Goal: Task Accomplishment & Management: Complete application form

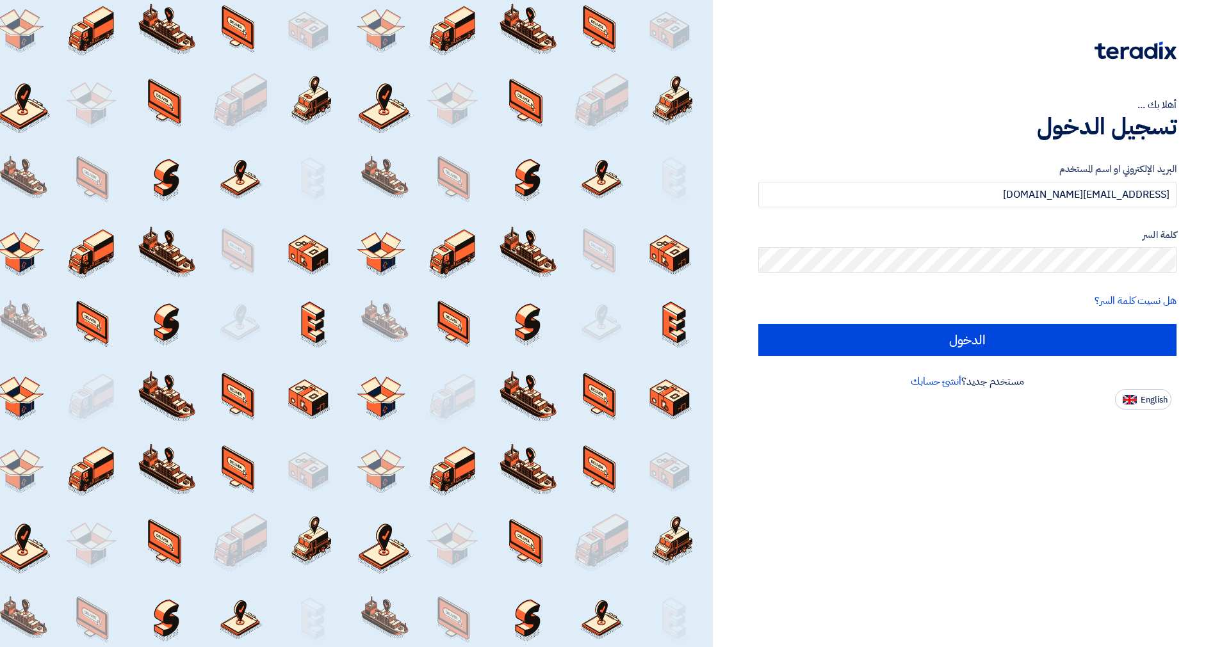
click at [965, 339] on input "الدخول" at bounding box center [967, 340] width 418 height 32
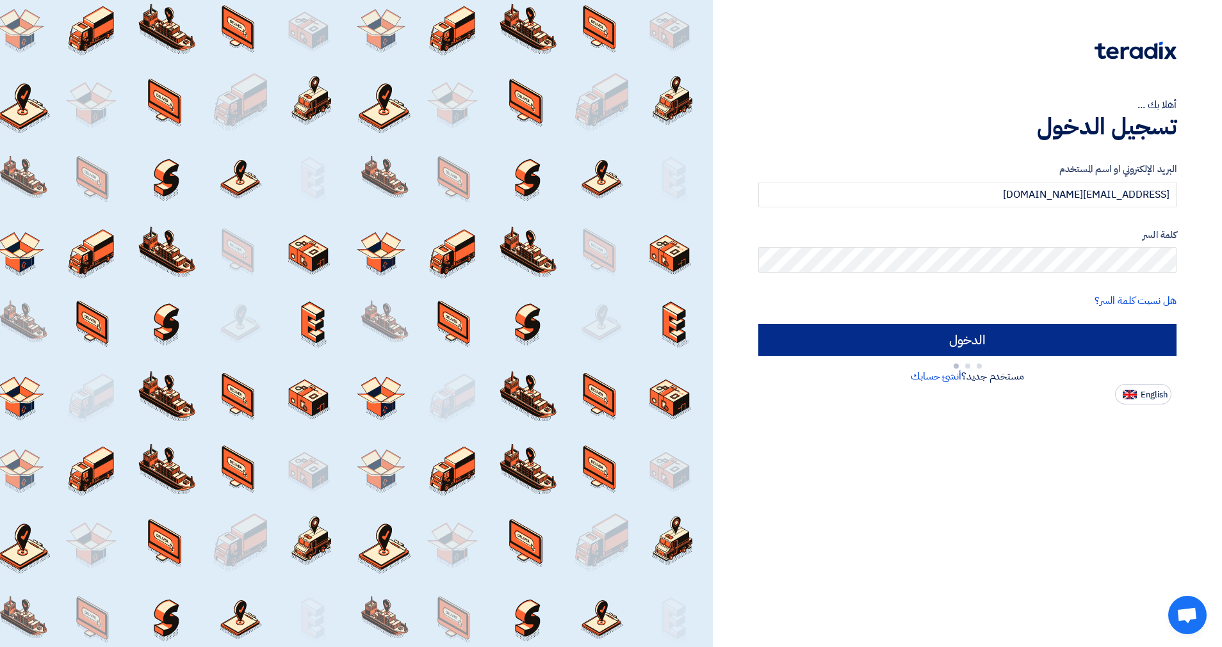
type input "Sign in"
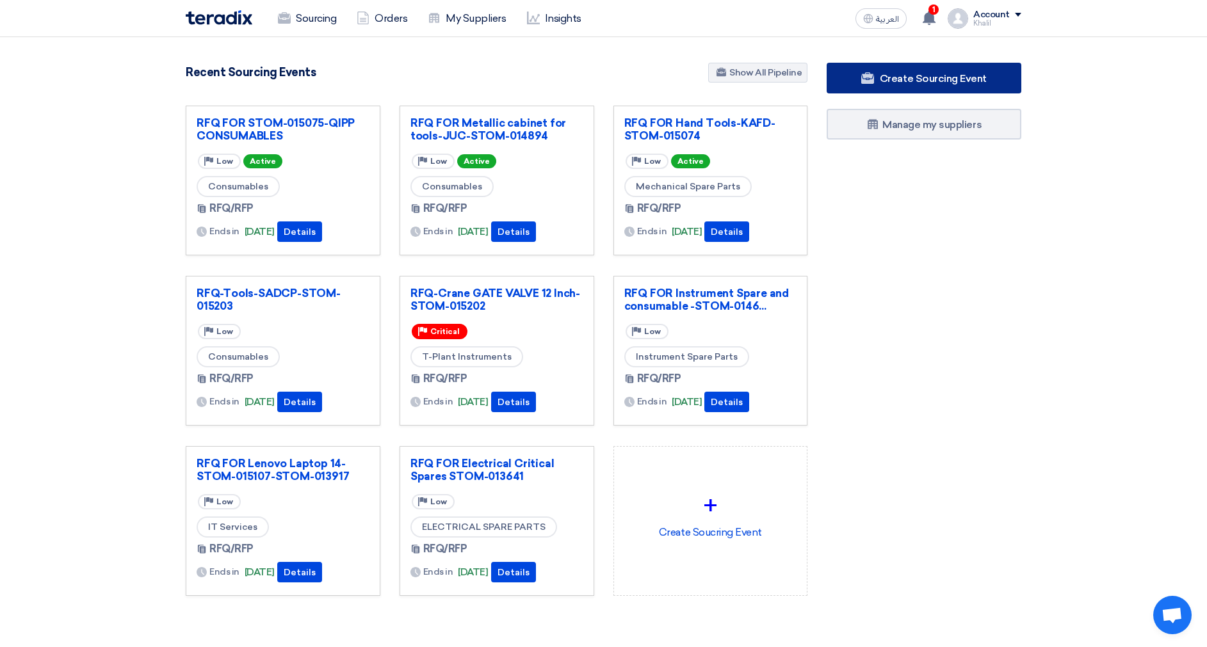
click at [909, 75] on span "Create Sourcing Event" at bounding box center [933, 78] width 107 height 12
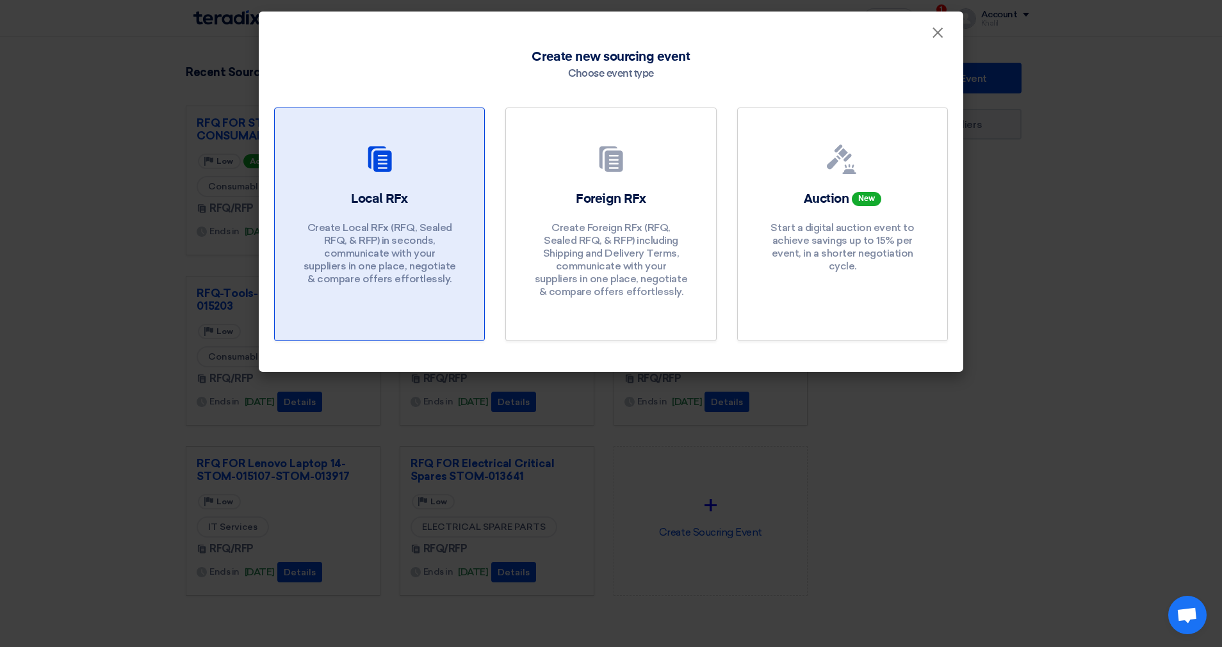
click at [417, 219] on div "Local RFx Create Local RFx (RFQ, Sealed RFQ, & RFP) in seconds, communicate wit…" at bounding box center [379, 241] width 179 height 102
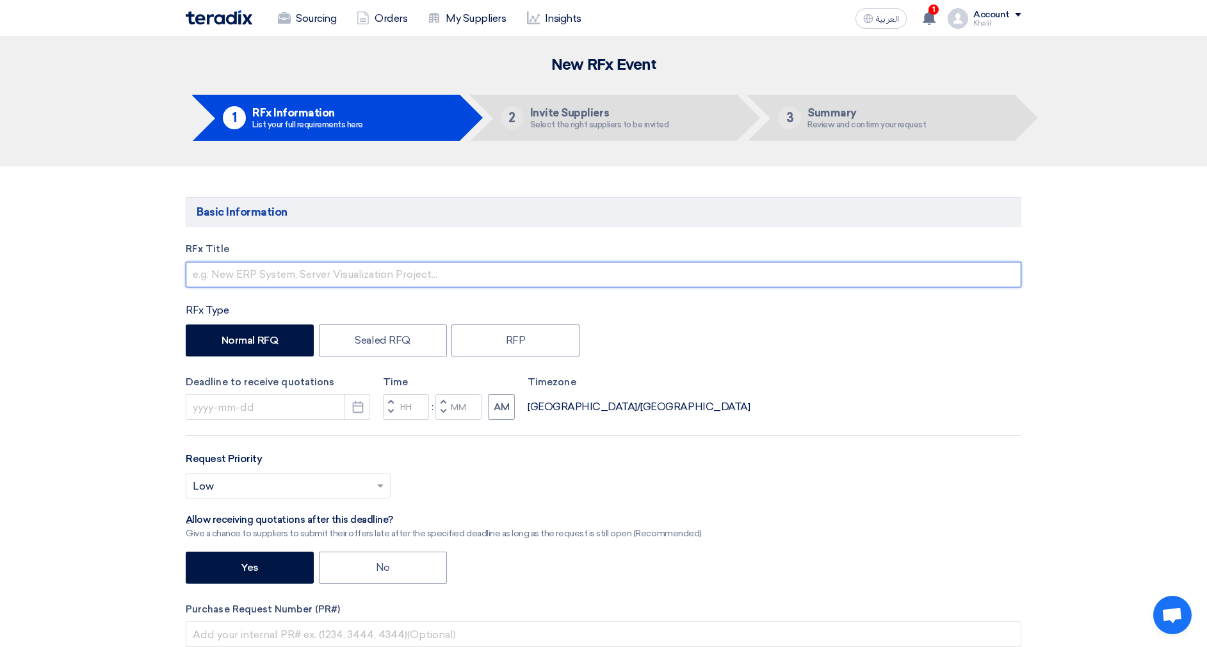
click at [508, 270] on input "text" at bounding box center [604, 275] width 836 height 26
paste input "Mechanical Spare -KSB-KFUPM-STOM-014724"
drag, startPoint x: 360, startPoint y: 273, endPoint x: 335, endPoint y: 271, distance: 24.4
click at [335, 271] on input "RFQ FOR Mechanical Spare -KSB-KFUPM-STOM-014724" at bounding box center [604, 275] width 836 height 26
type input "RFQ FOR Mechanical Spare -KFUPM-STOM-014724"
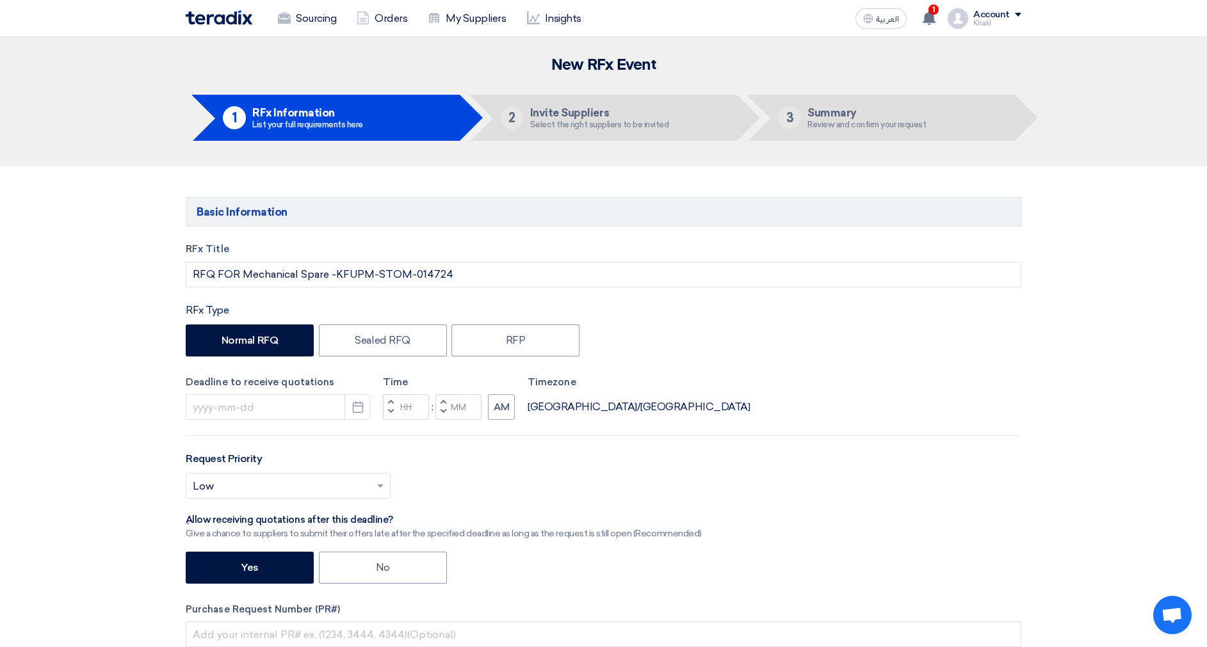
click at [780, 377] on div "Deadline to receive quotations Pick a date Time Increment hours Decrement hours…" at bounding box center [604, 397] width 836 height 45
click at [318, 413] on input at bounding box center [278, 407] width 184 height 26
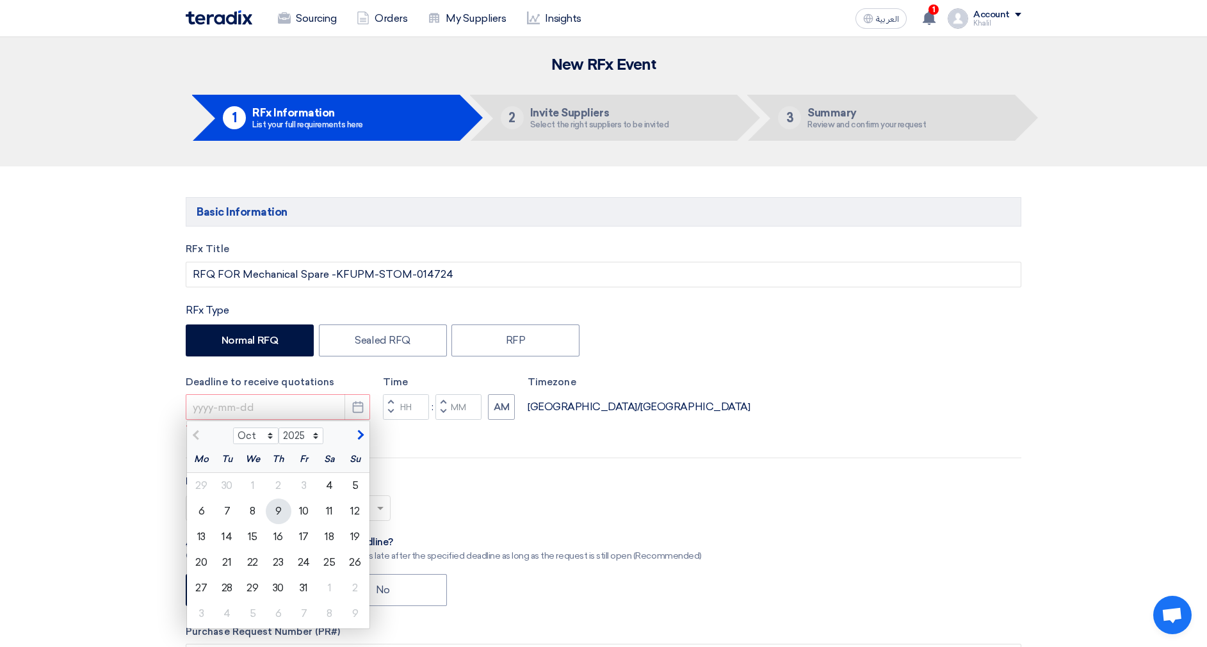
click at [271, 511] on div "9" at bounding box center [279, 512] width 26 height 26
type input "10/9/2025"
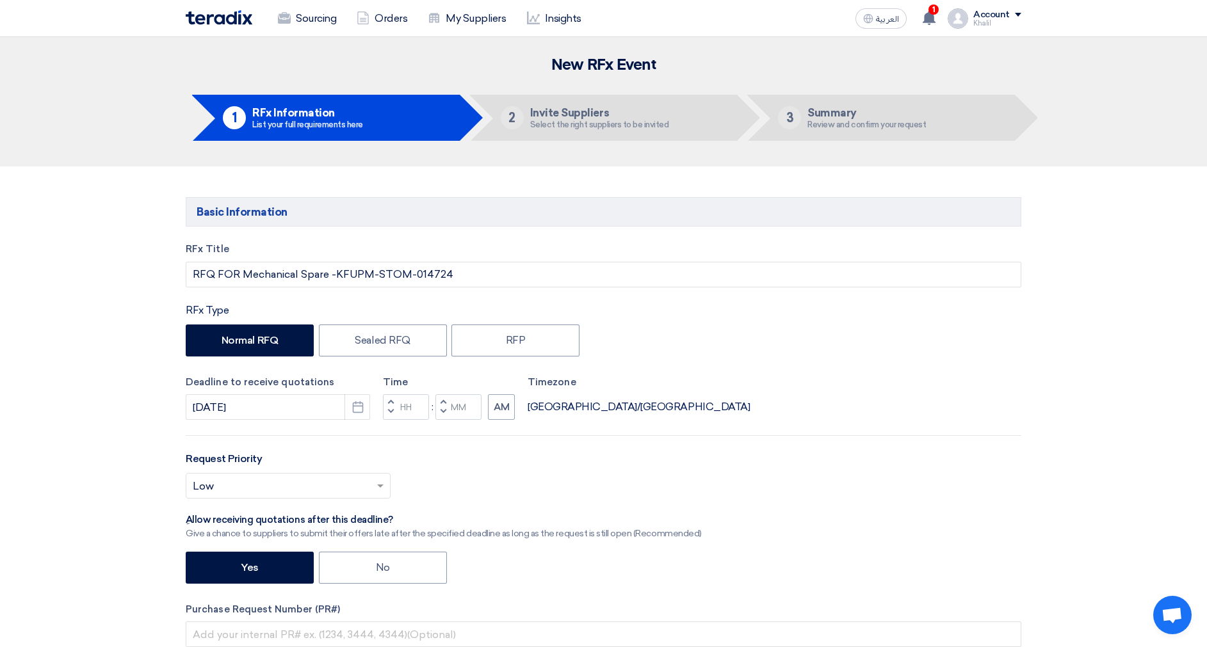
click at [510, 460] on div "Request Priority Select priority... × Low ×" at bounding box center [604, 480] width 836 height 58
click at [406, 402] on input "Hours" at bounding box center [406, 407] width 46 height 26
drag, startPoint x: 415, startPoint y: 402, endPoint x: 407, endPoint y: 404, distance: 8.5
click at [407, 404] on input "1-" at bounding box center [406, 407] width 46 height 26
type input "10"
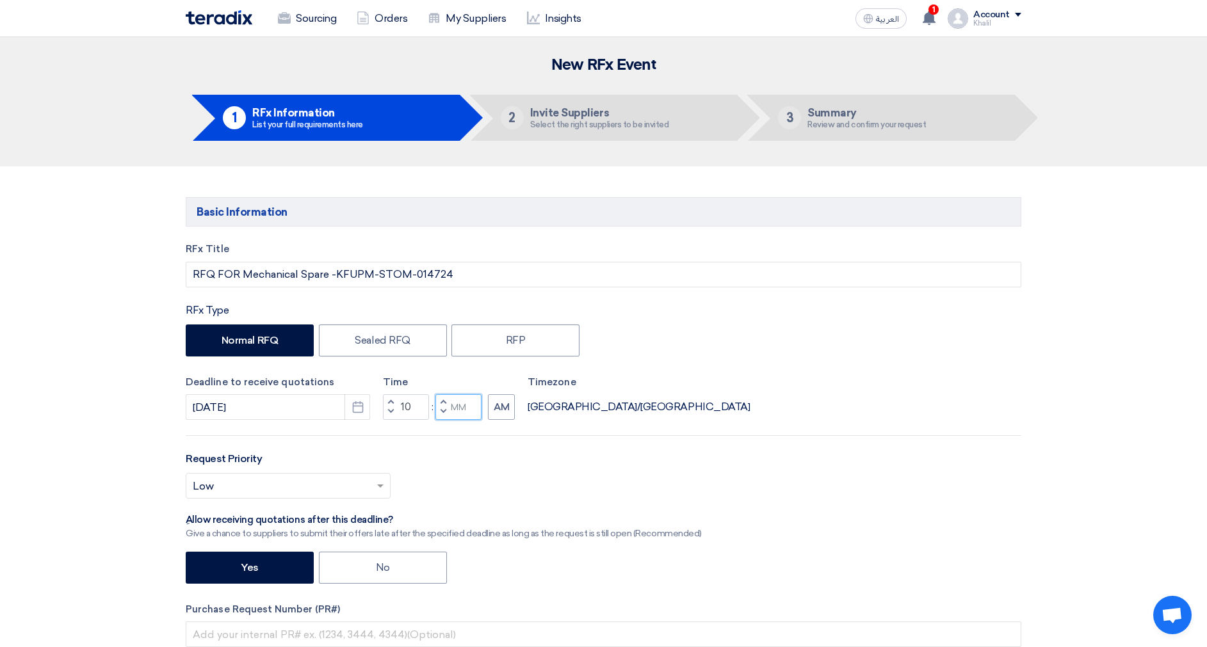
click at [466, 410] on input "Minutes" at bounding box center [458, 407] width 46 height 26
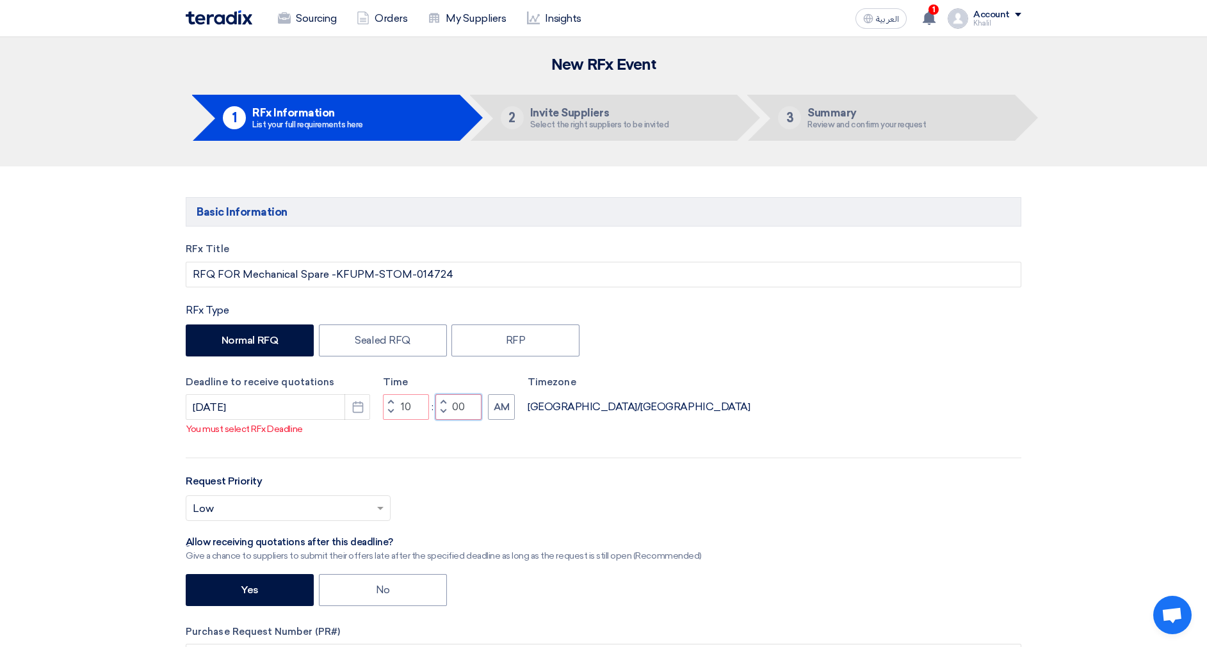
type input "00"
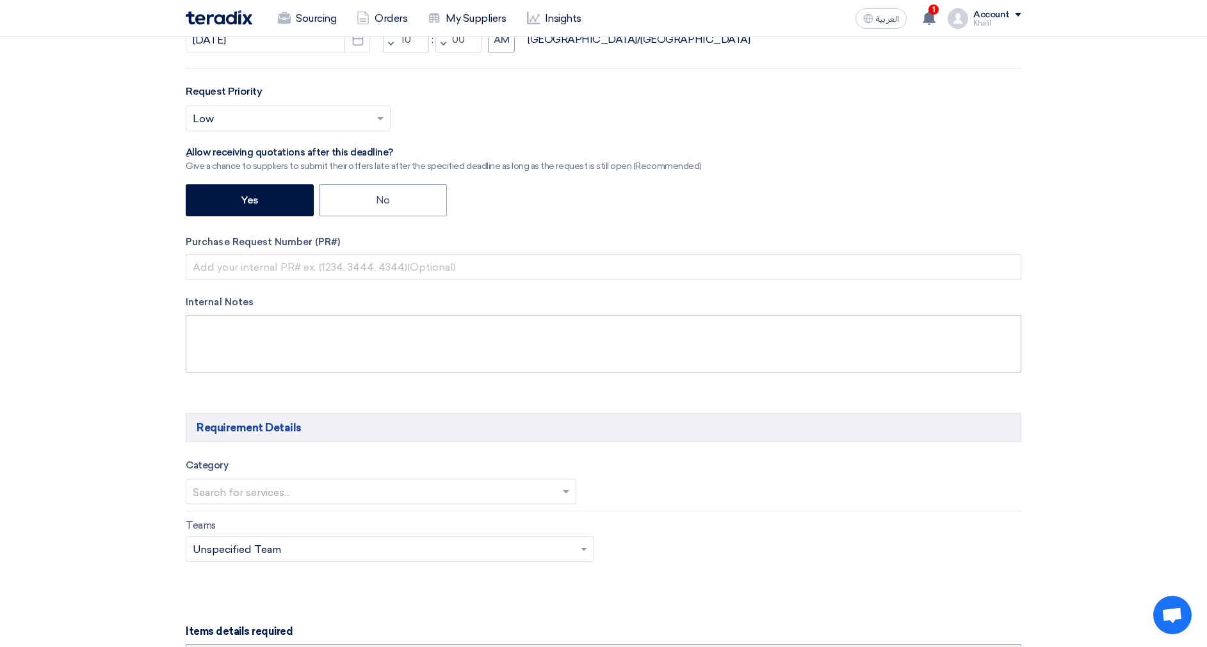
scroll to position [384, 0]
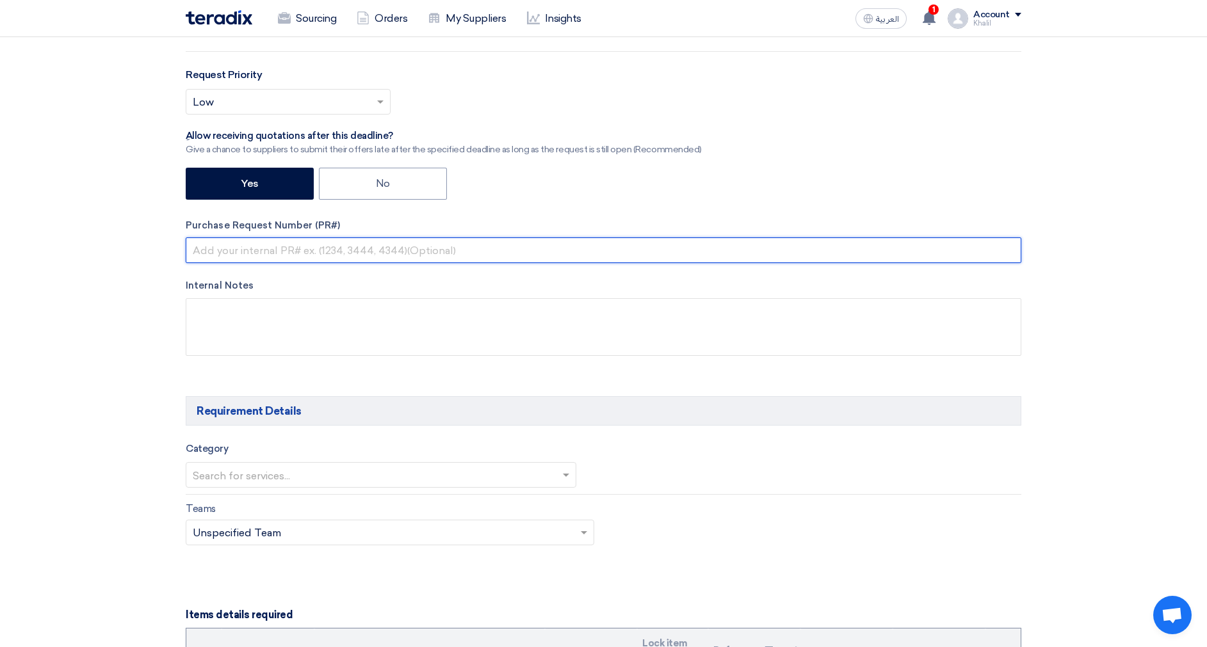
click at [437, 255] on input "text" at bounding box center [604, 251] width 836 height 26
paste input "Mechanical Spare -KSB-KFUPM-STOM-014724"
drag, startPoint x: 358, startPoint y: 250, endPoint x: 126, endPoint y: 247, distance: 231.8
type input "STOM-014724"
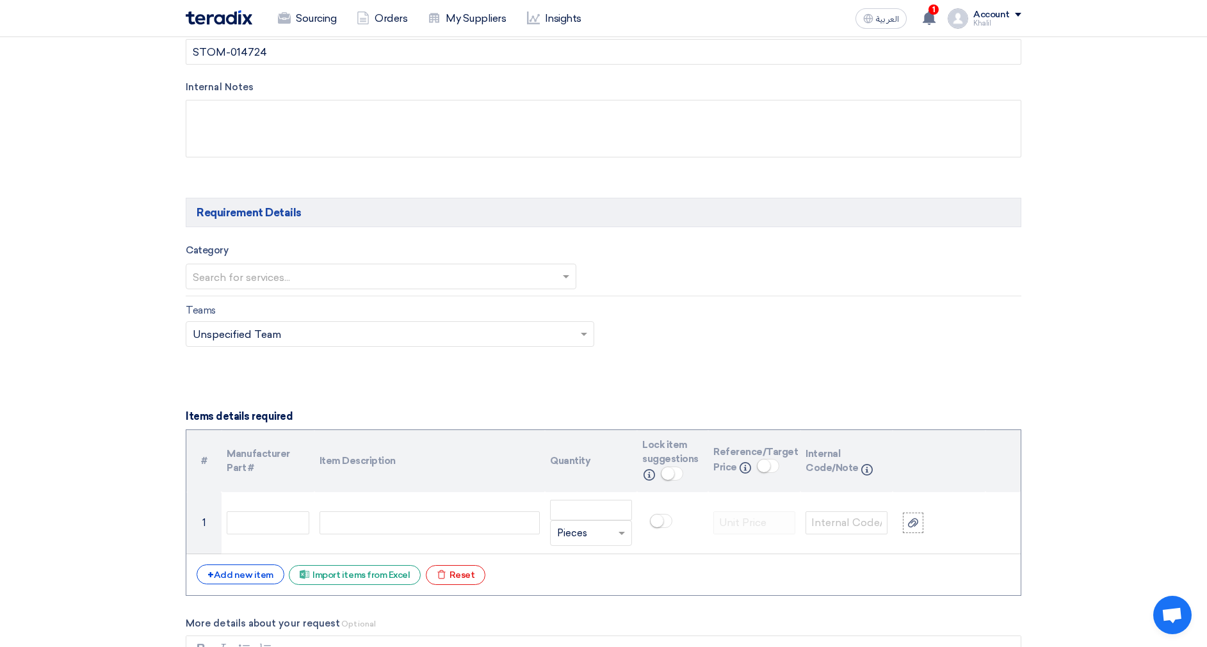
scroll to position [672, 0]
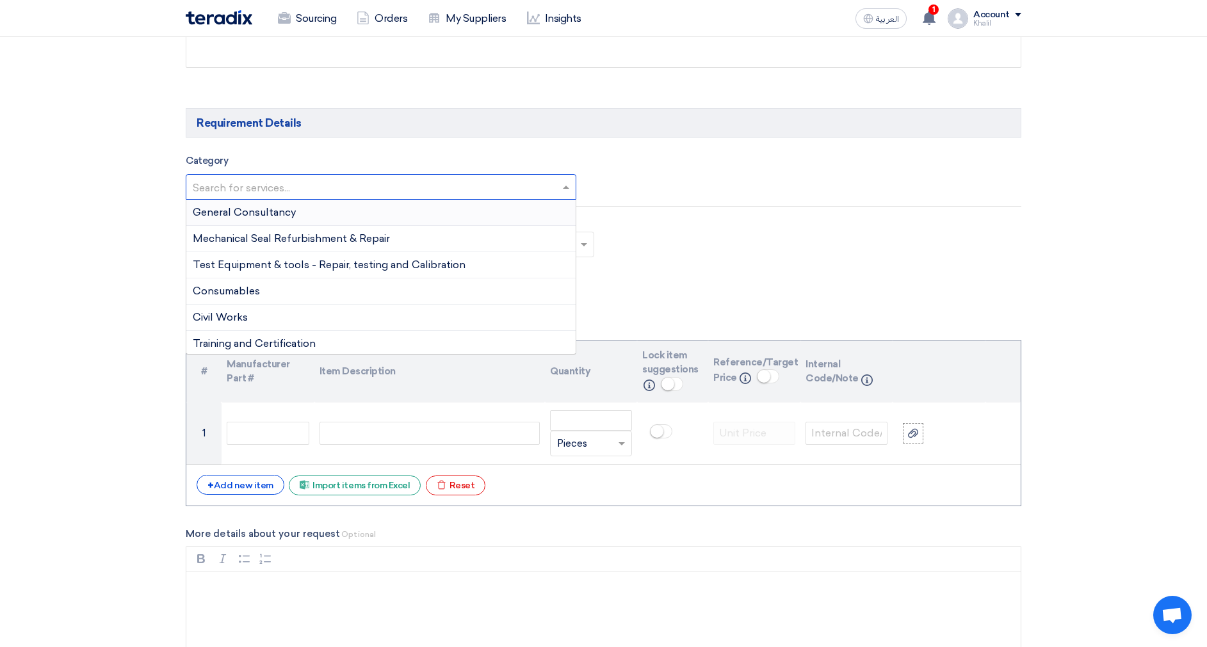
click at [562, 184] on span at bounding box center [568, 186] width 16 height 15
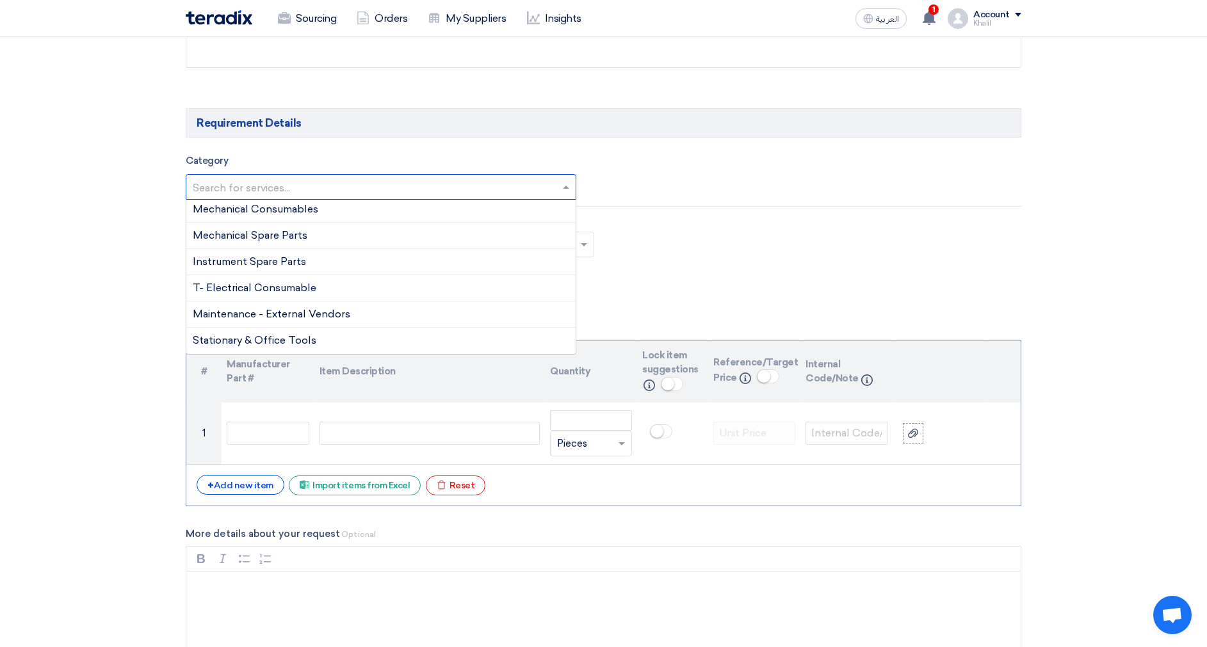
scroll to position [878, 0]
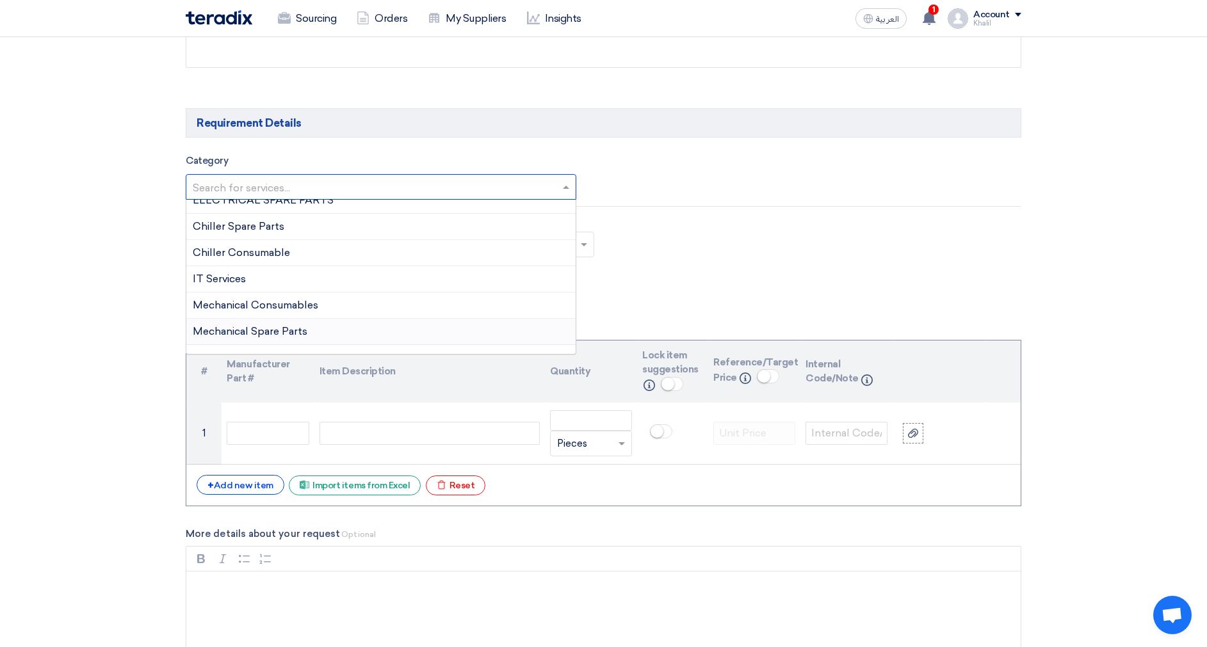
click at [402, 335] on div "Mechanical Spare Parts" at bounding box center [380, 332] width 389 height 26
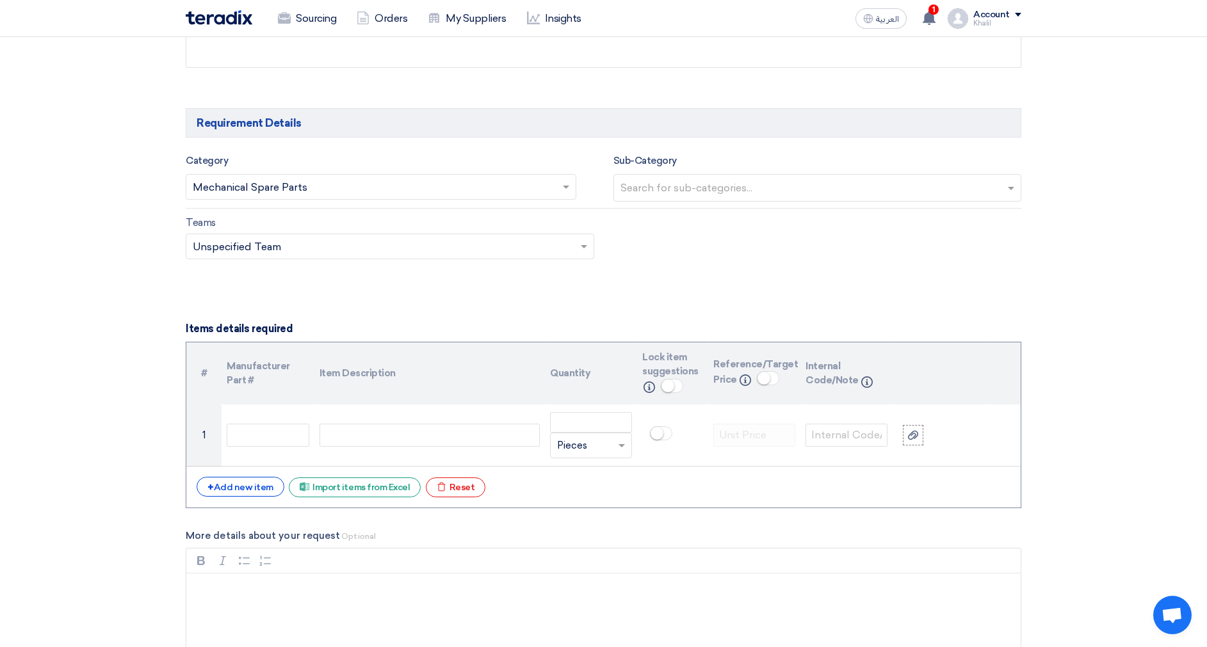
click at [748, 282] on form "Basic Information RFx Title RFQ FOR Mechanical Spare -KFUPM-STOM-014724 RFx Typ…" at bounding box center [604, 594] width 836 height 2138
click at [764, 181] on input "text" at bounding box center [819, 189] width 398 height 21
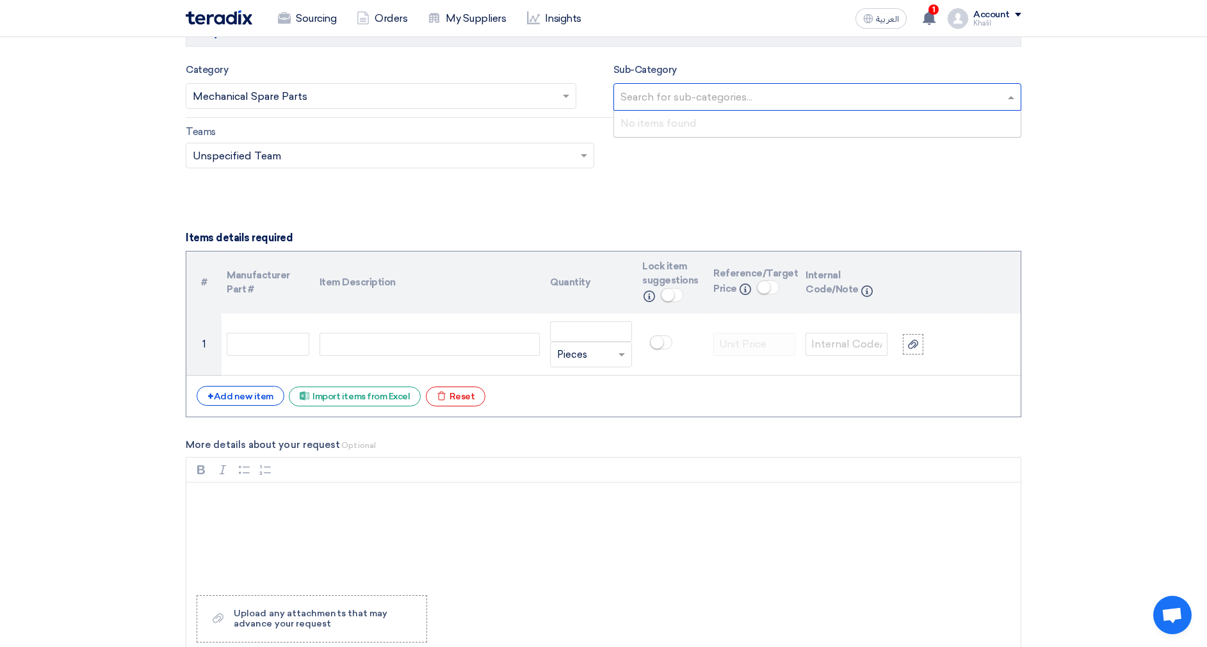
scroll to position [864, 0]
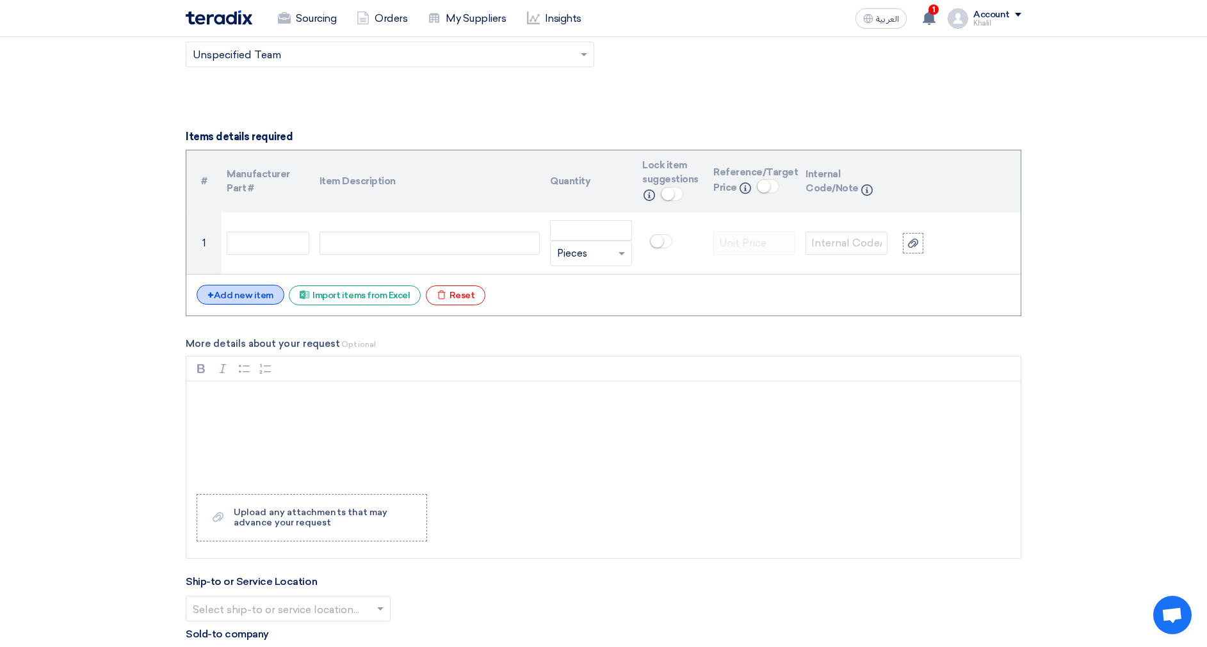
click at [256, 295] on div "+ Add new item" at bounding box center [241, 295] width 88 height 20
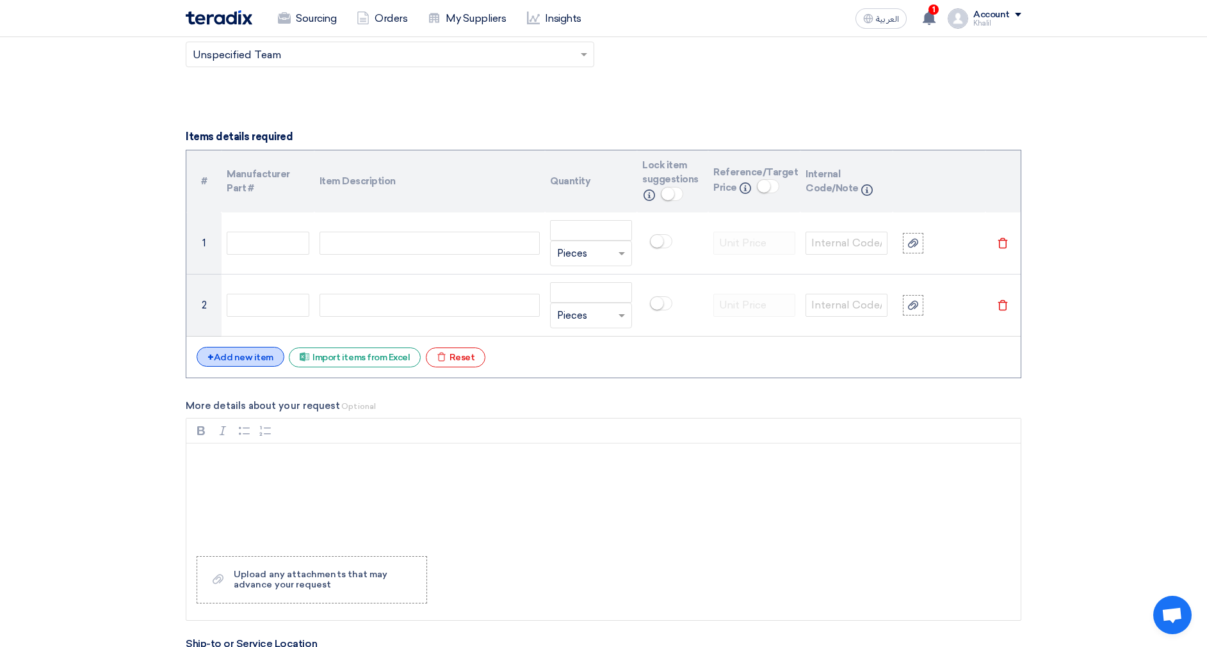
click at [250, 359] on div "+ Add new item" at bounding box center [241, 357] width 88 height 20
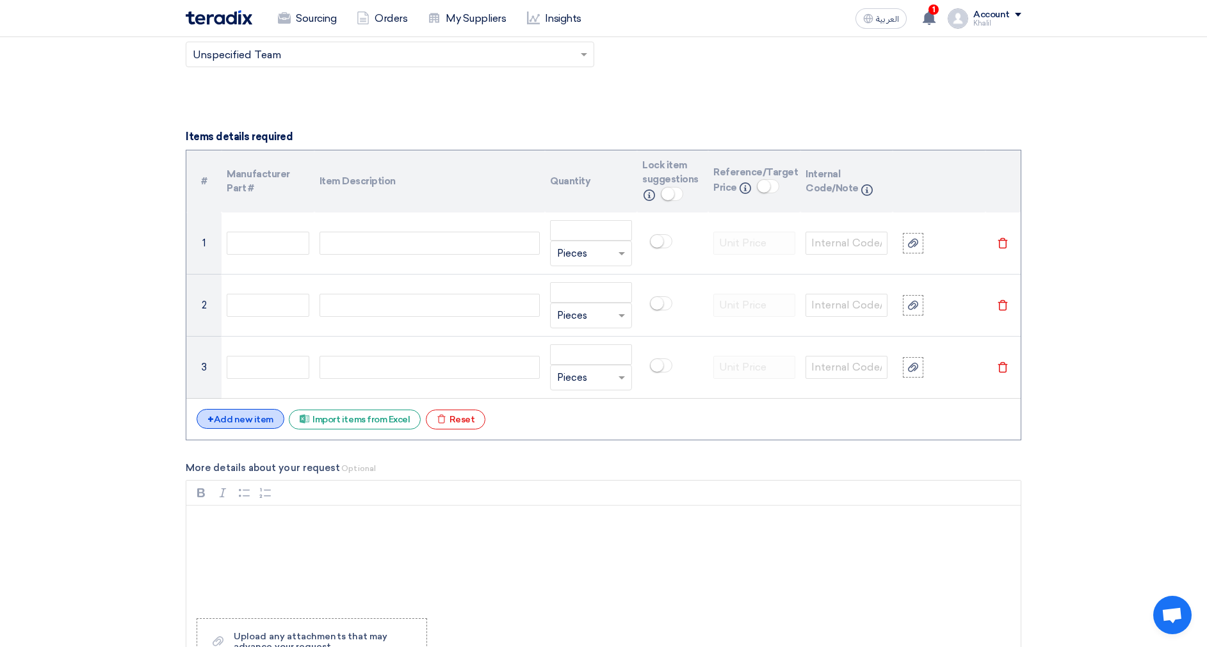
click at [250, 418] on div "+ Add new item" at bounding box center [241, 419] width 88 height 20
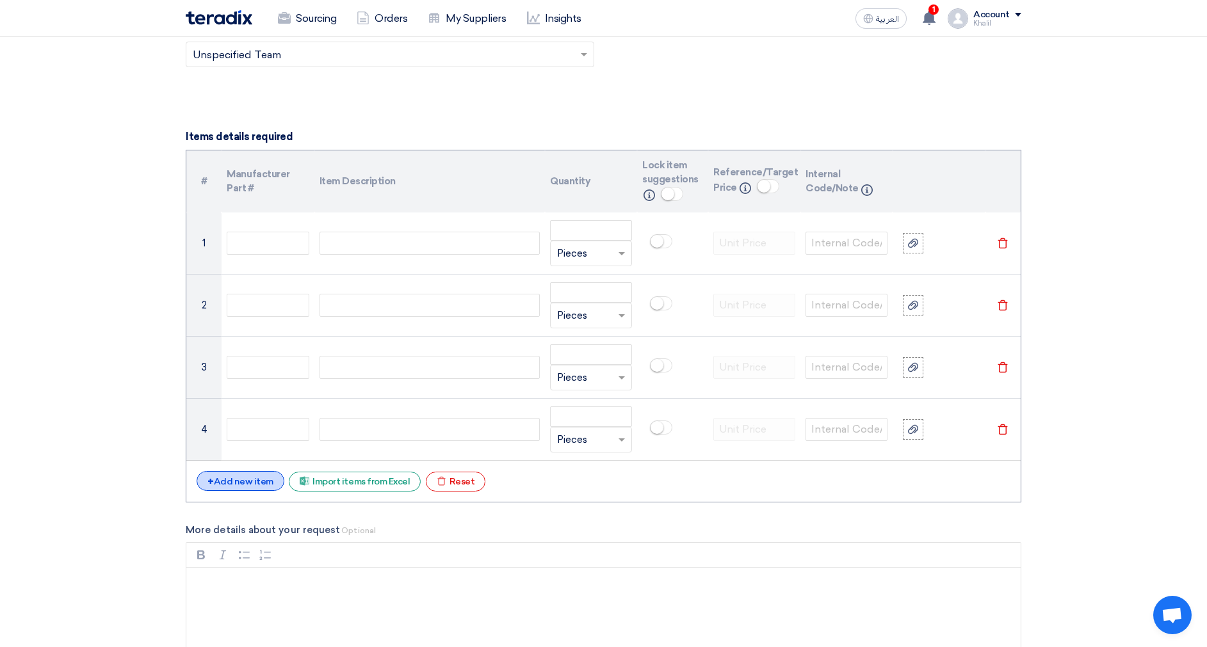
click at [251, 481] on div "+ Add new item" at bounding box center [241, 481] width 88 height 20
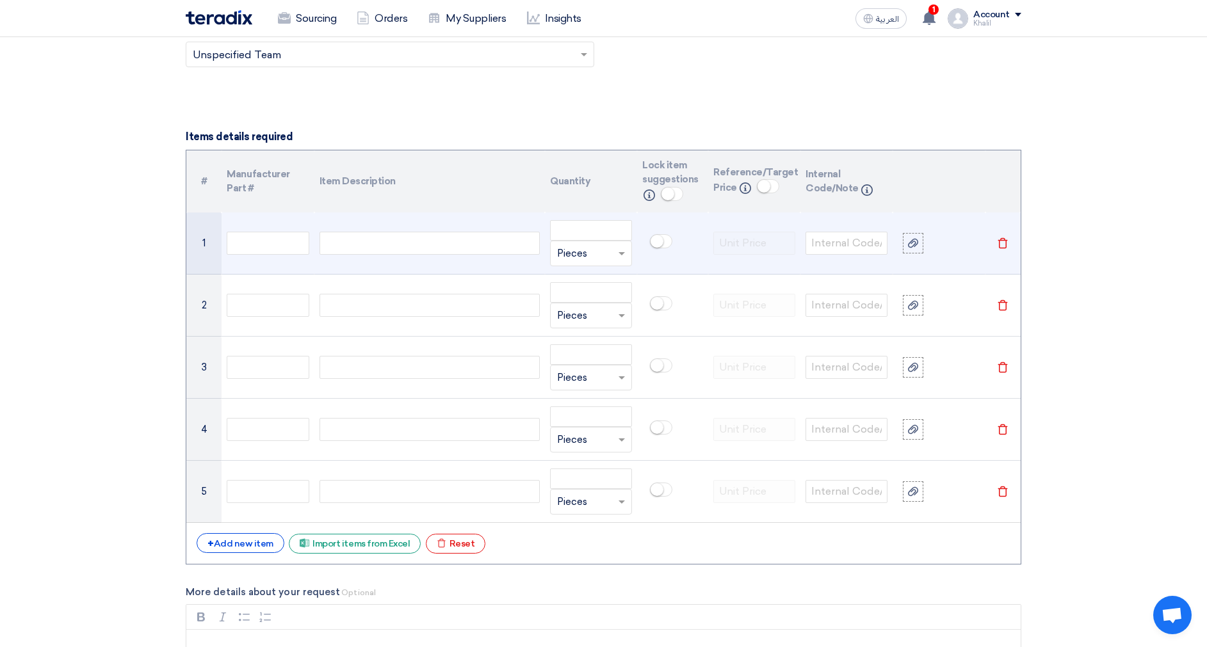
click at [449, 244] on div at bounding box center [429, 243] width 220 height 23
paste div
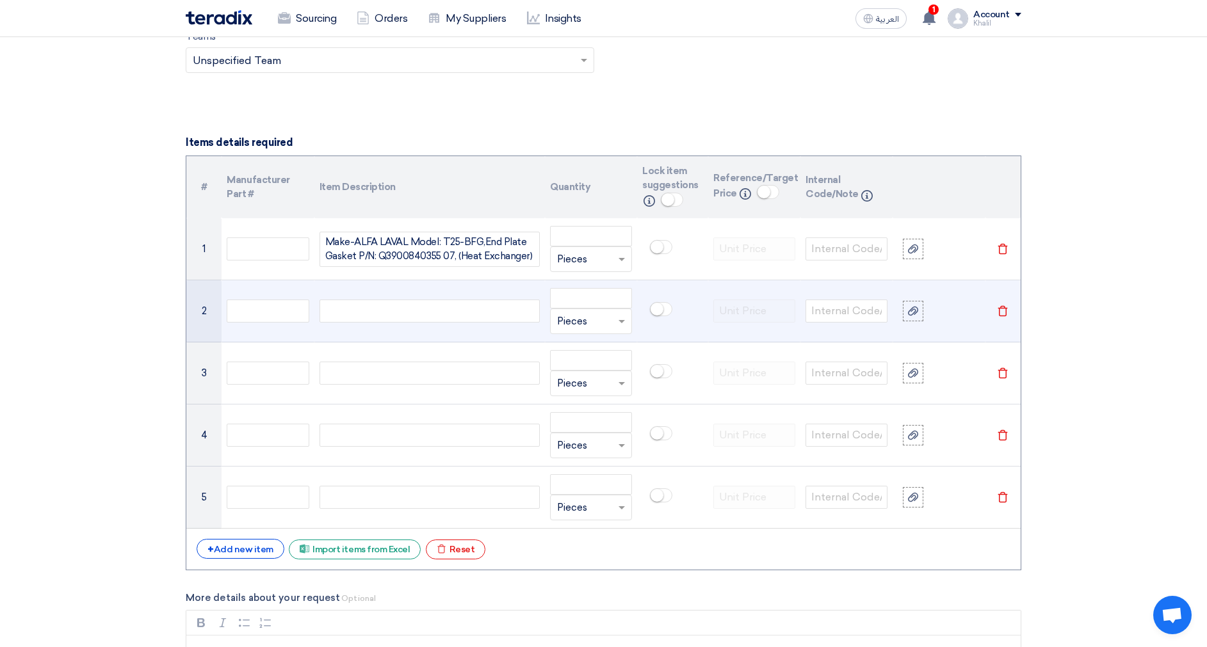
click at [444, 296] on td at bounding box center [429, 311] width 230 height 62
click at [446, 313] on div at bounding box center [429, 311] width 220 height 23
click at [446, 305] on div at bounding box center [429, 311] width 220 height 23
paste div
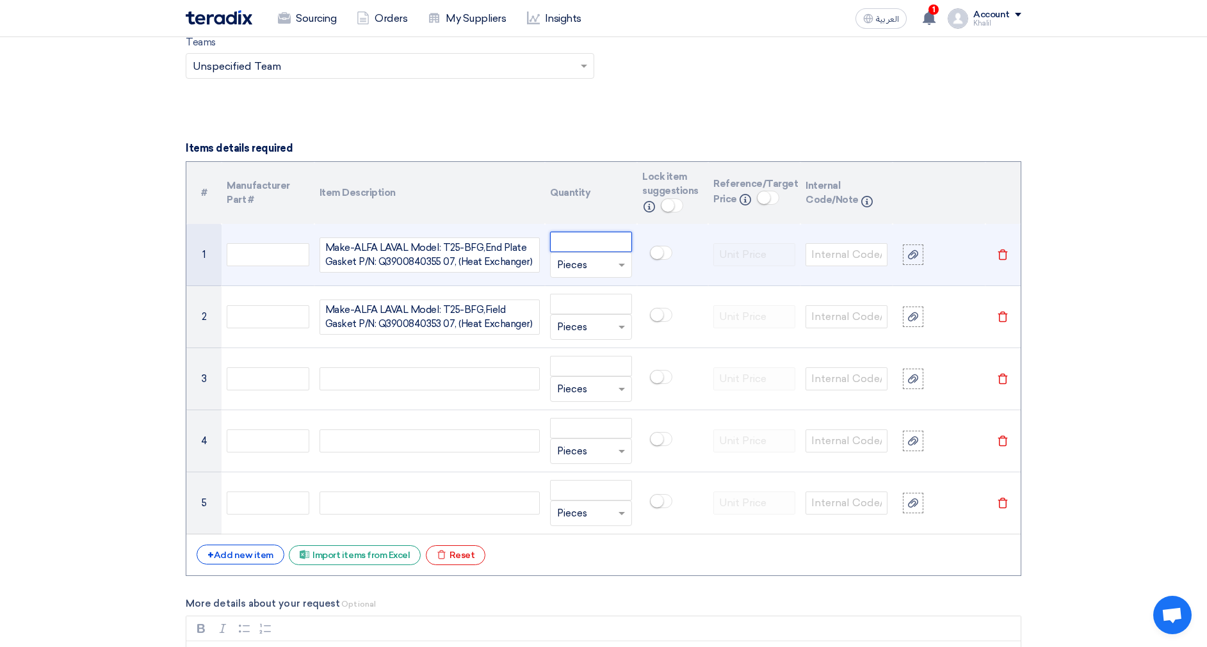
click at [574, 239] on input "number" at bounding box center [591, 242] width 82 height 20
drag, startPoint x: 593, startPoint y: 241, endPoint x: 524, endPoint y: 241, distance: 69.1
click at [524, 241] on tr "1 Make-ALFA LAVAL Model: T25-BFG,End Plate Gasket P/N: Q3900840355 07, (Heat Ex…" at bounding box center [603, 255] width 834 height 62
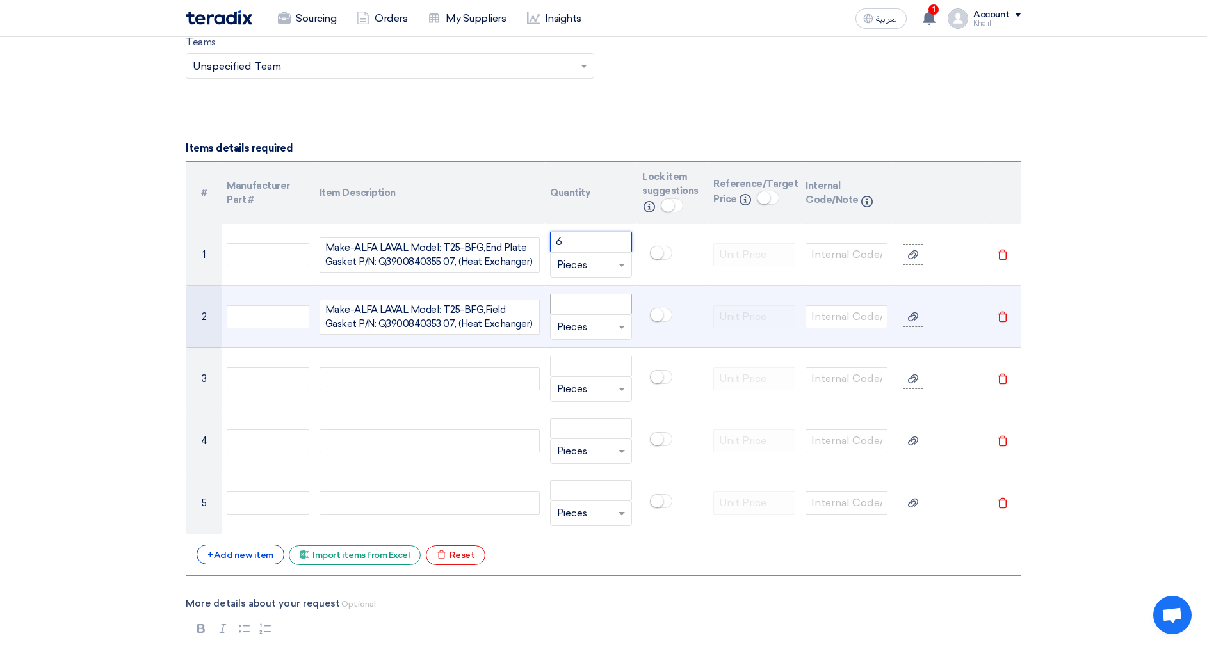
type input "6"
click at [577, 306] on input "number" at bounding box center [591, 304] width 82 height 20
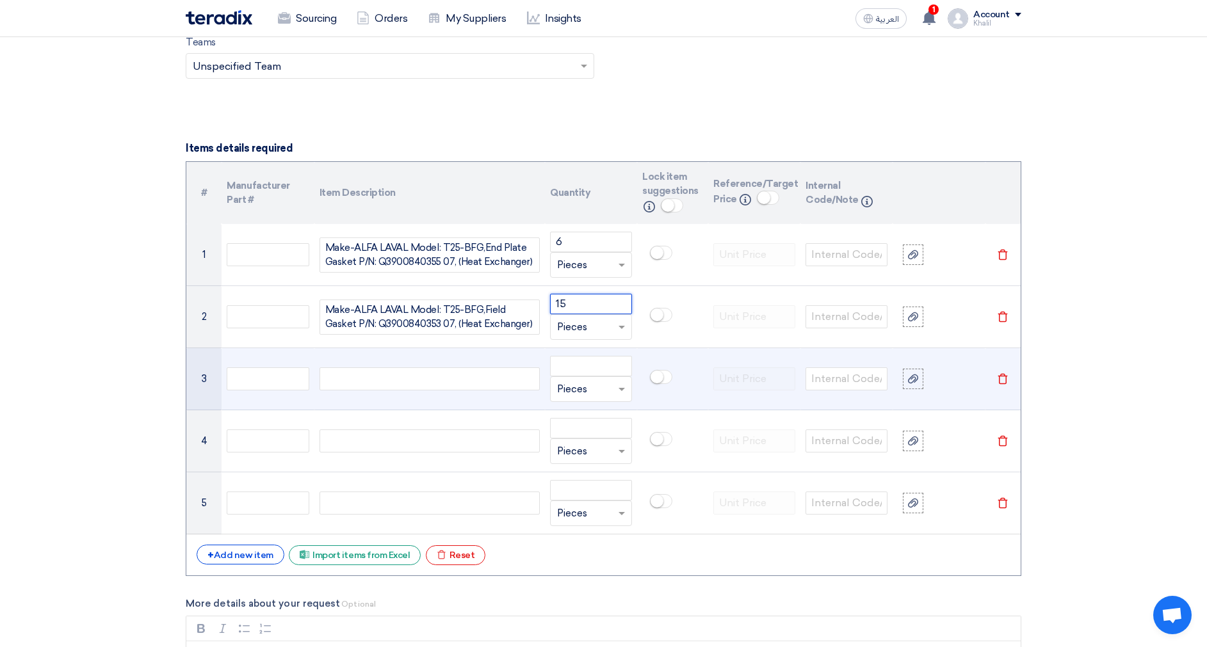
type input "15"
click at [461, 385] on div at bounding box center [429, 379] width 220 height 23
paste div
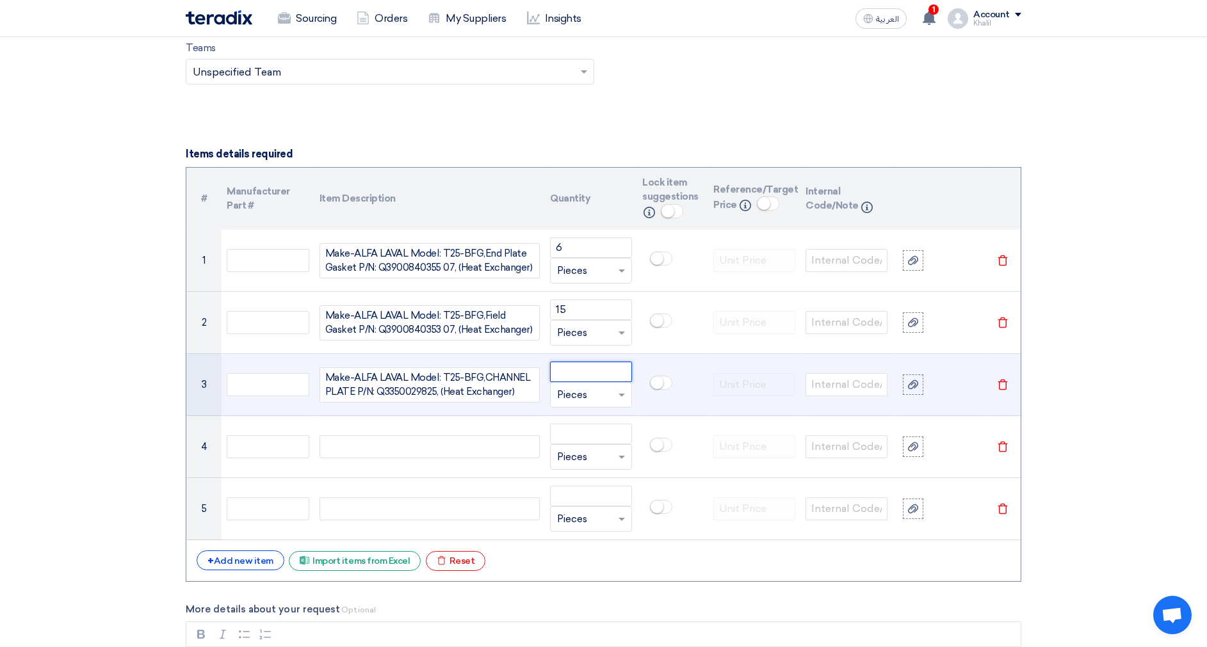
click at [570, 364] on input "number" at bounding box center [591, 372] width 82 height 20
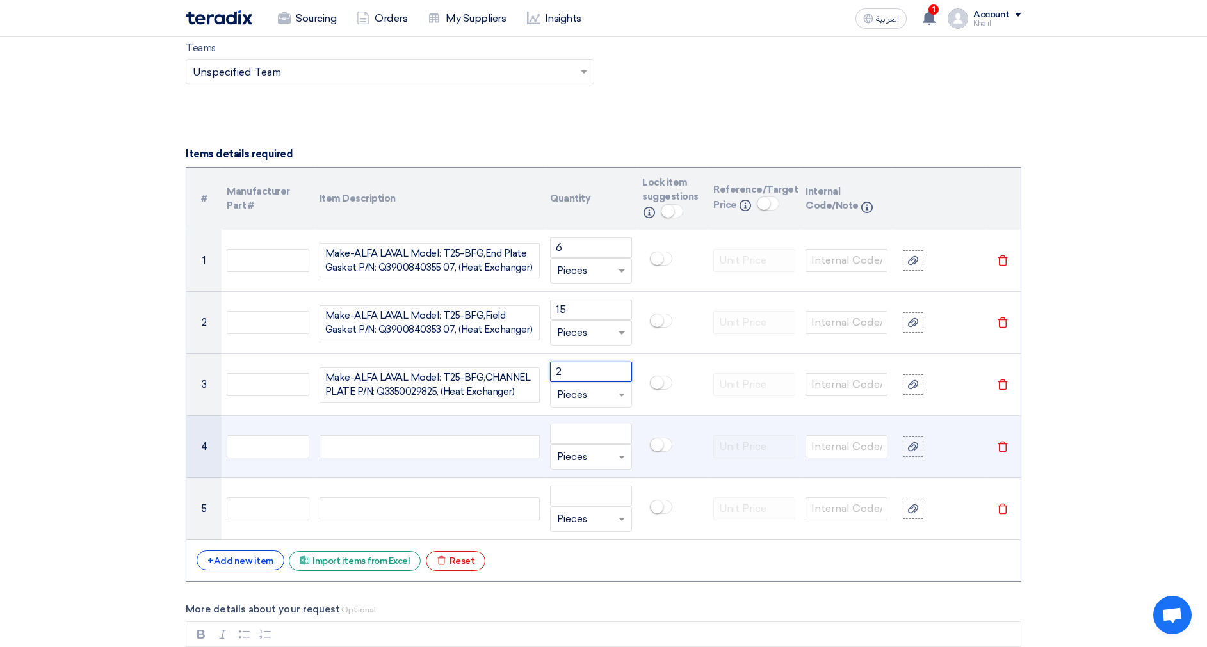
type input "2"
click at [480, 446] on div at bounding box center [429, 446] width 220 height 23
paste div
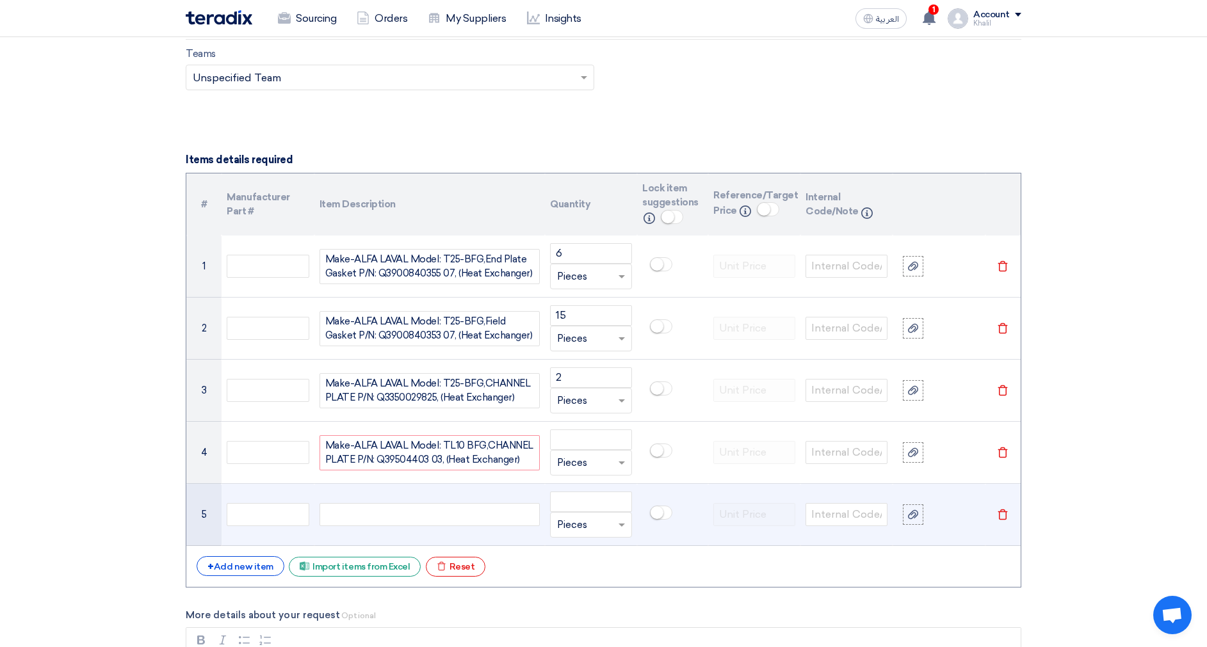
click at [402, 505] on div at bounding box center [429, 514] width 220 height 23
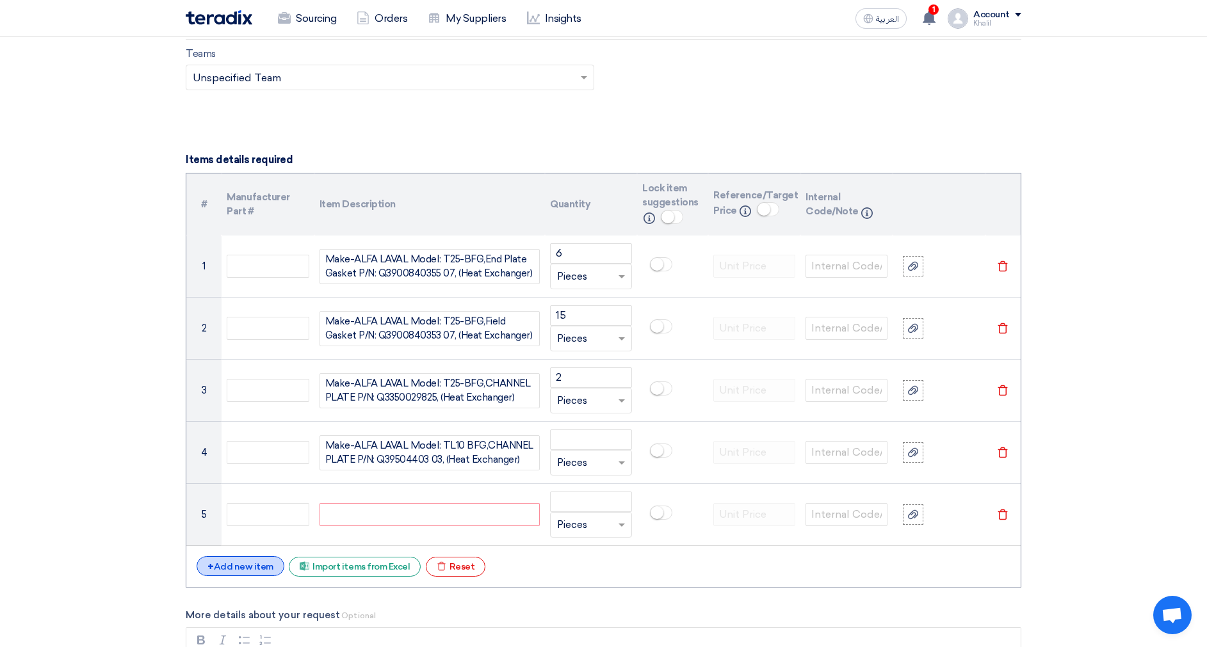
click at [243, 572] on div "+ Add new item" at bounding box center [241, 566] width 88 height 20
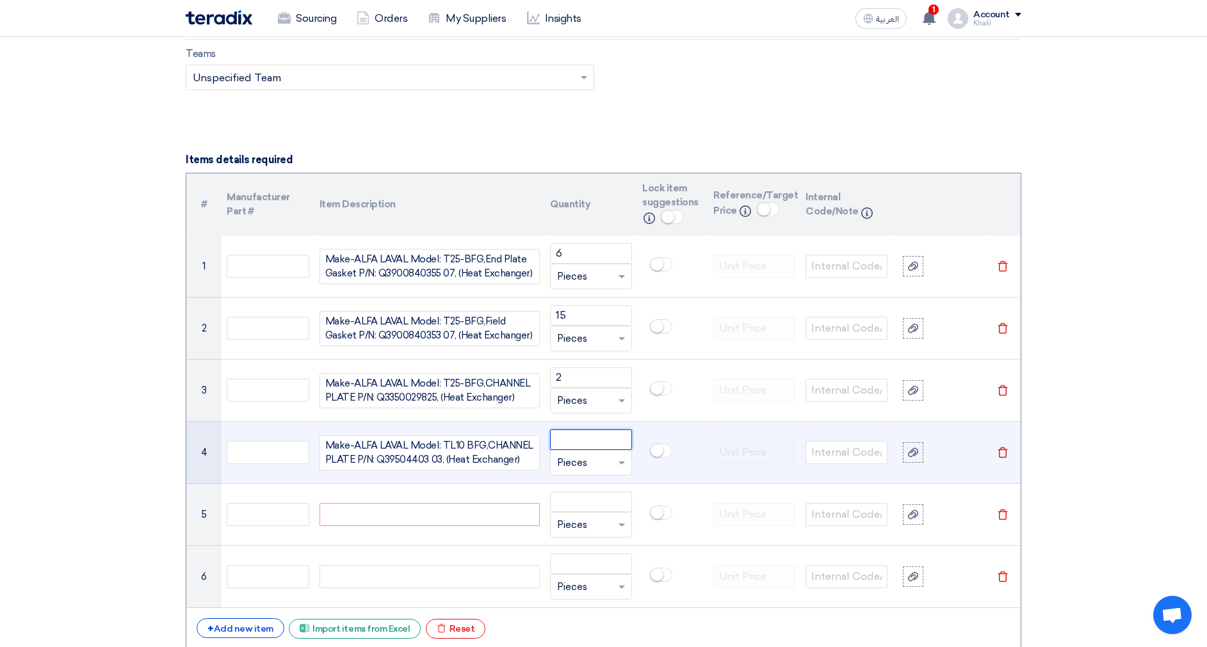
click at [597, 444] on input "number" at bounding box center [591, 440] width 82 height 20
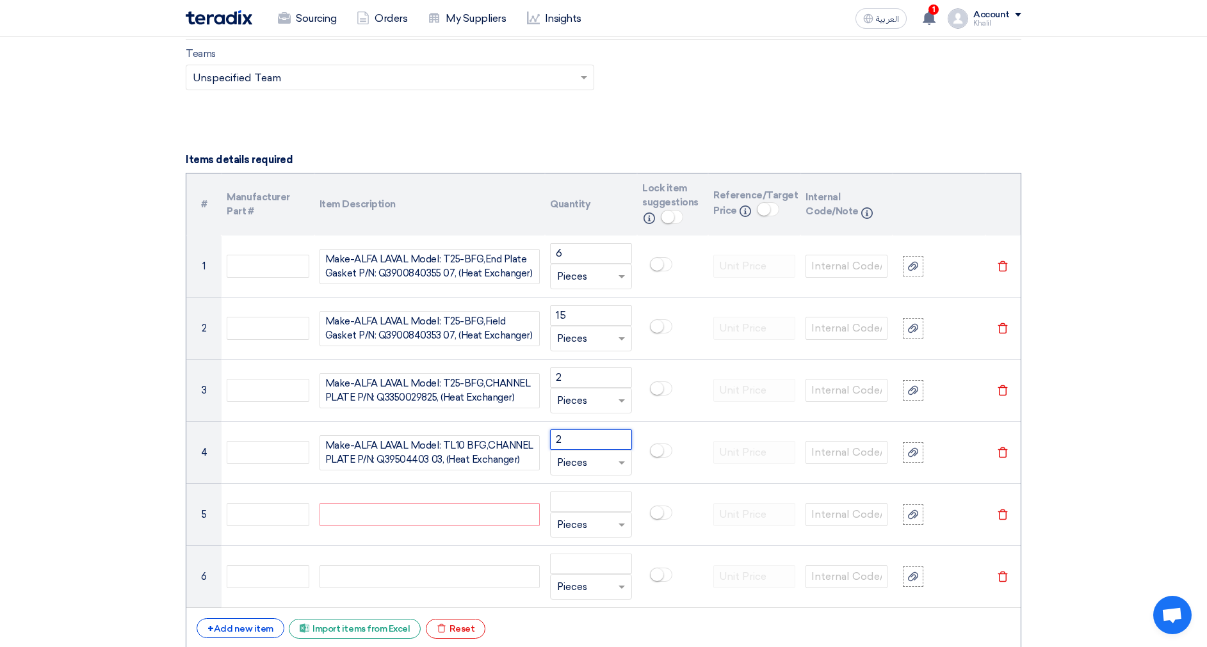
type input "2"
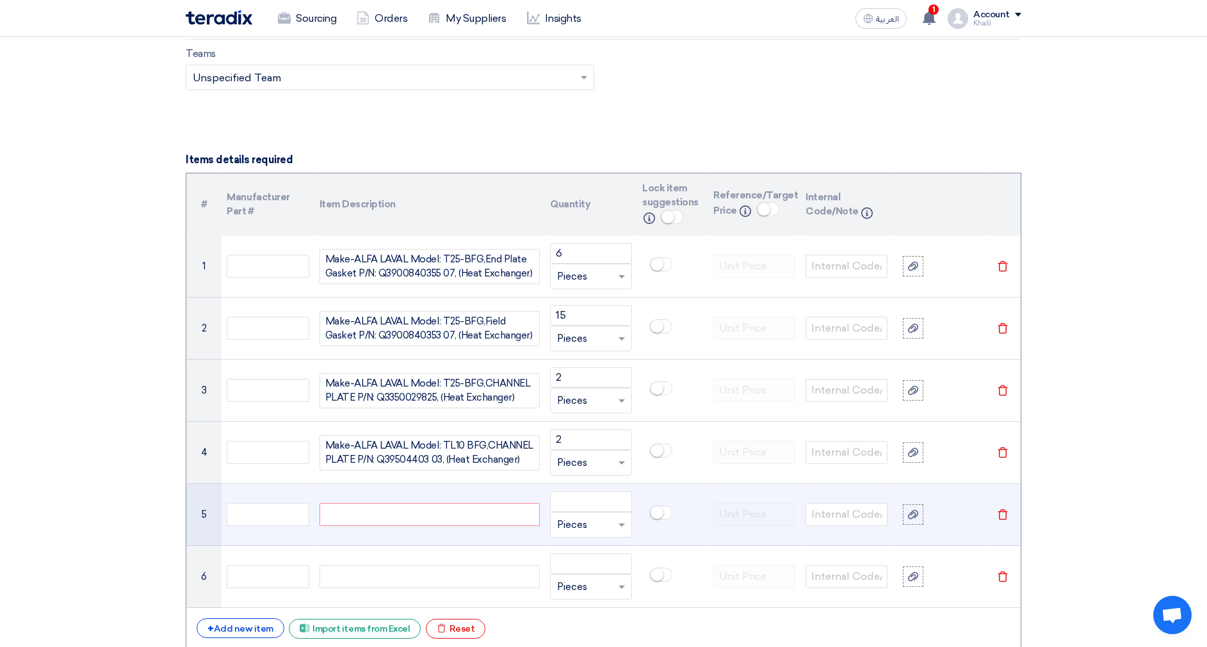
click at [433, 514] on div at bounding box center [429, 514] width 220 height 23
paste div
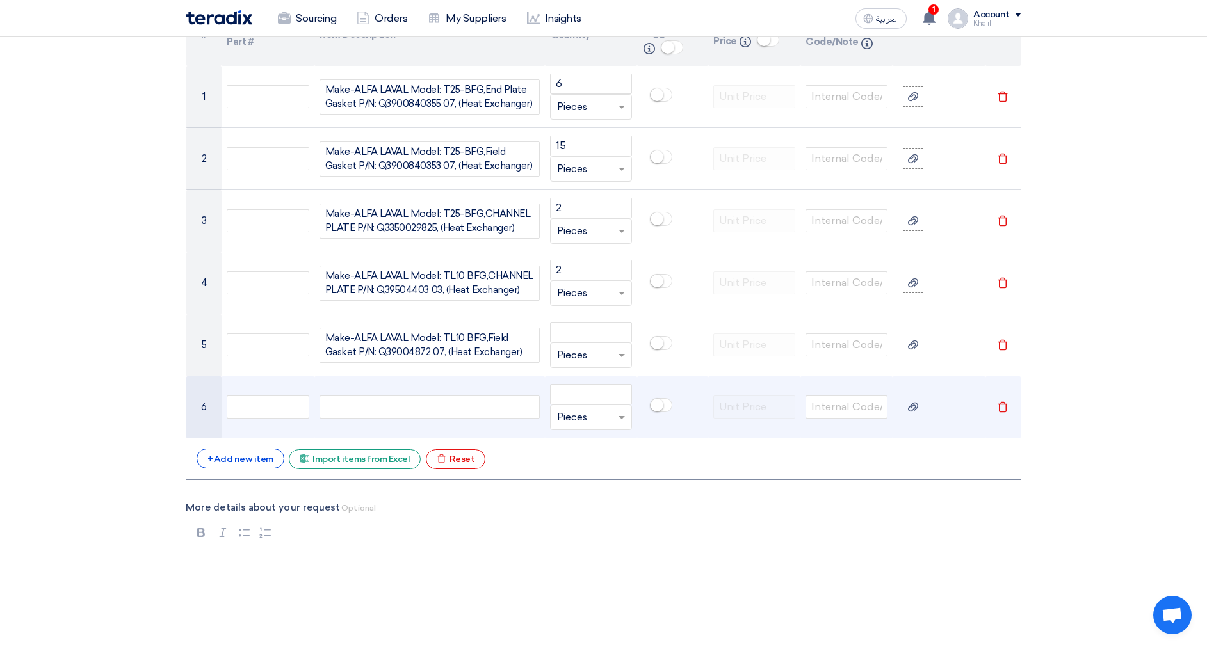
scroll to position [1028, 0]
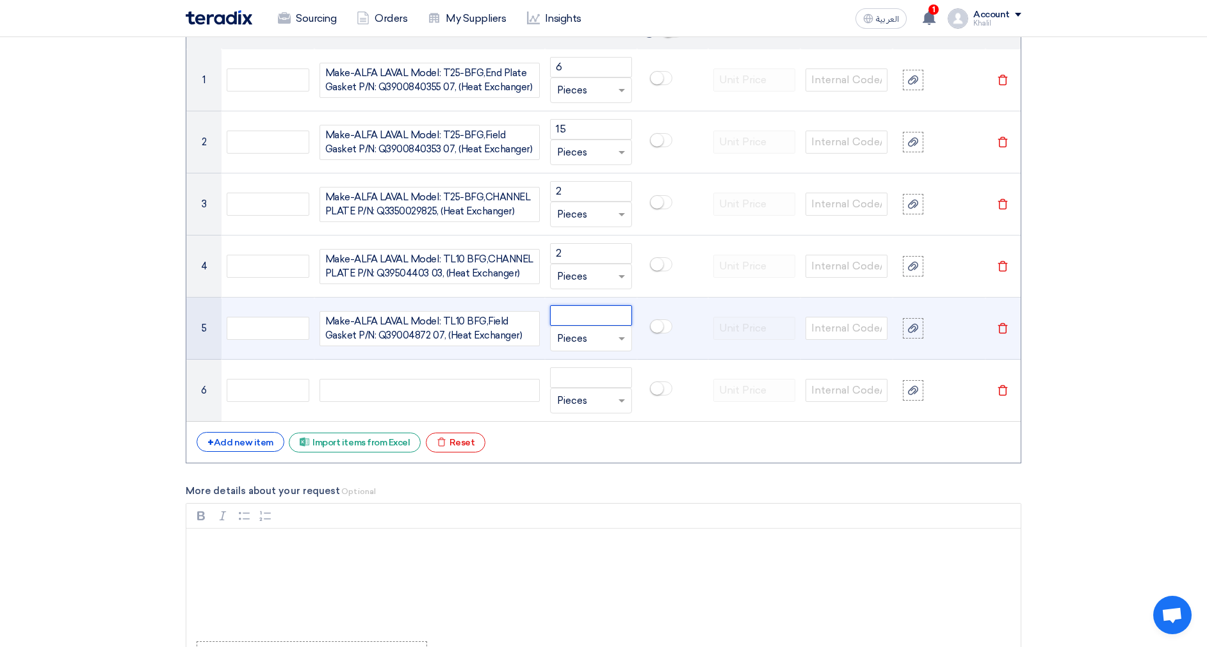
click at [576, 318] on input "number" at bounding box center [591, 315] width 82 height 20
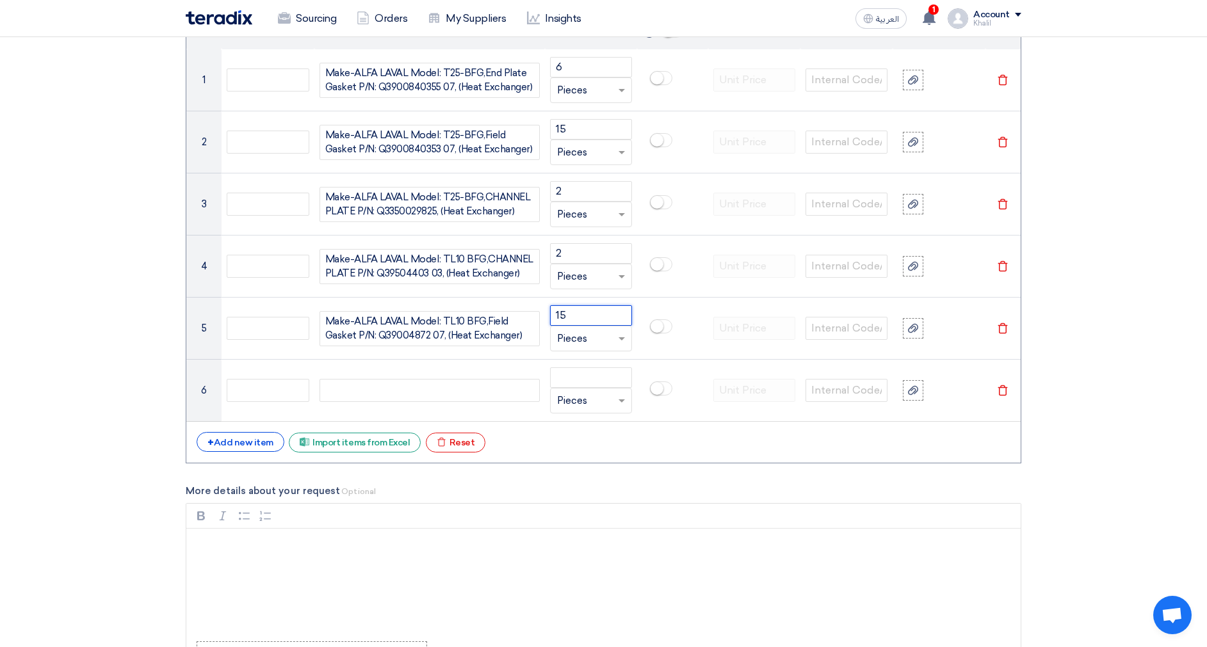
type input "15"
click at [1146, 389] on section "Basic Information RFx Title RFQ FOR Mechanical Spare -KFUPM-STOM-014724 RFx Typ…" at bounding box center [603, 391] width 1207 height 2505
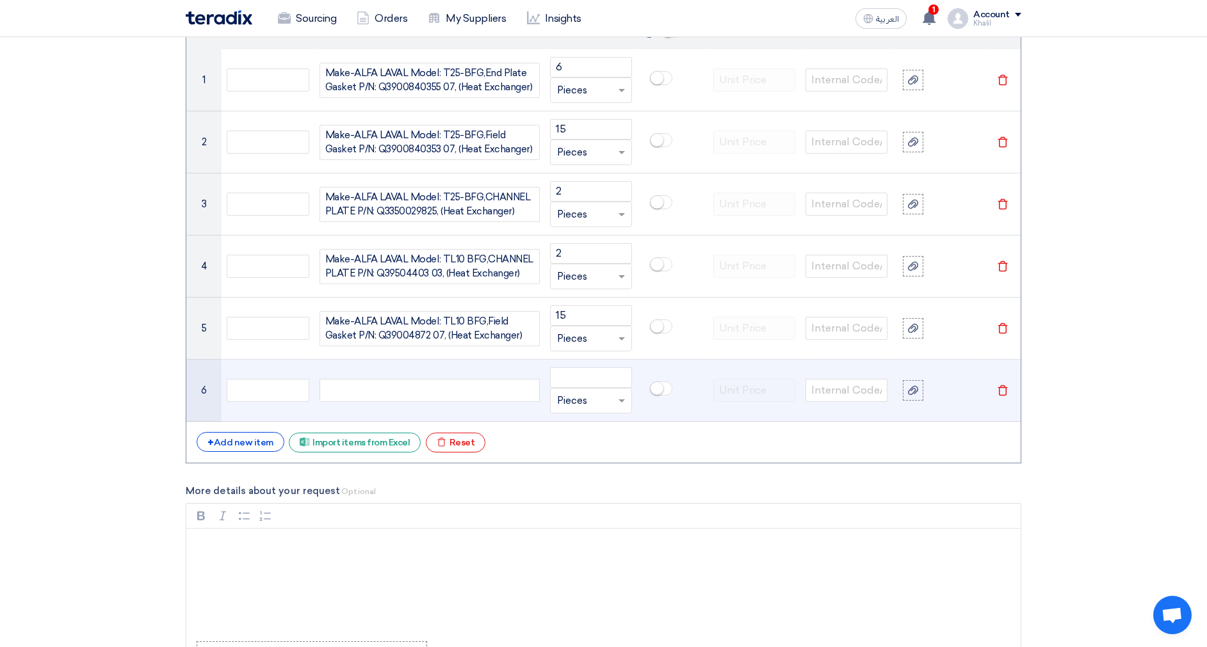
click at [410, 394] on div at bounding box center [429, 390] width 220 height 23
paste div
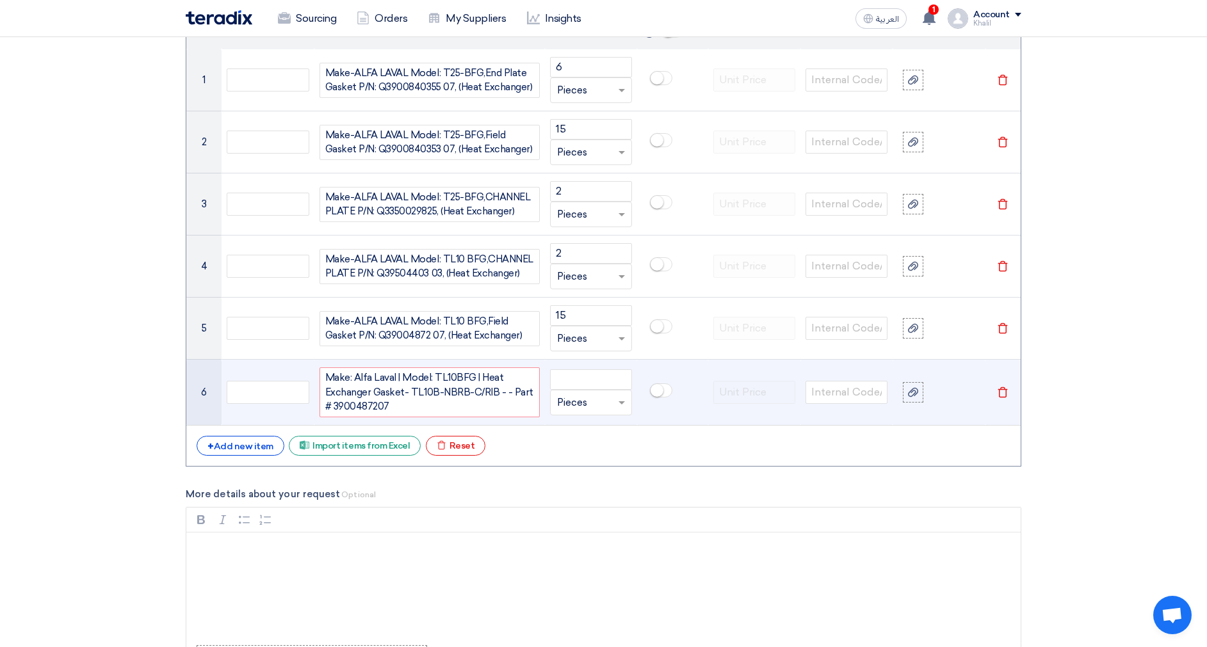
scroll to position [1016, 0]
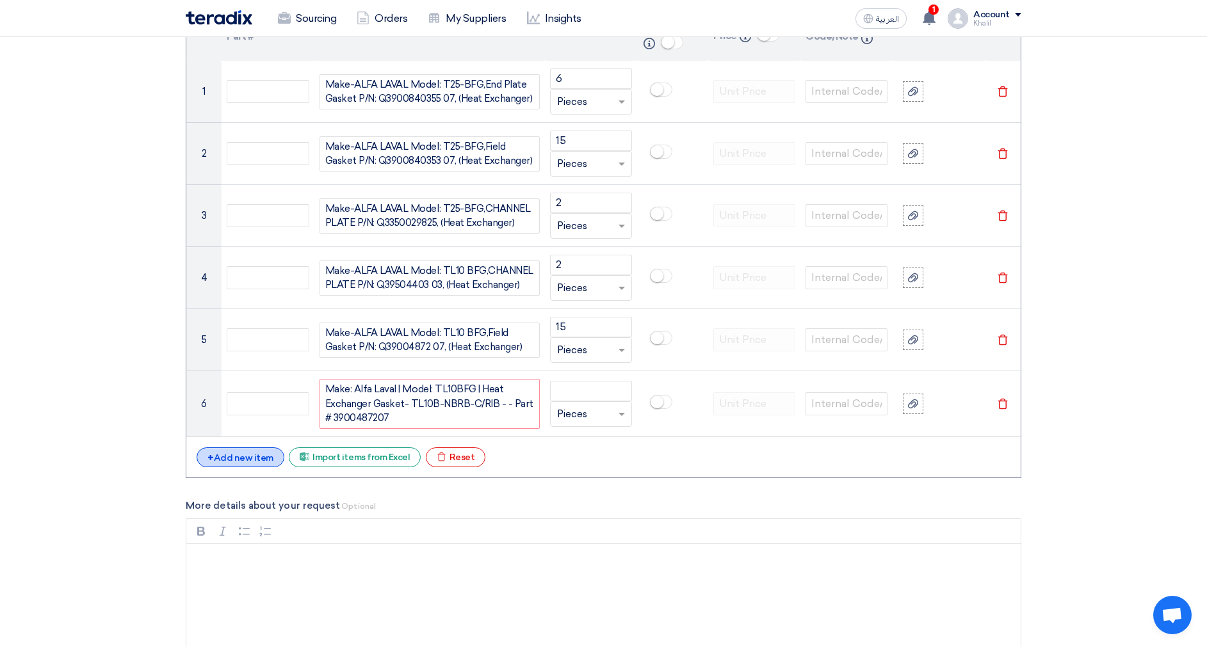
click at [255, 460] on div "+ Add new item" at bounding box center [241, 458] width 88 height 20
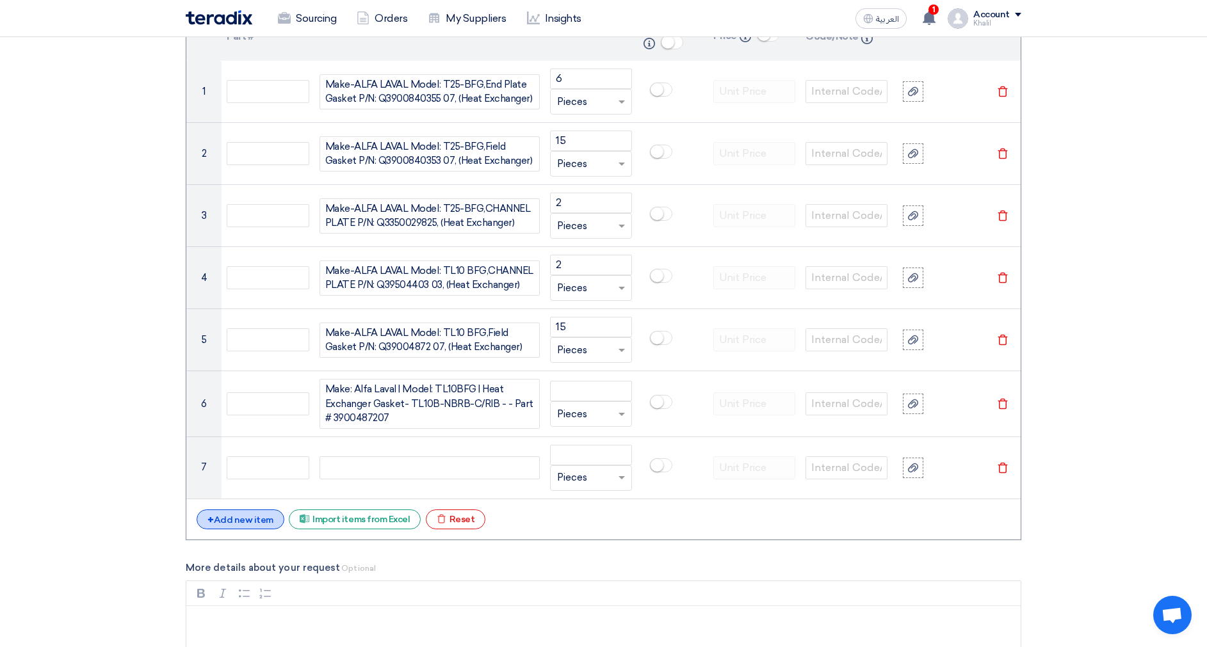
click at [264, 522] on div "+ Add new item" at bounding box center [241, 520] width 88 height 20
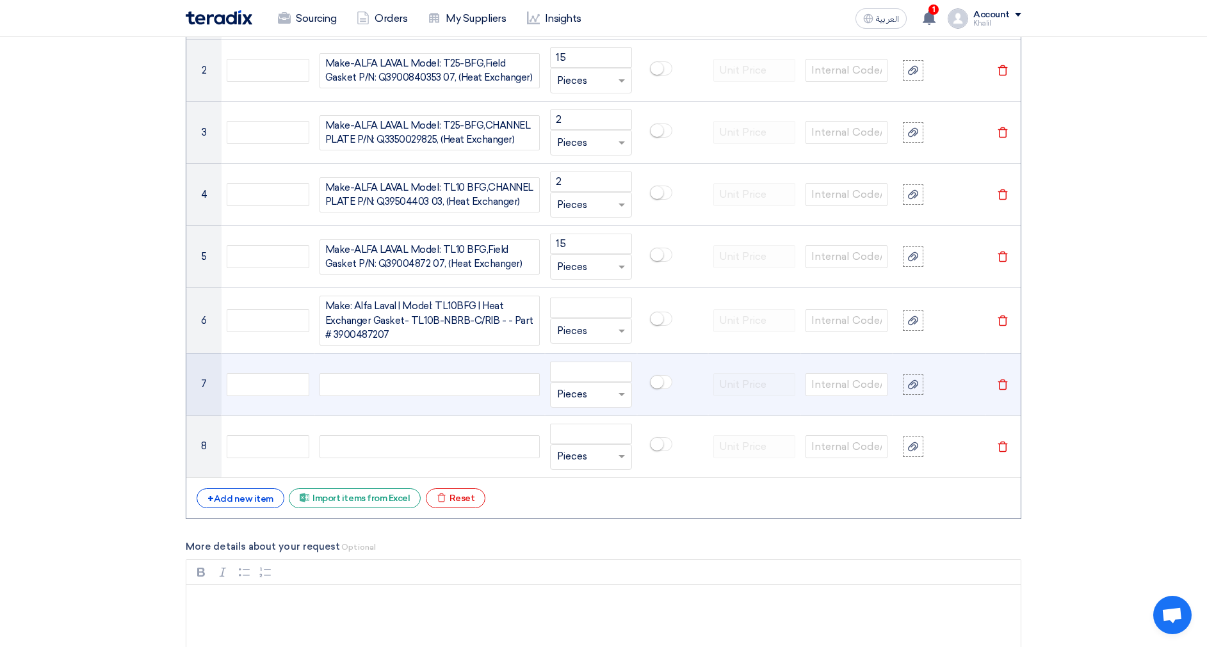
scroll to position [1112, 0]
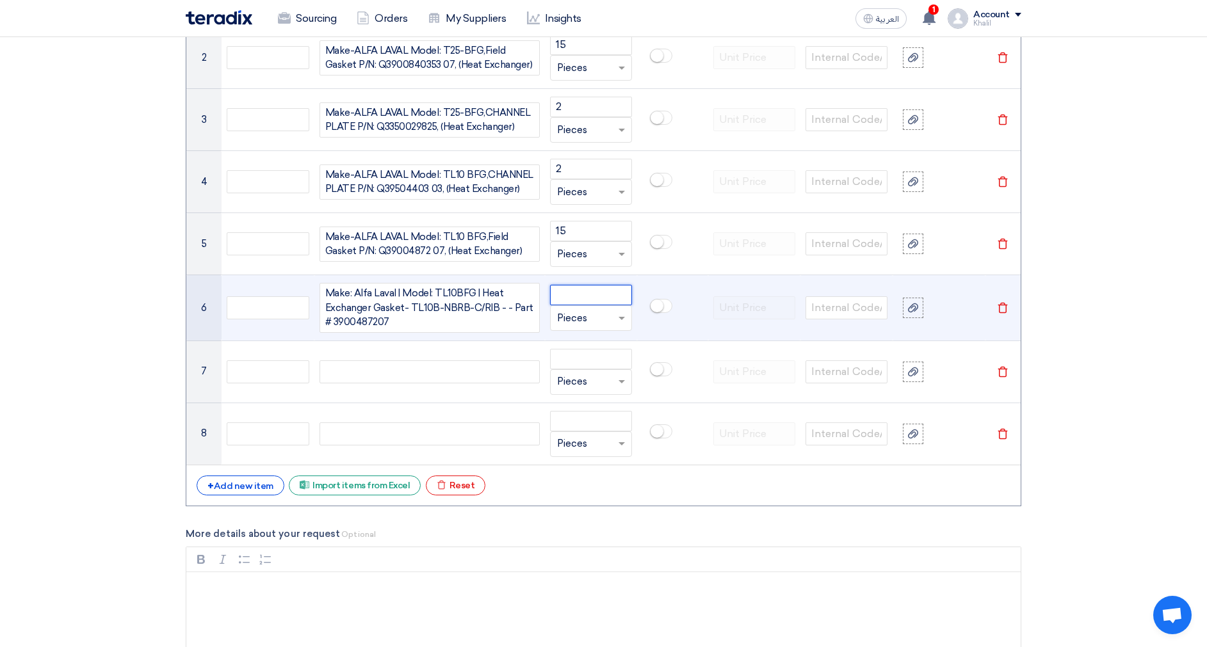
click at [567, 298] on input "number" at bounding box center [591, 295] width 82 height 20
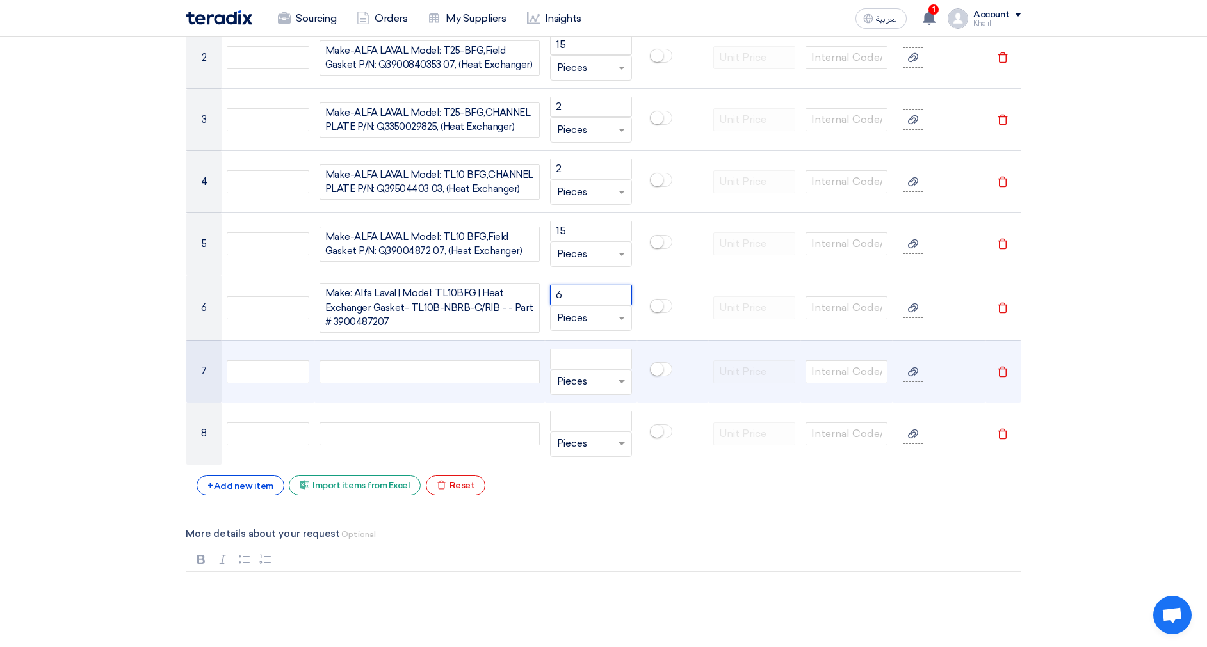
type input "6"
click at [480, 368] on div at bounding box center [429, 371] width 220 height 23
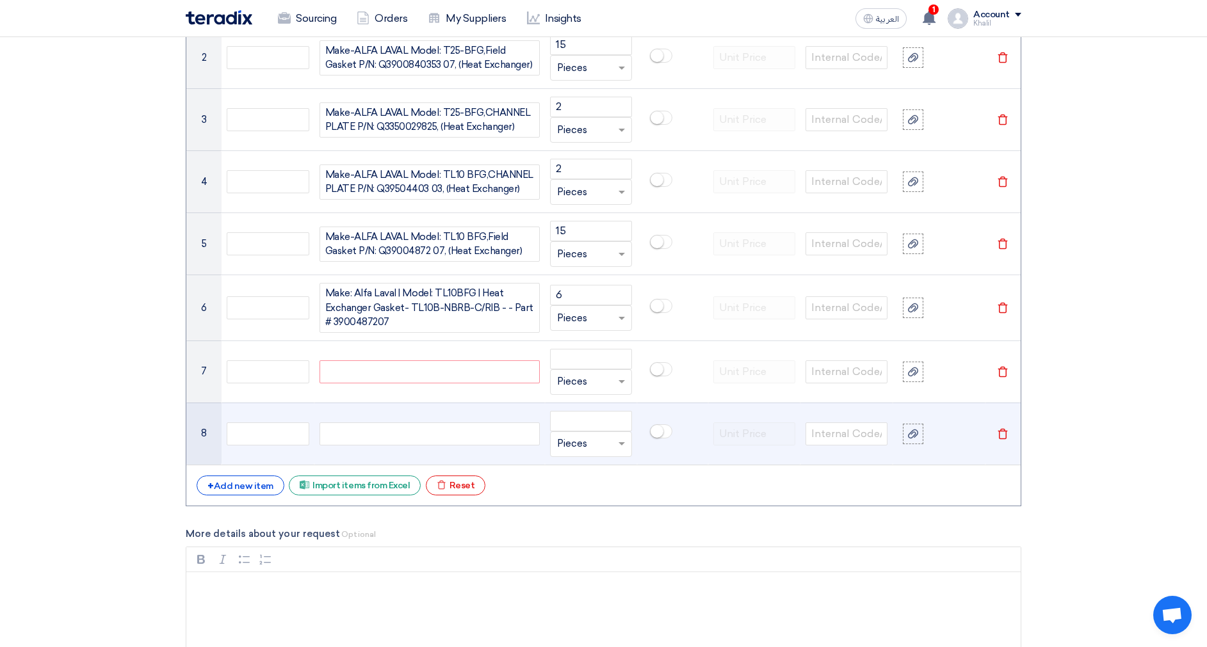
paste div
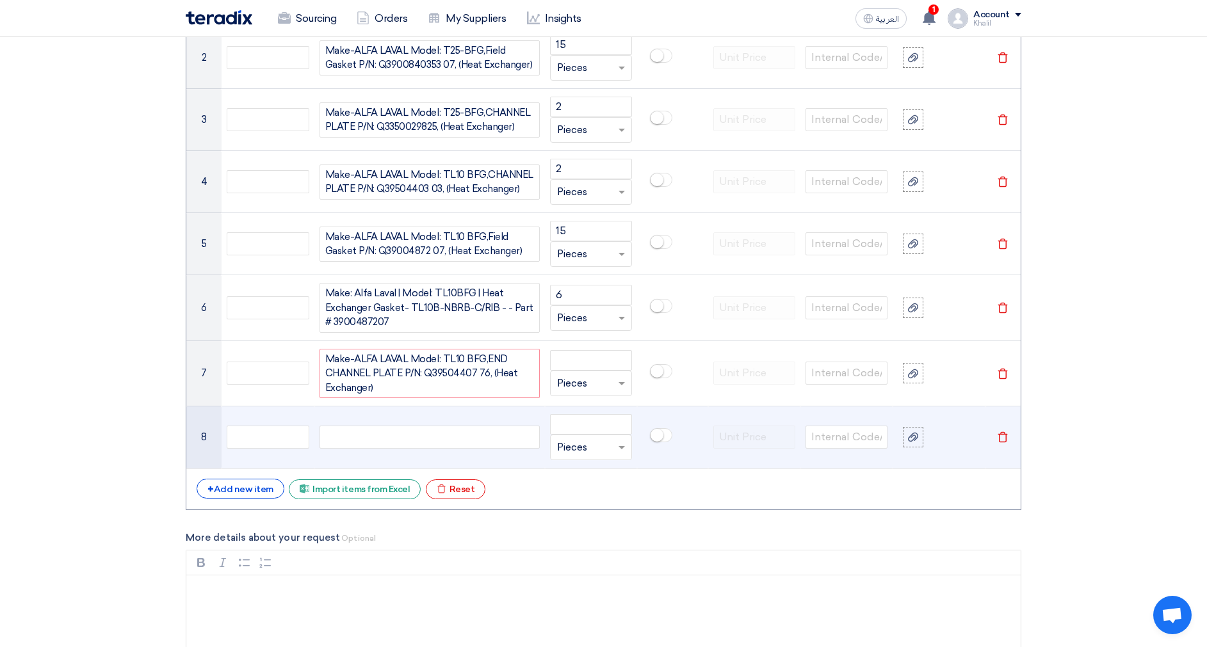
scroll to position [1101, 0]
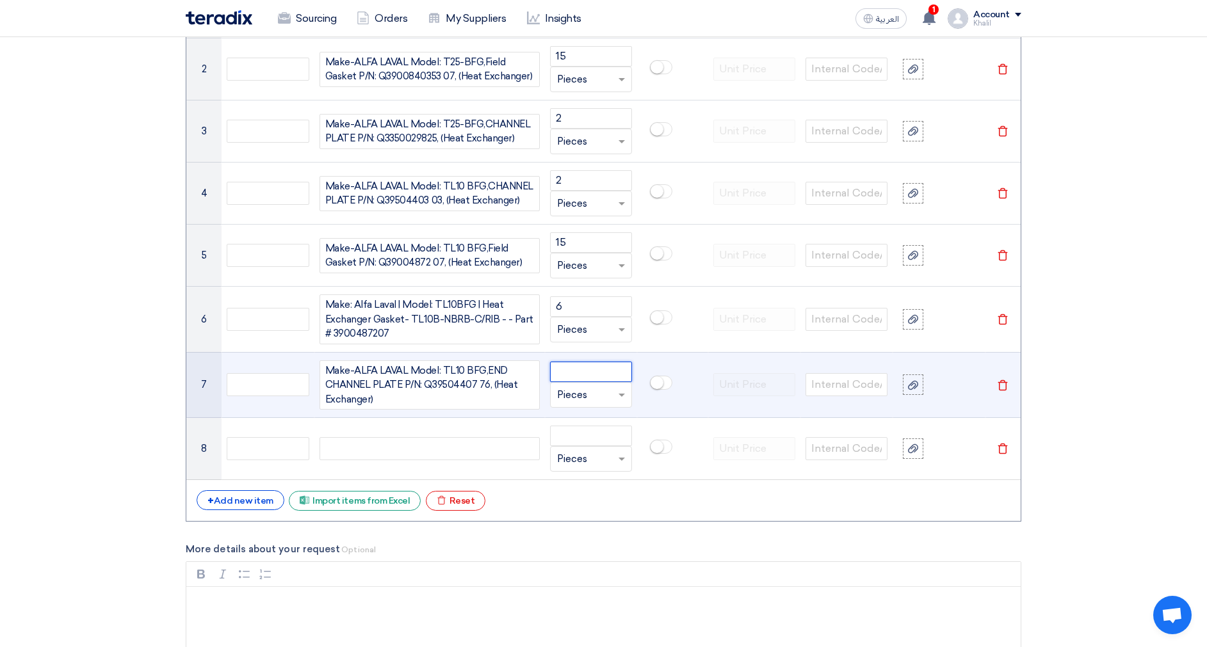
click at [584, 374] on input "number" at bounding box center [591, 372] width 82 height 20
click at [586, 371] on input "number" at bounding box center [591, 372] width 82 height 20
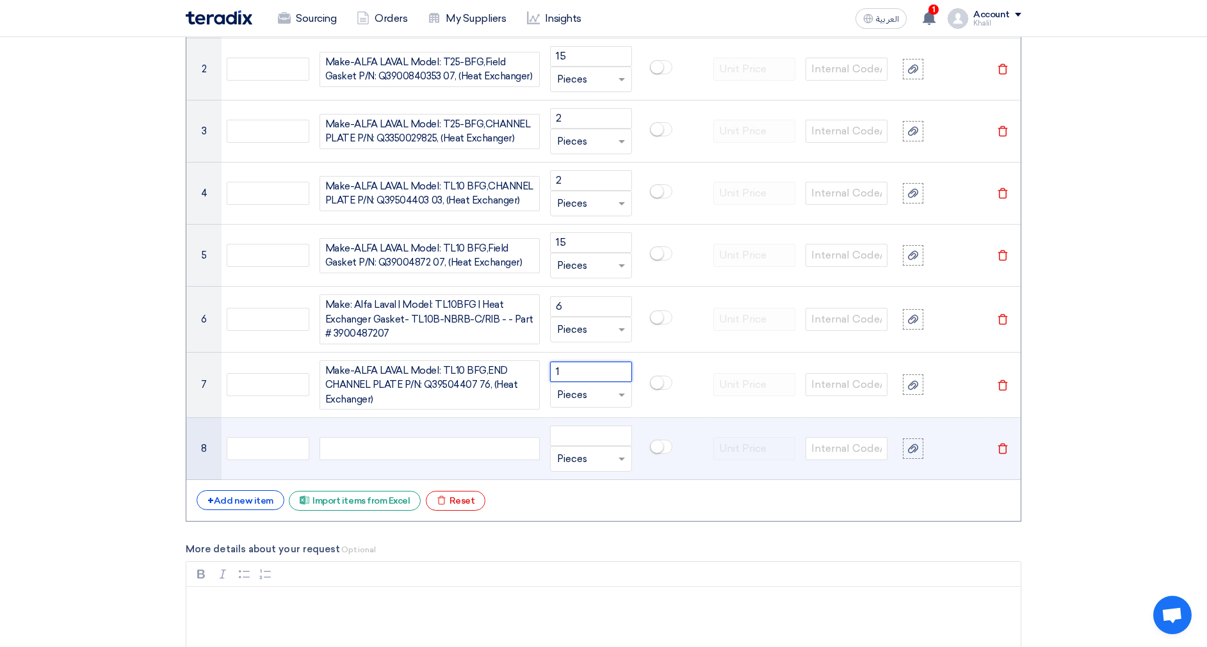
type input "1"
click at [489, 449] on div at bounding box center [429, 448] width 220 height 23
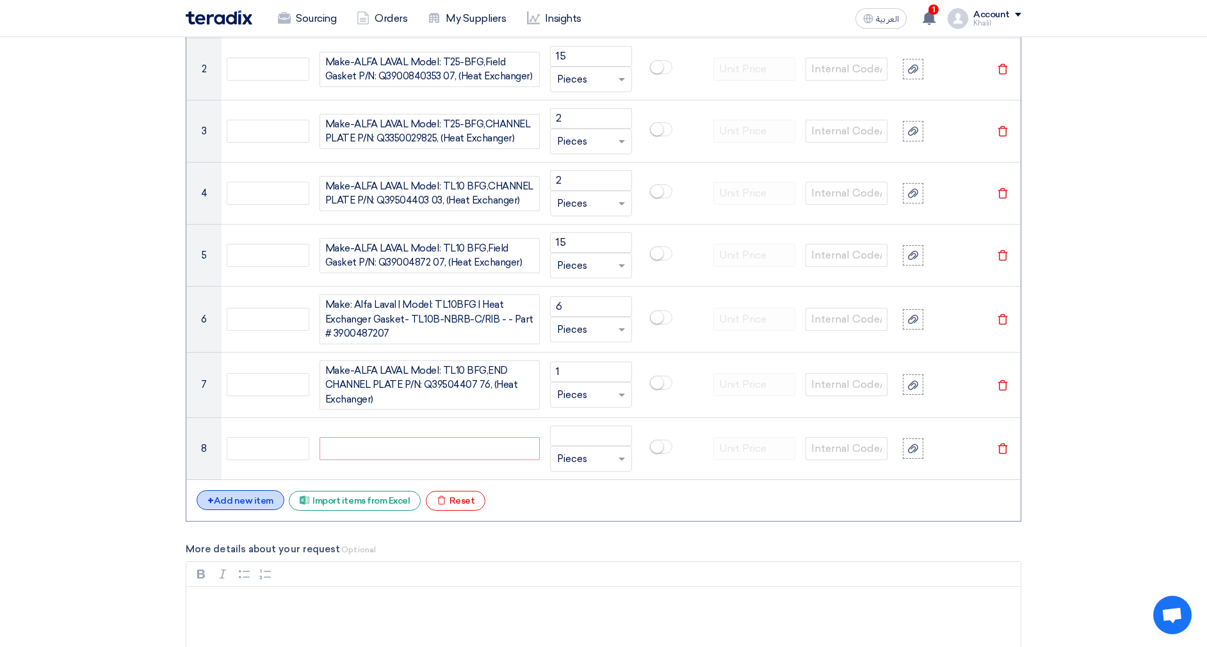
click at [236, 503] on div "+ Add new item" at bounding box center [241, 500] width 88 height 20
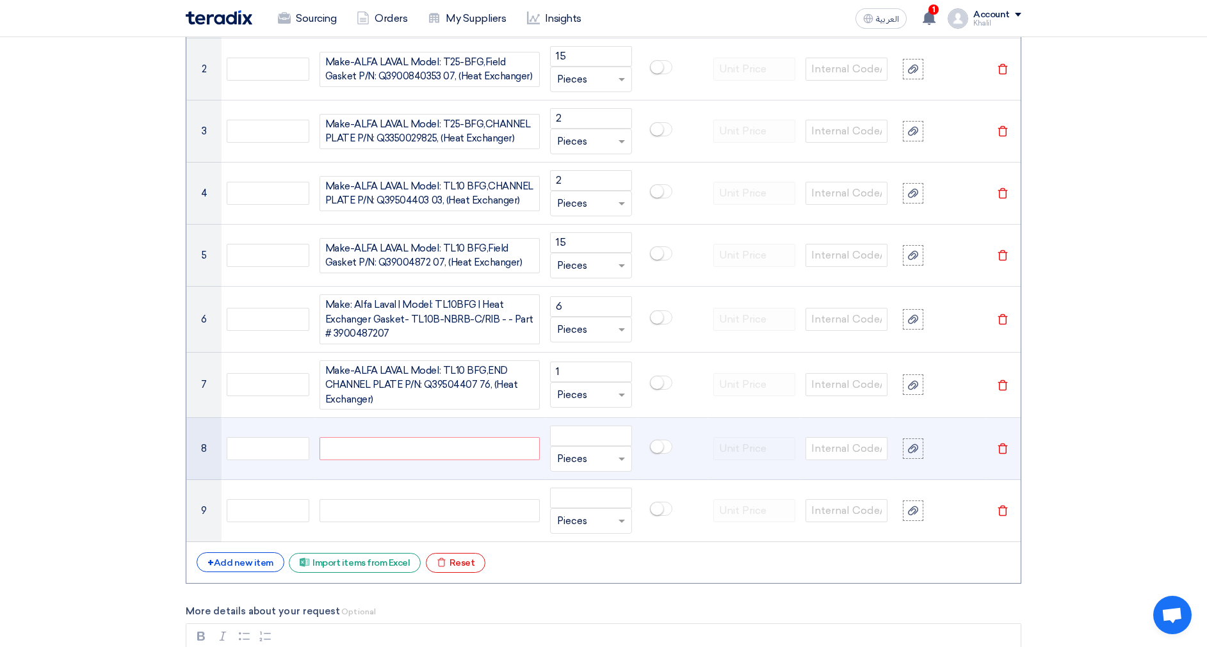
click at [410, 453] on div at bounding box center [429, 448] width 220 height 23
paste div
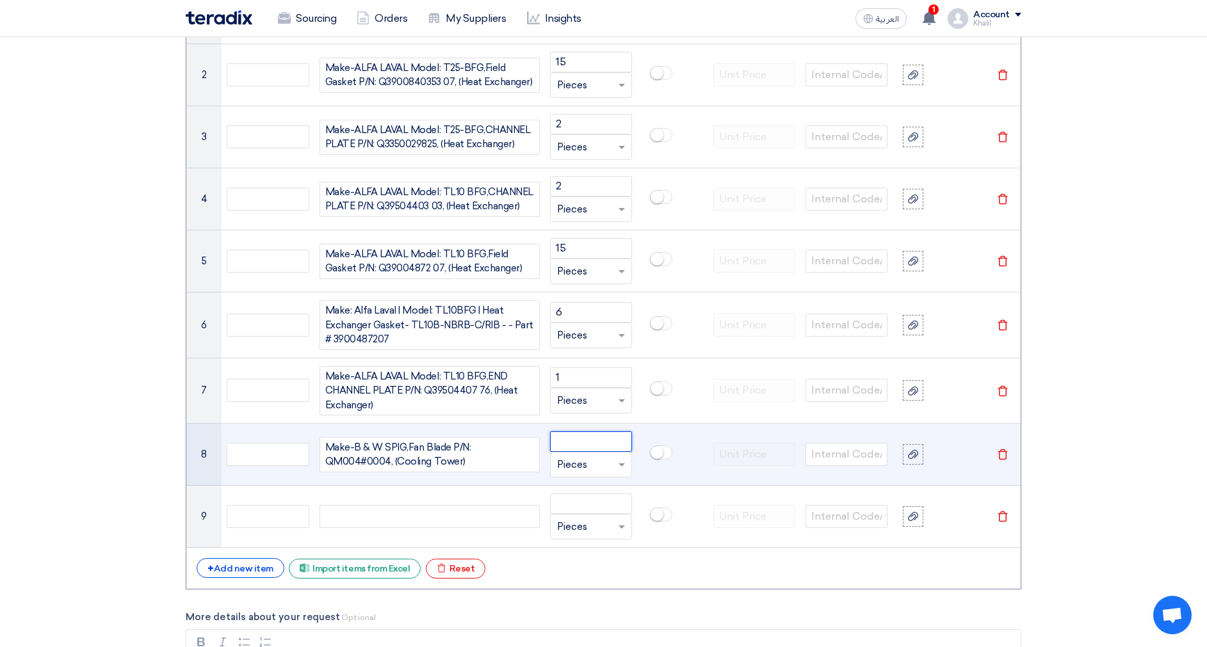
click at [597, 437] on input "number" at bounding box center [591, 442] width 82 height 20
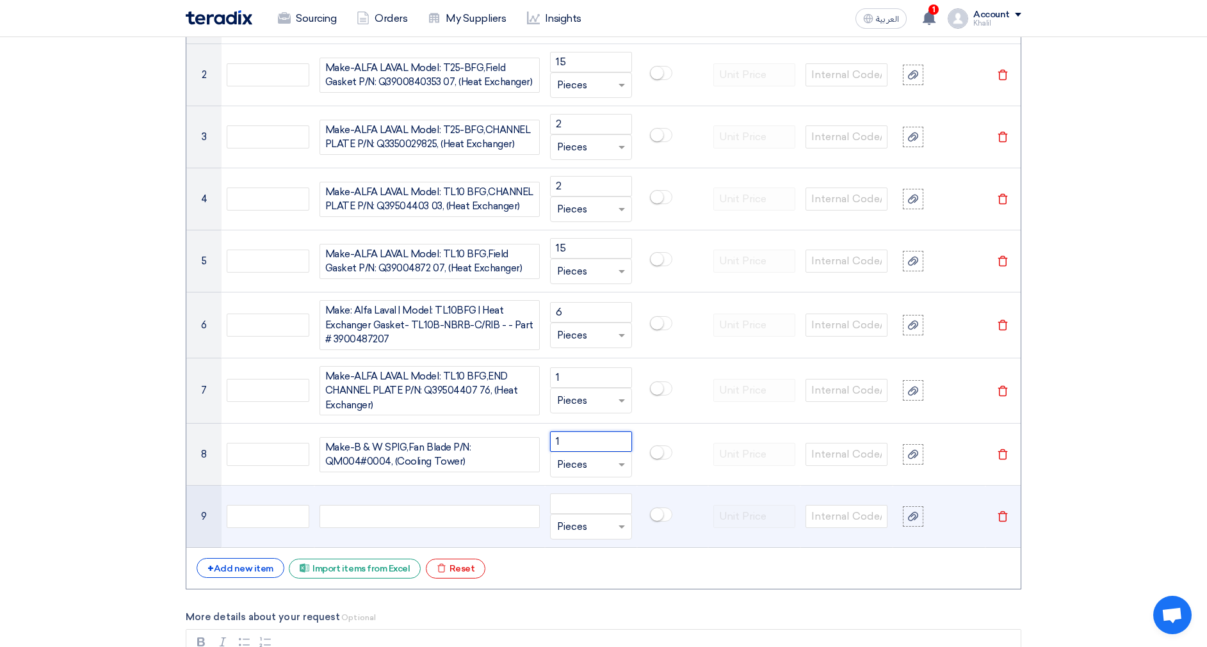
type input "1"
click at [514, 508] on div at bounding box center [429, 516] width 220 height 23
click at [430, 510] on div at bounding box center [429, 516] width 220 height 23
paste div
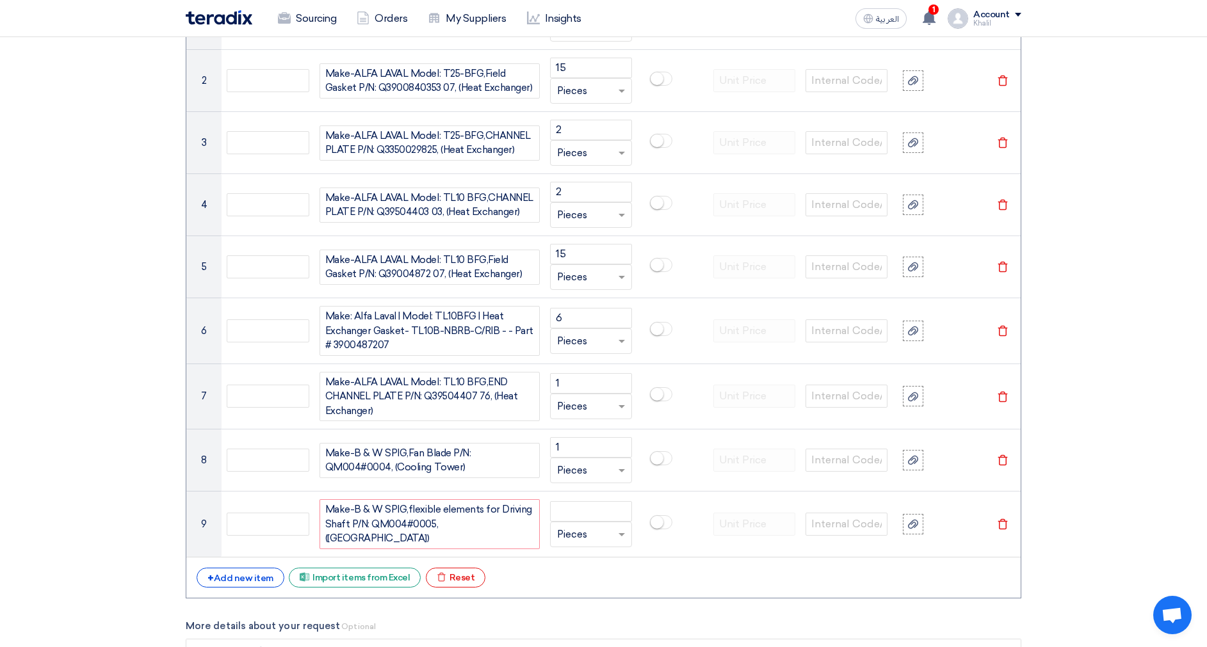
click at [1083, 506] on section "Basic Information RFx Title RFQ FOR Mechanical Spare -KFUPM-STOM-014724 RFx Typ…" at bounding box center [603, 428] width 1207 height 2702
click at [240, 569] on div "+ Add new item" at bounding box center [241, 578] width 88 height 20
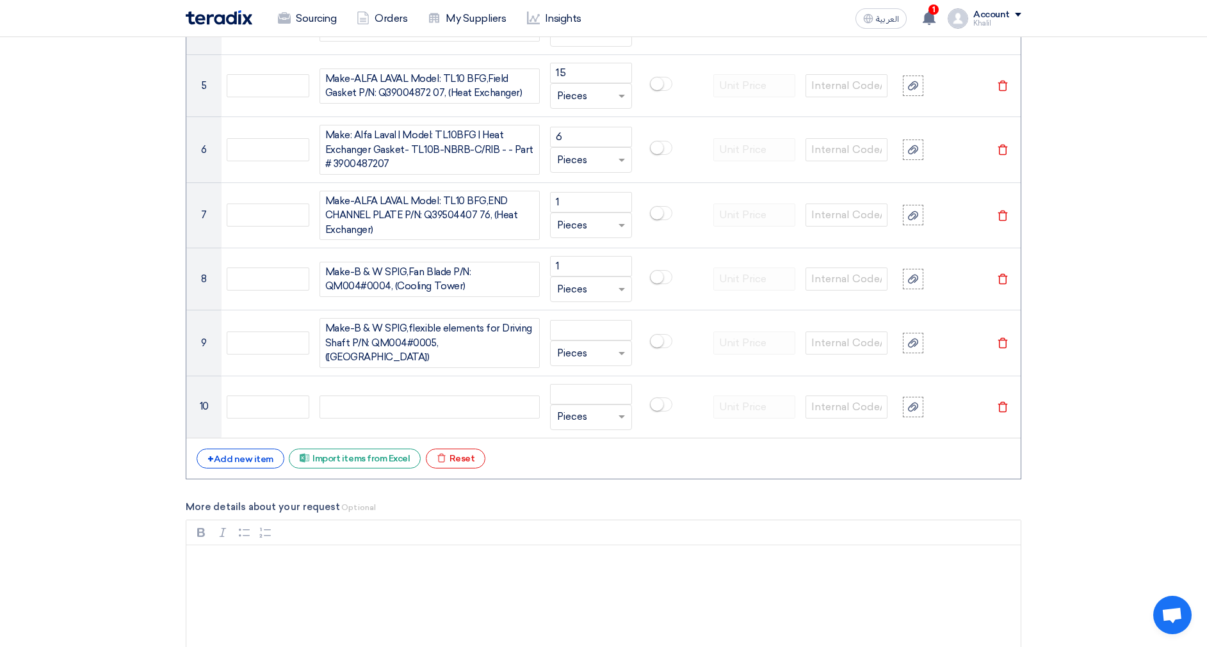
scroll to position [1281, 0]
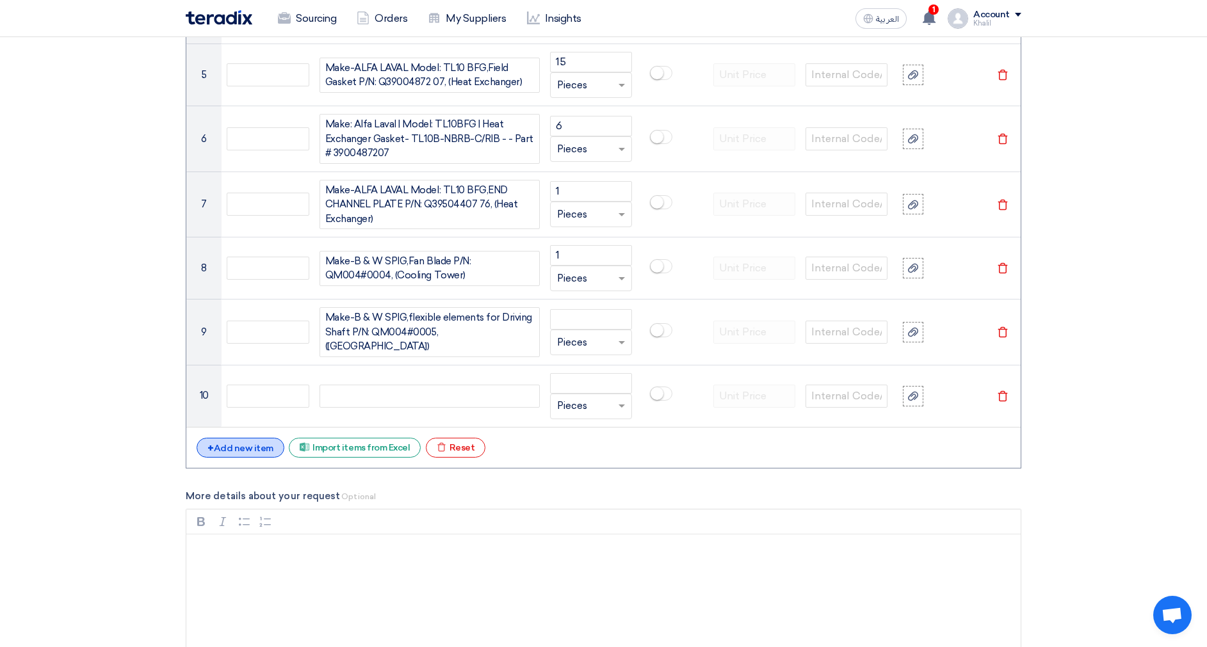
click at [250, 444] on div "+ Add new item" at bounding box center [241, 448] width 88 height 20
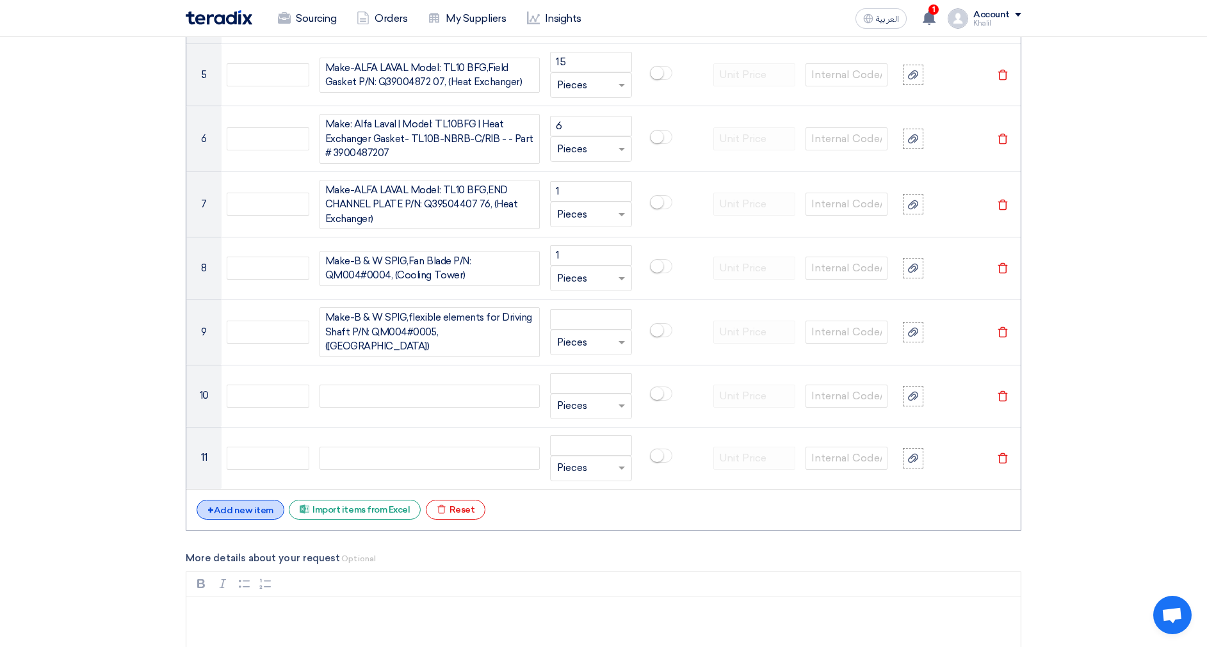
click at [250, 507] on div "+ Add new item" at bounding box center [241, 510] width 88 height 20
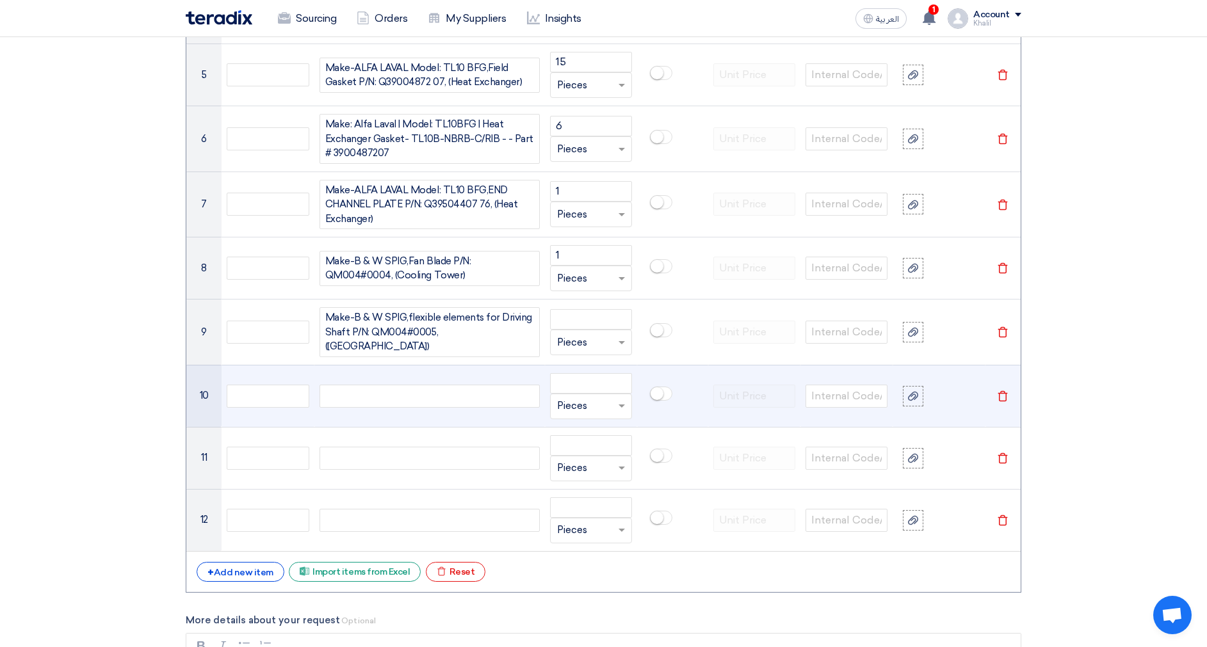
click at [401, 393] on div at bounding box center [429, 396] width 220 height 23
paste div
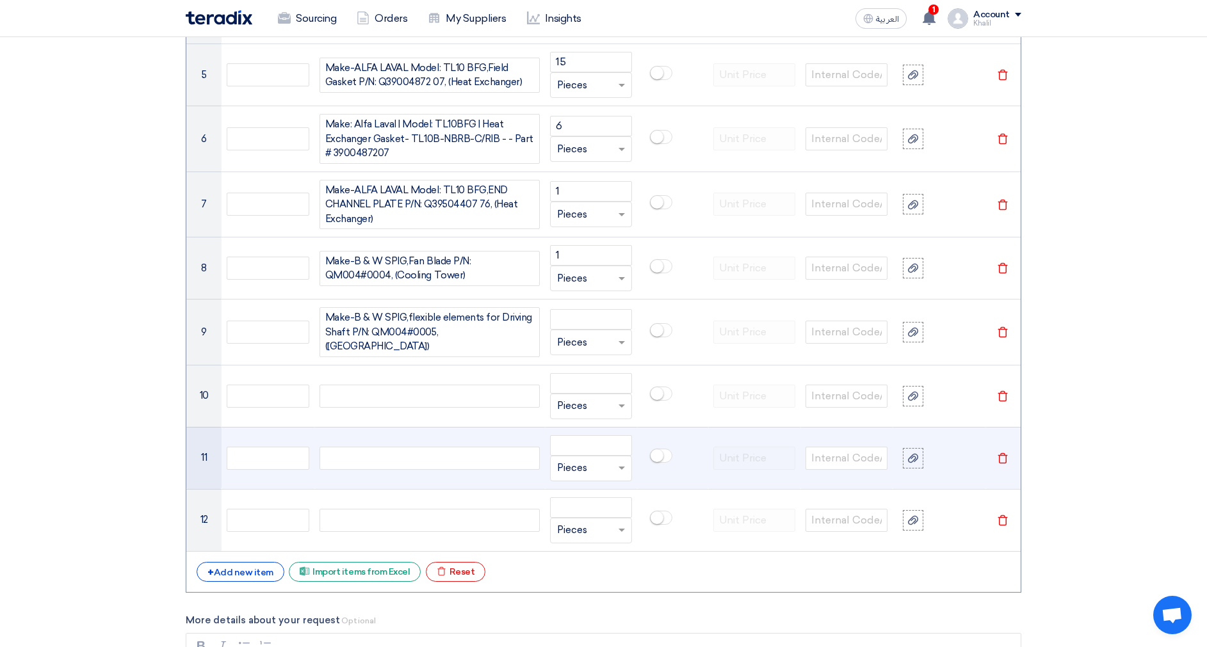
scroll to position [1275, 0]
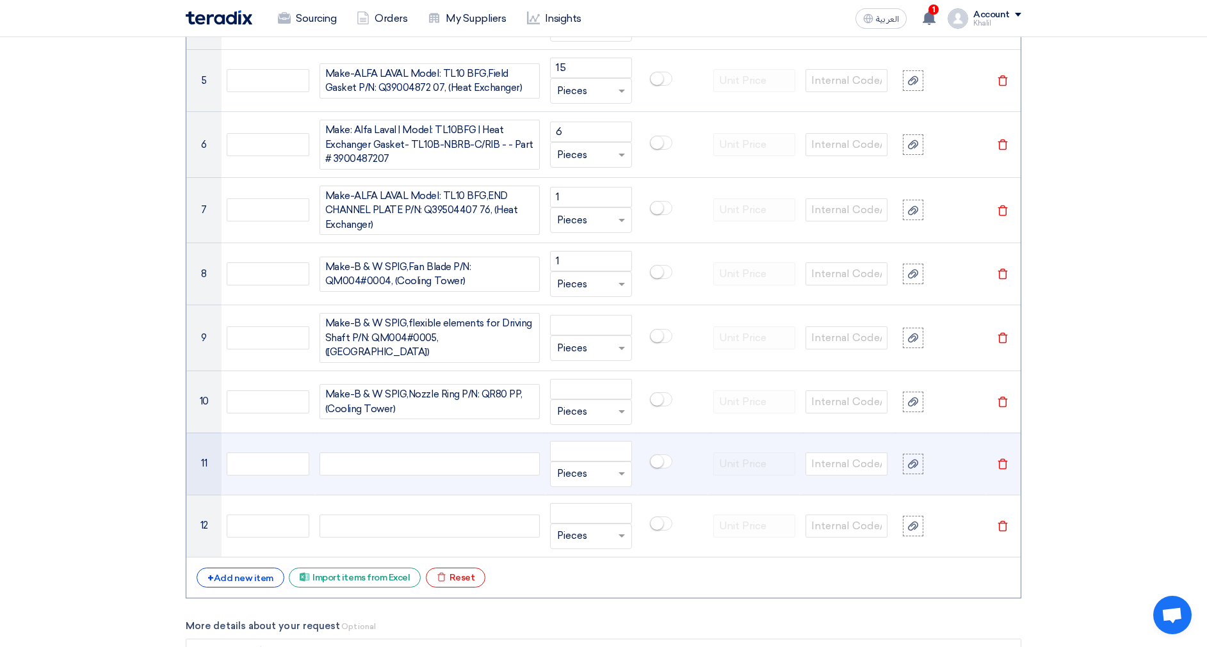
click at [391, 459] on div at bounding box center [429, 464] width 220 height 23
paste div
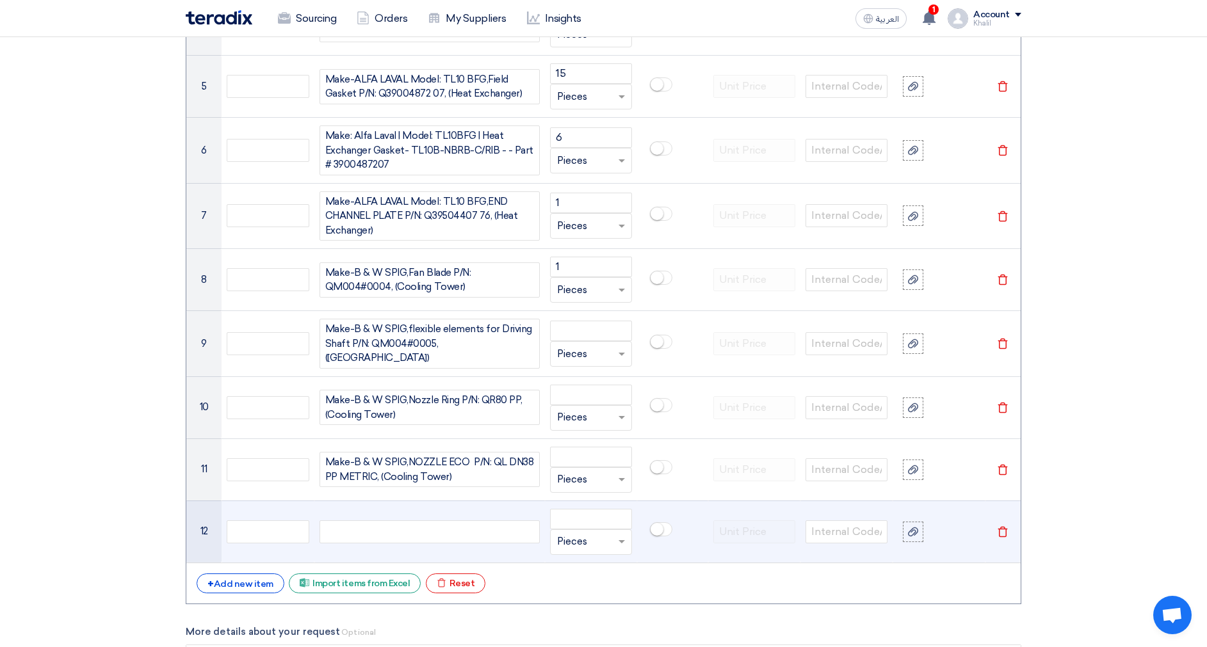
click at [440, 521] on div at bounding box center [429, 532] width 220 height 23
paste div
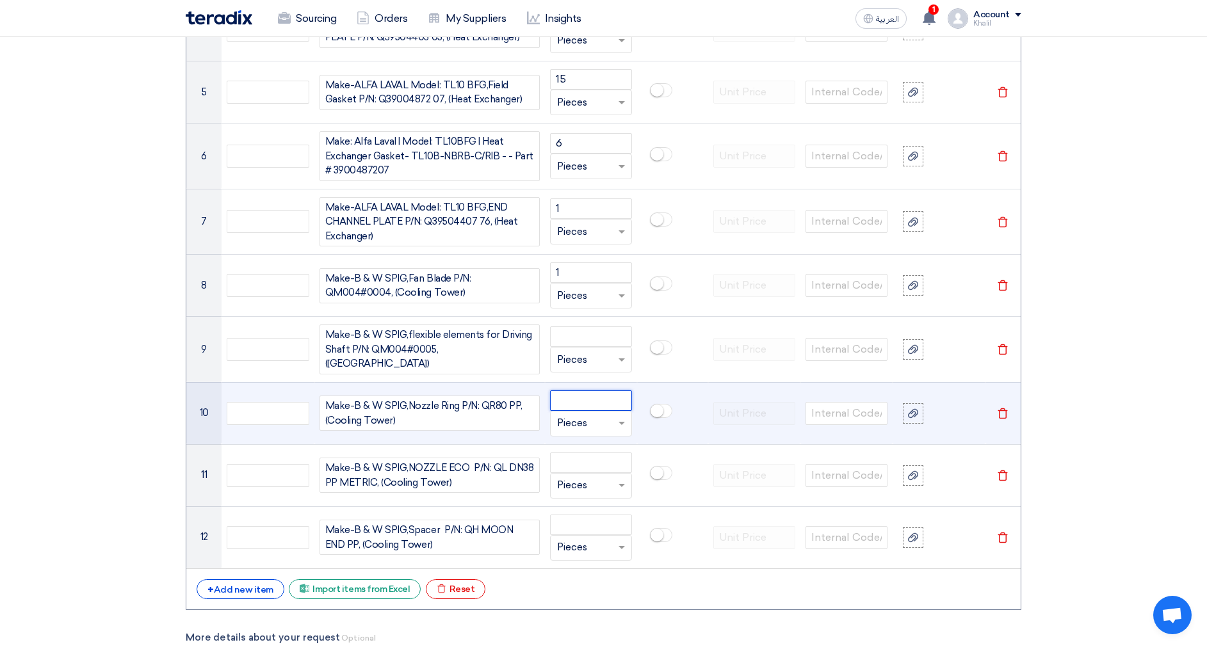
click at [592, 400] on input "number" at bounding box center [591, 401] width 82 height 20
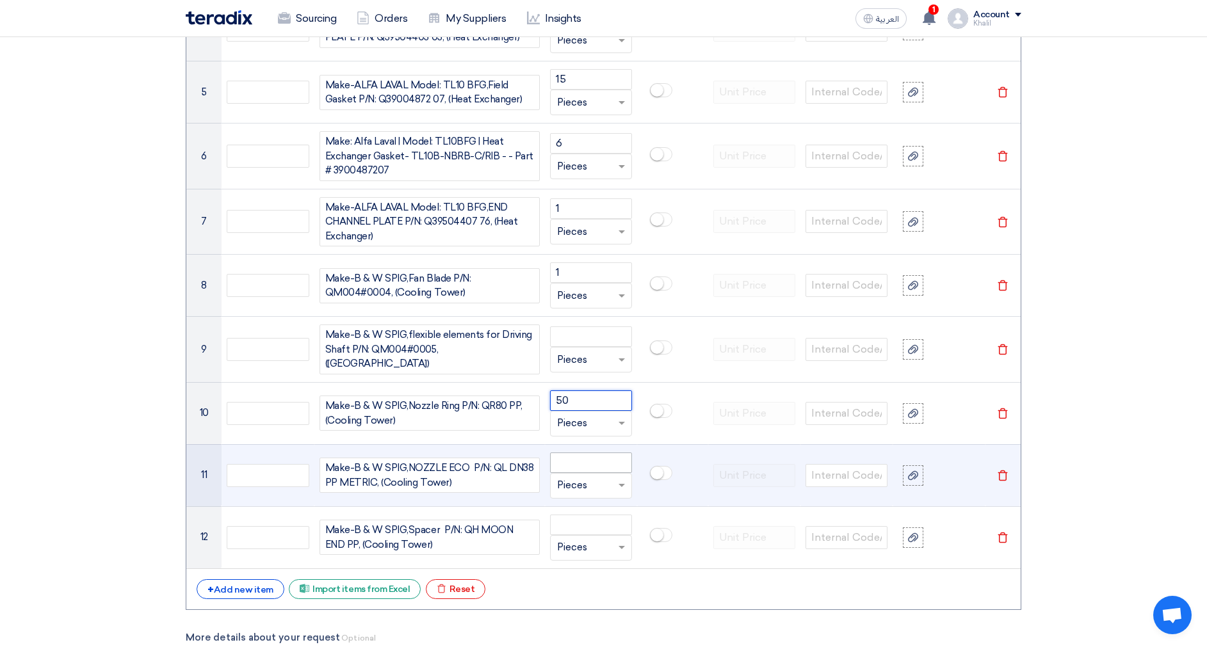
type input "50"
click at [597, 462] on input "number" at bounding box center [591, 463] width 82 height 20
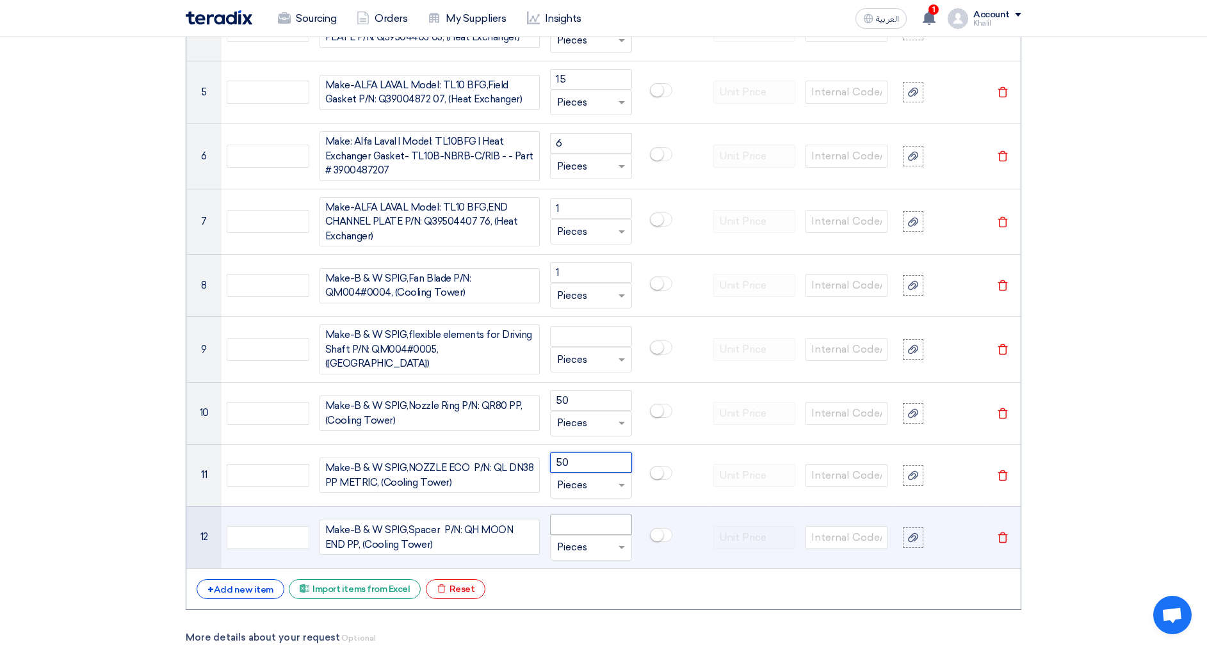
type input "50"
click at [594, 518] on input "number" at bounding box center [591, 525] width 82 height 20
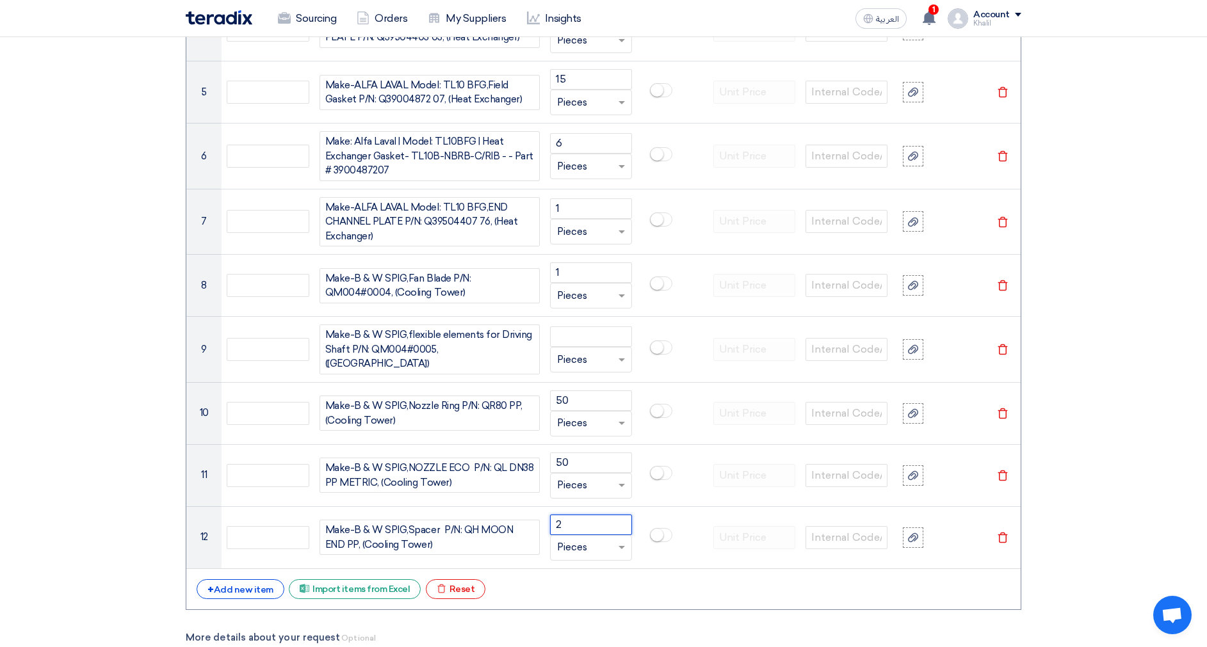
type input "2"
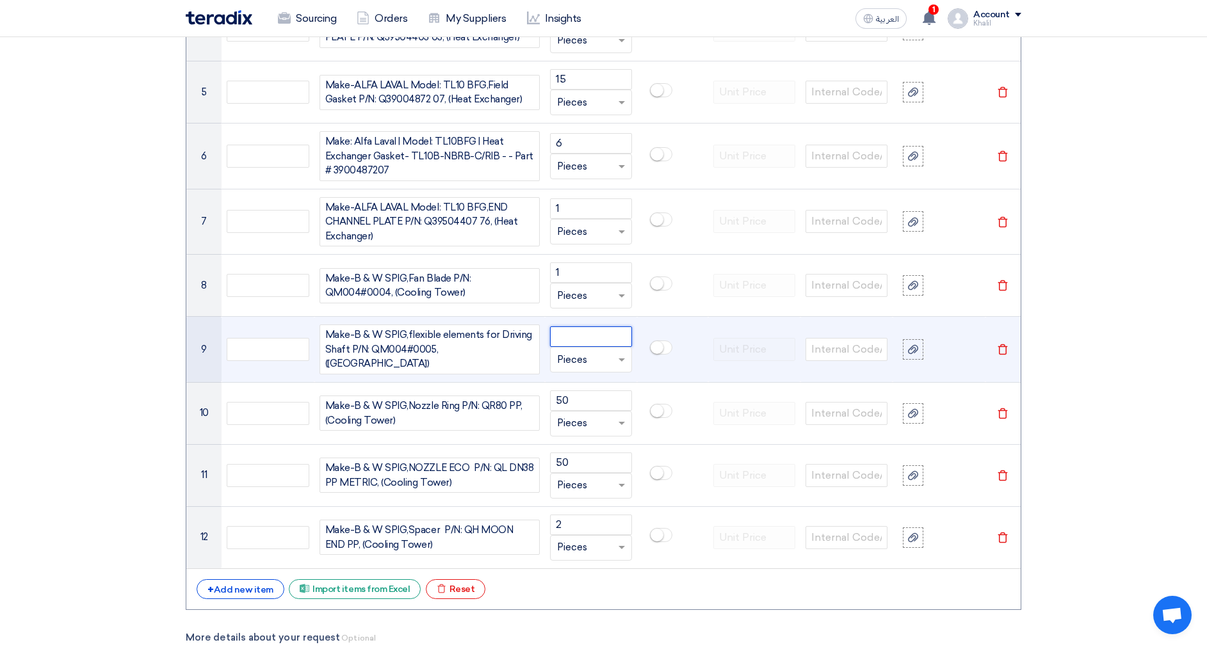
click at [573, 333] on input "number" at bounding box center [591, 337] width 82 height 20
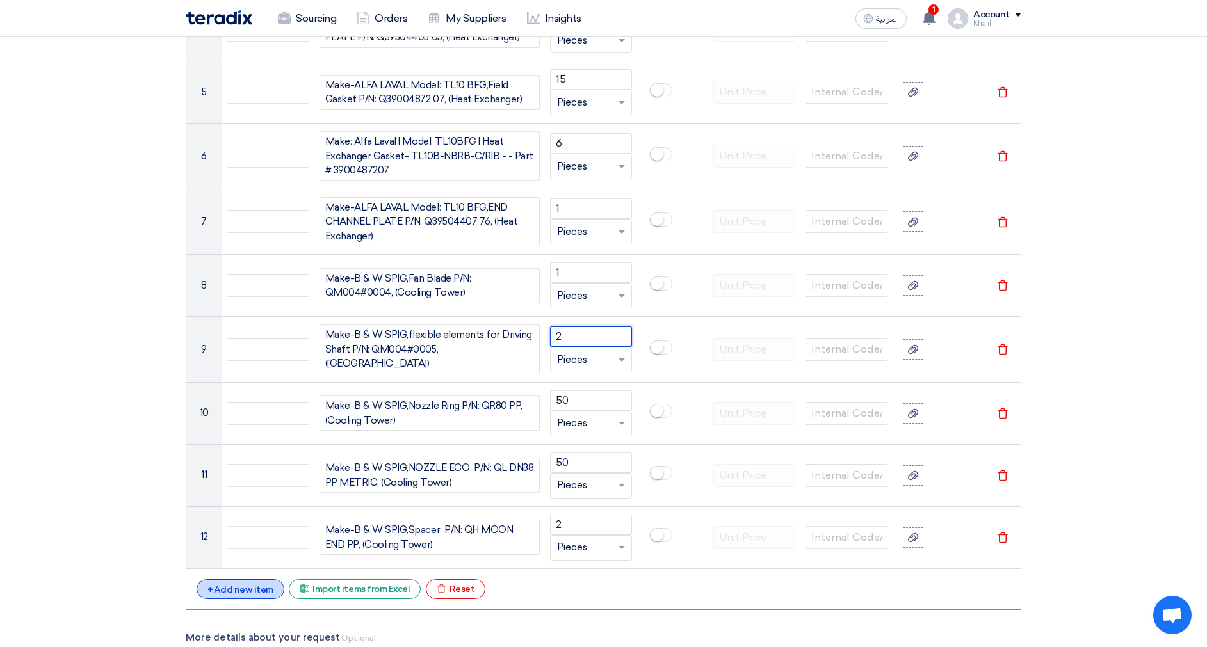
type input "2"
click at [231, 594] on div "+ Add new item" at bounding box center [241, 589] width 88 height 20
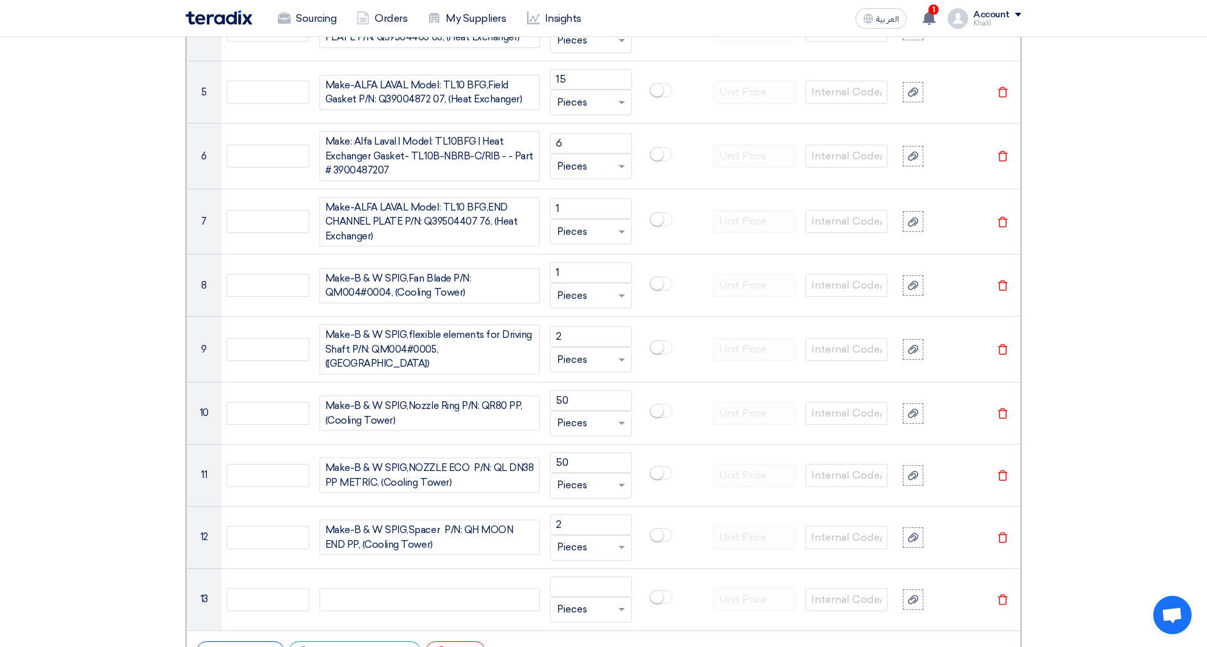
scroll to position [1552, 0]
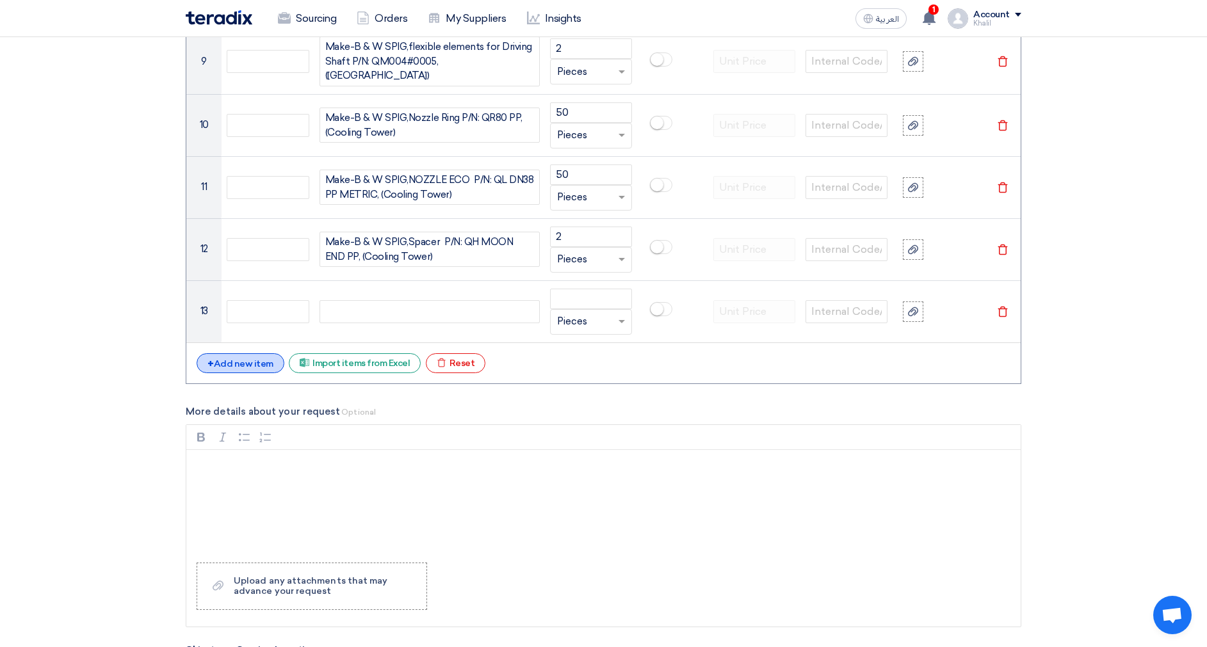
click at [236, 356] on div "+ Add new item" at bounding box center [241, 363] width 88 height 20
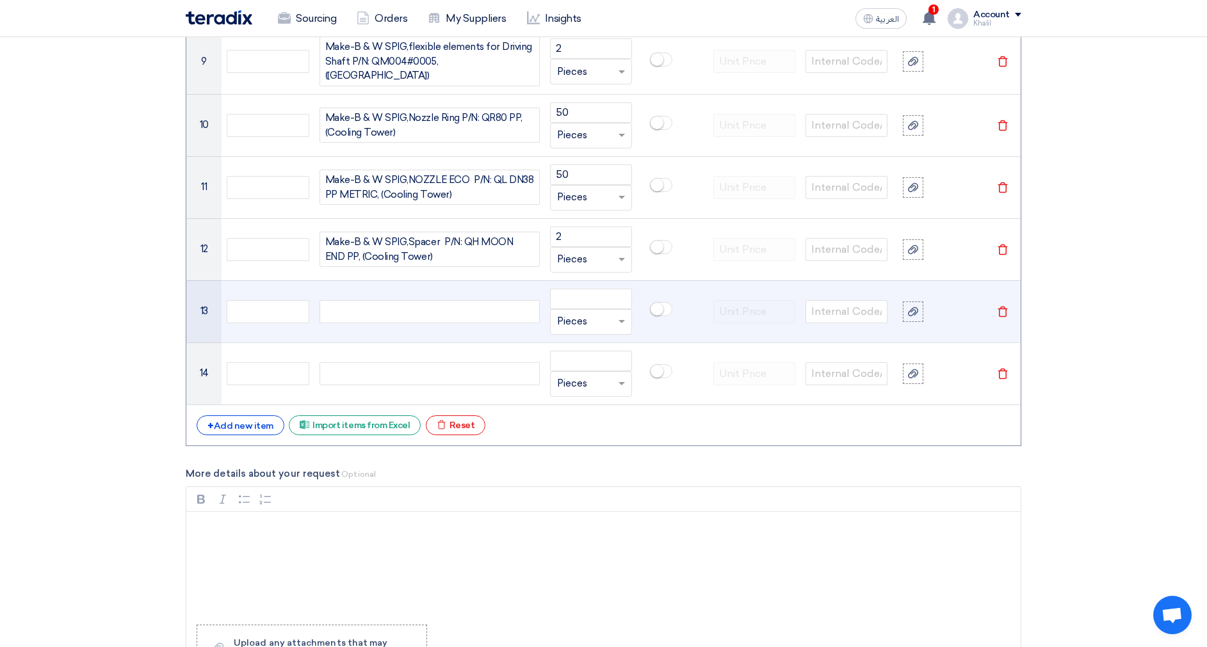
click at [406, 300] on div at bounding box center [429, 311] width 220 height 23
paste div
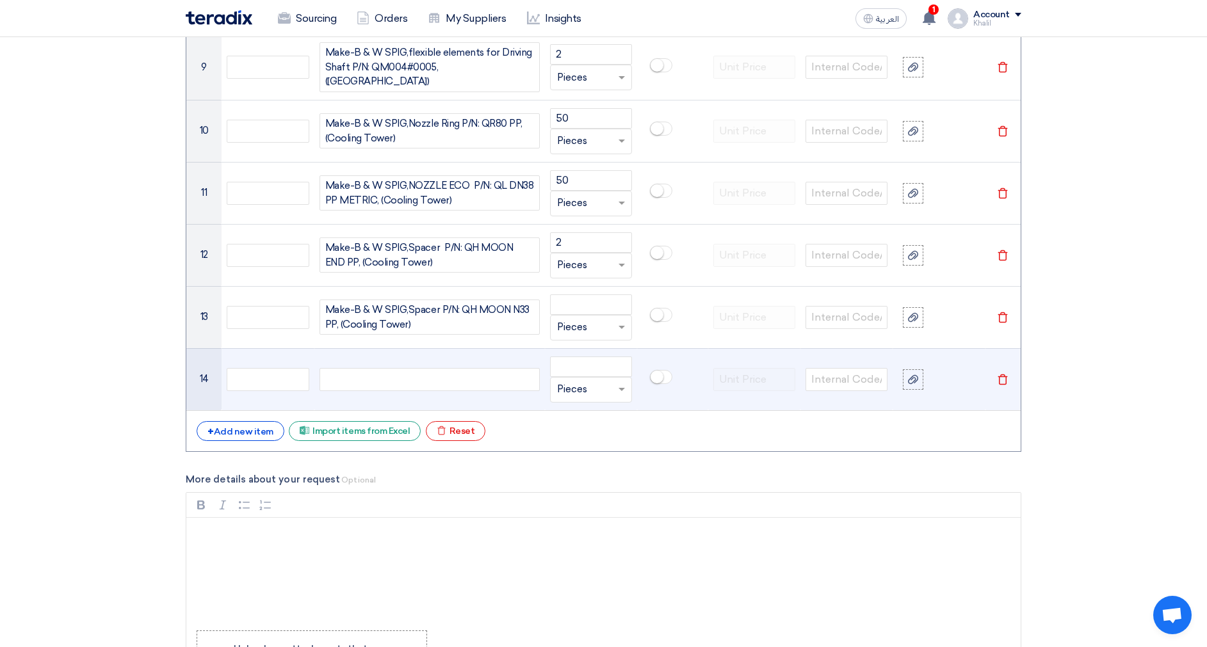
click at [437, 383] on div at bounding box center [429, 379] width 220 height 23
paste div
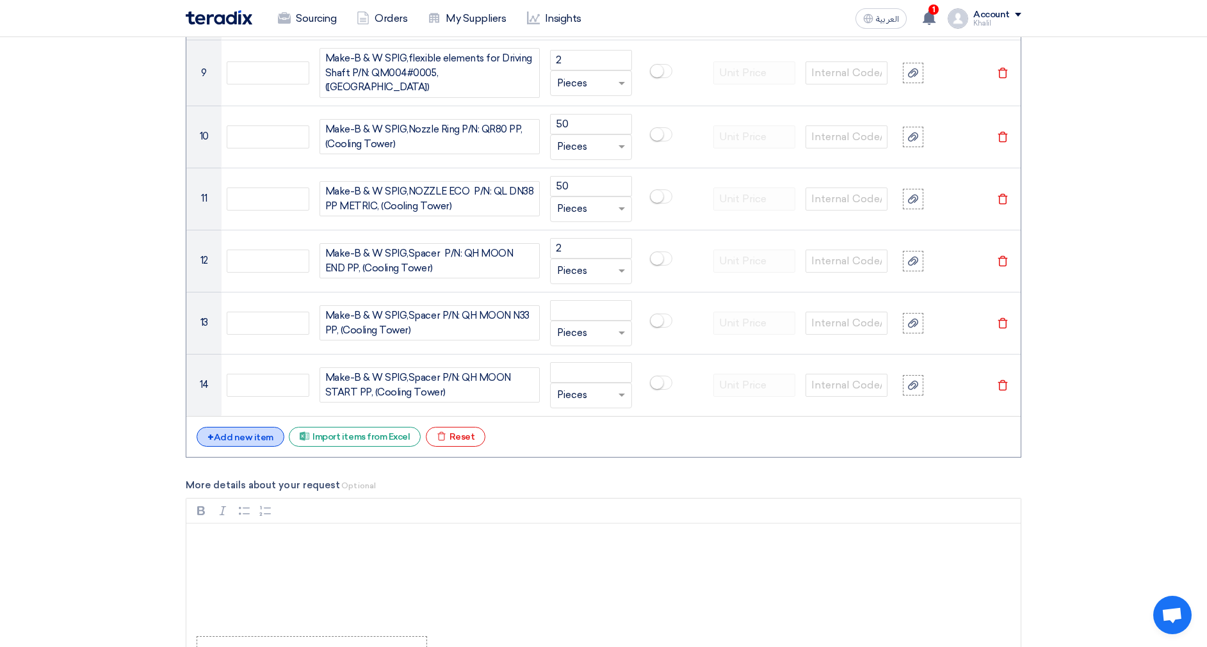
click at [233, 437] on div "+ Add new item" at bounding box center [241, 437] width 88 height 20
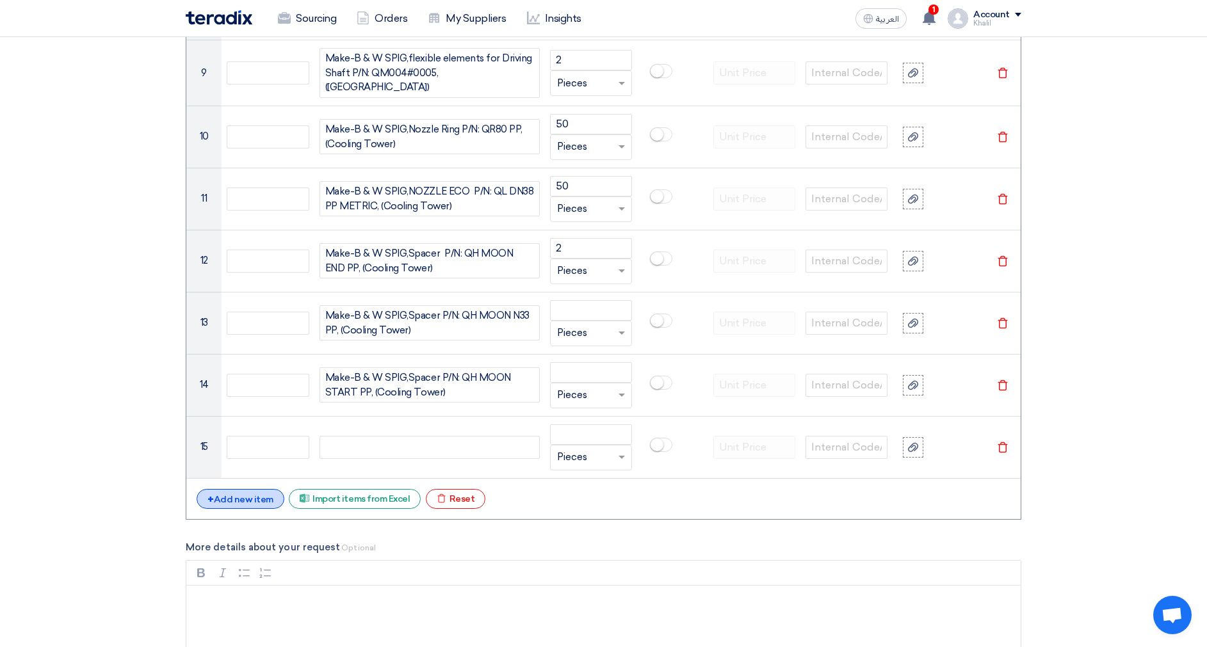
click at [254, 495] on div "+ Add new item" at bounding box center [241, 499] width 88 height 20
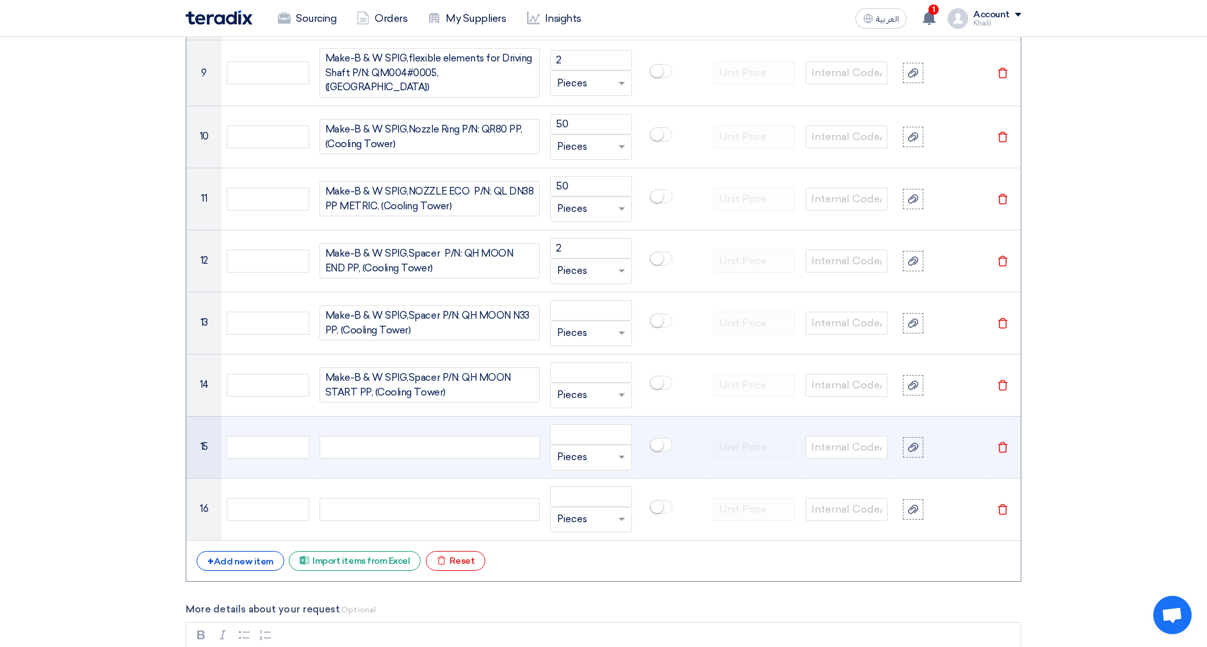
click at [404, 444] on div at bounding box center [429, 447] width 220 height 23
paste div
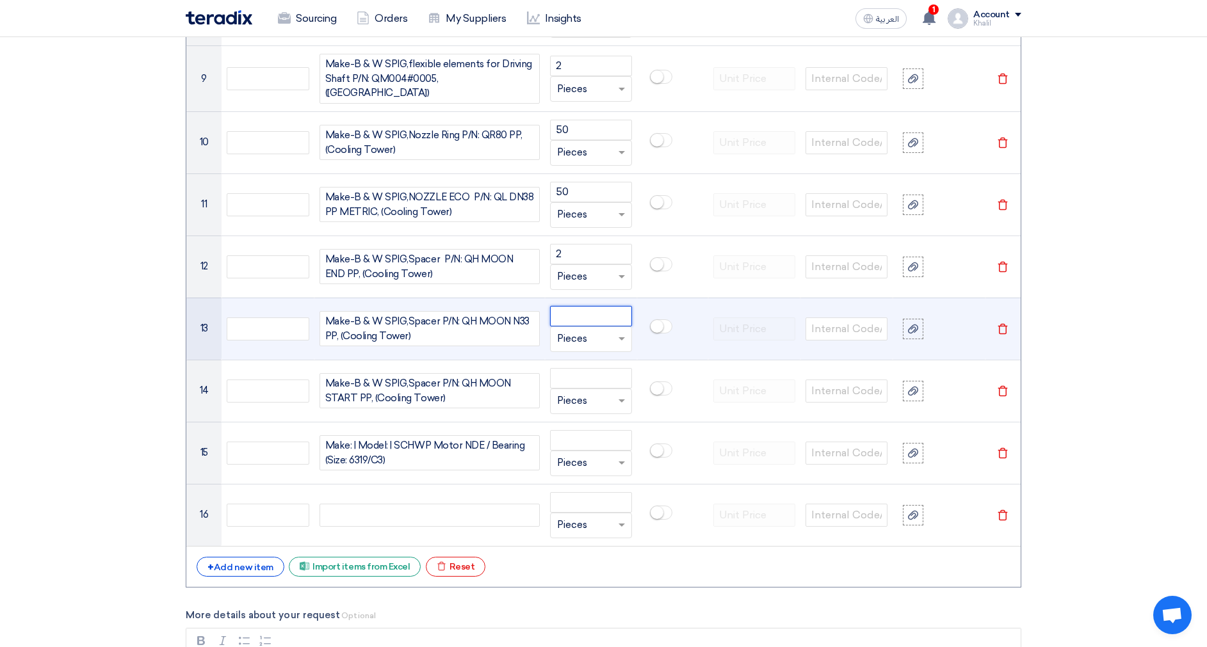
click at [559, 313] on input "number" at bounding box center [591, 316] width 82 height 20
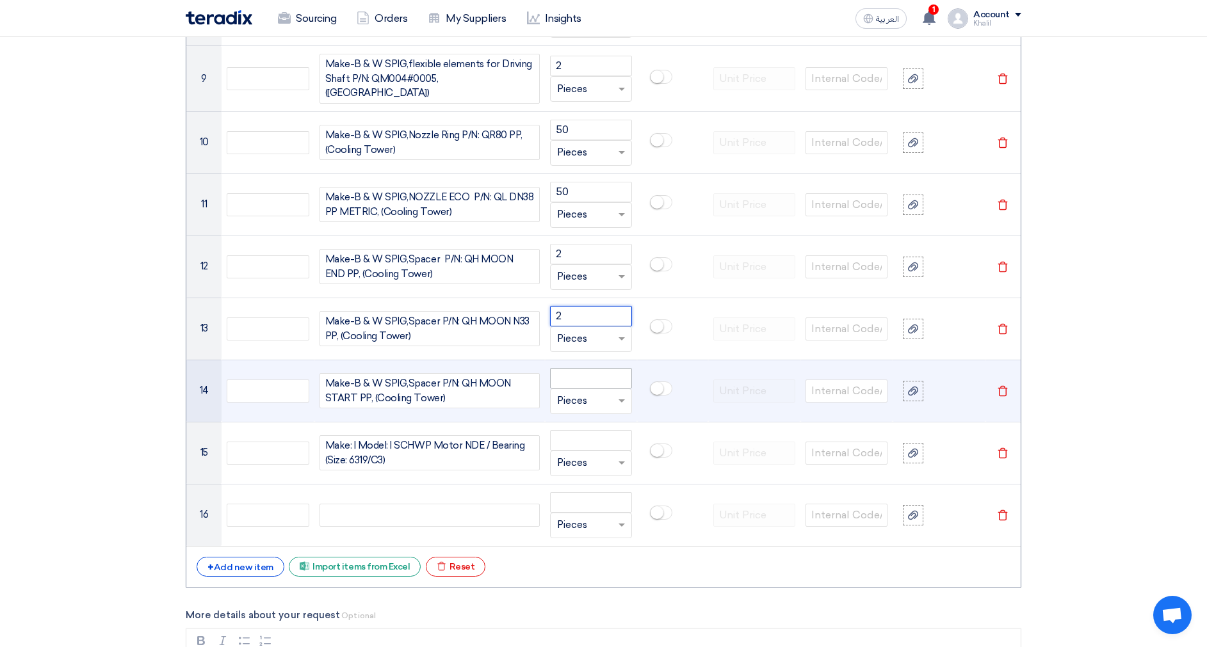
type input "2"
click at [587, 369] on input "number" at bounding box center [591, 378] width 82 height 20
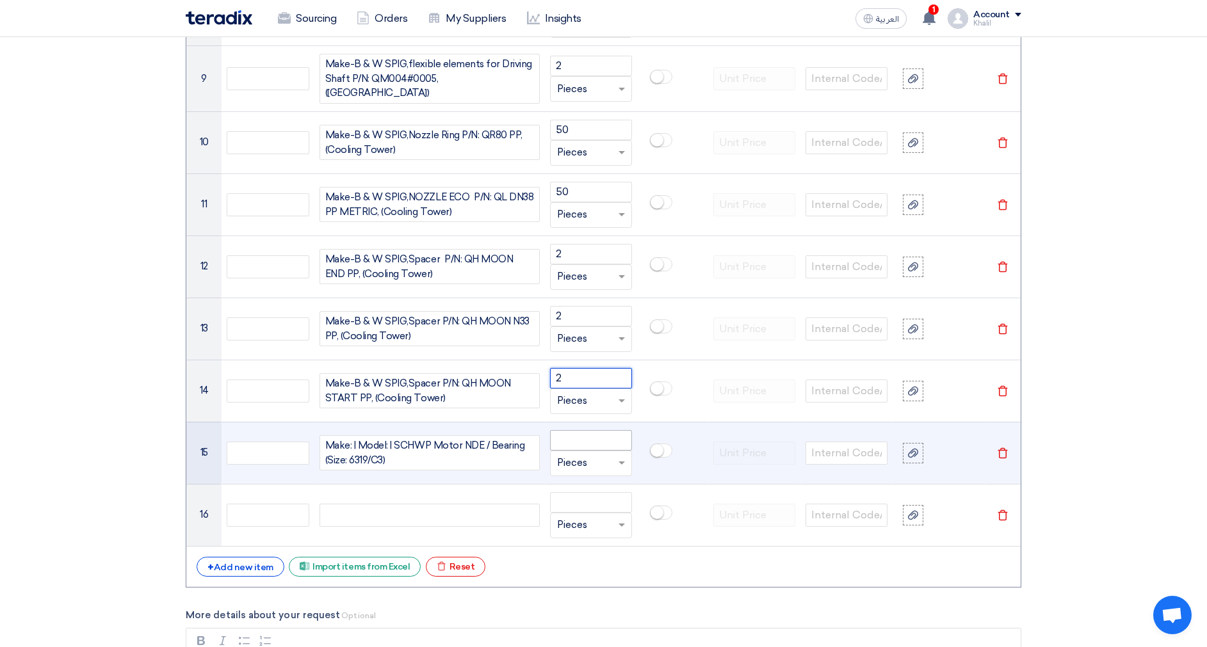
type input "2"
click at [585, 435] on input "number" at bounding box center [591, 440] width 82 height 20
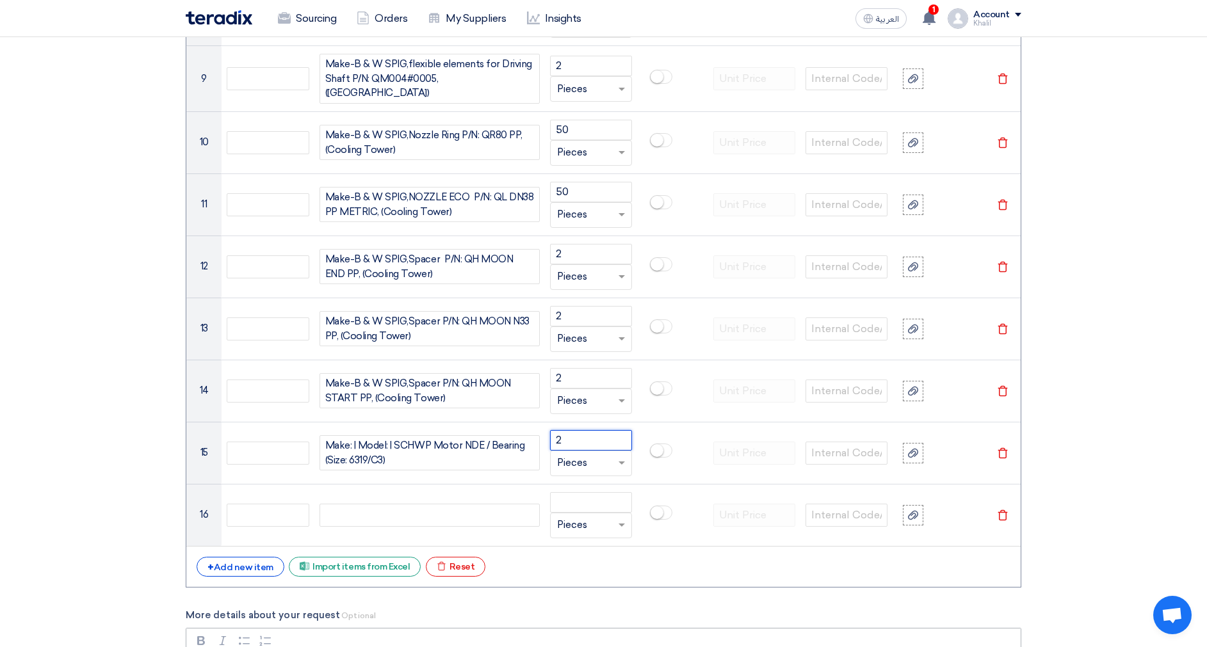
type input "2"
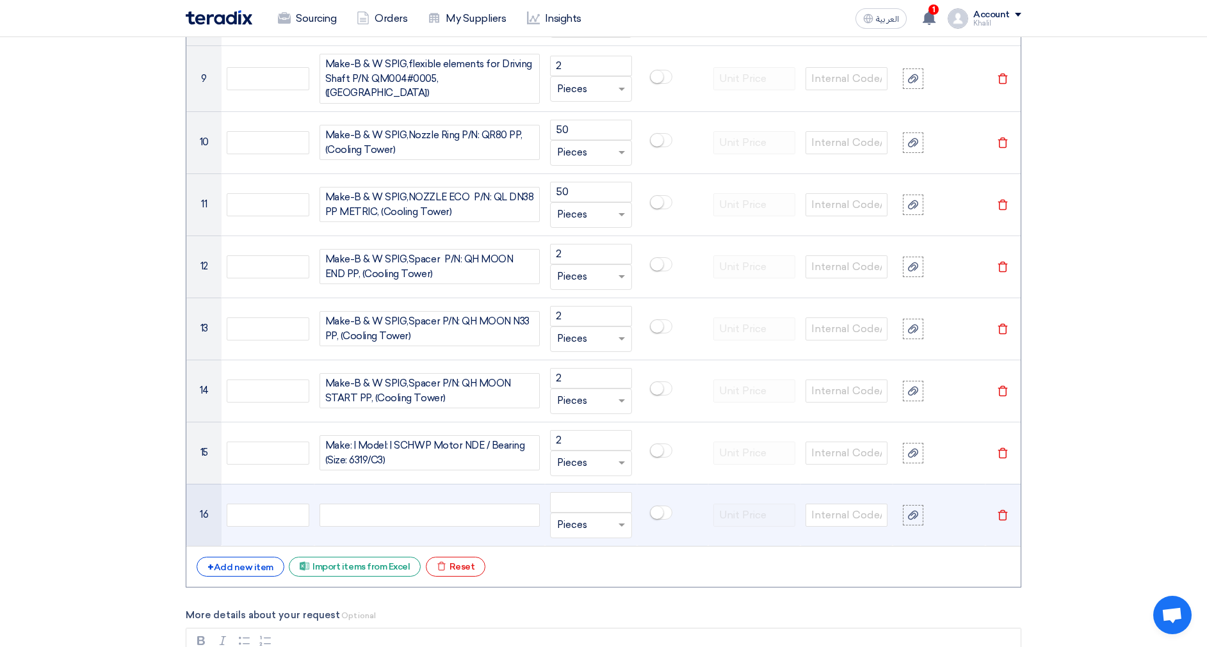
click at [435, 508] on div at bounding box center [429, 515] width 220 height 23
paste div
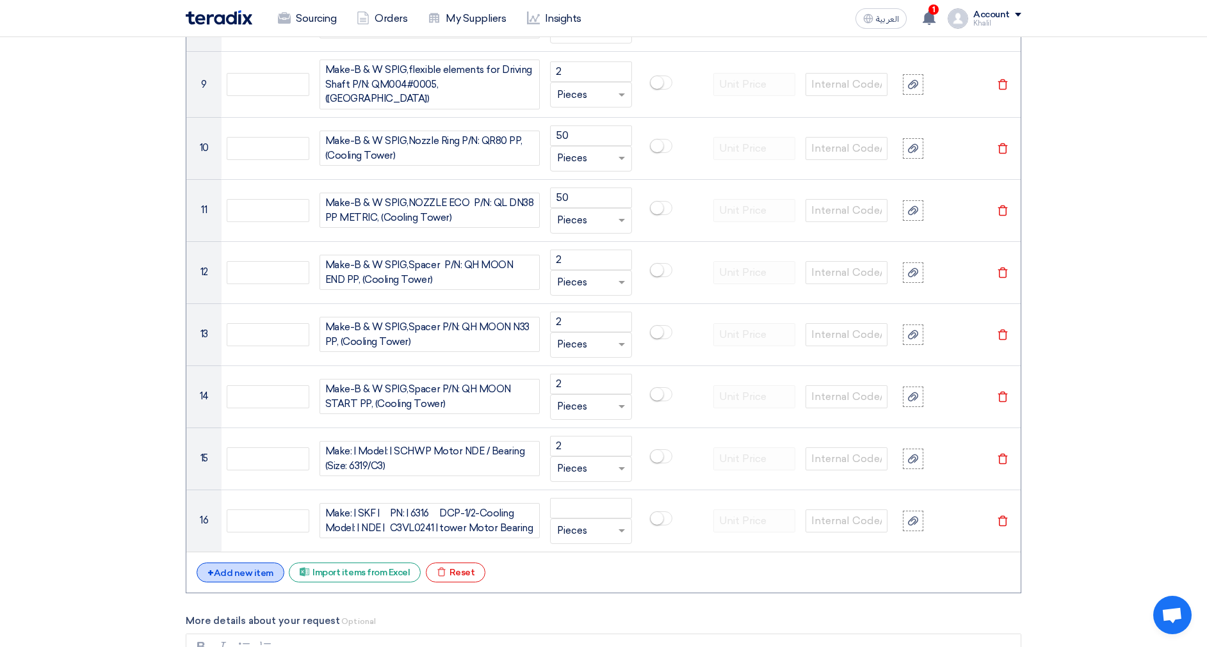
click at [248, 563] on div "+ Add new item" at bounding box center [241, 573] width 88 height 20
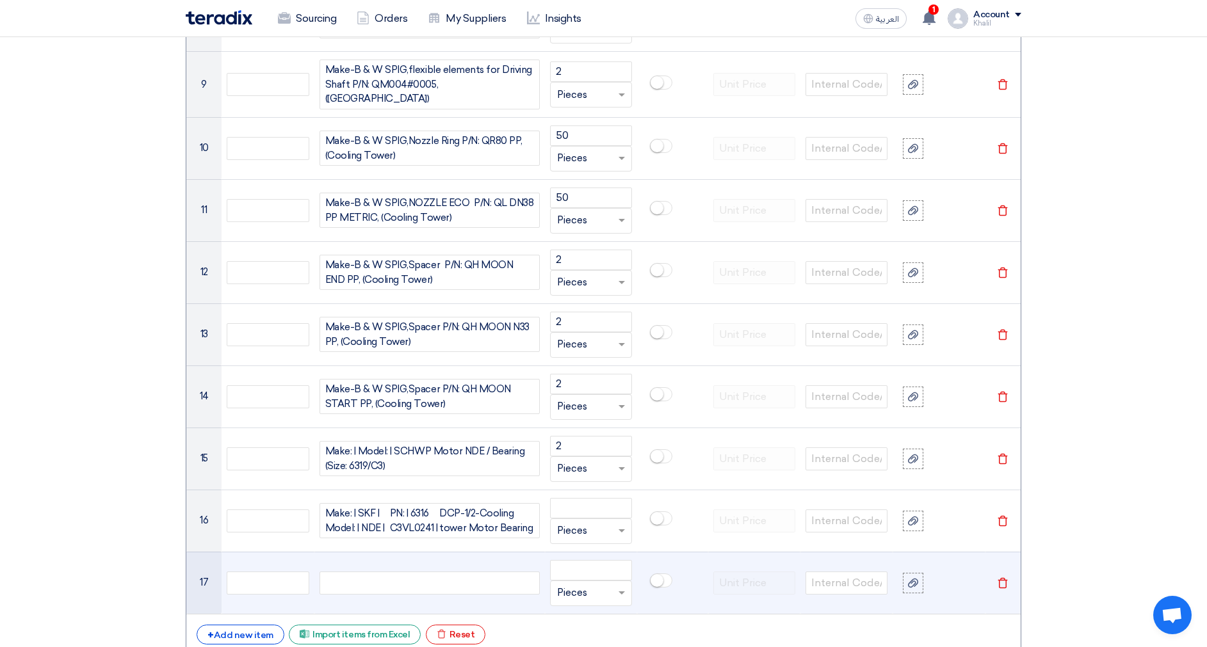
click at [385, 586] on div at bounding box center [429, 583] width 220 height 23
paste div
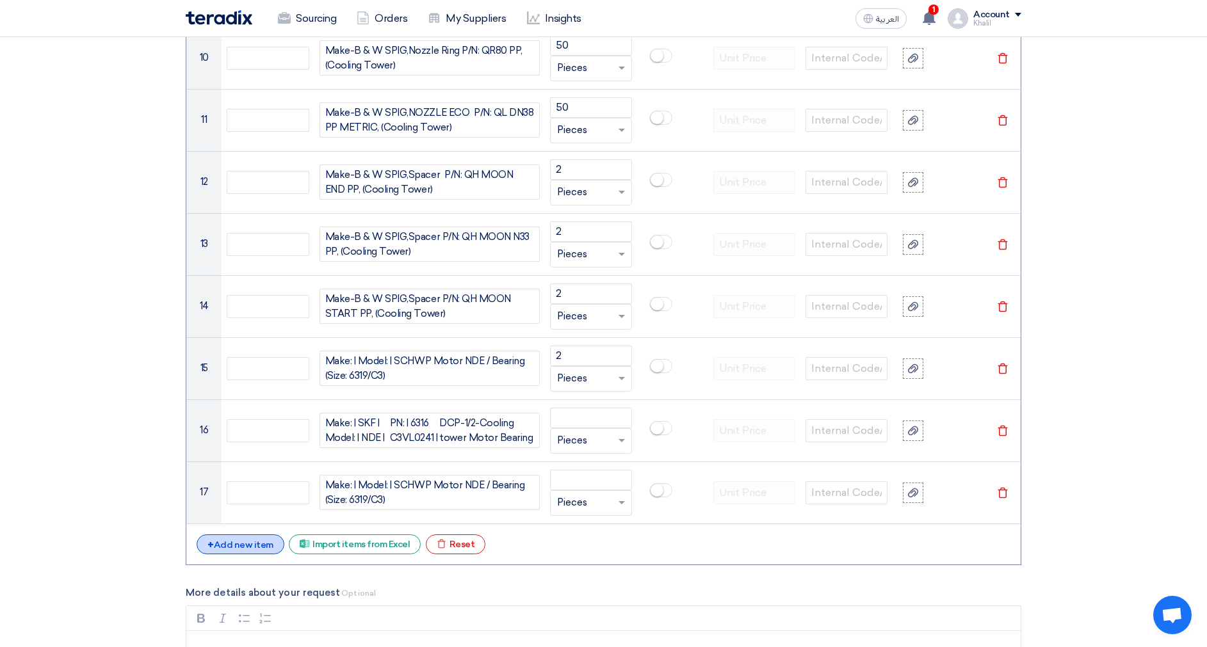
scroll to position [1715, 0]
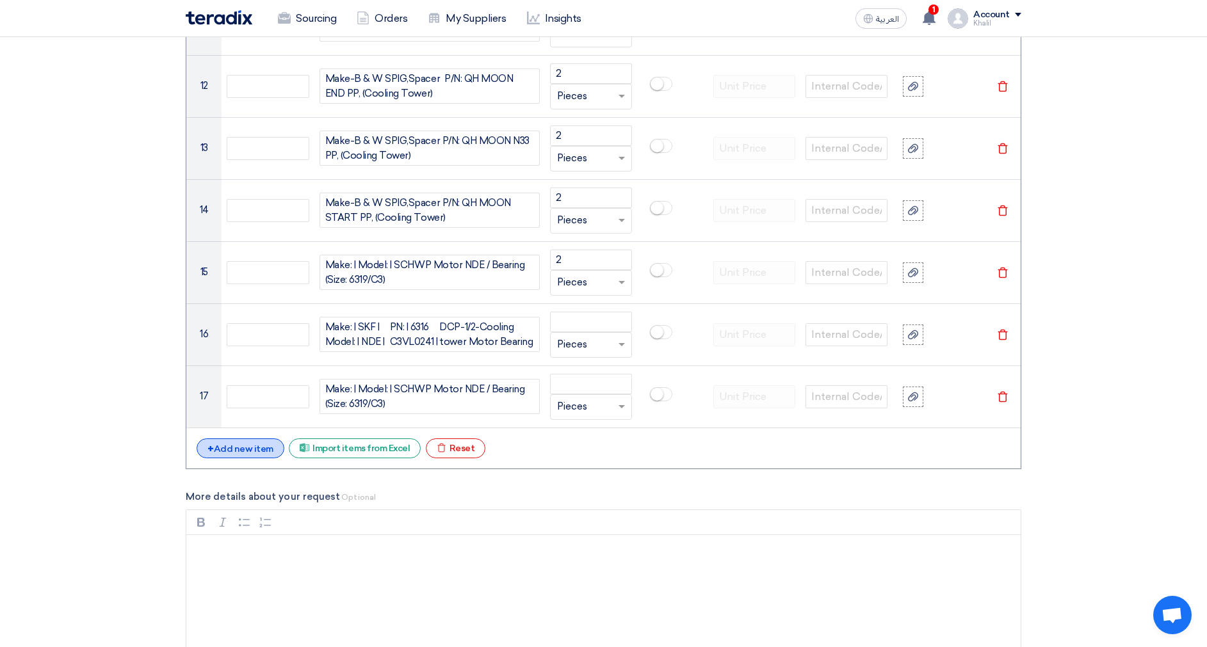
click at [262, 439] on div "+ Add new item" at bounding box center [241, 449] width 88 height 20
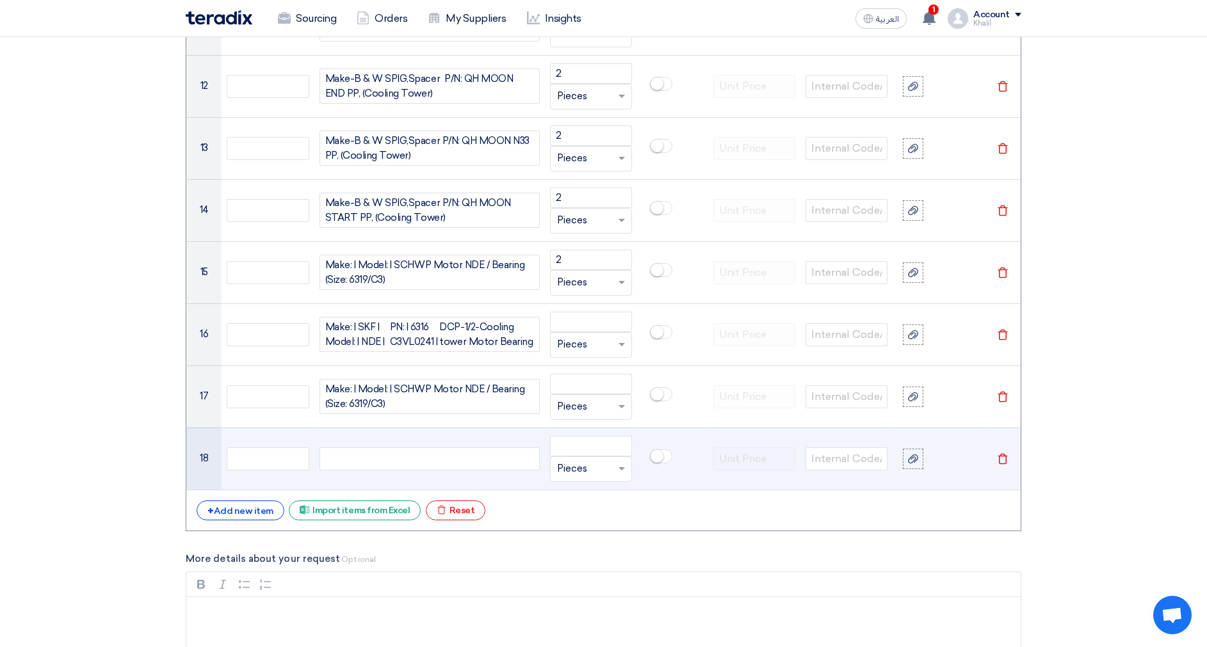
click at [362, 448] on div at bounding box center [429, 459] width 220 height 23
paste div
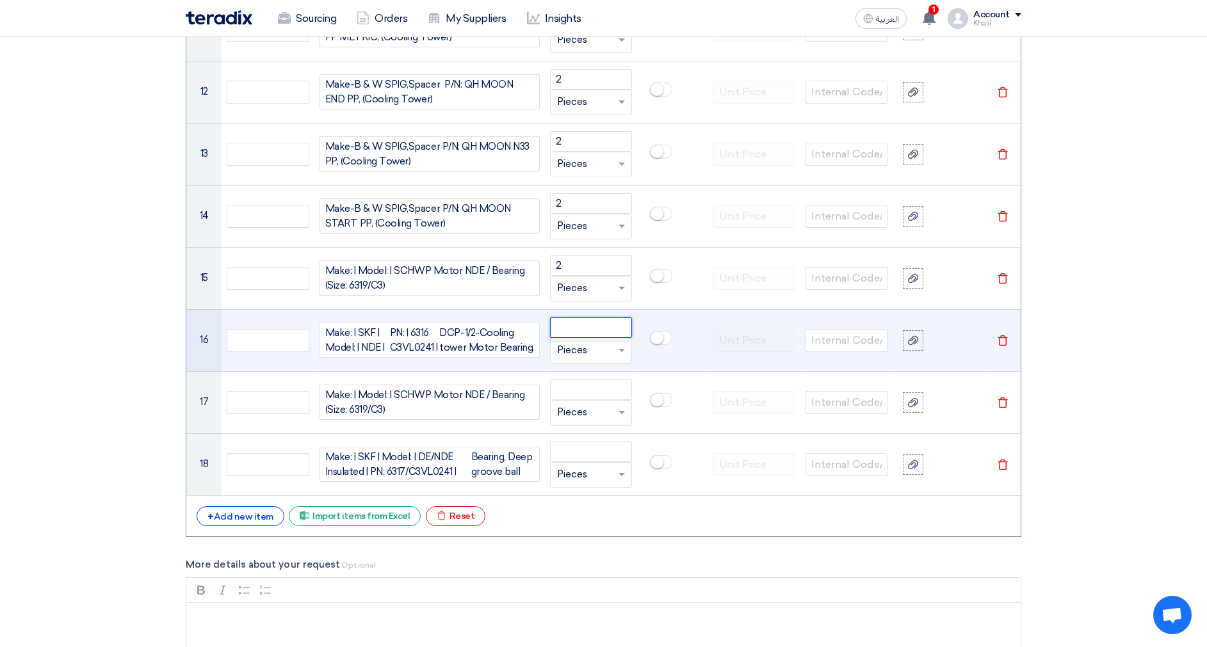
click at [575, 318] on input "number" at bounding box center [591, 328] width 82 height 20
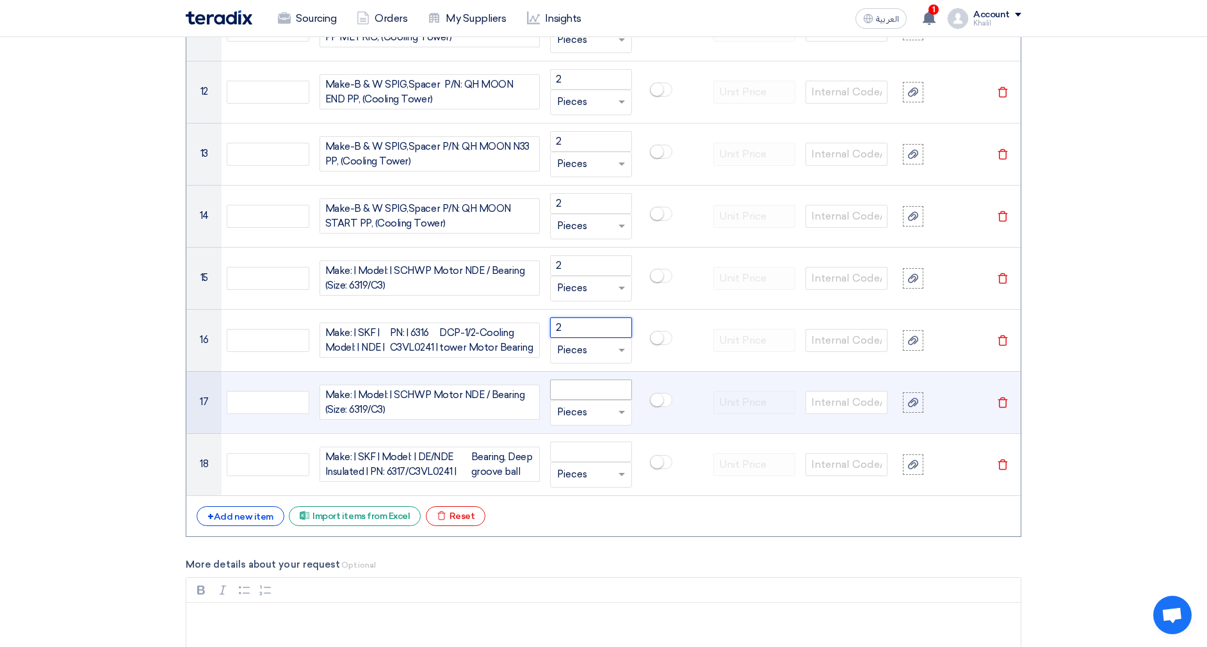
type input "2"
click at [563, 380] on input "number" at bounding box center [591, 390] width 82 height 20
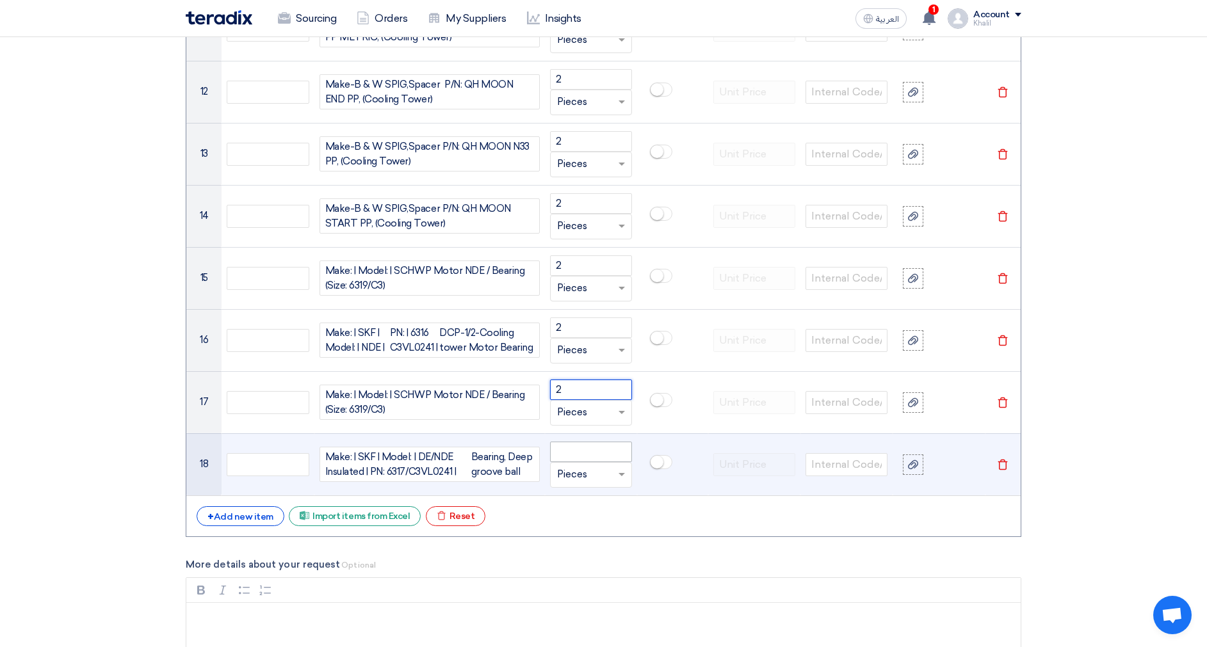
type input "2"
click at [579, 451] on input "number" at bounding box center [591, 452] width 82 height 20
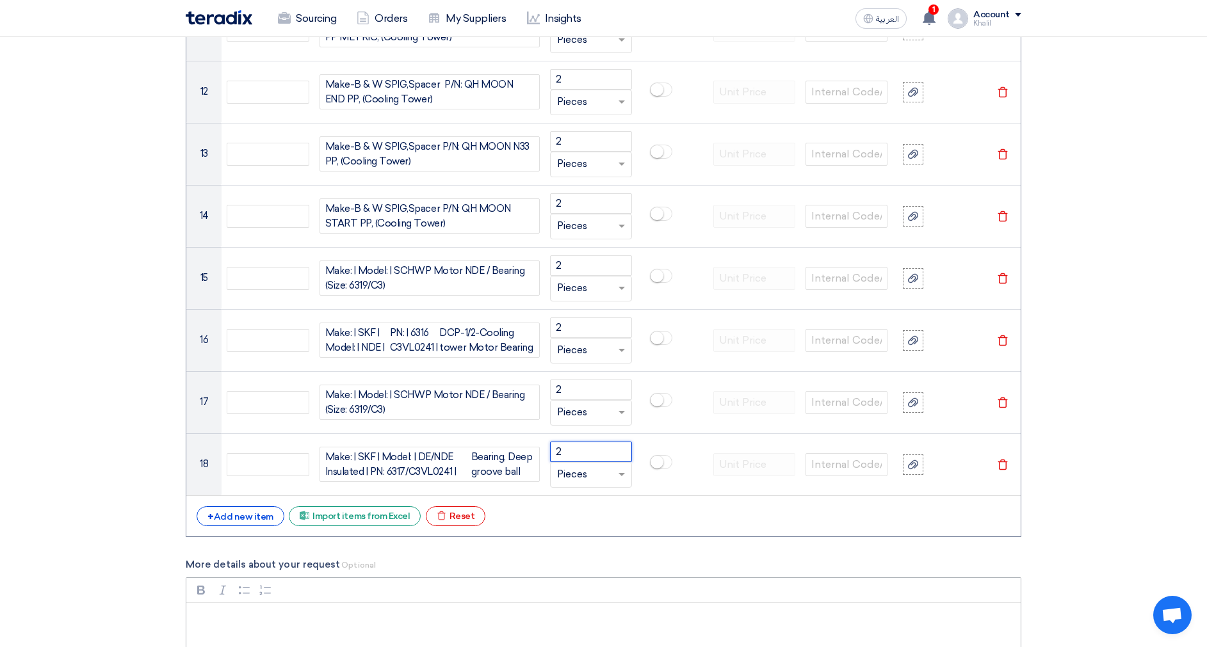
type input "2"
click at [261, 512] on div "+ Add new item" at bounding box center [241, 516] width 88 height 20
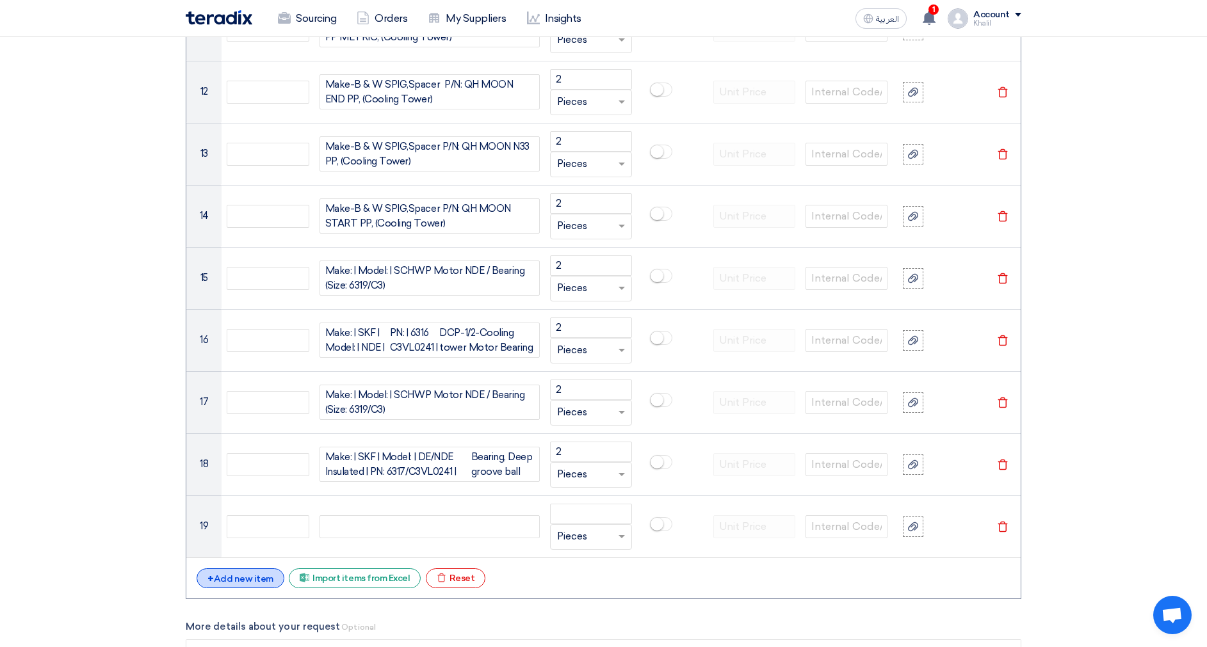
click at [265, 573] on div "+ Add new item" at bounding box center [241, 579] width 88 height 20
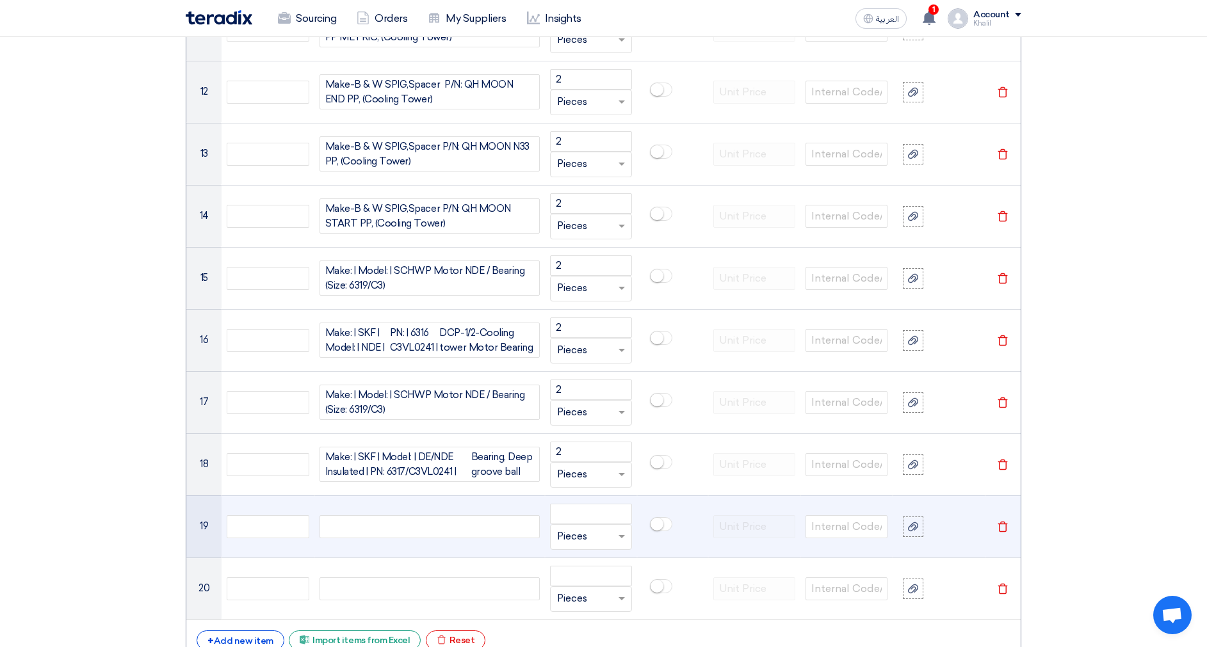
click at [397, 524] on div at bounding box center [429, 526] width 220 height 23
paste div
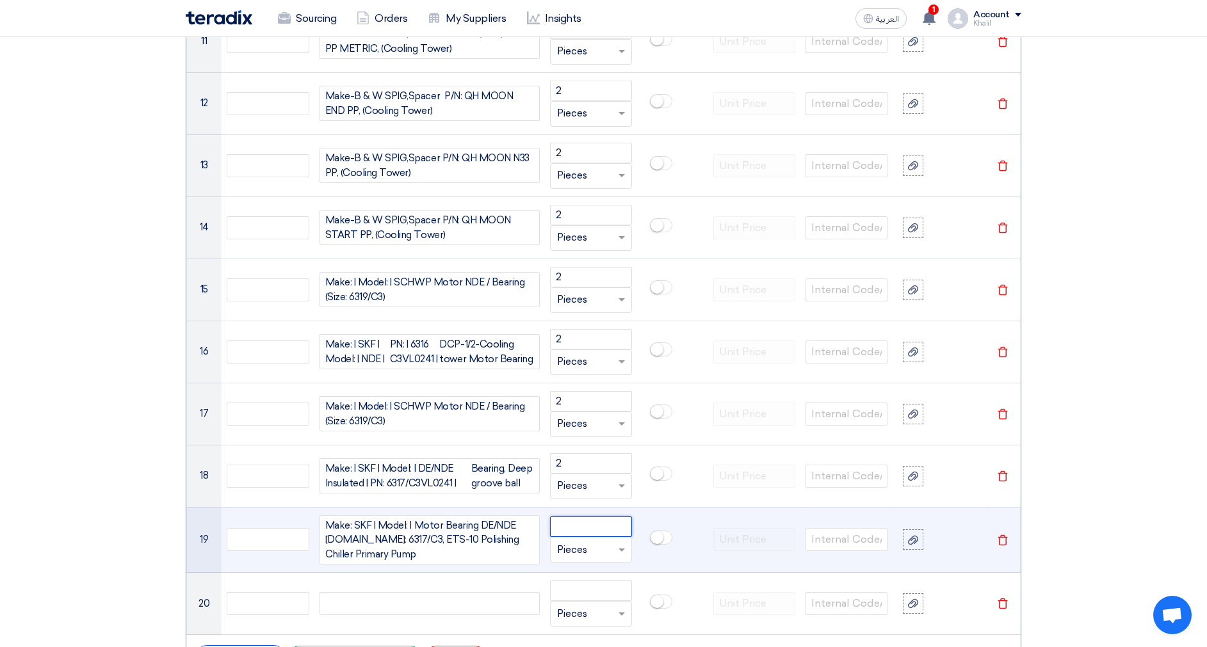
click at [579, 526] on input "number" at bounding box center [591, 527] width 82 height 20
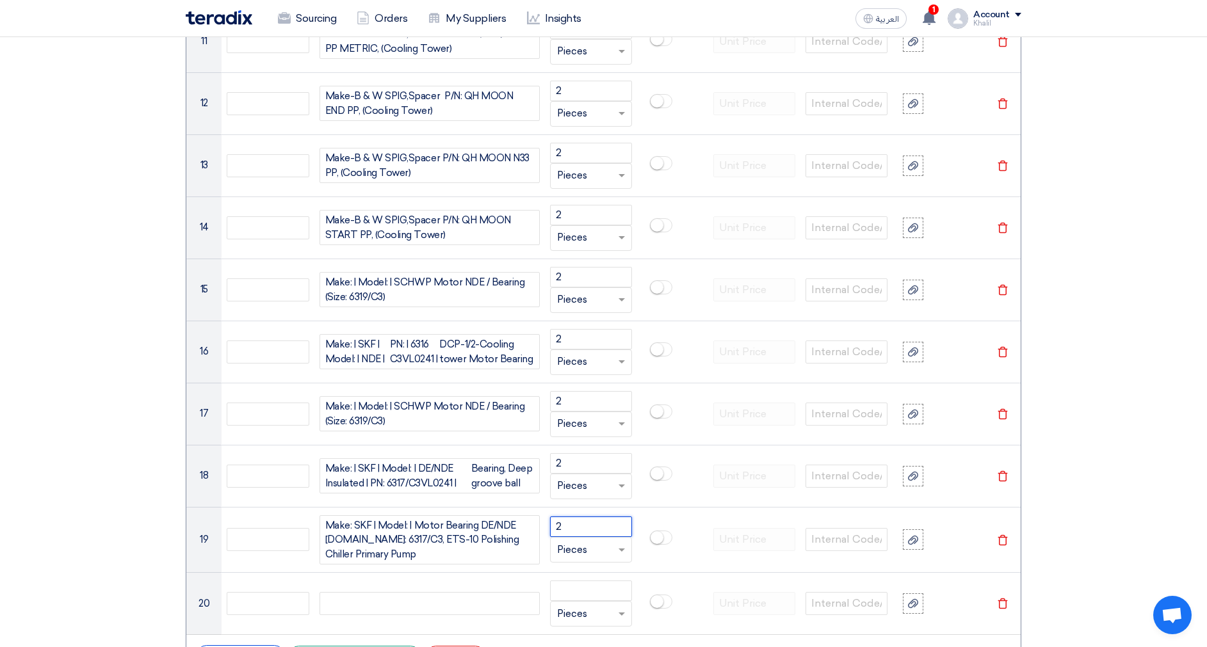
type input "2"
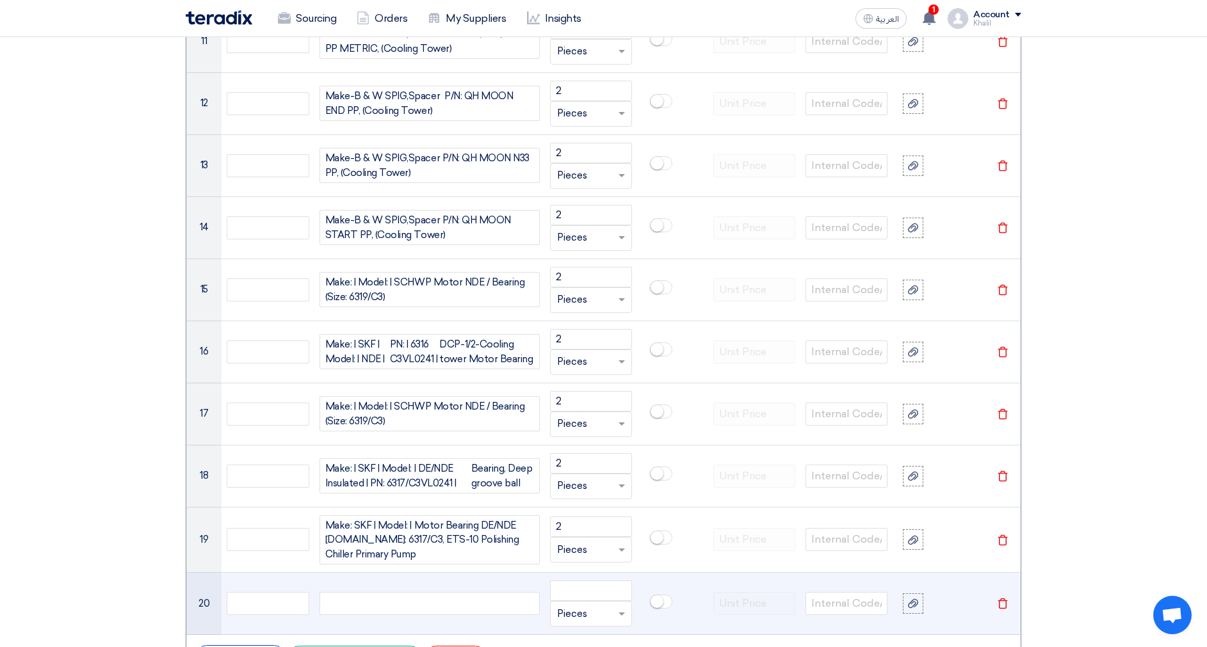
click at [444, 598] on div at bounding box center [429, 603] width 220 height 23
paste div
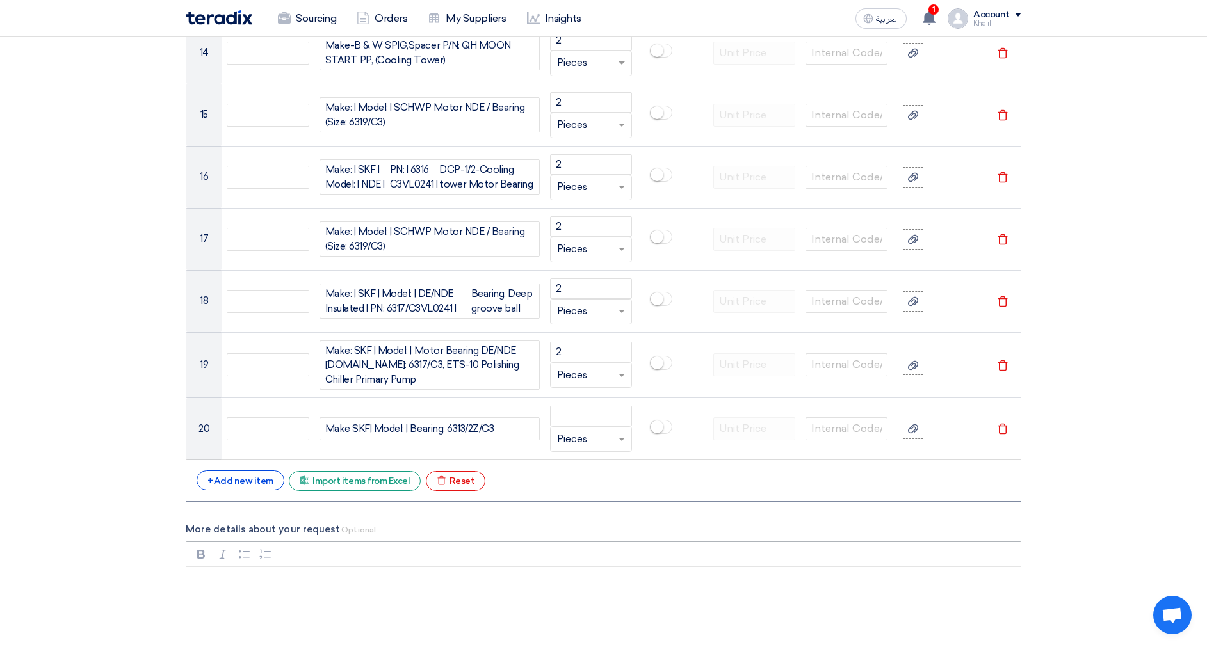
scroll to position [1890, 0]
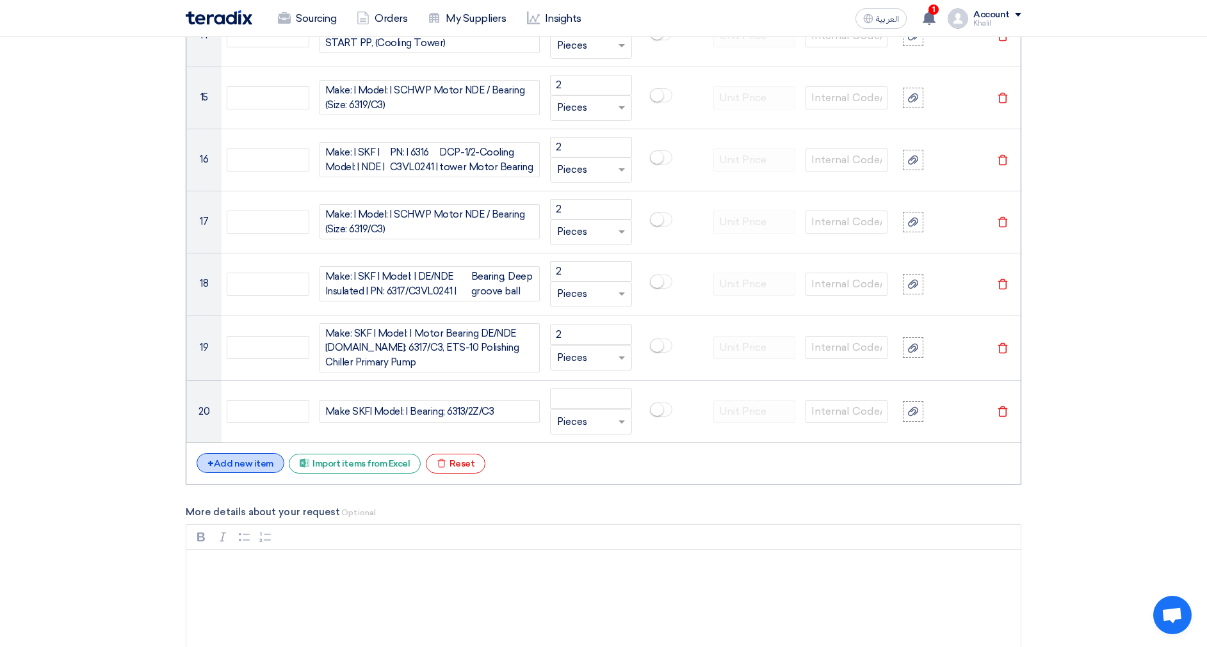
click at [255, 460] on div "+ Add new item" at bounding box center [241, 463] width 88 height 20
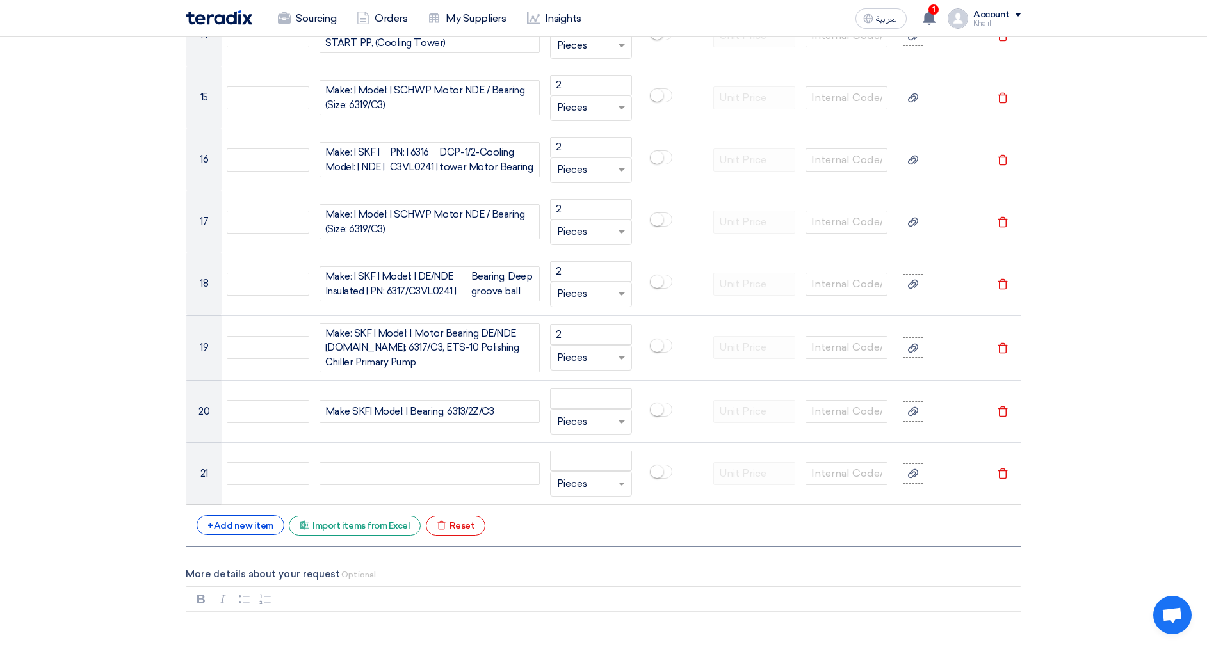
click at [261, 532] on div "+ Add new item Excel file Import items from Excel Excel file Reset" at bounding box center [604, 525] width 814 height 20
click at [261, 525] on div "+ Add new item" at bounding box center [241, 525] width 88 height 20
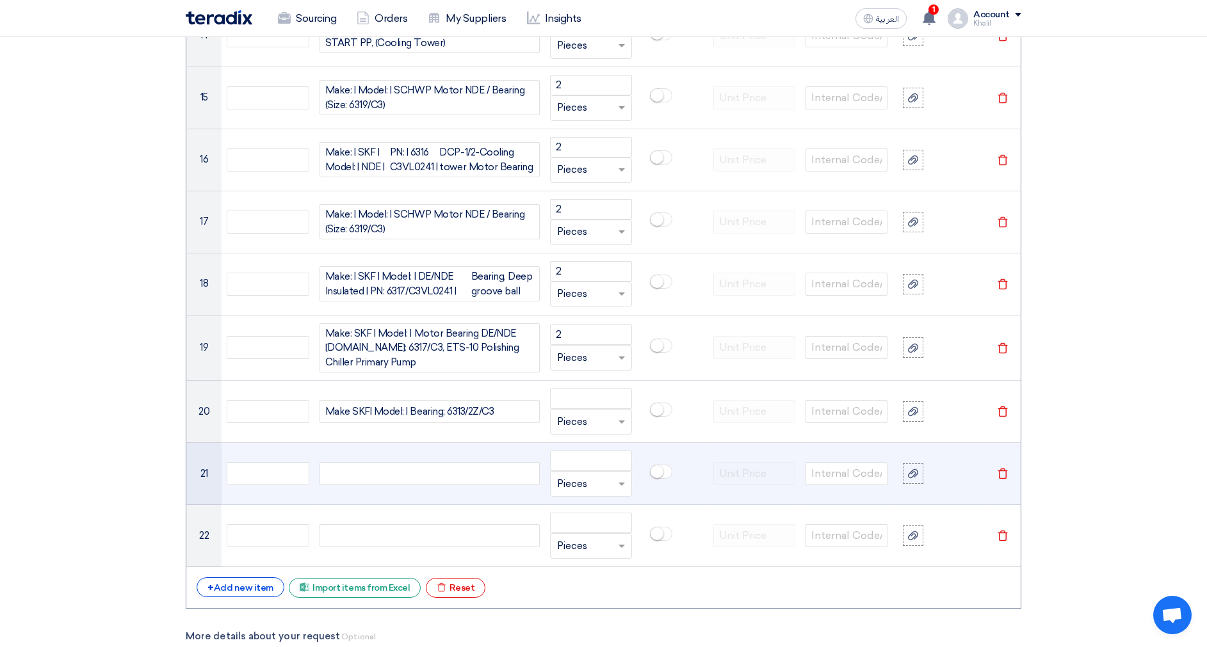
click at [401, 462] on div at bounding box center [429, 473] width 220 height 23
paste div
drag, startPoint x: 484, startPoint y: 478, endPoint x: 313, endPoint y: 480, distance: 171.0
click at [313, 480] on tr "21 Make SKF| Model: | Bearing; 6313/2Z/C3 Unit × Pieces Delete" at bounding box center [603, 474] width 834 height 62
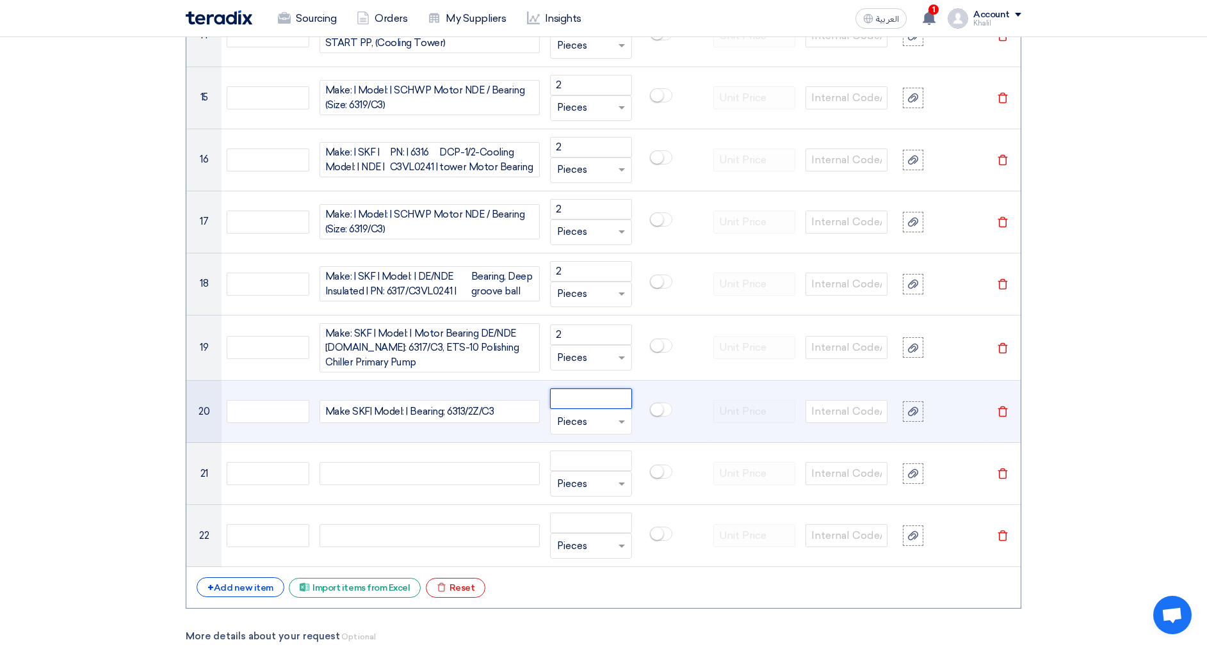
click at [588, 395] on input "number" at bounding box center [591, 399] width 82 height 20
click at [590, 396] on input "number" at bounding box center [591, 399] width 82 height 20
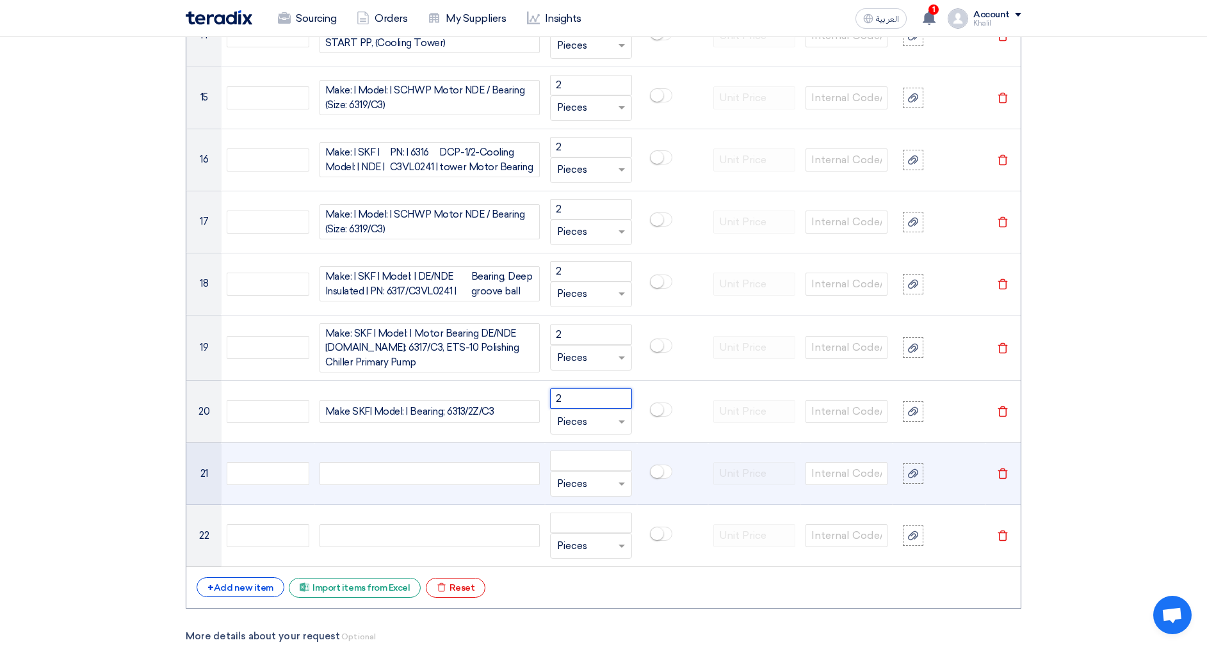
type input "2"
click at [457, 467] on div at bounding box center [429, 473] width 220 height 23
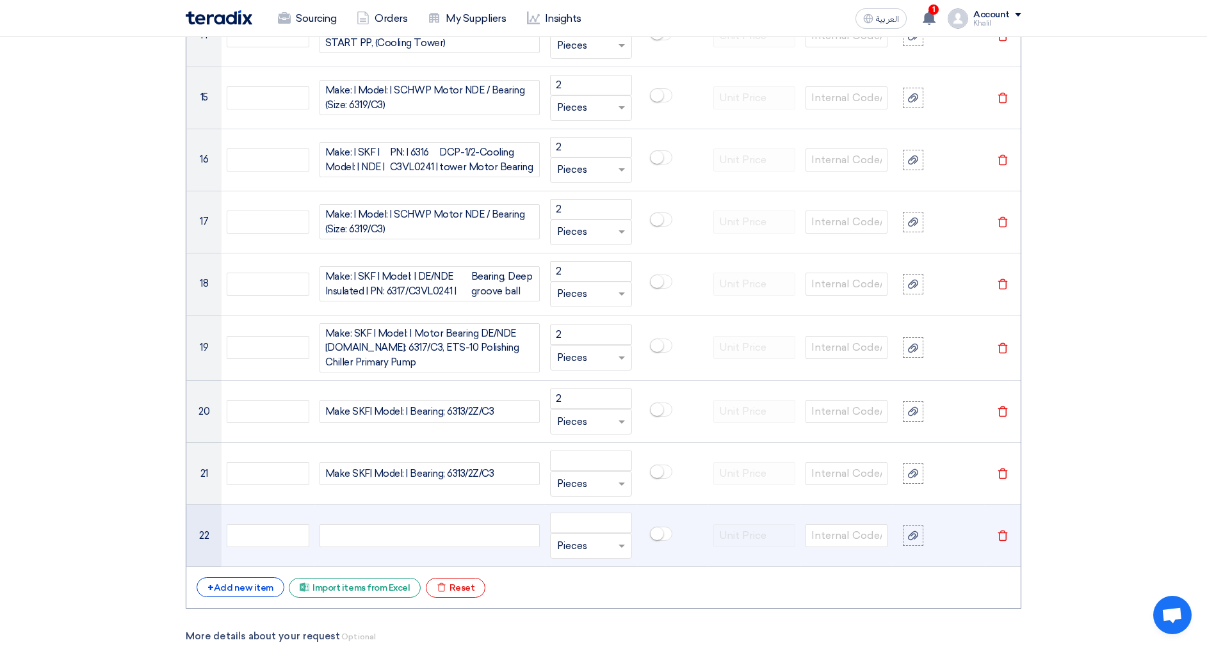
click at [395, 537] on div at bounding box center [429, 535] width 220 height 23
paste div
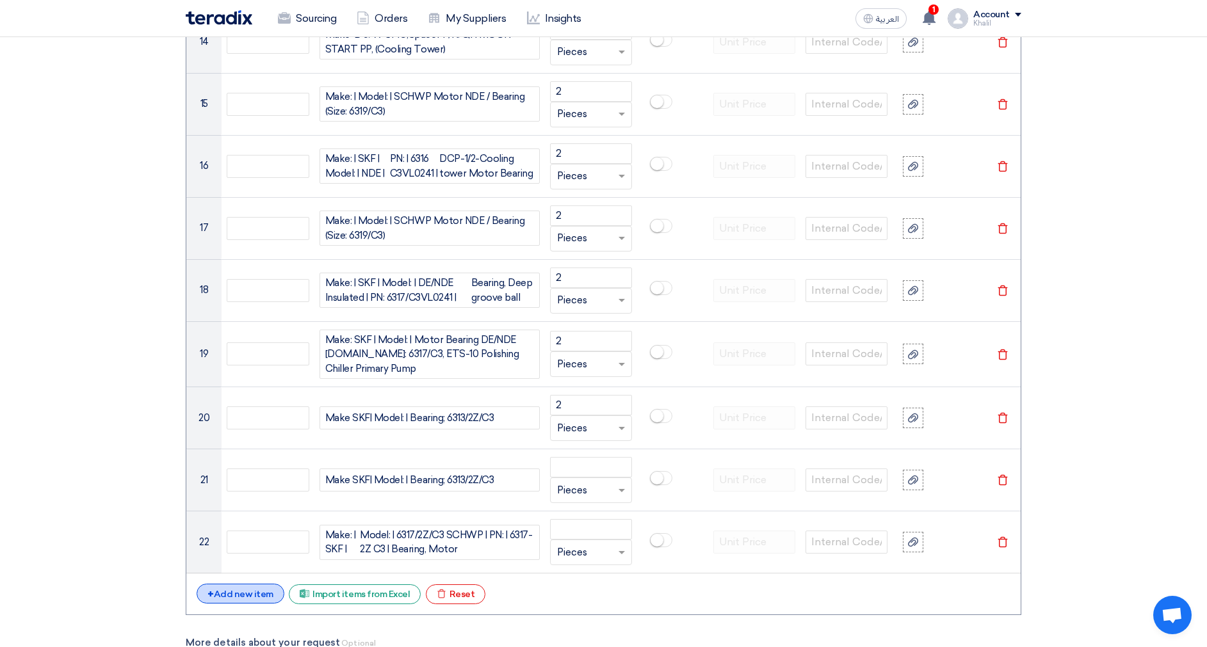
click at [261, 588] on div "+ Add new item" at bounding box center [241, 594] width 88 height 20
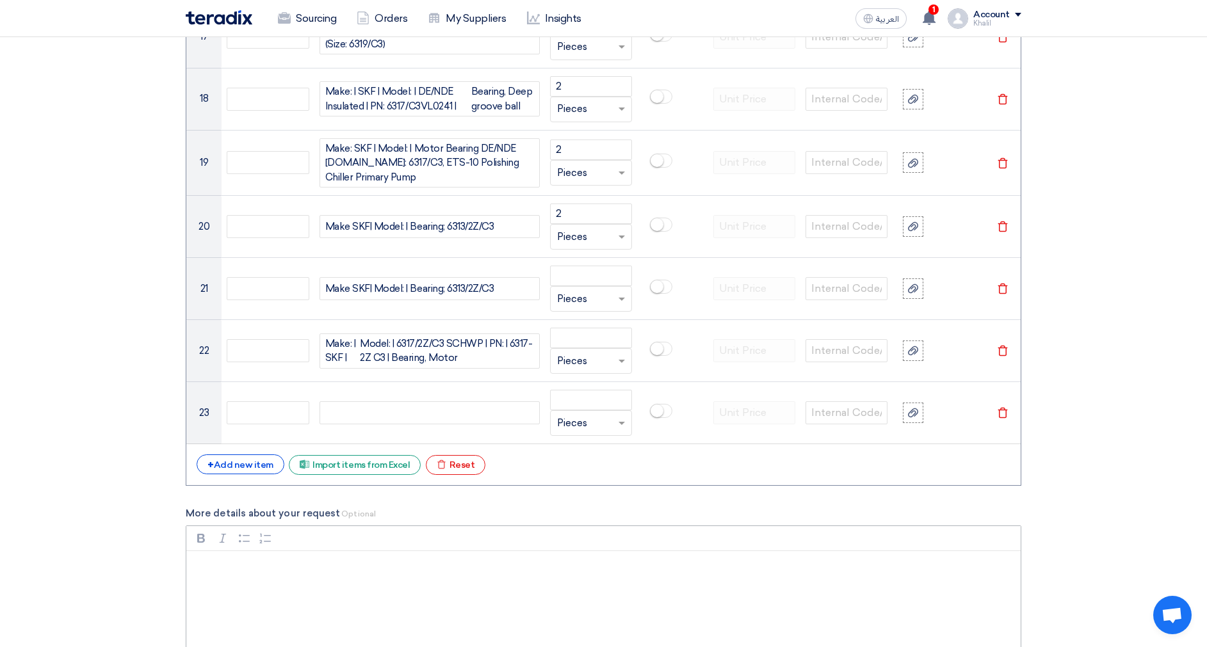
scroll to position [2076, 0]
click at [254, 455] on div "+ Add new item" at bounding box center [241, 464] width 88 height 20
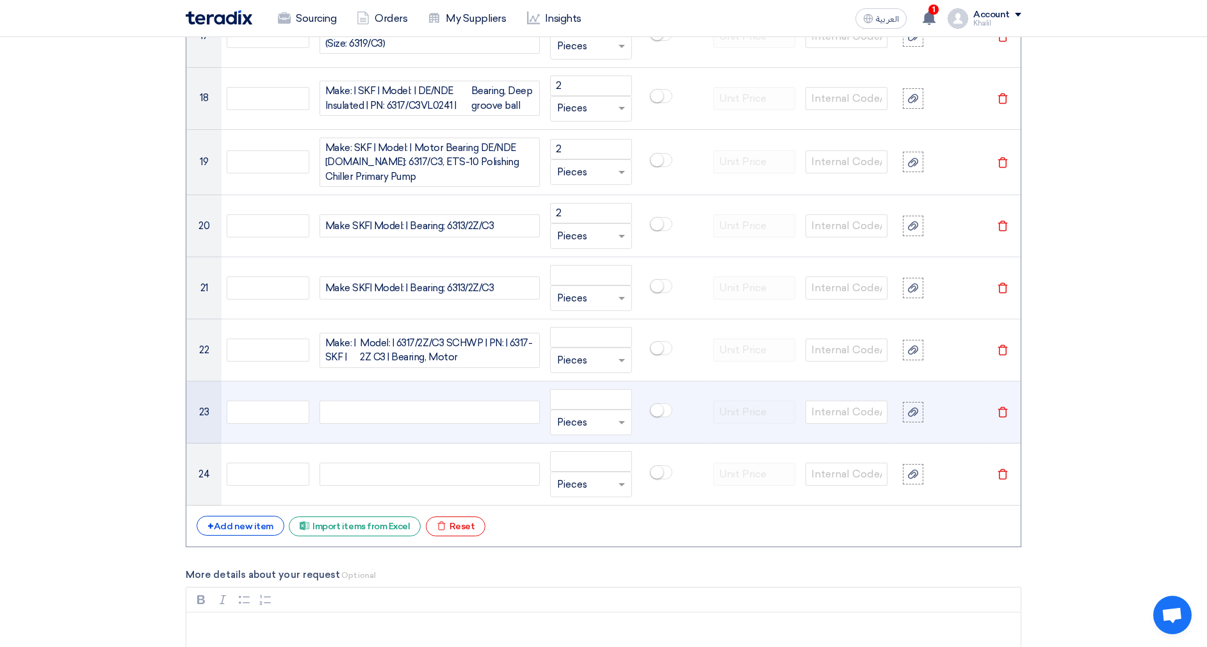
click at [430, 412] on div at bounding box center [429, 412] width 220 height 23
paste div
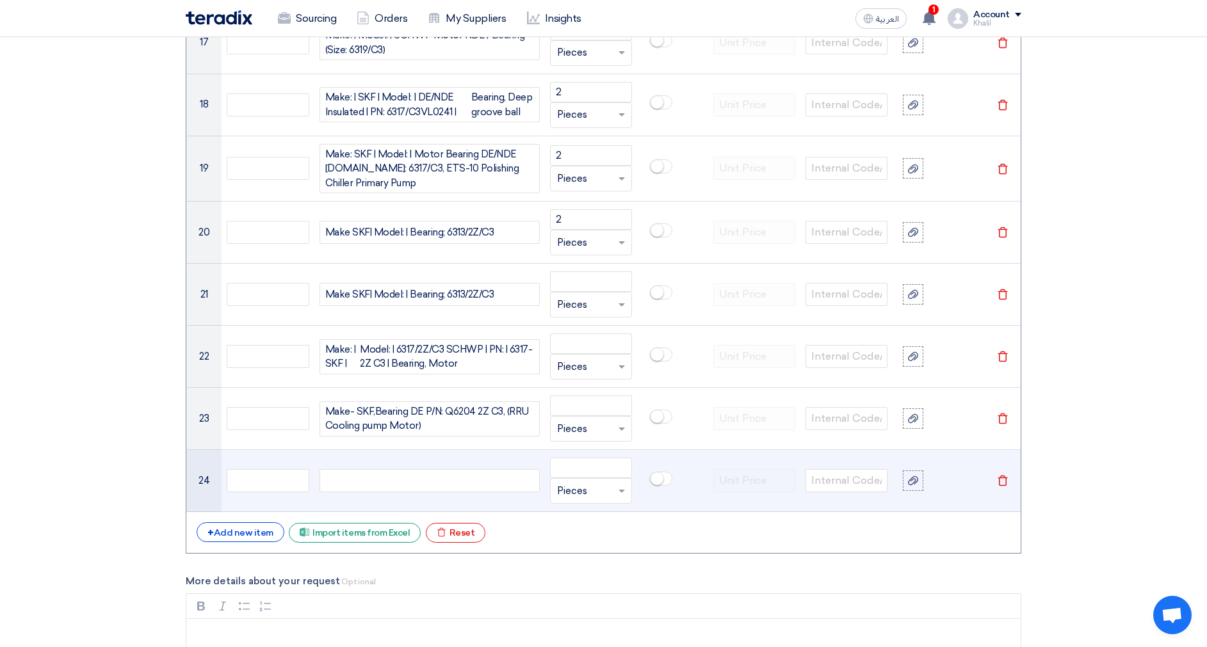
click at [458, 475] on div at bounding box center [429, 480] width 220 height 23
paste div
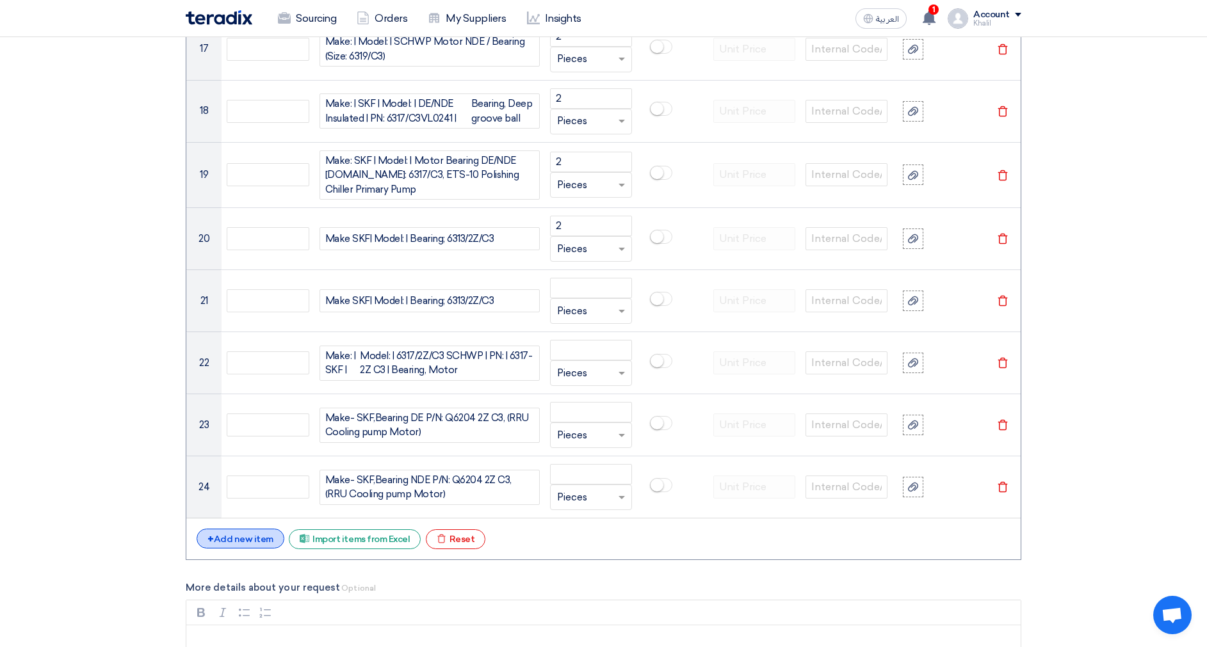
click at [253, 530] on div "+ Add new item" at bounding box center [241, 539] width 88 height 20
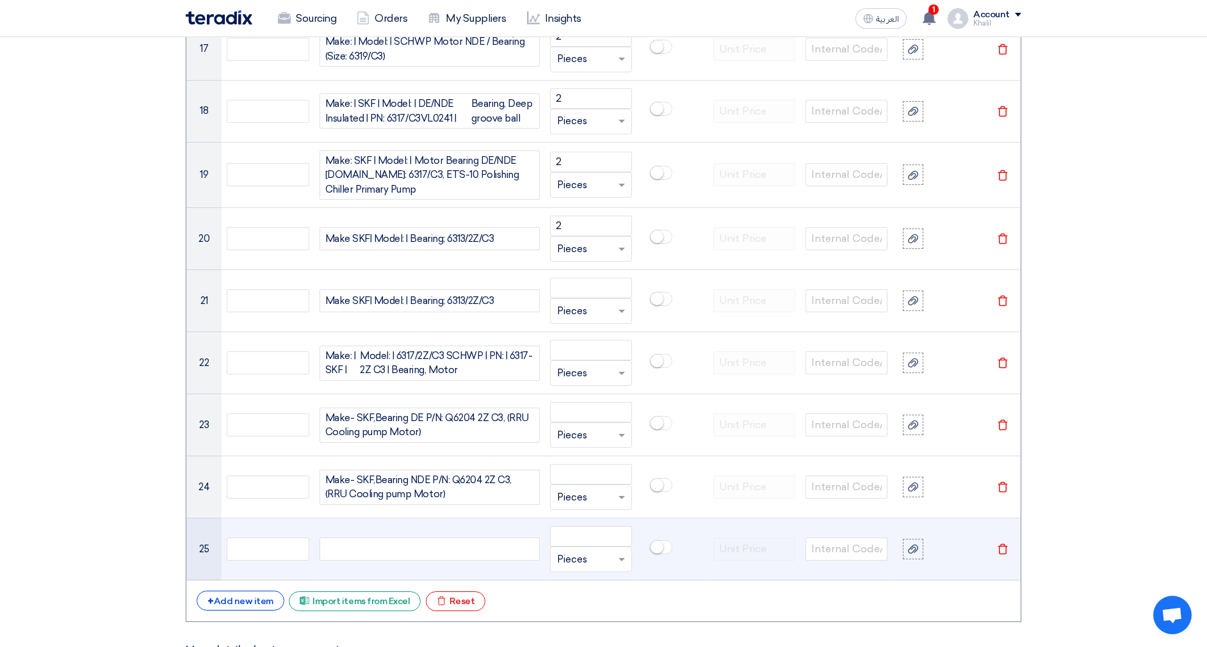
click at [433, 554] on div at bounding box center [429, 549] width 220 height 23
paste div
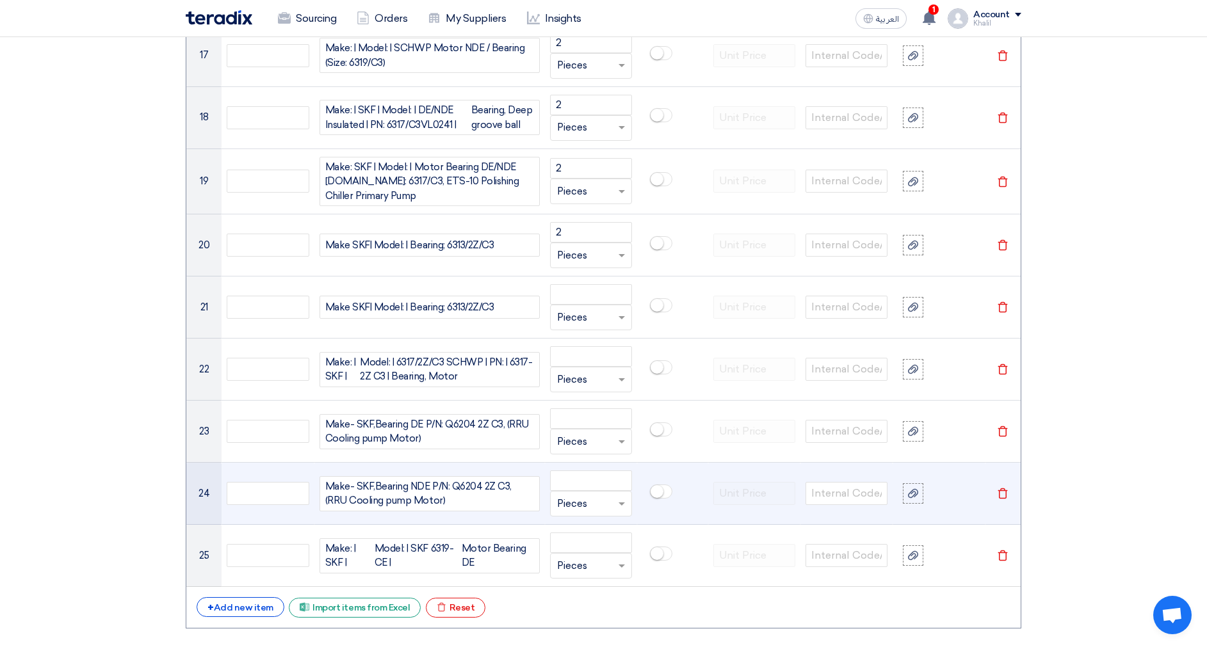
click at [756, 507] on td at bounding box center [754, 494] width 92 height 62
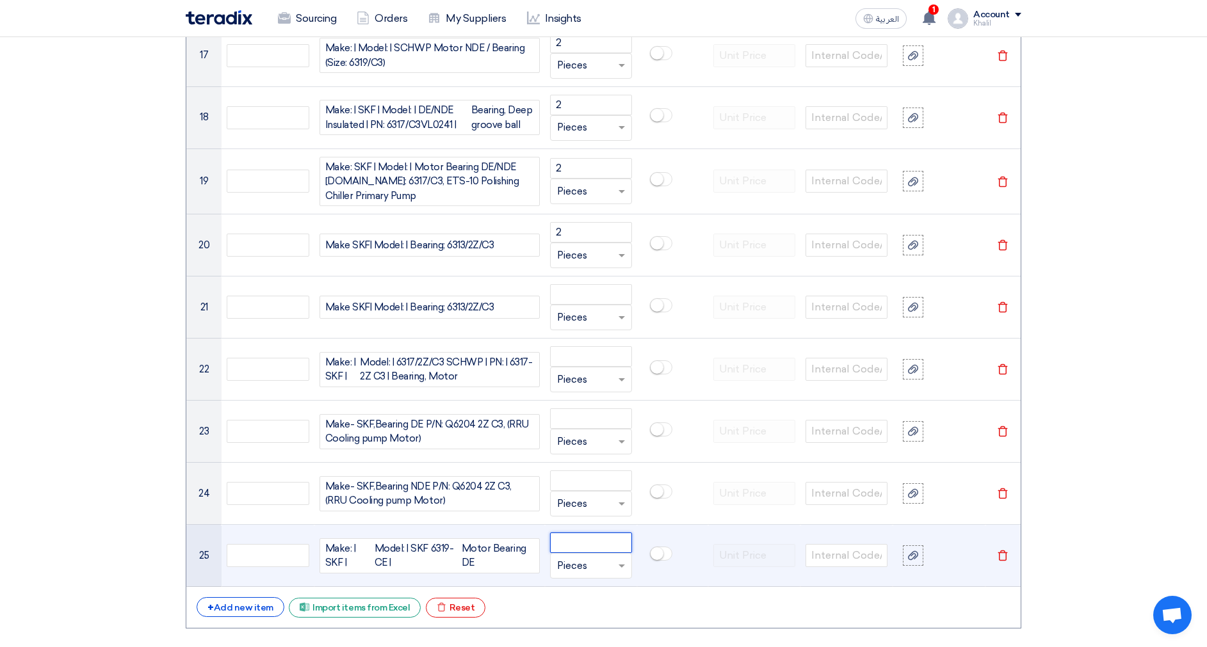
click at [574, 539] on input "number" at bounding box center [591, 543] width 82 height 20
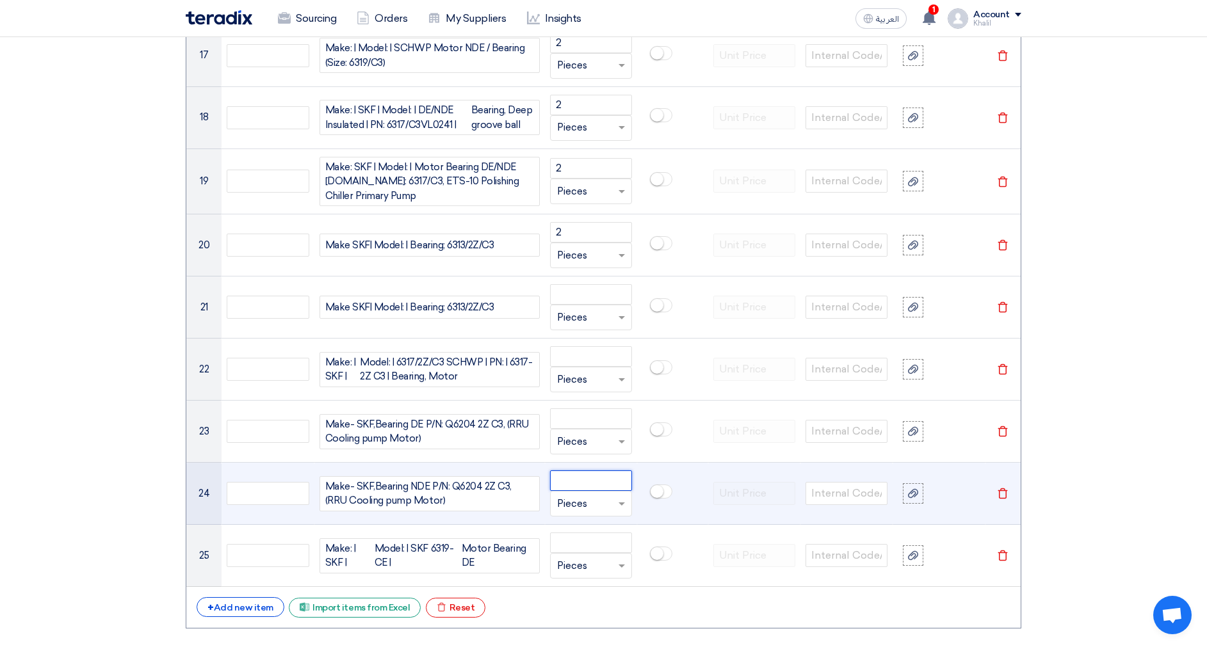
click at [580, 480] on input "number" at bounding box center [591, 481] width 82 height 20
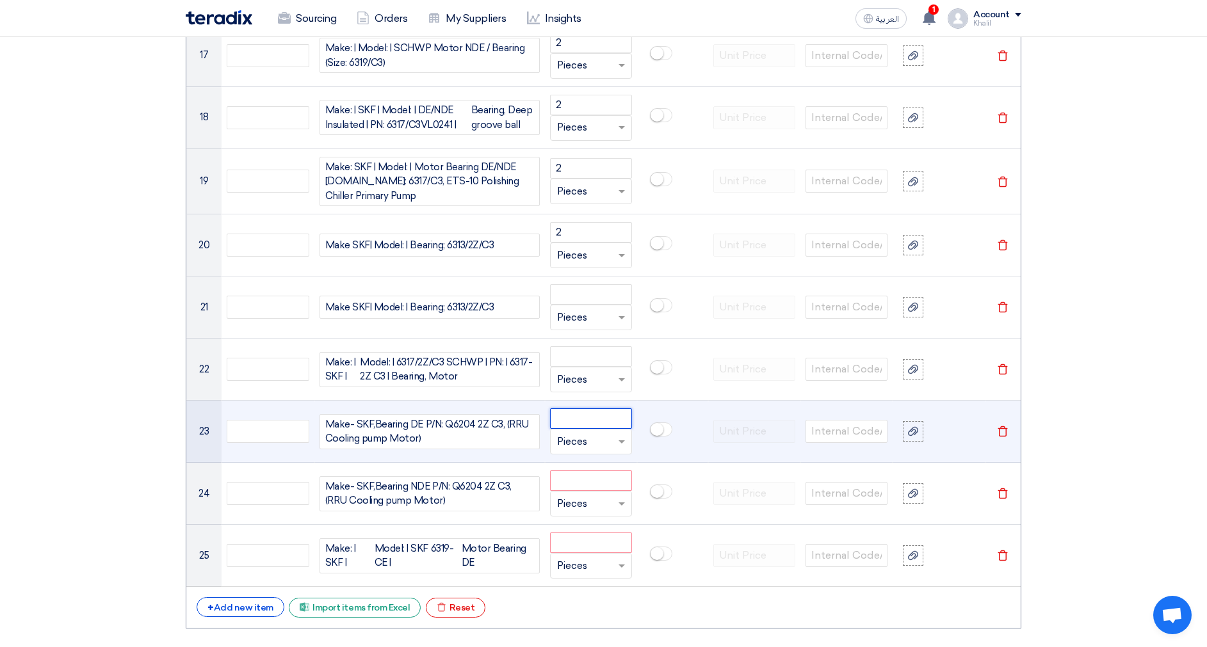
click at [584, 409] on input "number" at bounding box center [591, 418] width 82 height 20
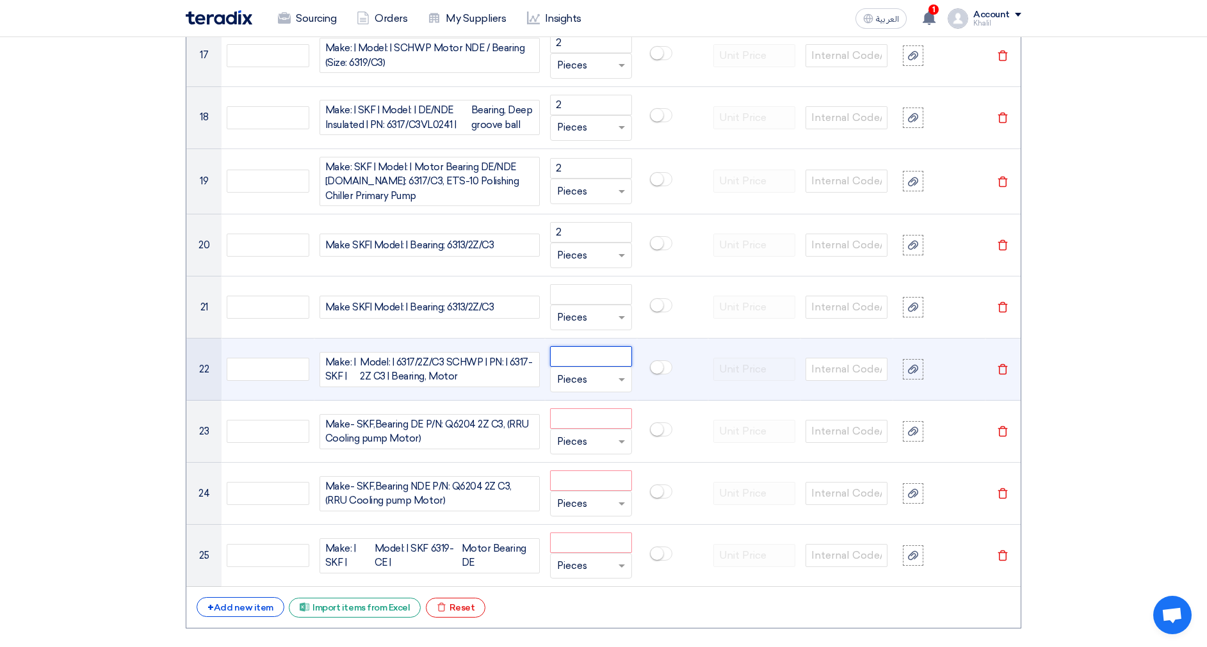
click at [581, 351] on input "number" at bounding box center [591, 356] width 82 height 20
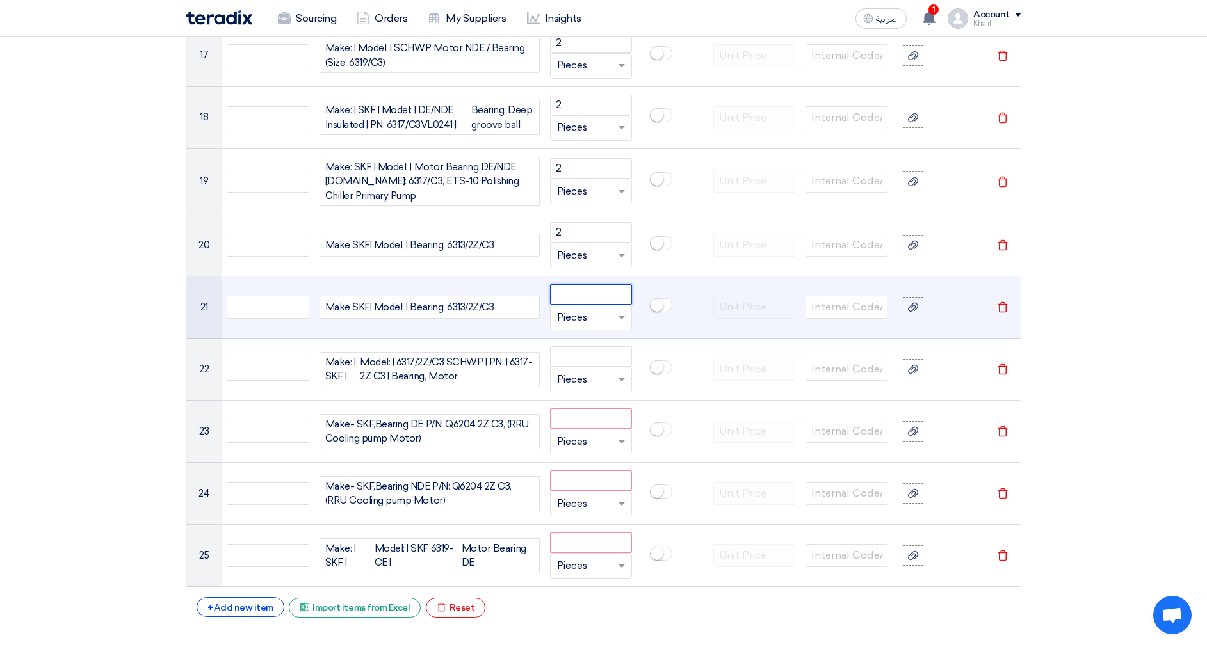
click at [578, 293] on input "number" at bounding box center [591, 294] width 82 height 20
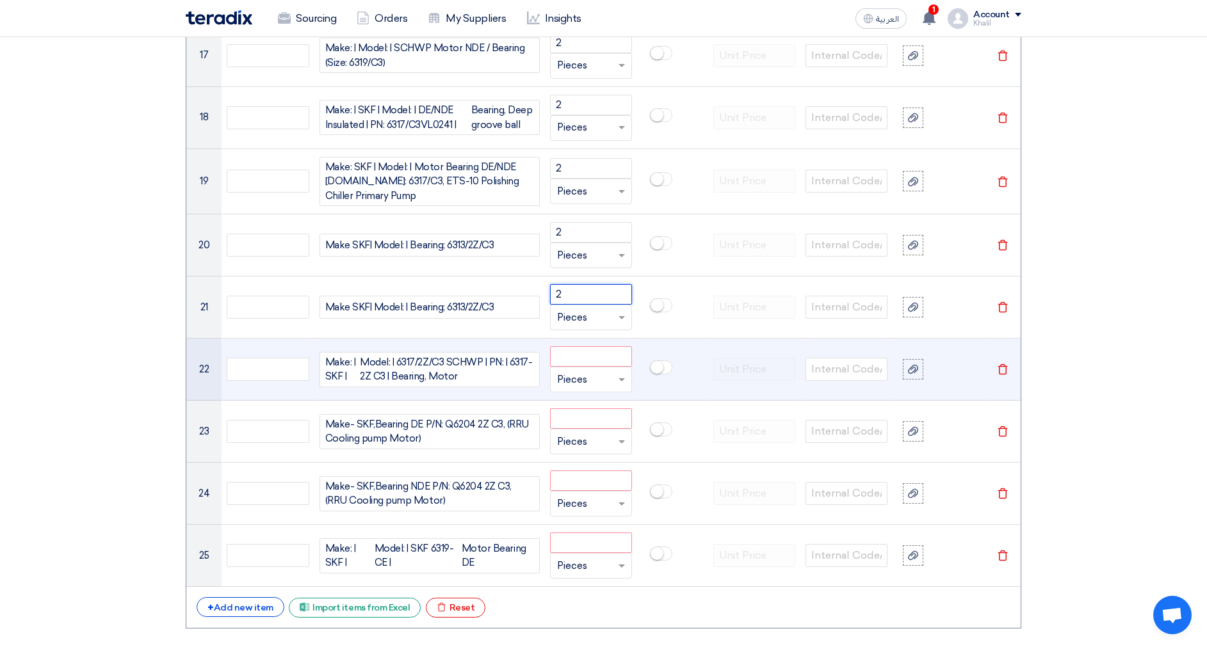
type input "2"
click at [604, 354] on input "number" at bounding box center [591, 356] width 82 height 20
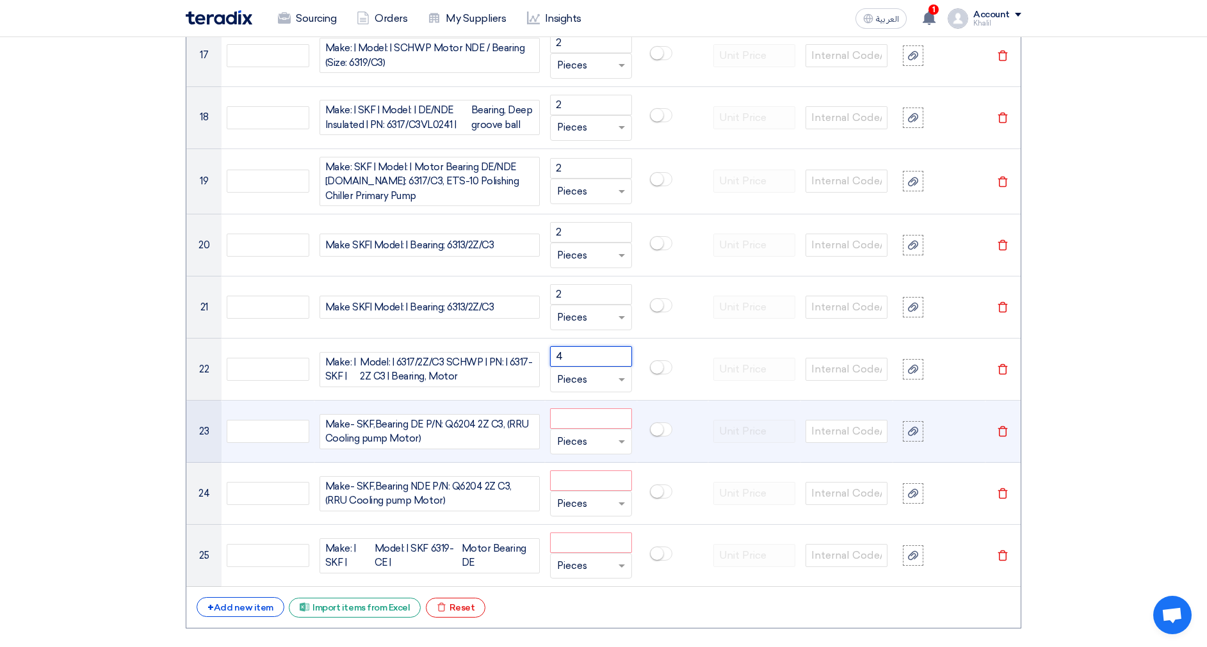
type input "4"
click at [588, 417] on input "number" at bounding box center [591, 418] width 82 height 20
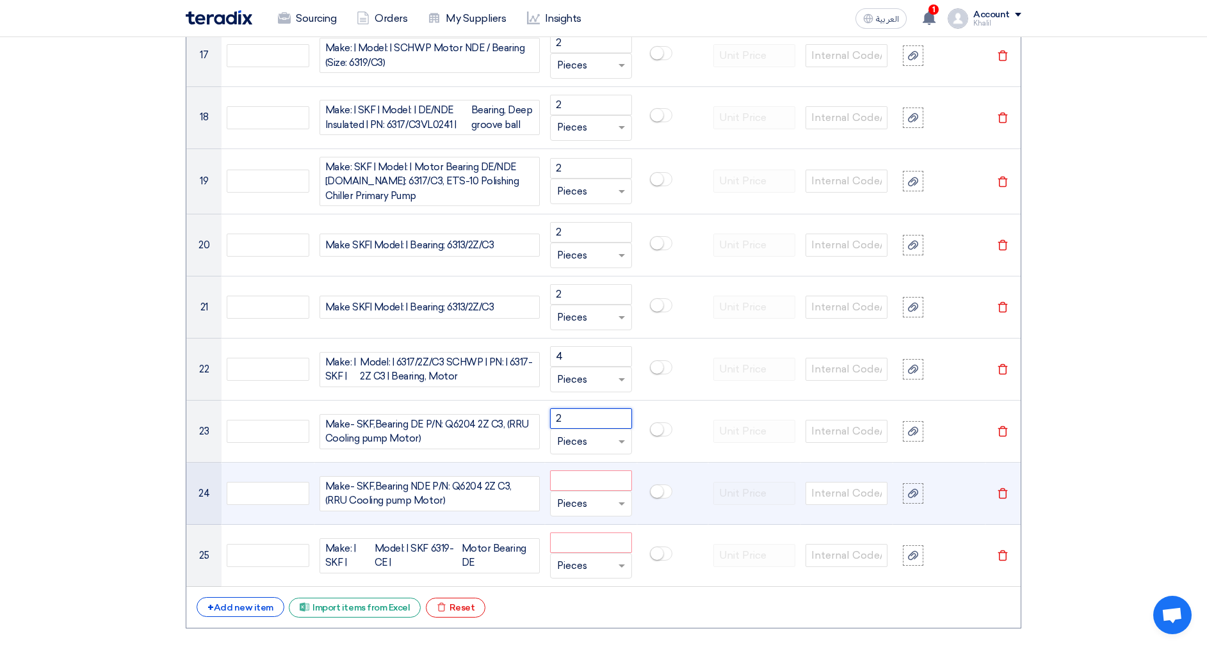
type input "2"
click at [586, 477] on input "number" at bounding box center [591, 481] width 82 height 20
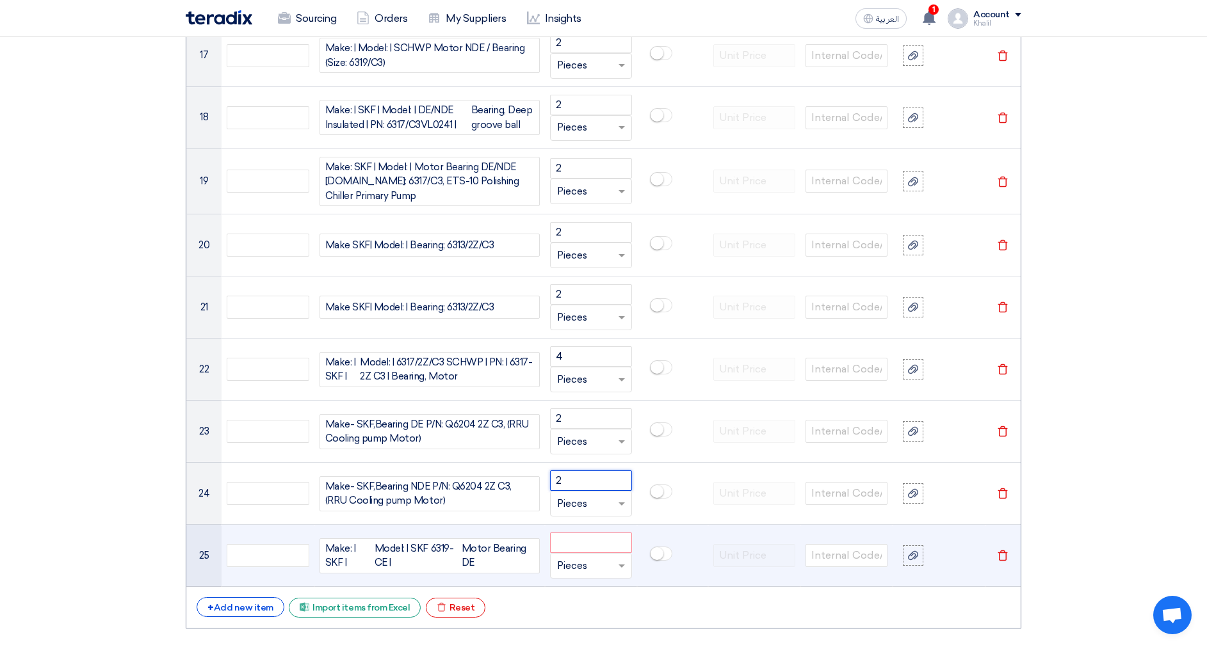
type input "2"
click at [583, 547] on input "number" at bounding box center [591, 543] width 82 height 20
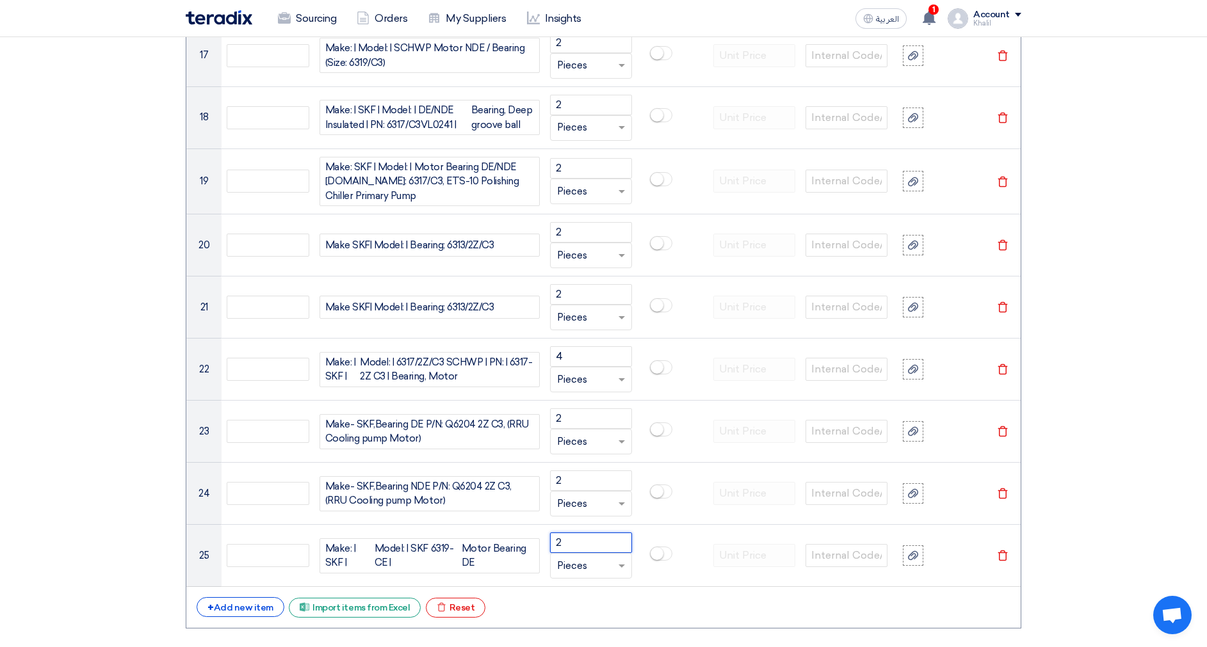
type input "2"
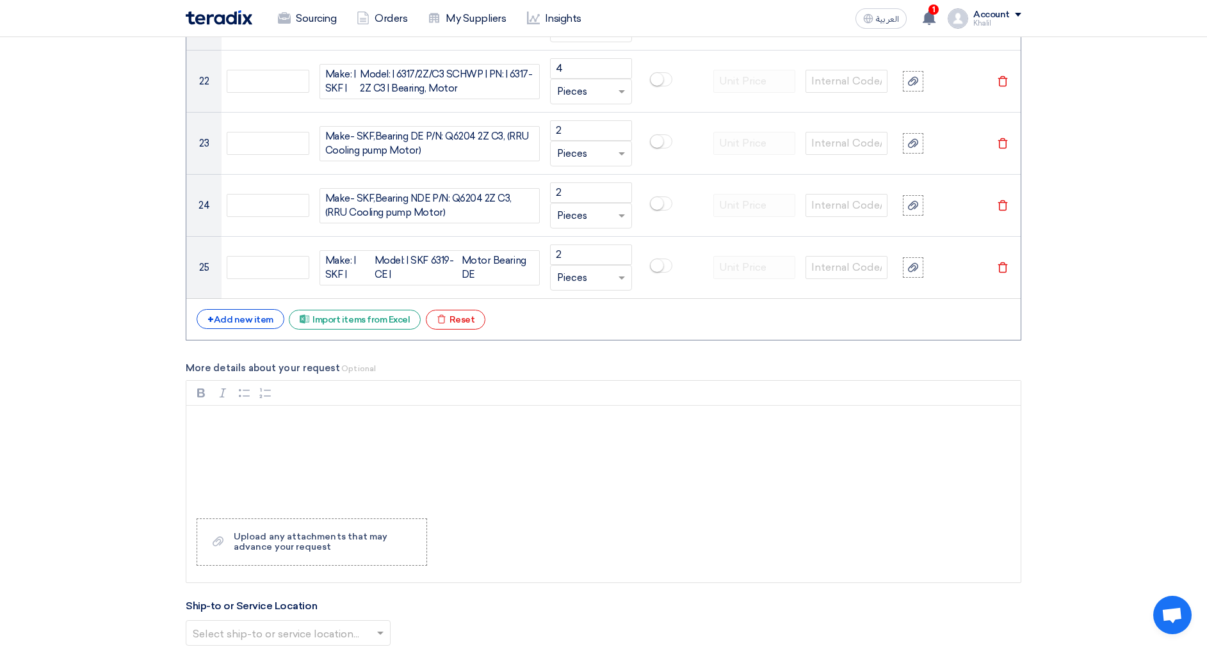
scroll to position [2729, 0]
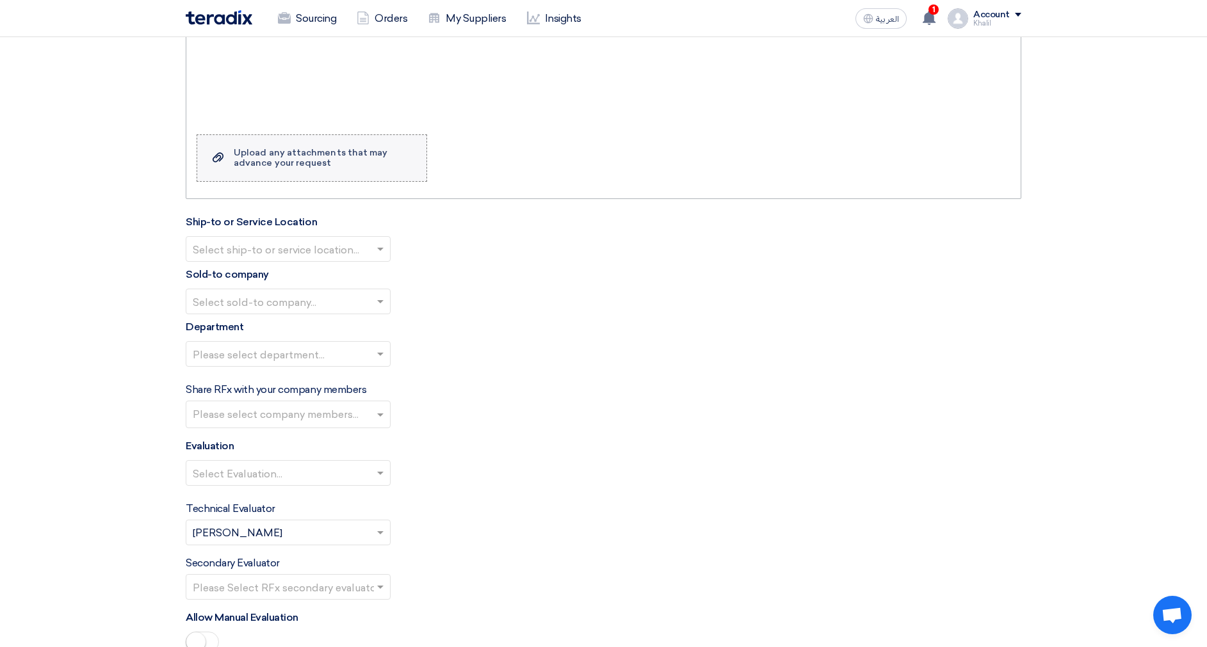
click at [304, 166] on label "Upload a file Upload any attachments that may advance your request" at bounding box center [312, 157] width 230 height 47
click at [0, 0] on input "Upload a file Upload any attachments that may advance your request" at bounding box center [0, 0] width 0 height 0
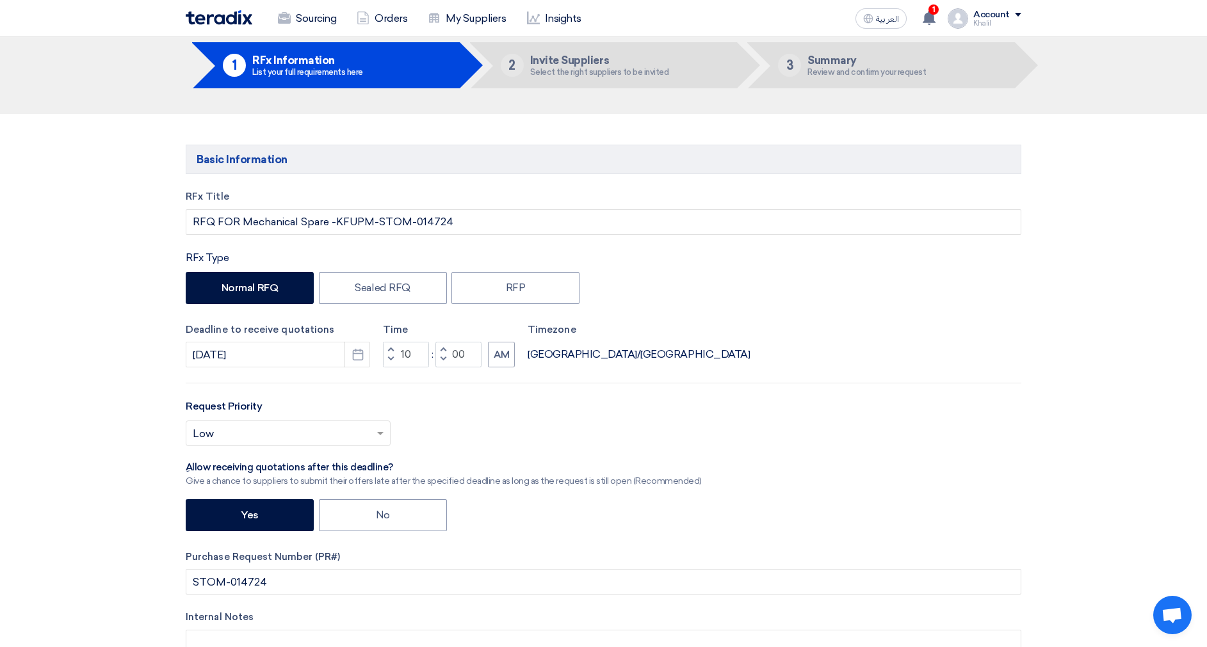
scroll to position [0, 0]
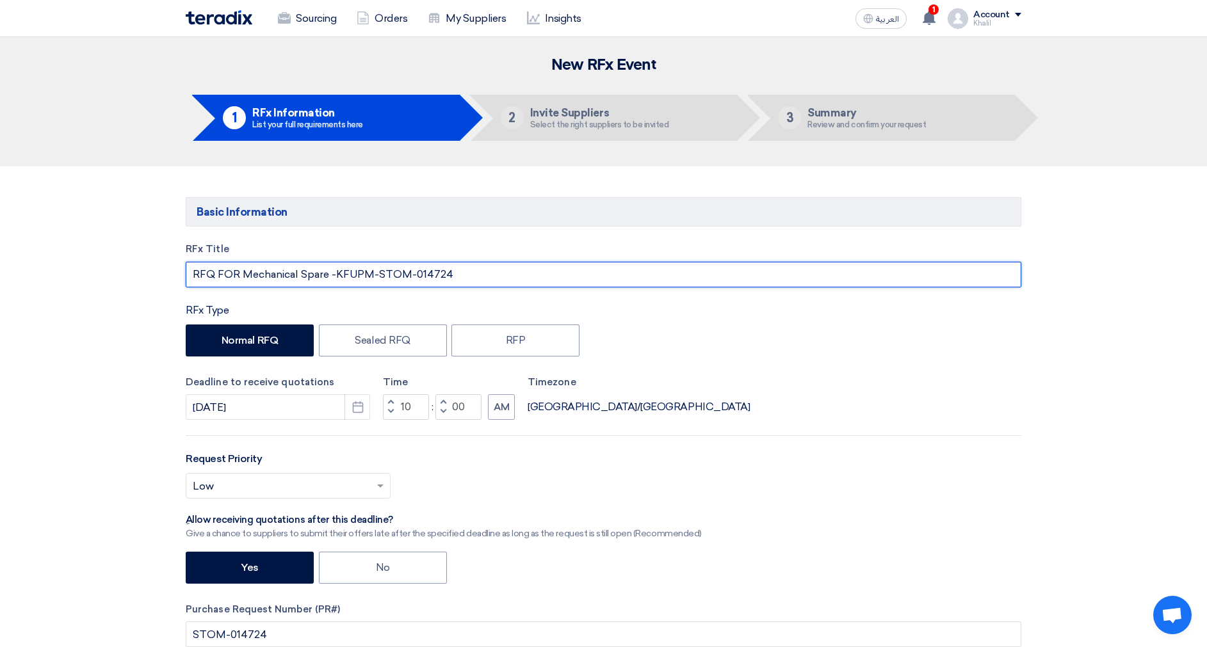
drag, startPoint x: 471, startPoint y: 273, endPoint x: 195, endPoint y: 286, distance: 276.9
click at [195, 286] on input "RFQ FOR Mechanical Spare -KFUPM-STOM-014724" at bounding box center [604, 275] width 836 height 26
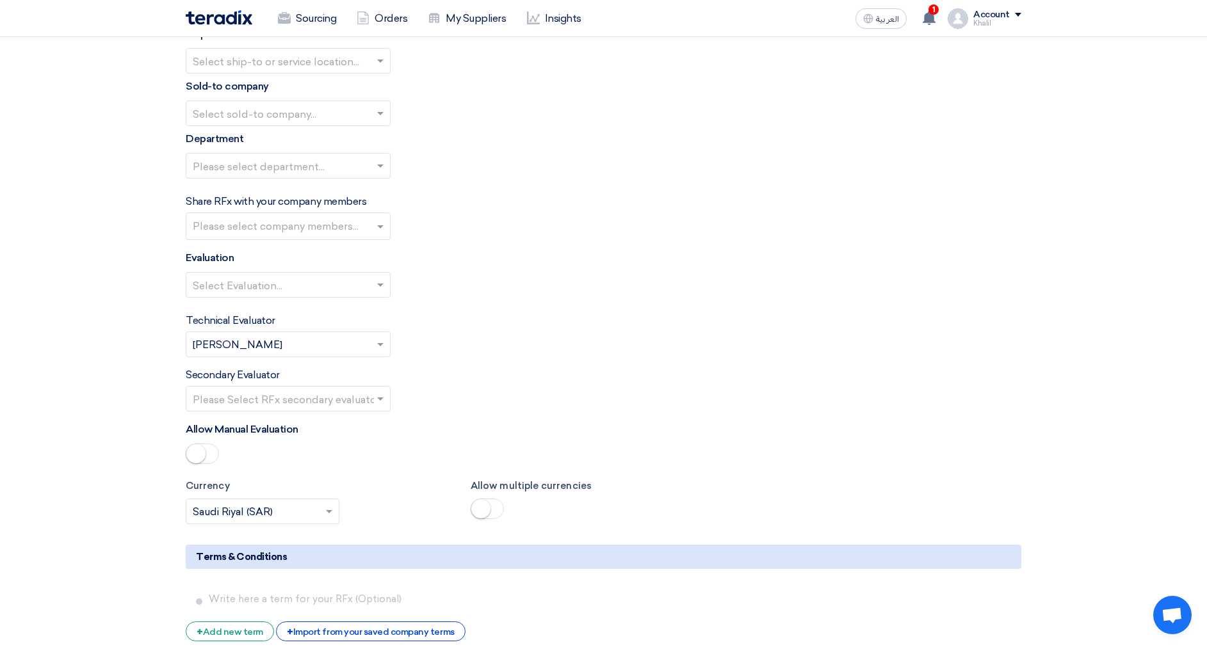
scroll to position [2881, 0]
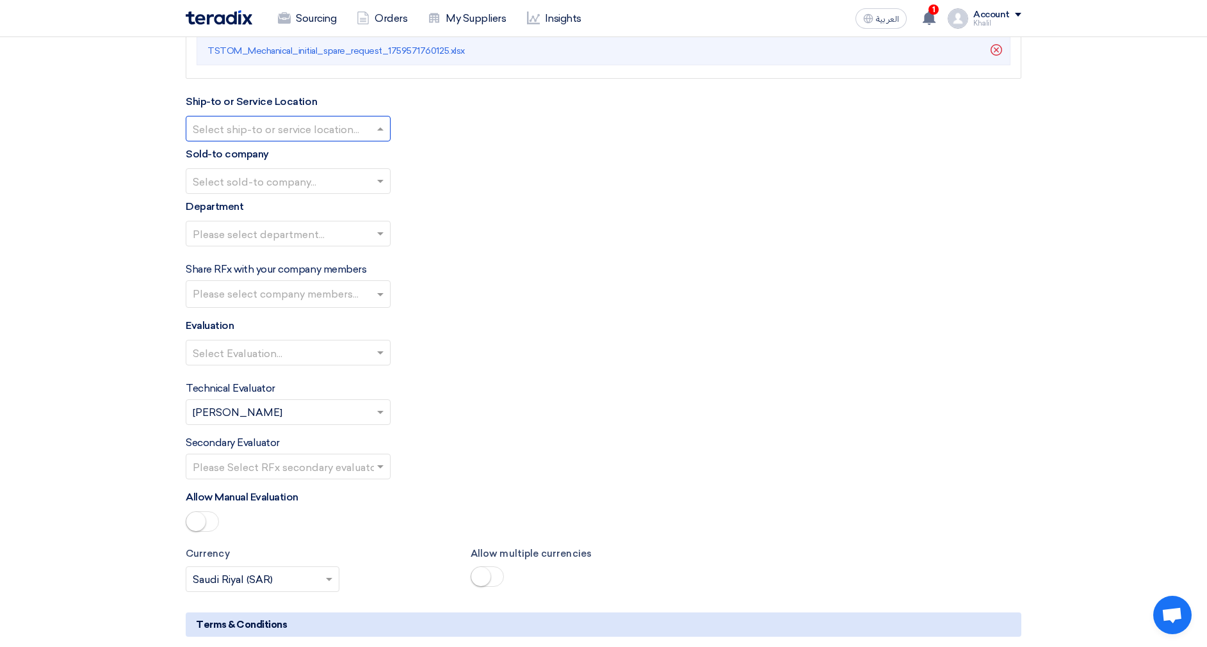
click at [380, 129] on span at bounding box center [382, 128] width 16 height 15
click at [357, 153] on div "STOM Main WH" at bounding box center [288, 154] width 204 height 26
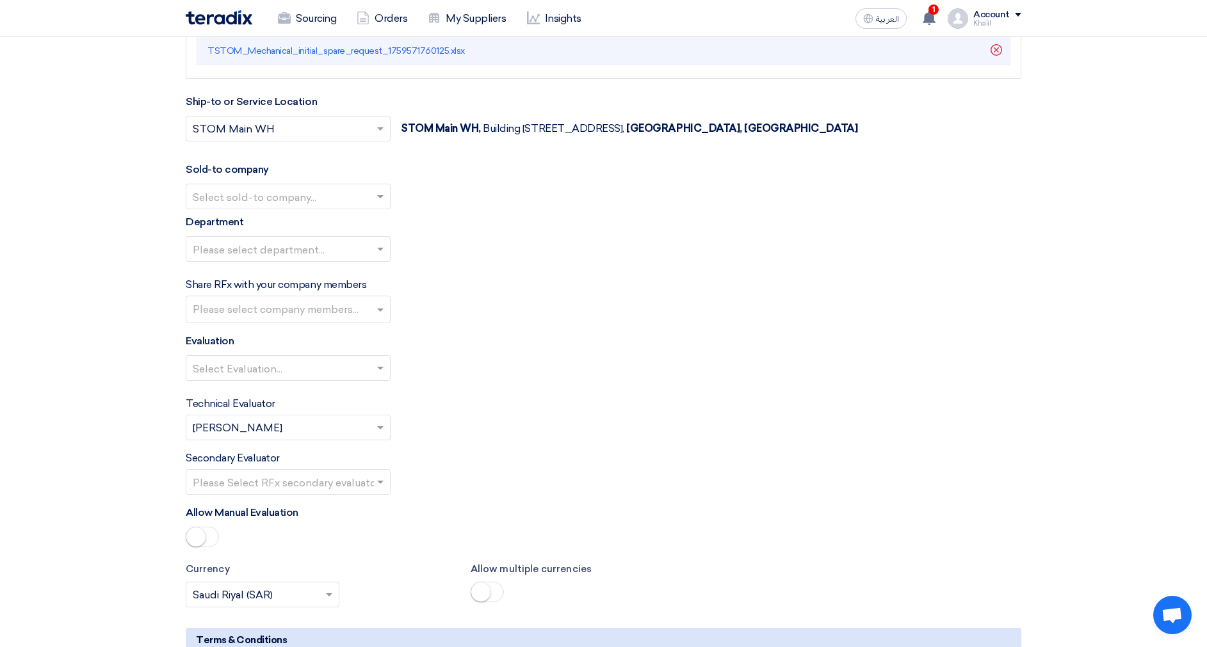
click at [351, 190] on input "text" at bounding box center [282, 198] width 178 height 21
click at [348, 222] on div "STOM" at bounding box center [288, 222] width 204 height 26
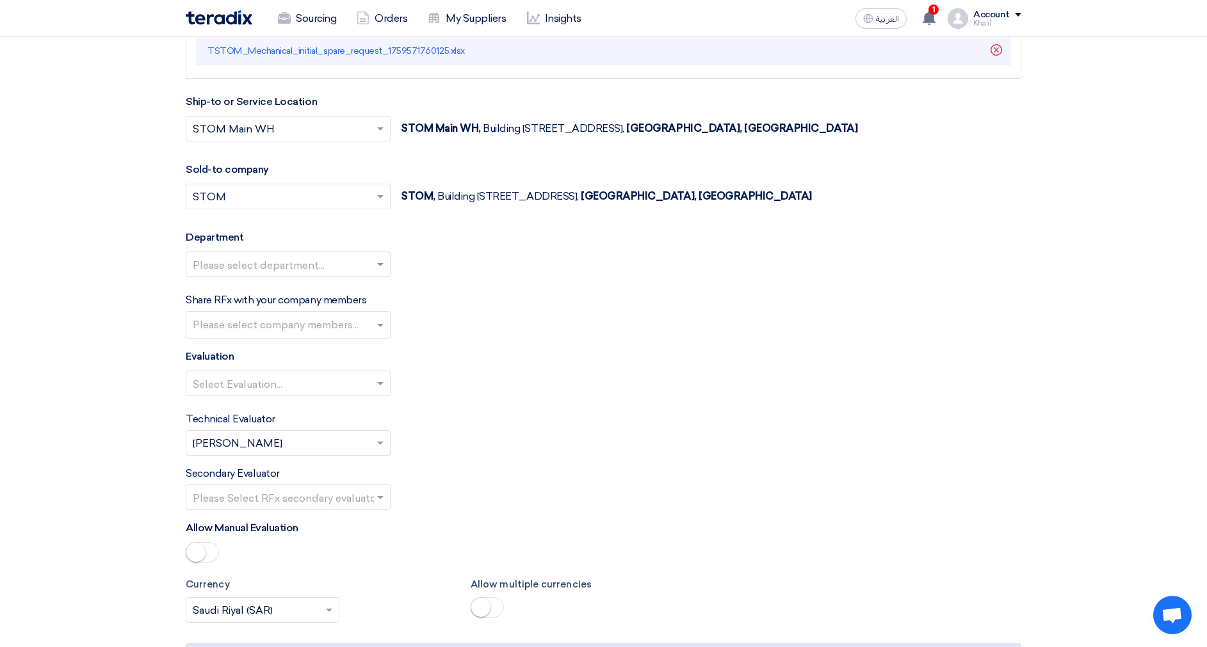
click at [359, 268] on input "text" at bounding box center [282, 265] width 178 height 21
click at [355, 294] on div "General Department" at bounding box center [288, 290] width 204 height 26
click at [348, 332] on input "text" at bounding box center [290, 326] width 194 height 21
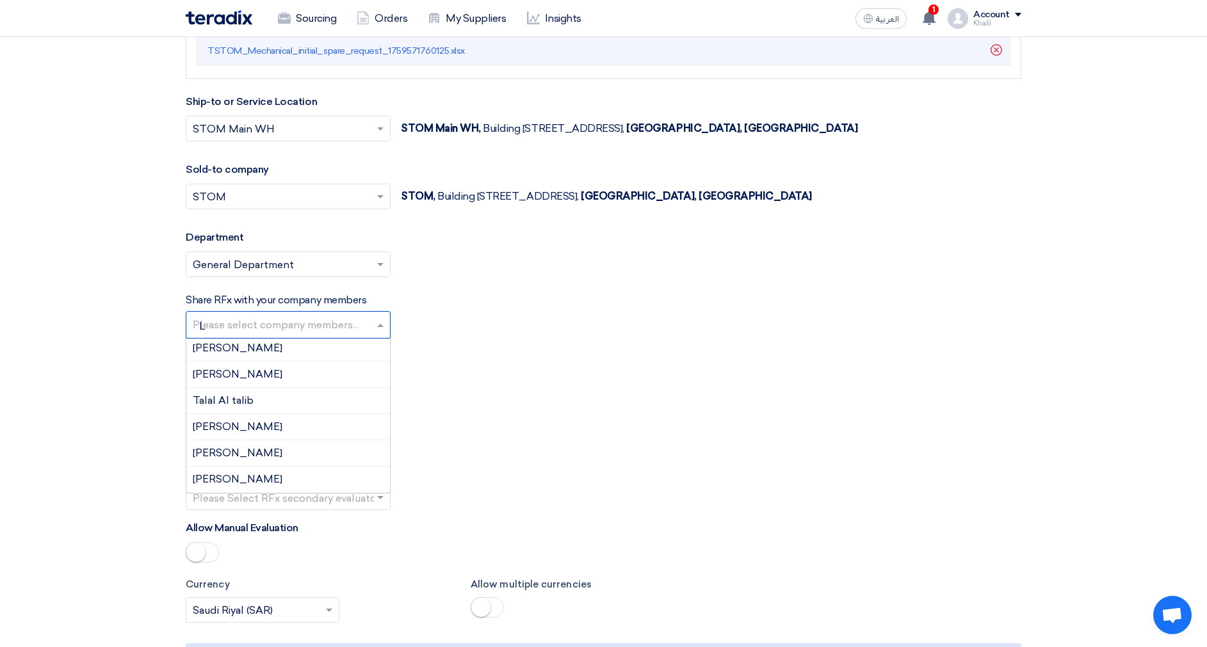
scroll to position [0, 0]
type input "L"
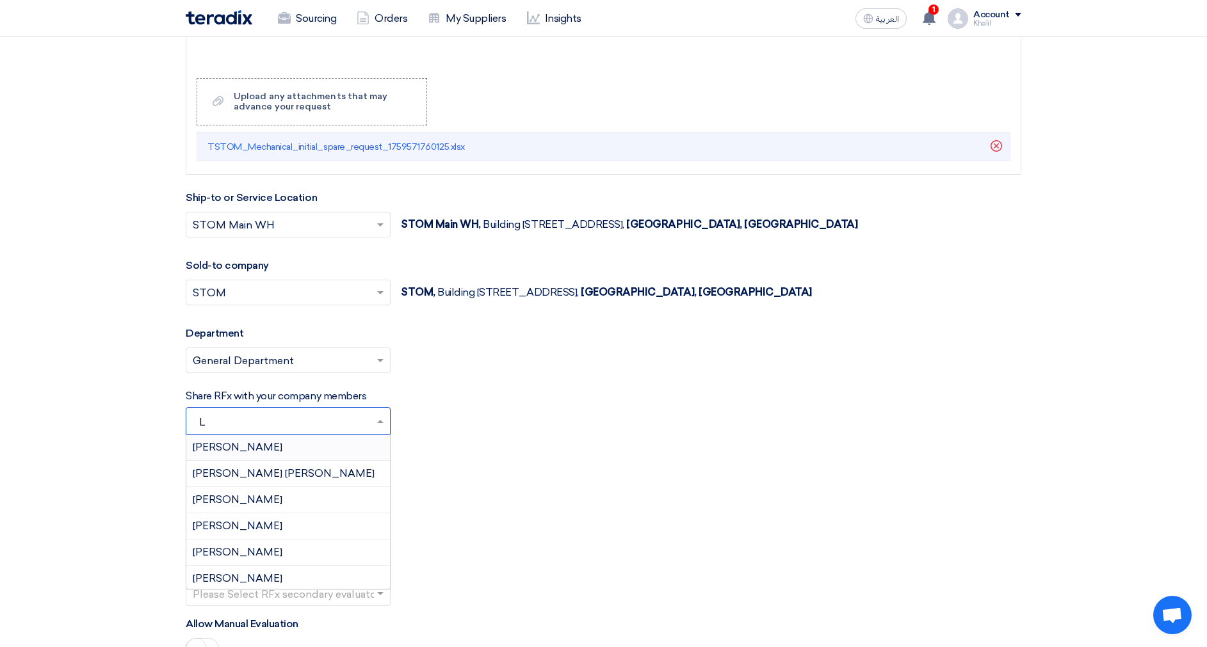
click at [325, 446] on div "Abdullah Khalid ababtain" at bounding box center [288, 448] width 204 height 26
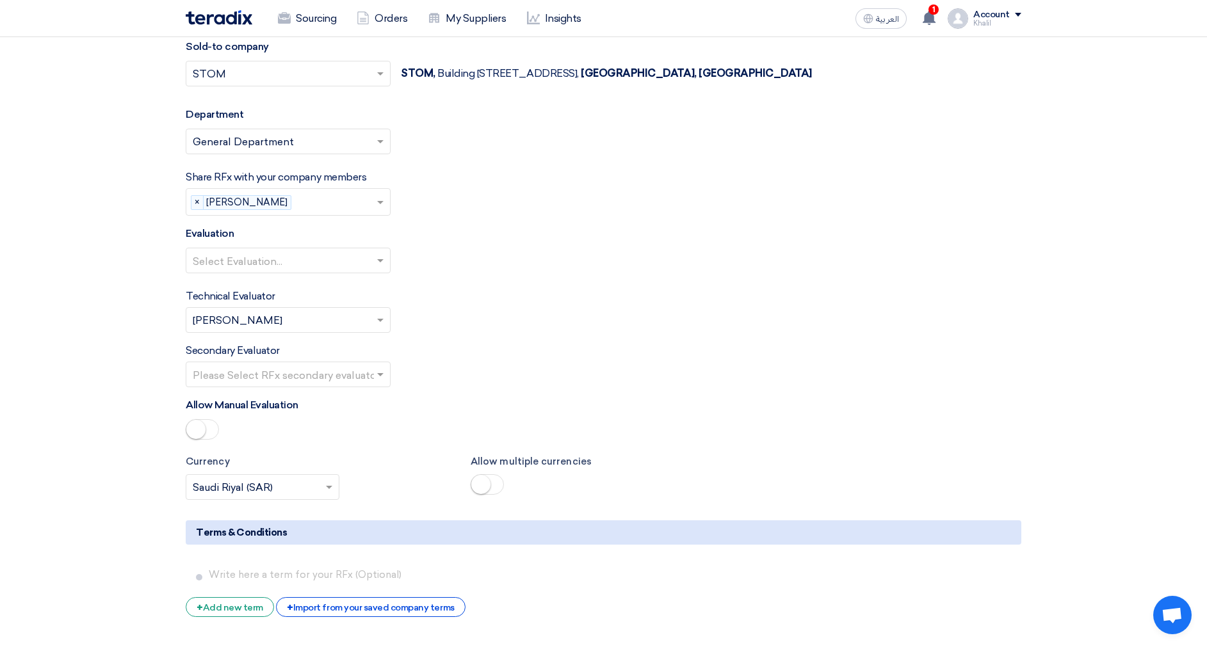
scroll to position [3073, 0]
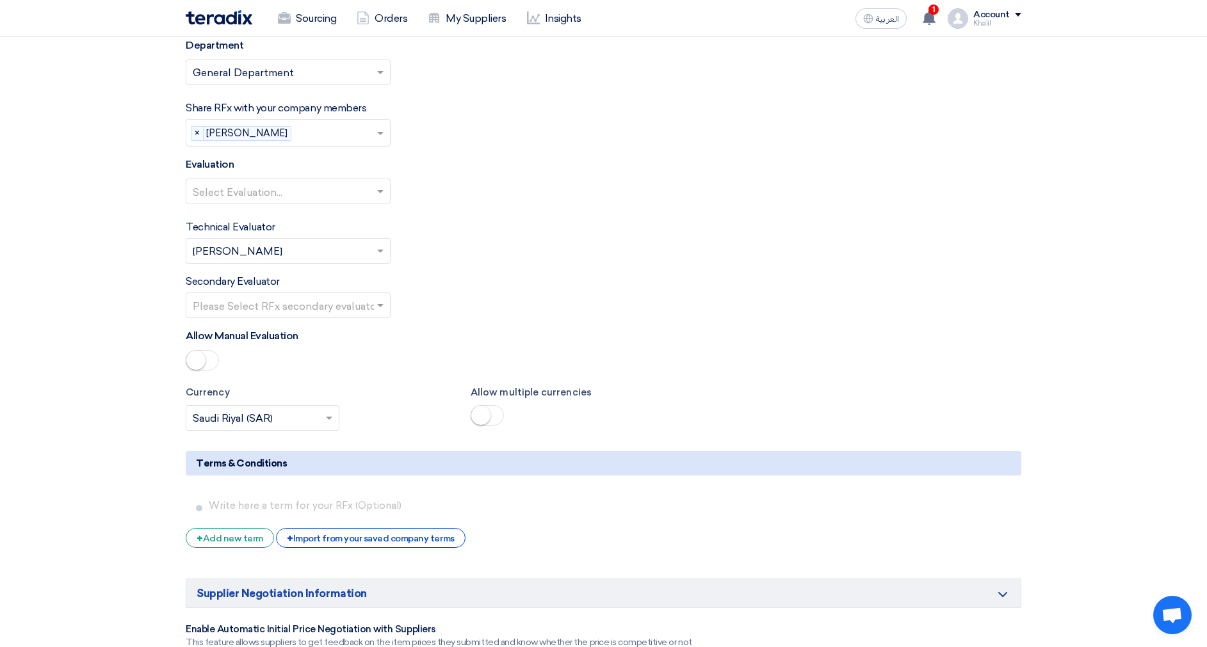
click at [379, 185] on span at bounding box center [382, 191] width 16 height 15
click at [340, 222] on div "Standard Criteria" at bounding box center [288, 217] width 204 height 26
click at [378, 304] on span at bounding box center [380, 306] width 6 height 4
click at [274, 387] on div "Khalil Albinali" at bounding box center [288, 384] width 204 height 26
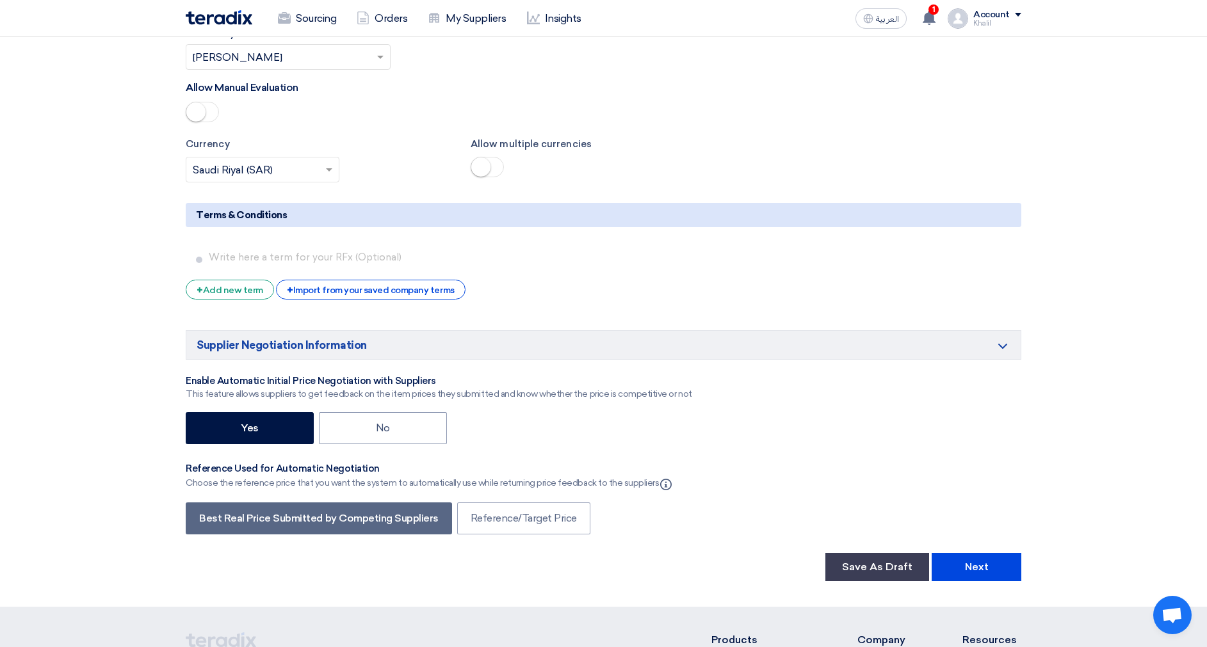
scroll to position [3361, 0]
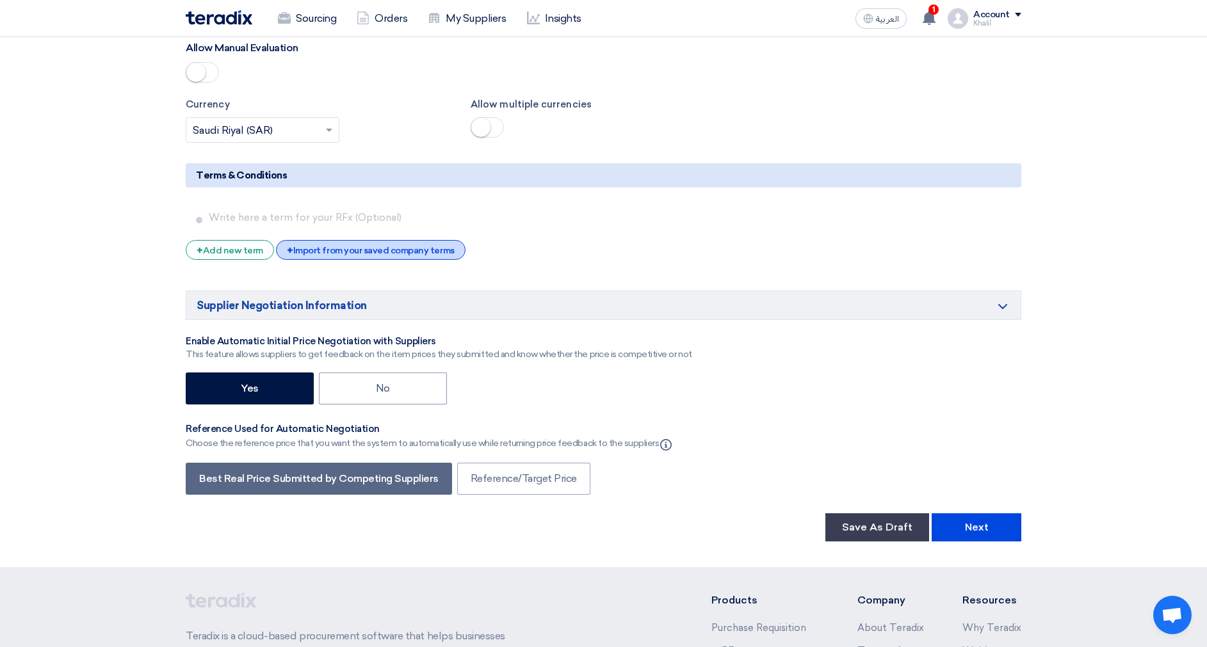
click at [407, 249] on div "+ Import from your saved company terms" at bounding box center [370, 250] width 189 height 20
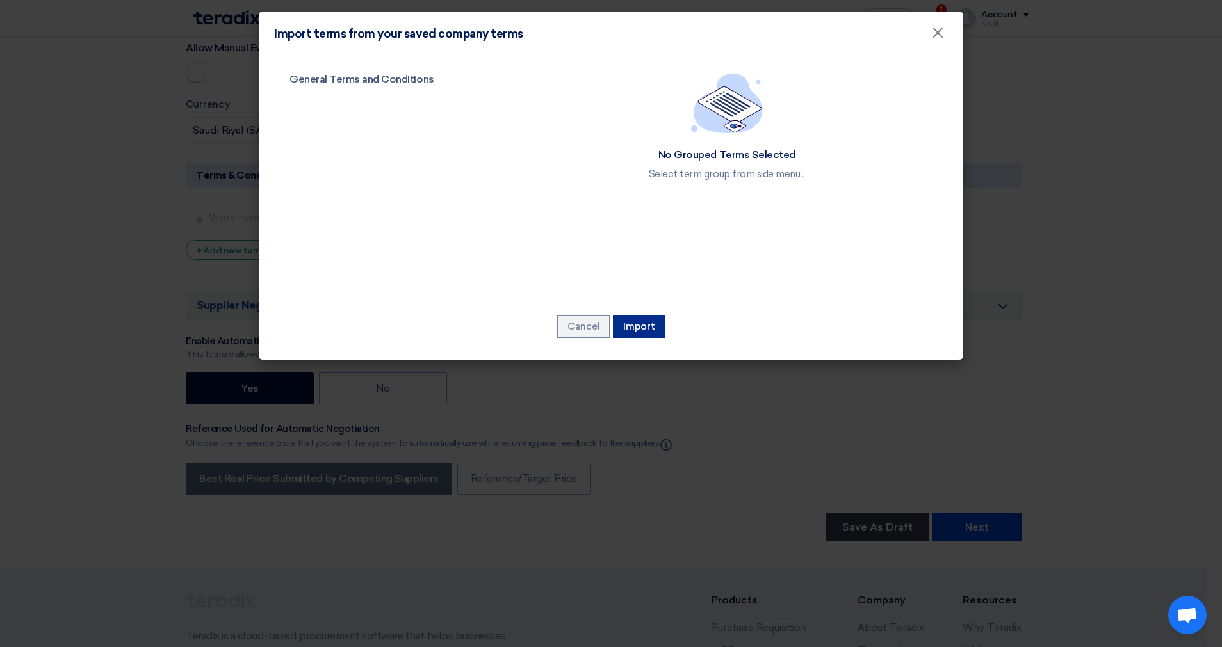
click at [631, 326] on button "Import" at bounding box center [639, 326] width 53 height 23
click at [648, 327] on button "Import" at bounding box center [639, 326] width 53 height 23
click at [417, 95] on link "General Terms and Conditions" at bounding box center [373, 79] width 199 height 33
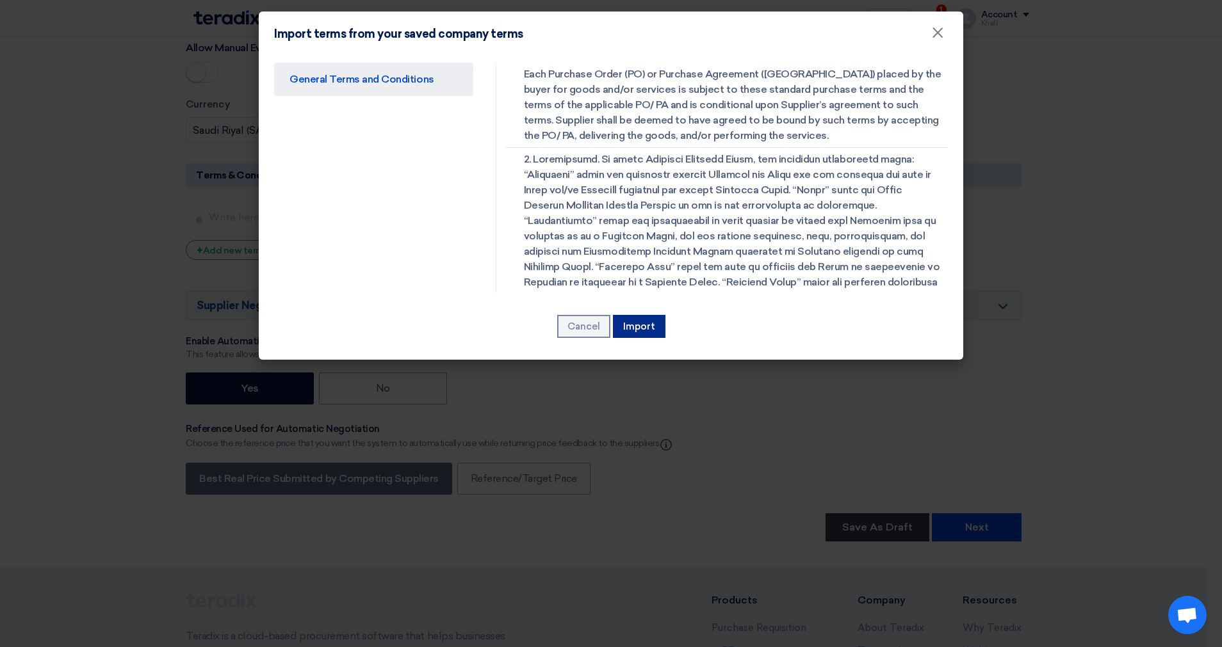
click at [636, 330] on button "Import" at bounding box center [639, 326] width 53 height 23
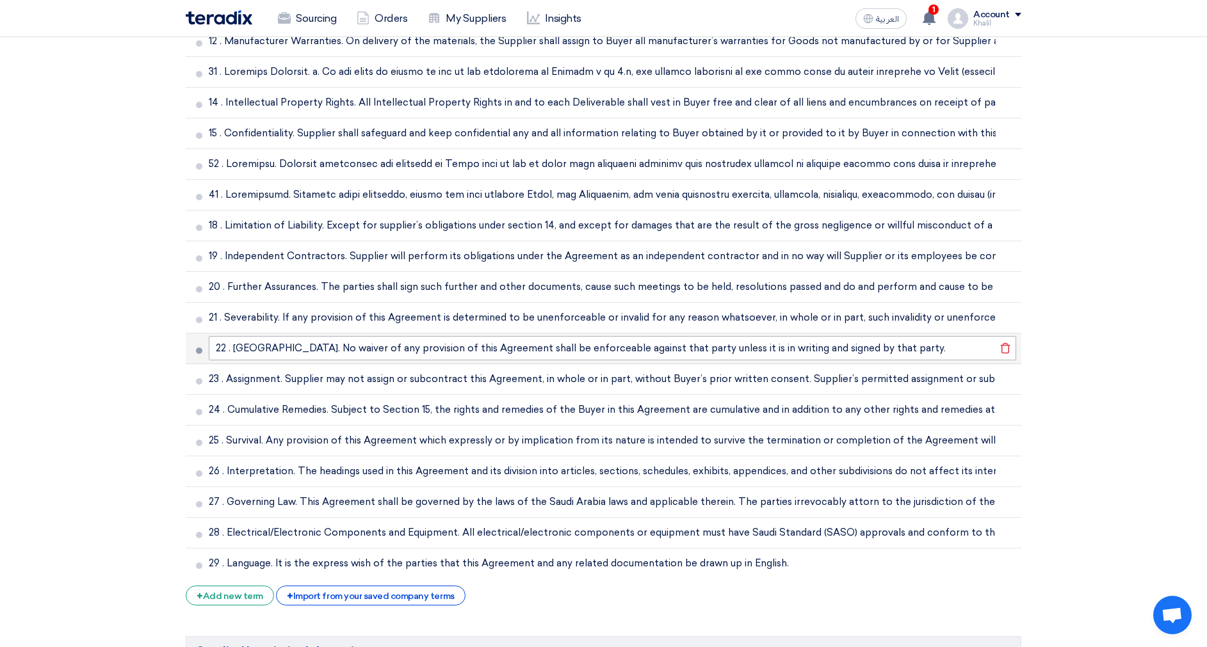
scroll to position [4489, 0]
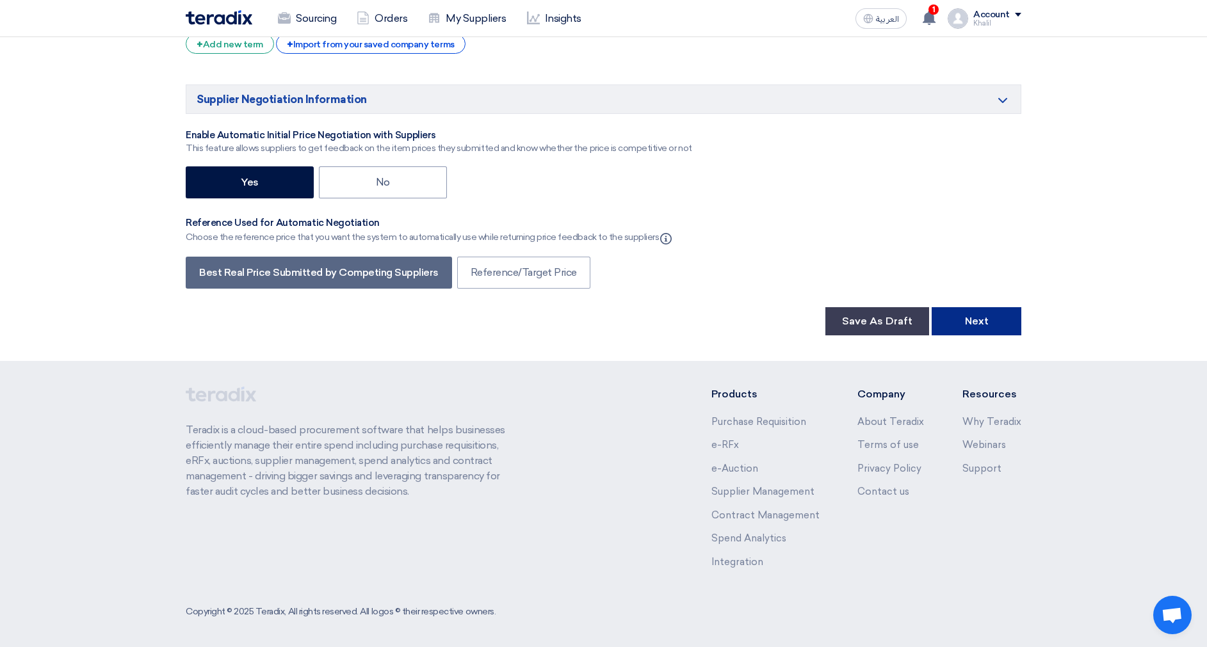
click at [976, 324] on button "Next" at bounding box center [977, 321] width 90 height 28
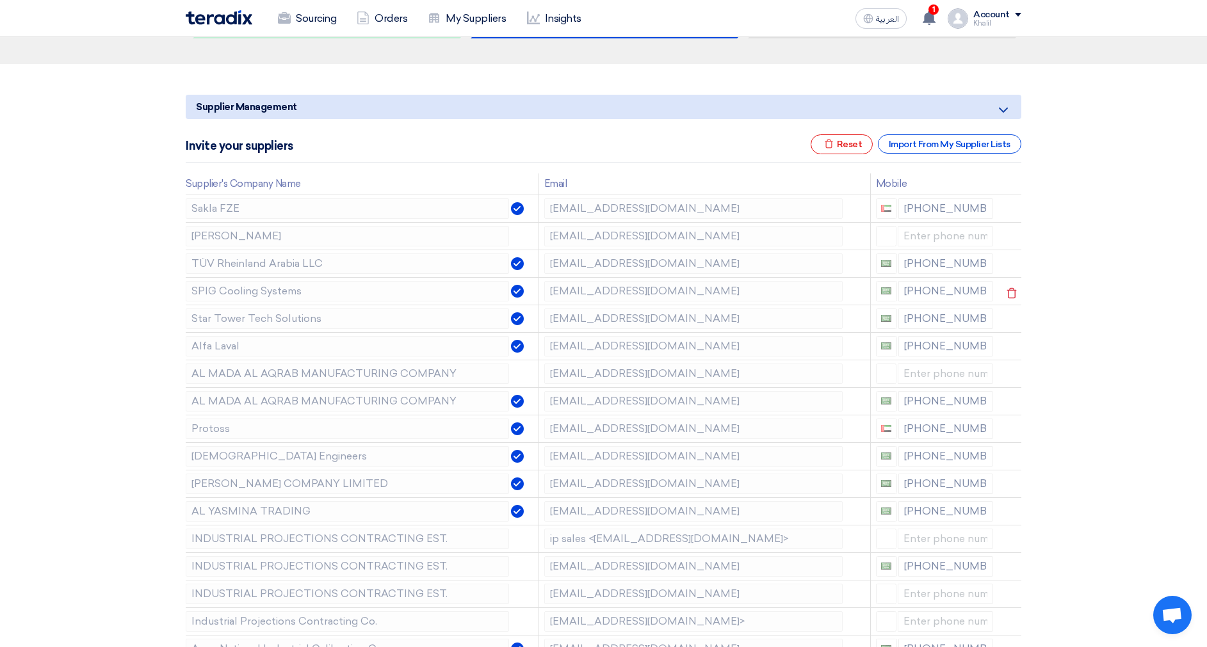
scroll to position [192, 0]
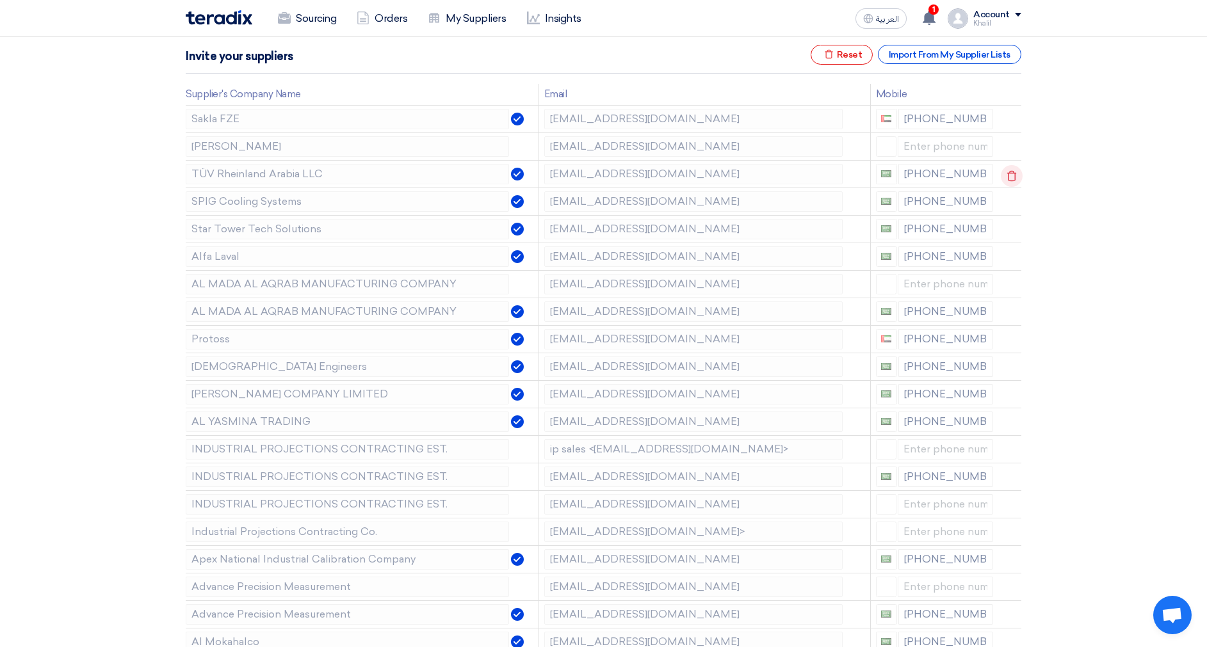
click at [1007, 177] on icon at bounding box center [1012, 176] width 22 height 22
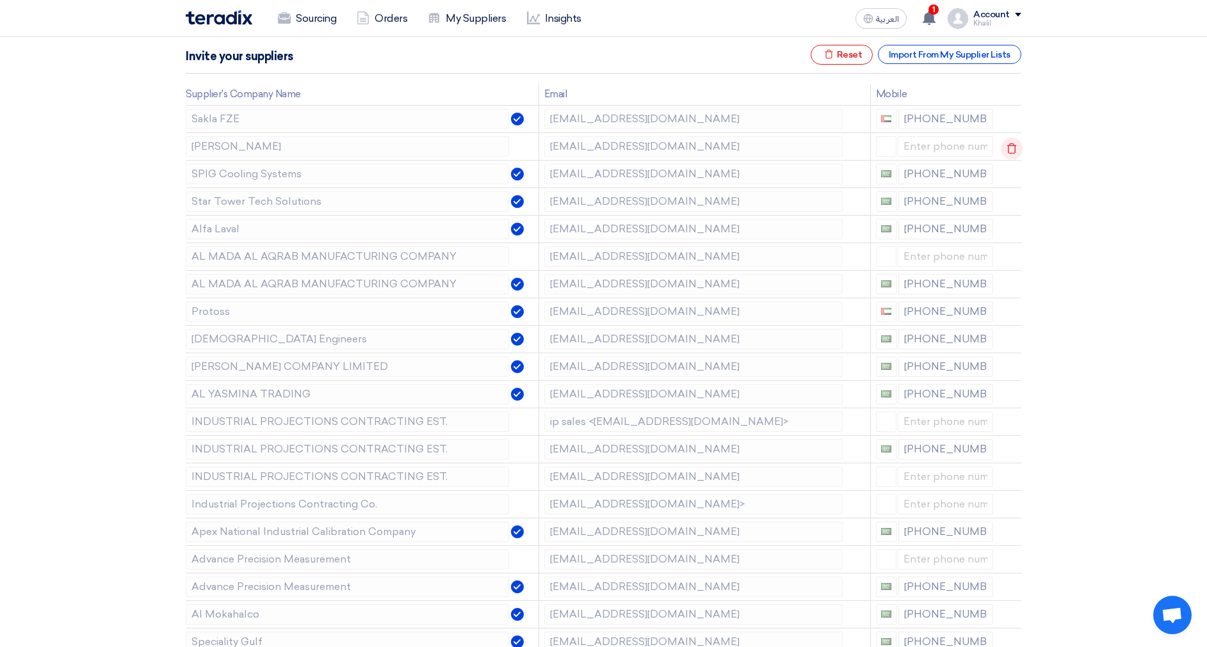
click at [1014, 149] on icon at bounding box center [1012, 149] width 22 height 22
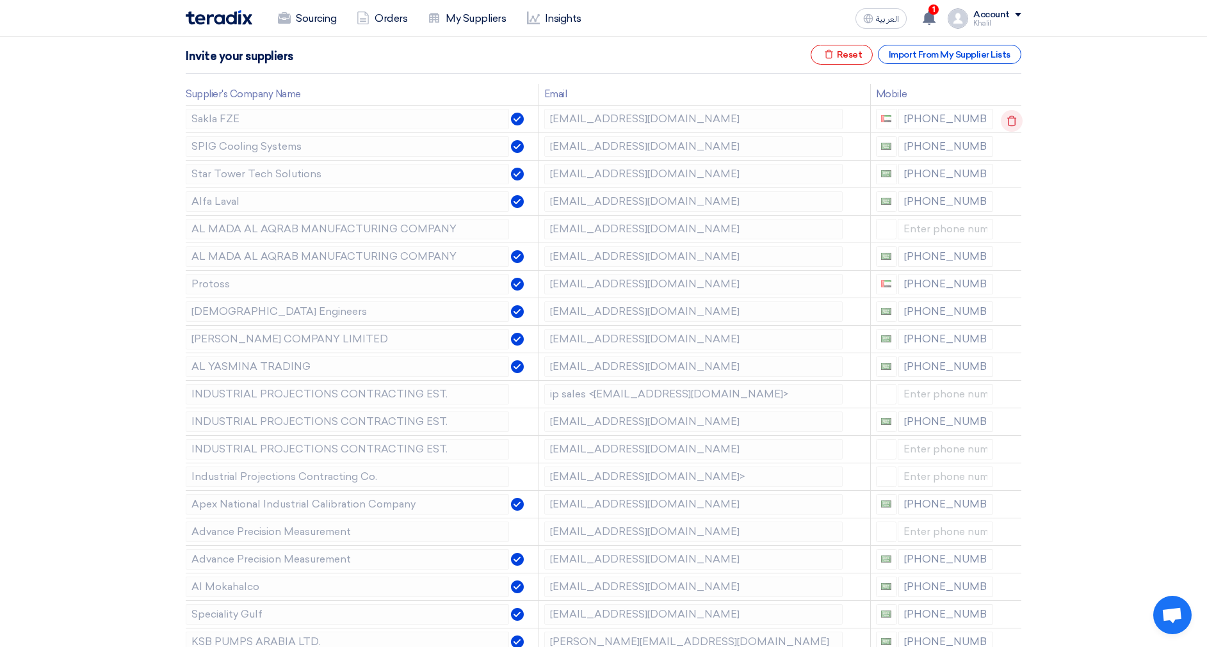
click at [1008, 126] on icon at bounding box center [1012, 121] width 22 height 22
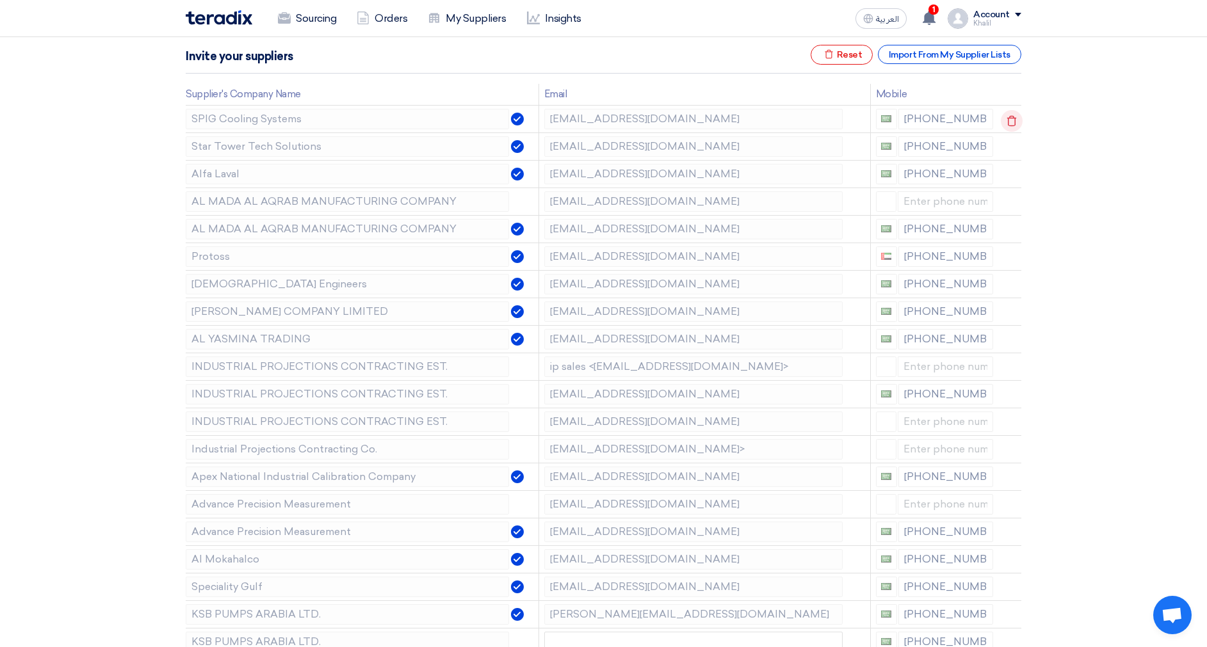
click at [1008, 128] on icon at bounding box center [1012, 121] width 22 height 22
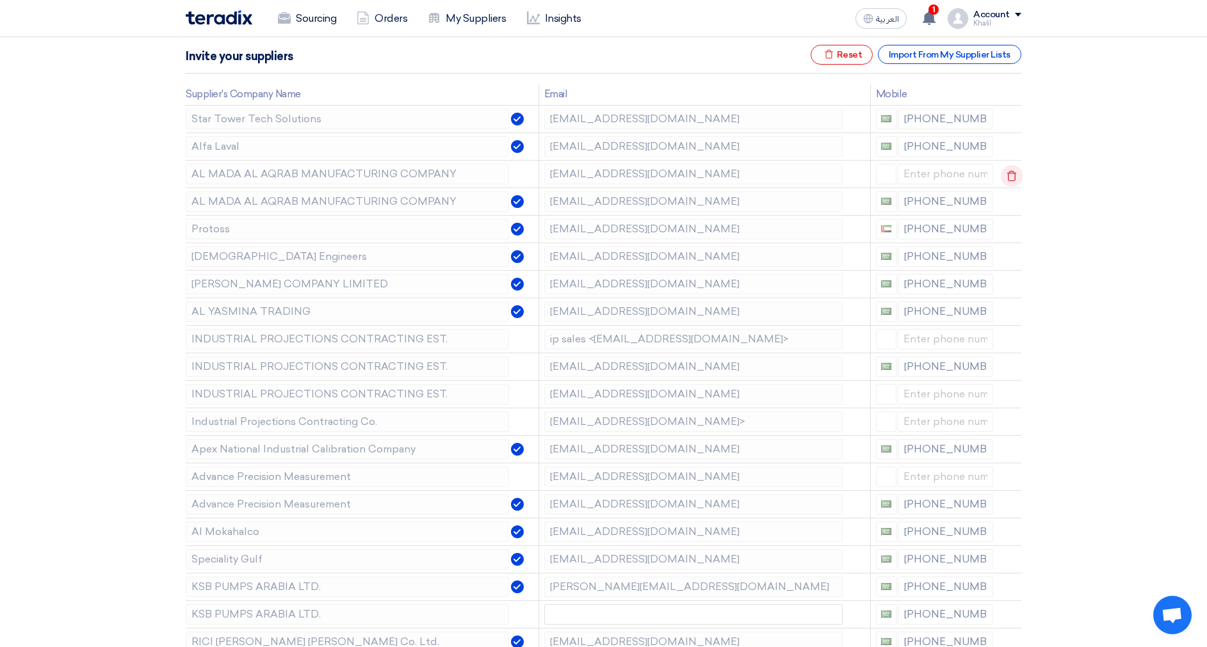
click at [1006, 178] on icon at bounding box center [1012, 176] width 22 height 22
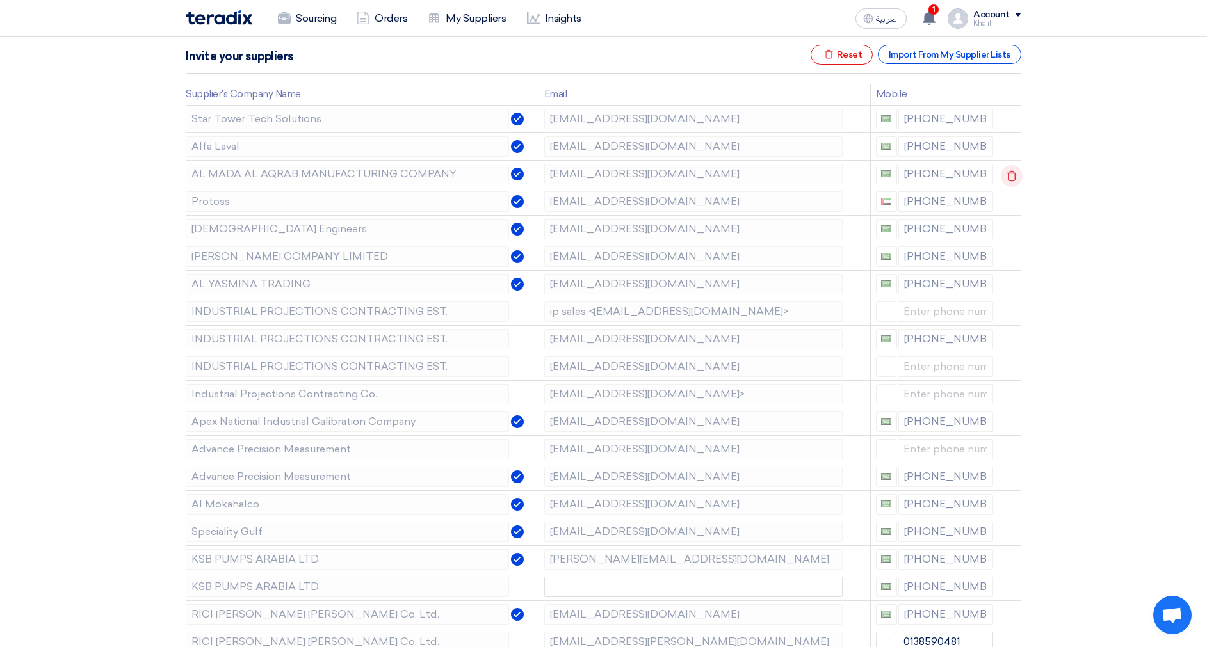
click at [1007, 178] on use at bounding box center [1012, 175] width 10 height 11
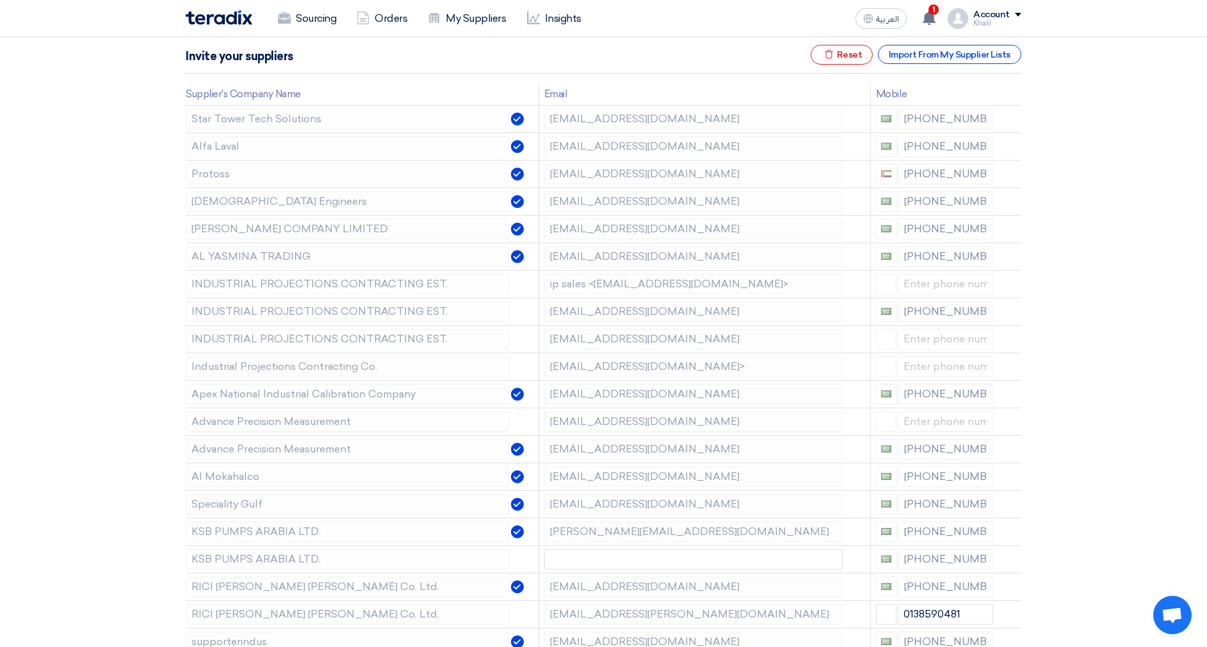
click at [0, 0] on use at bounding box center [0, 0] width 0 height 0
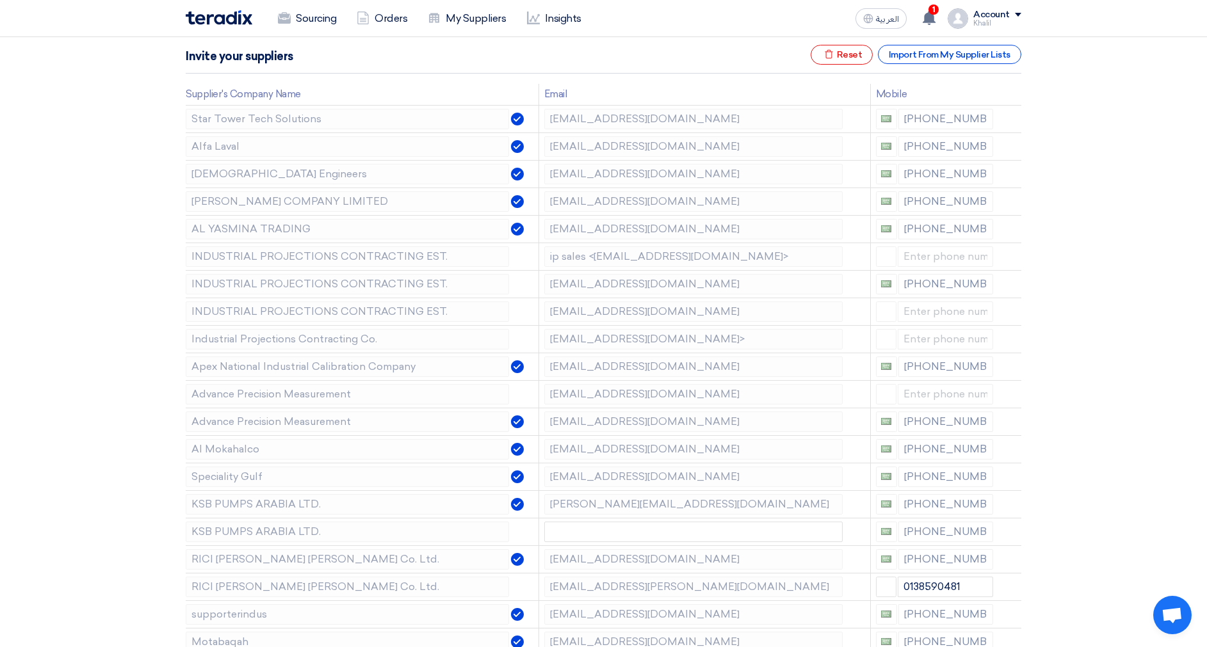
click at [0, 0] on use at bounding box center [0, 0] width 0 height 0
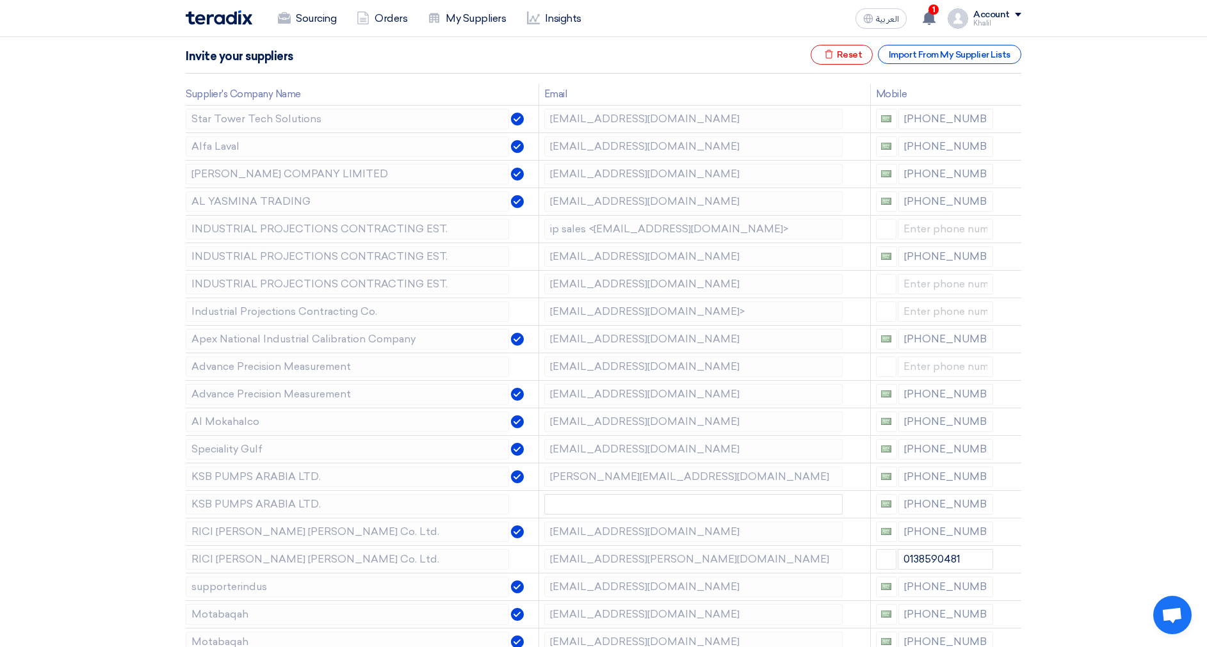
click at [0, 0] on use at bounding box center [0, 0] width 0 height 0
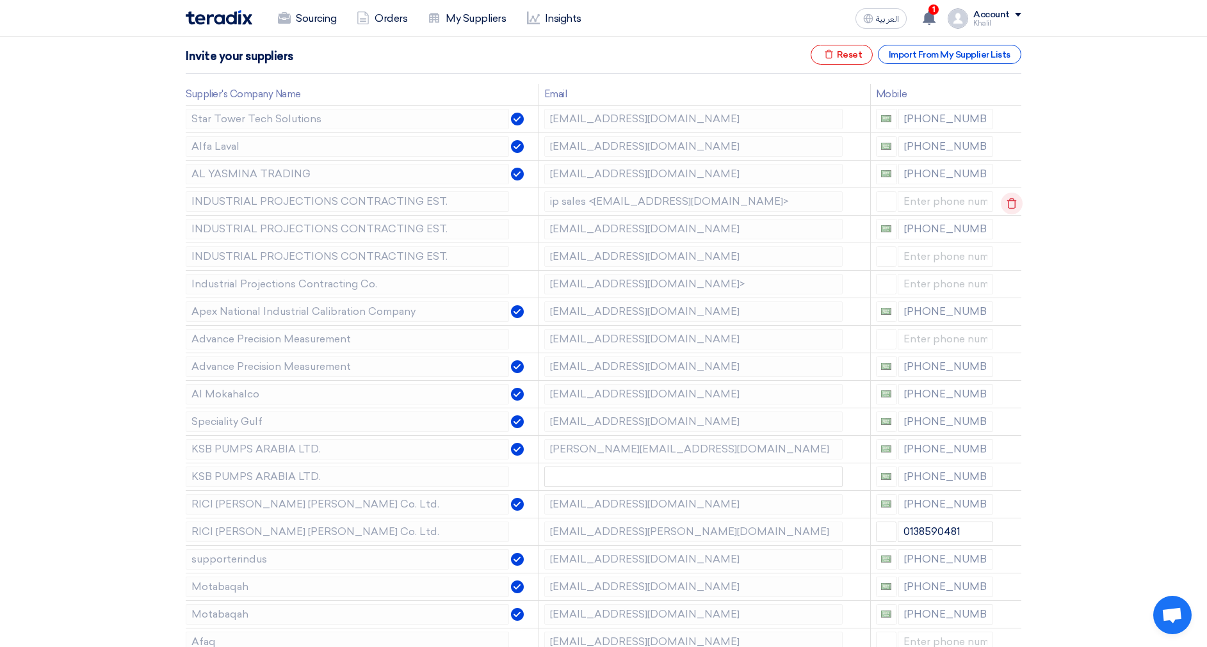
click at [1003, 202] on icon at bounding box center [1012, 204] width 22 height 22
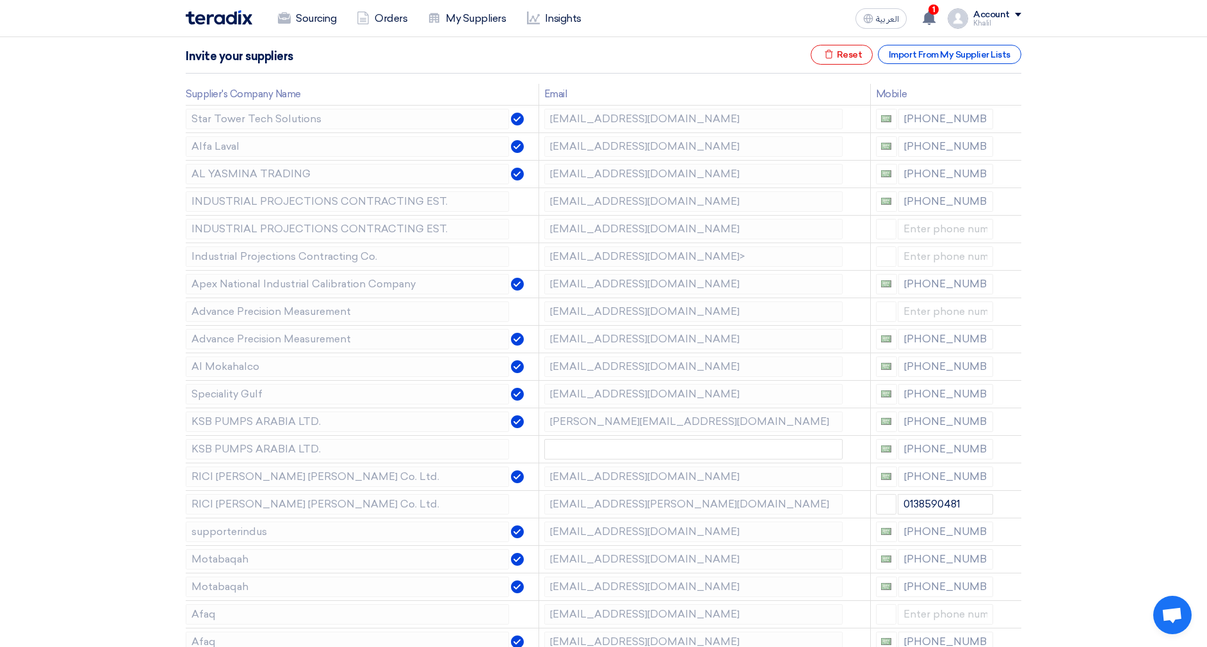
click at [0, 0] on icon at bounding box center [0, 0] width 0 height 0
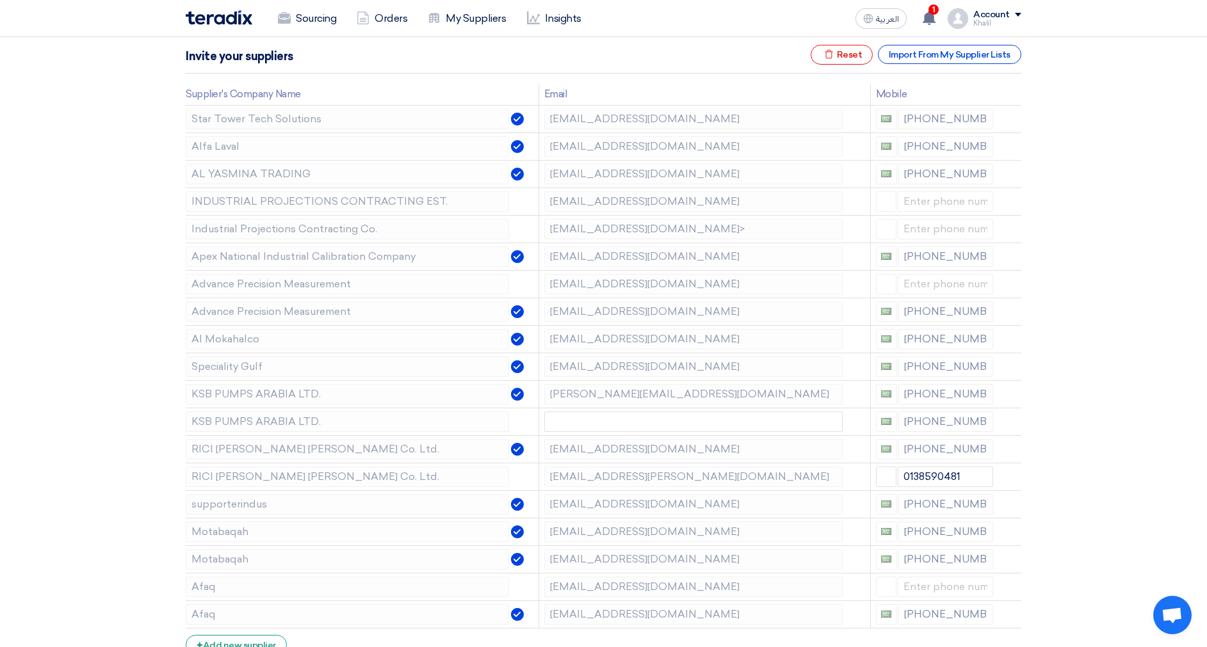
click at [0, 0] on icon at bounding box center [0, 0] width 0 height 0
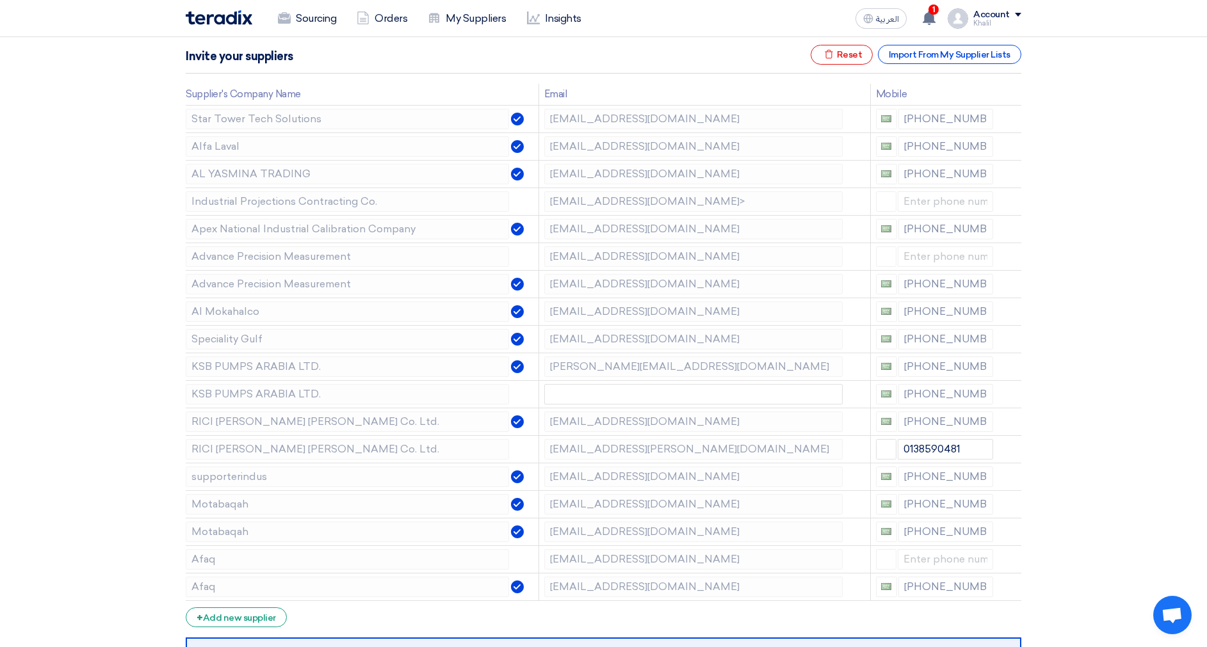
click at [0, 0] on icon at bounding box center [0, 0] width 0 height 0
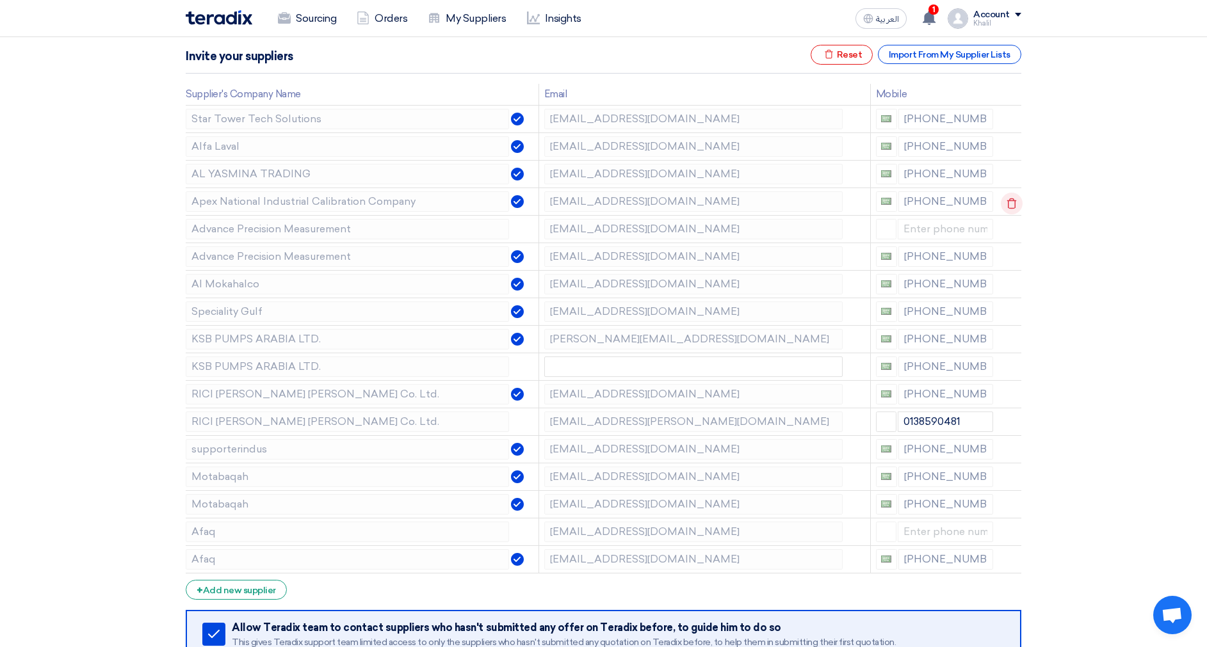
click at [1002, 201] on icon at bounding box center [1012, 204] width 22 height 22
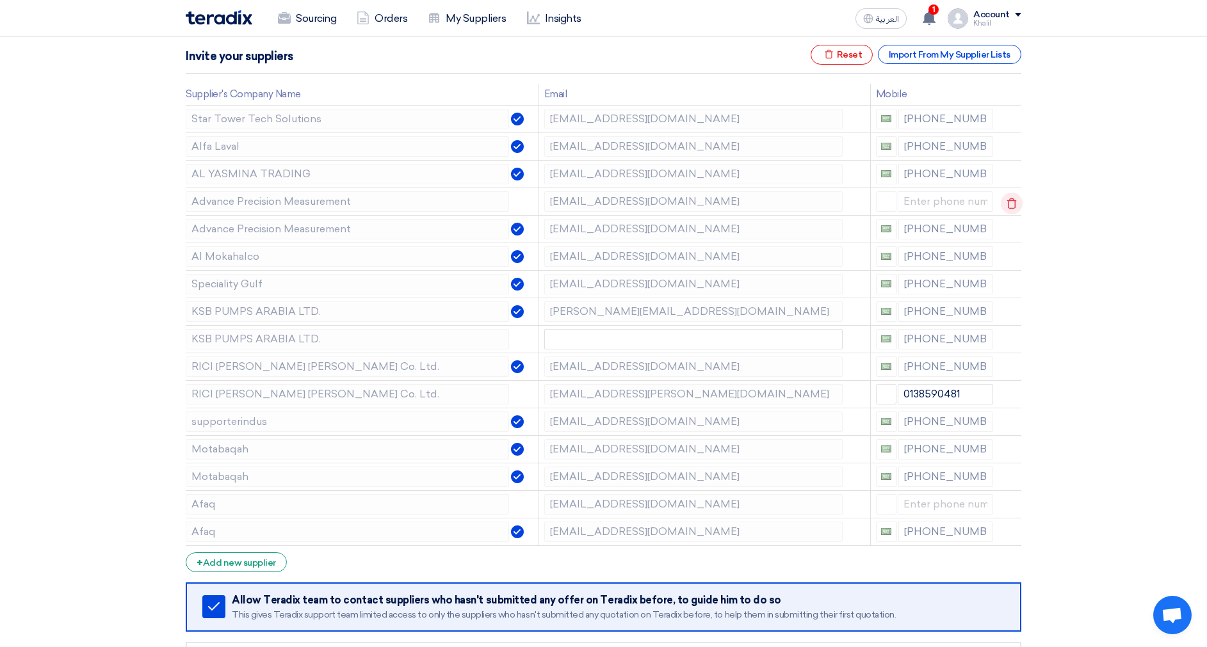
click at [1001, 199] on icon at bounding box center [1012, 204] width 22 height 22
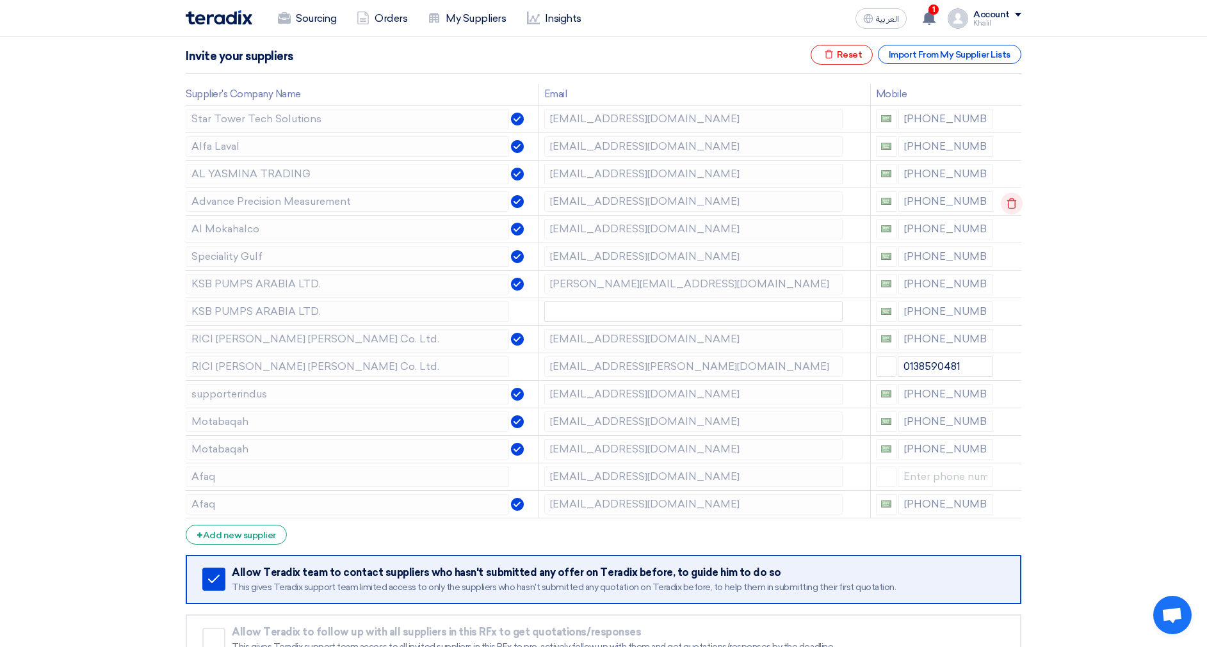
click at [1001, 197] on icon at bounding box center [1012, 204] width 22 height 22
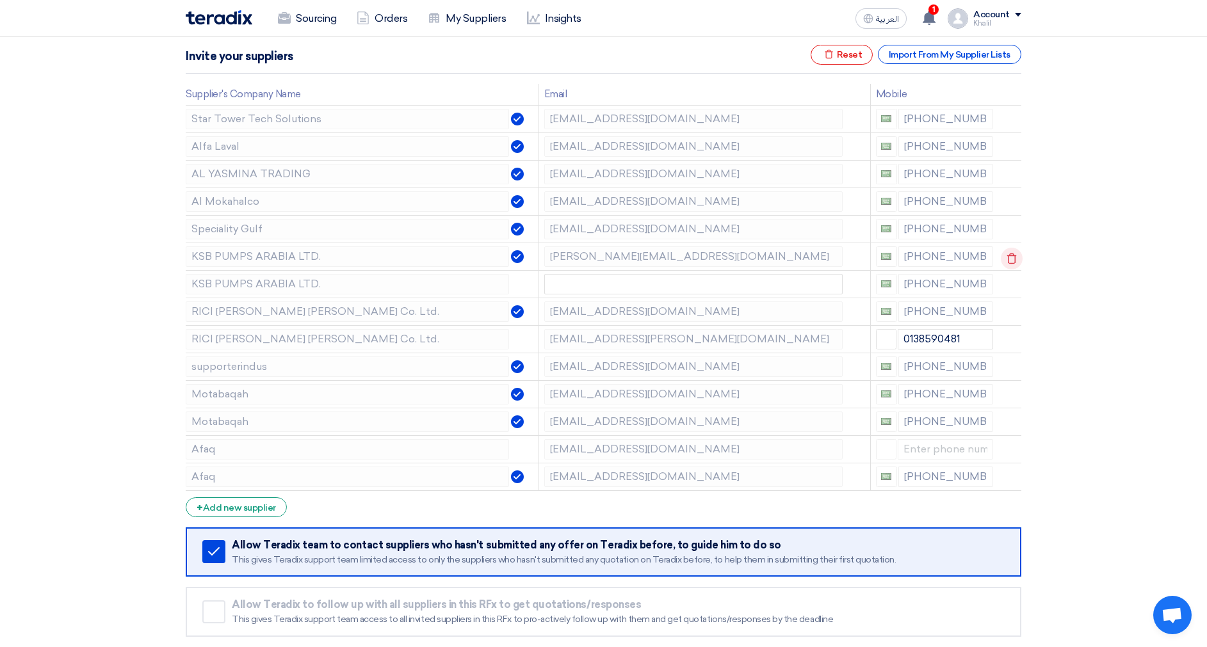
click at [1006, 255] on icon at bounding box center [1012, 259] width 22 height 22
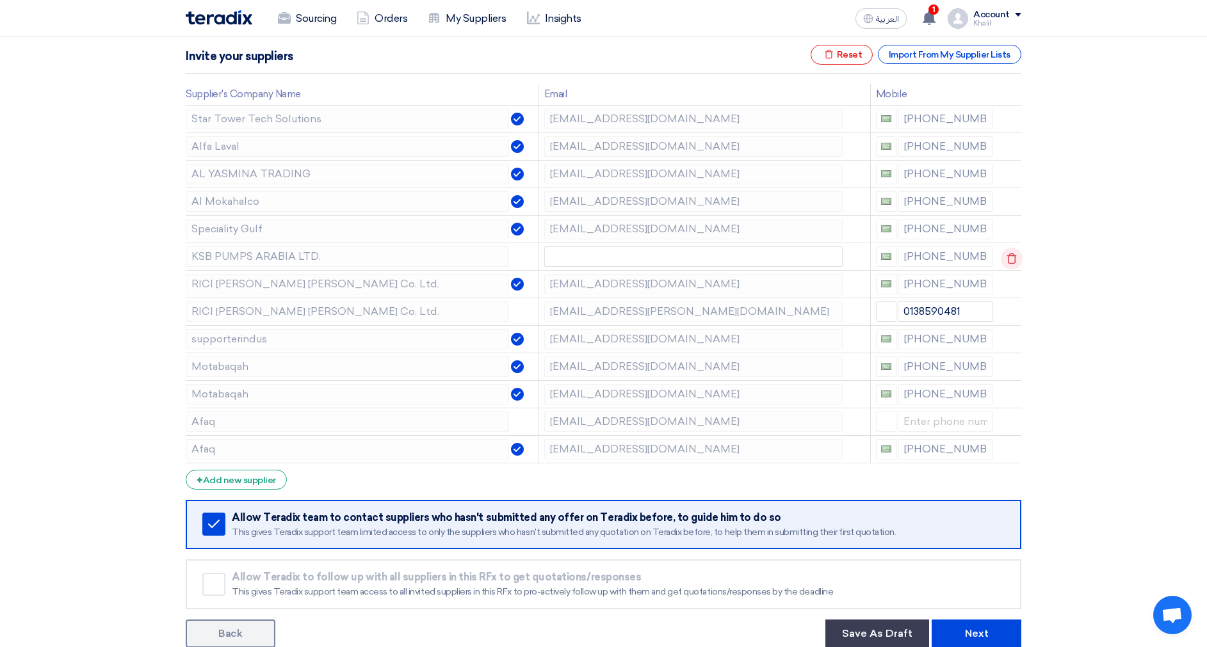
click at [1013, 262] on use at bounding box center [1012, 258] width 10 height 11
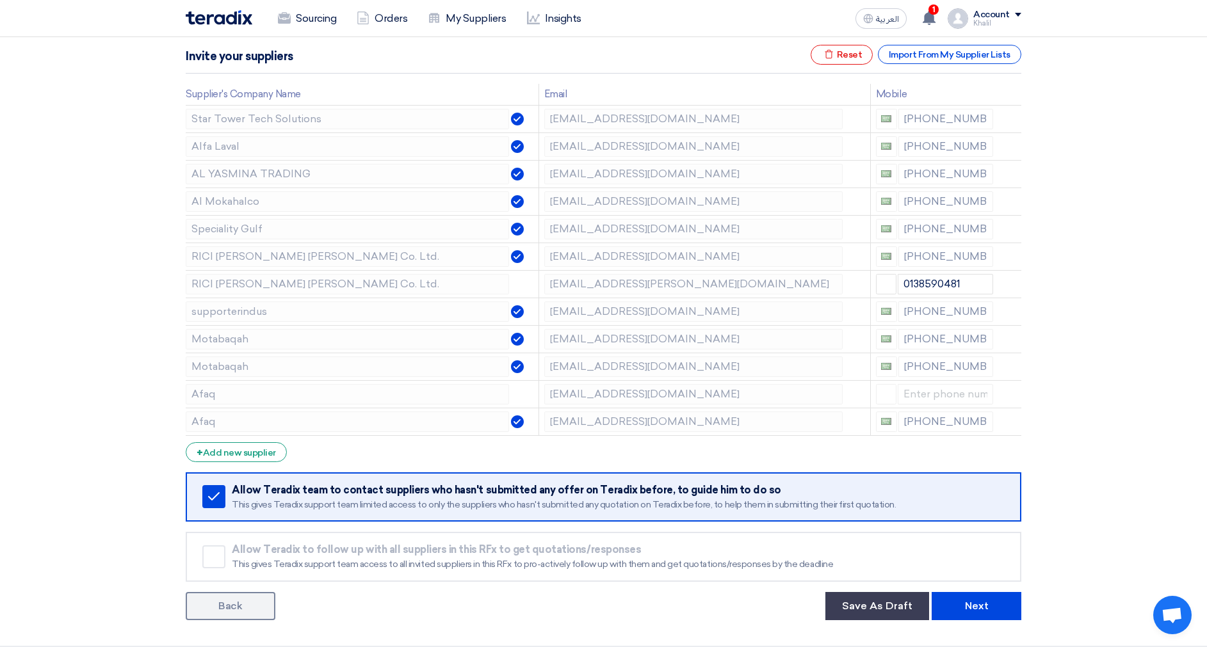
click at [0, 0] on use at bounding box center [0, 0] width 0 height 0
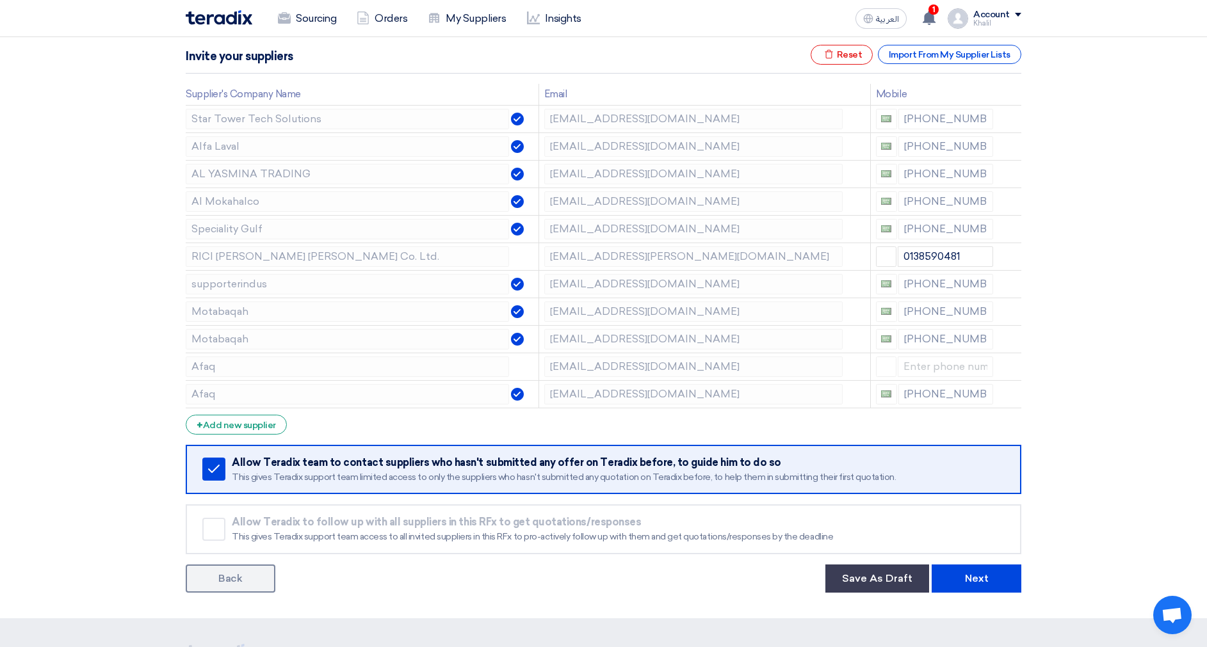
click at [0, 0] on use at bounding box center [0, 0] width 0 height 0
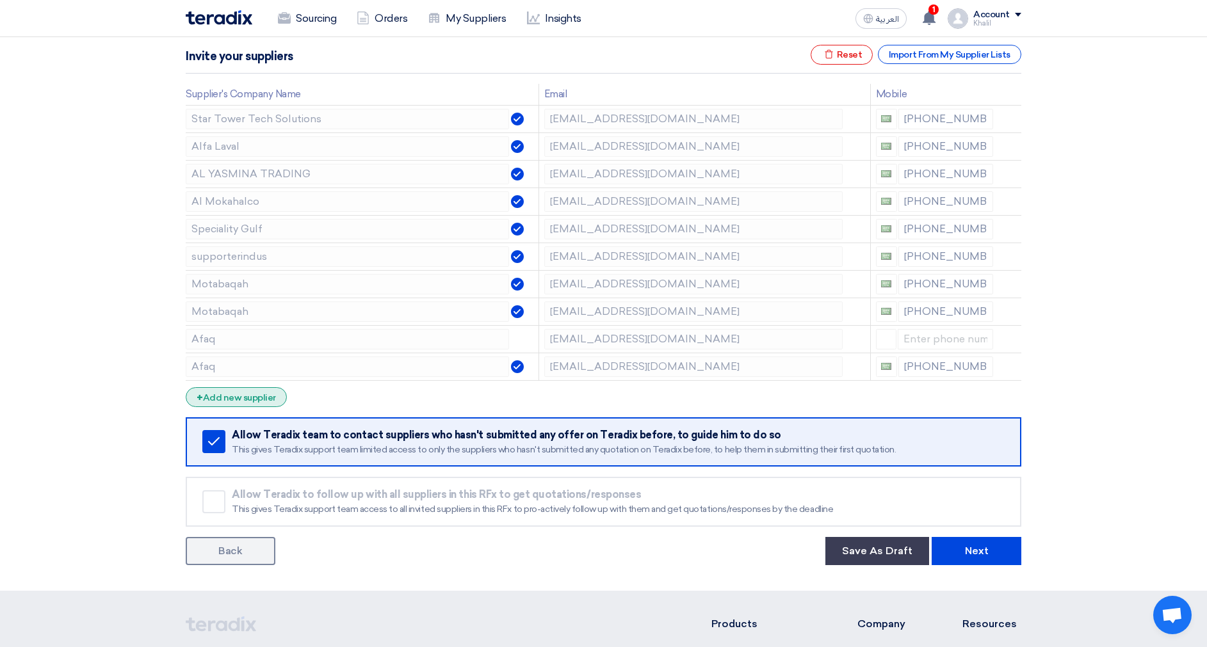
click at [245, 397] on div "+ Add new supplier" at bounding box center [236, 397] width 101 height 20
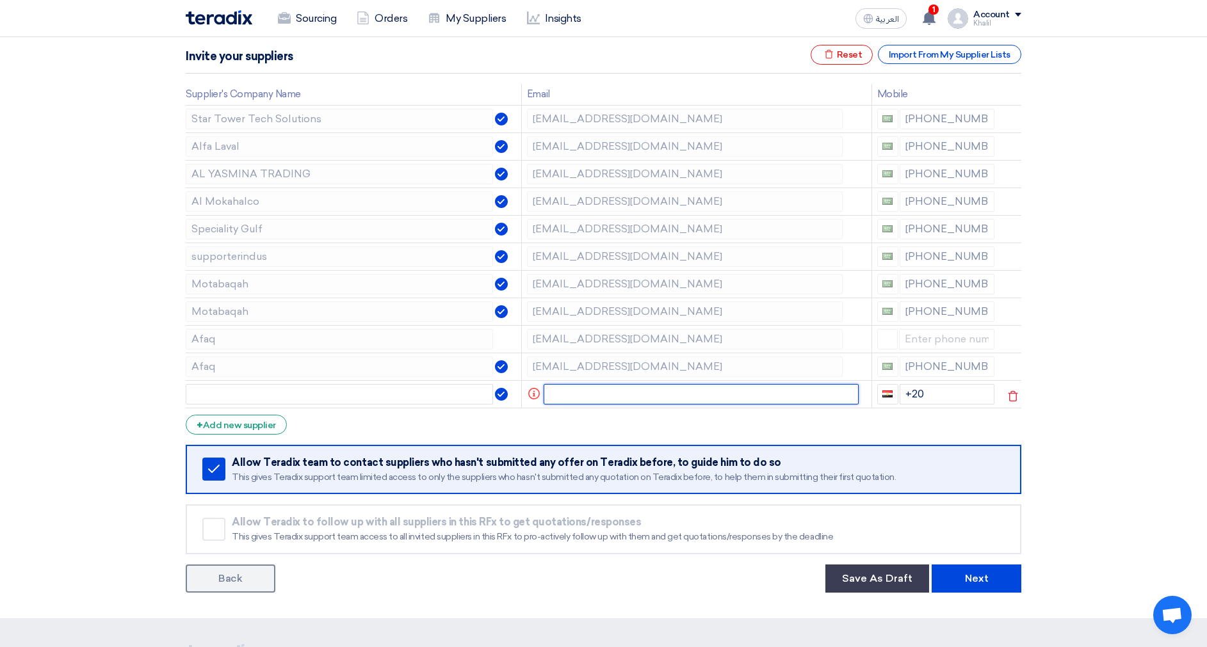
click at [584, 393] on input "text" at bounding box center [702, 394] width 316 height 20
paste input "info@fayhaalkhaleej.com"
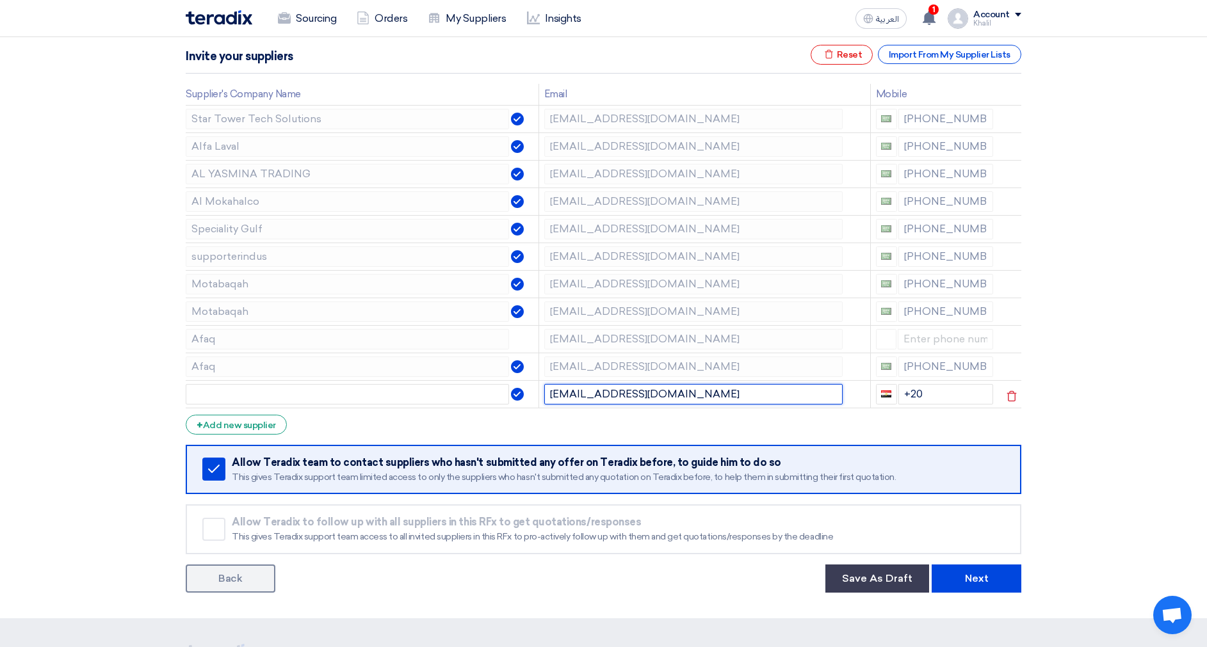
drag, startPoint x: 645, startPoint y: 393, endPoint x: 611, endPoint y: 398, distance: 33.7
click at [611, 398] on input "info@fayhaalkhaleej.com" at bounding box center [693, 394] width 298 height 20
type input "info@fayhaalkhaleej.com"
click at [594, 406] on td "info@fayhaalkhaleej.com" at bounding box center [704, 394] width 332 height 28
click at [611, 395] on input "info@fayhaalkhaleej.com" at bounding box center [693, 394] width 298 height 20
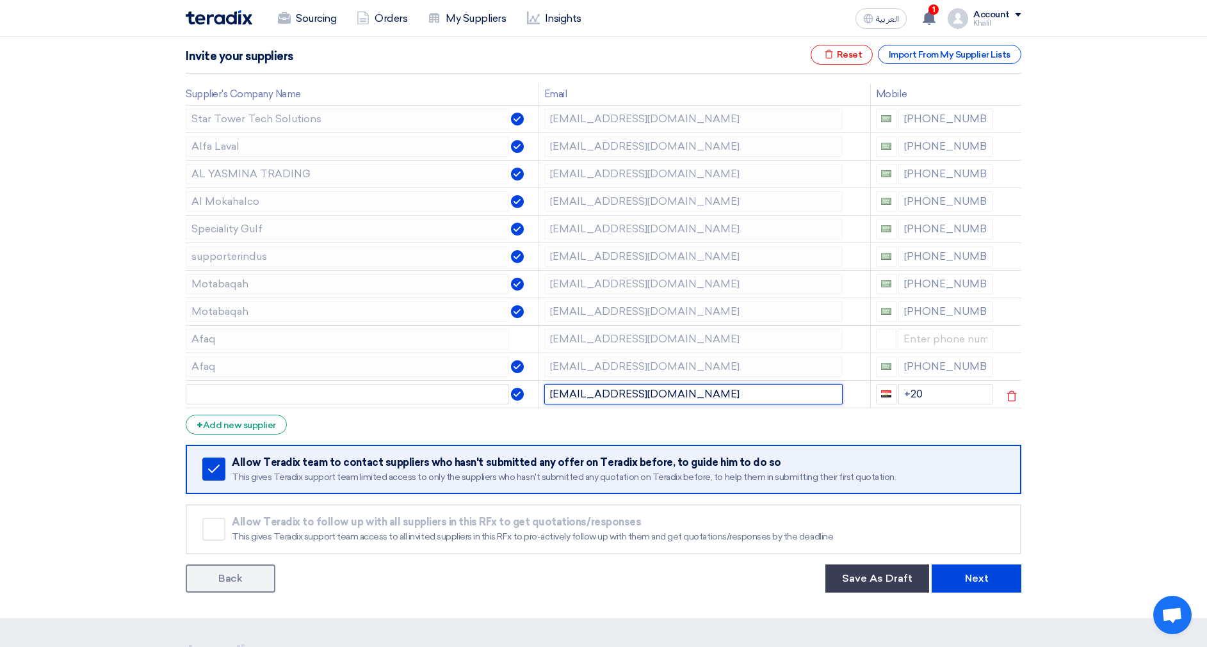
drag, startPoint x: 646, startPoint y: 394, endPoint x: 578, endPoint y: 394, distance: 68.5
click at [578, 394] on input "info@fayhaalkhaleej.com" at bounding box center [693, 394] width 298 height 20
click at [401, 396] on input "text" at bounding box center [347, 394] width 323 height 20
paste input "fayhaalkhaleej"
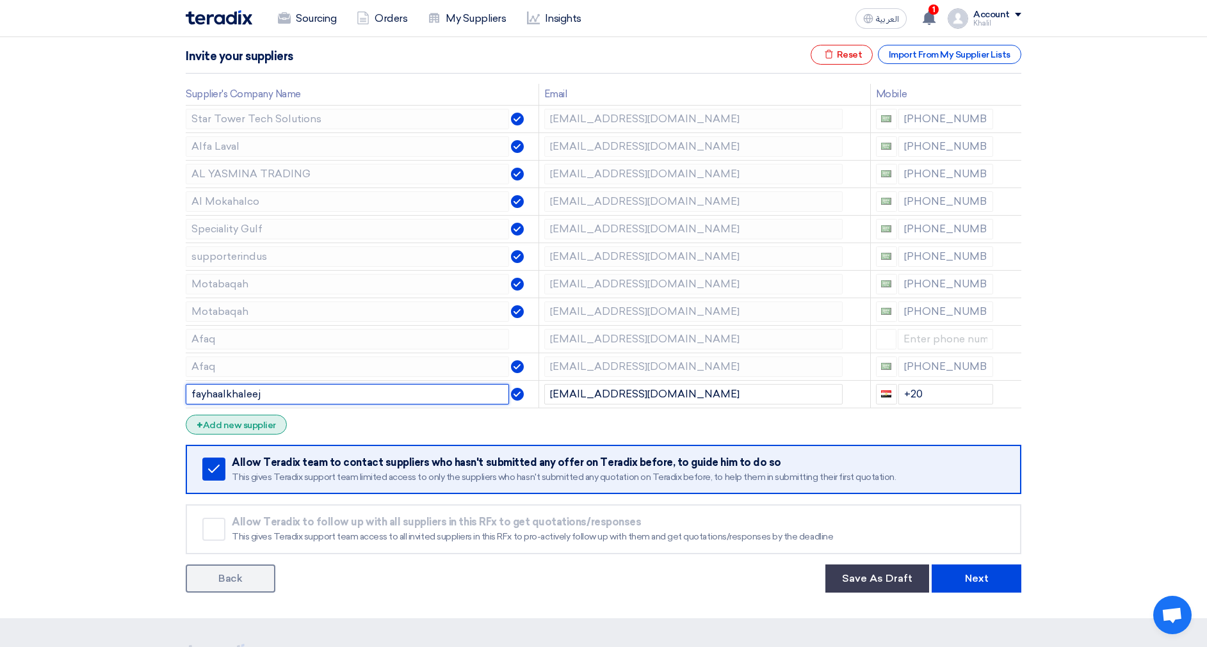
type input "fayhaalkhaleej"
click at [254, 426] on div "+ Add new supplier" at bounding box center [236, 425] width 101 height 20
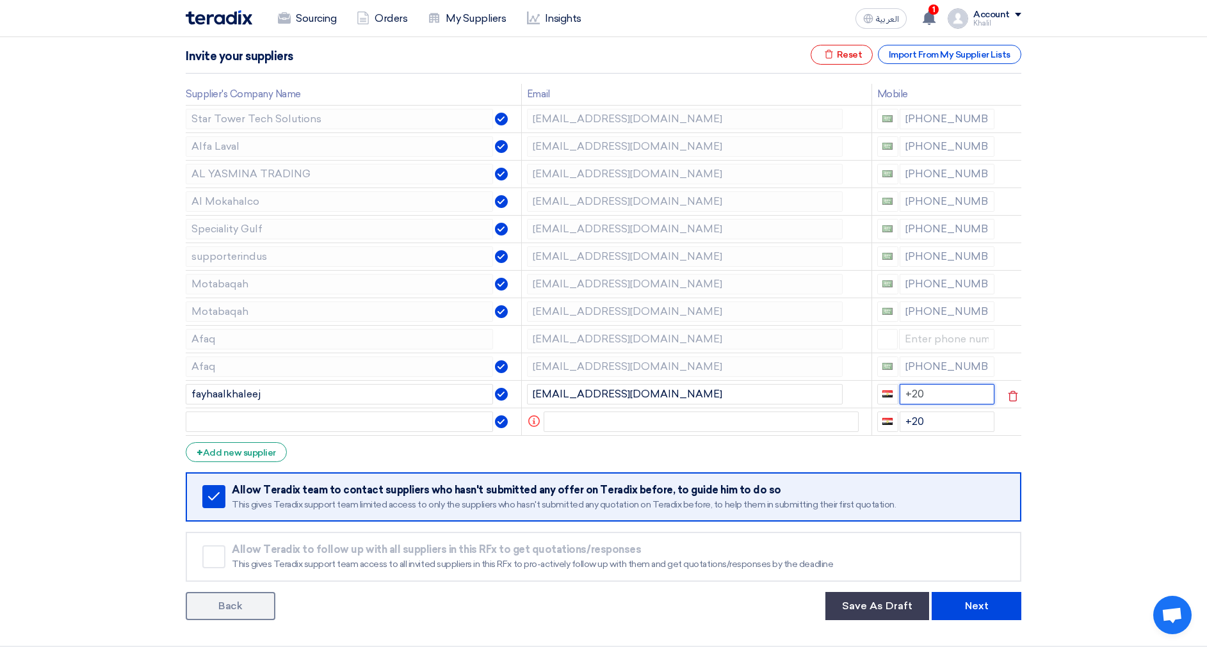
click at [859, 395] on tr "fayhaalkhaleej info@fayhaalkhaleej.com +20" at bounding box center [604, 394] width 836 height 28
drag, startPoint x: 941, startPoint y: 421, endPoint x: 905, endPoint y: 421, distance: 35.9
click at [905, 421] on input "+20" at bounding box center [947, 422] width 95 height 20
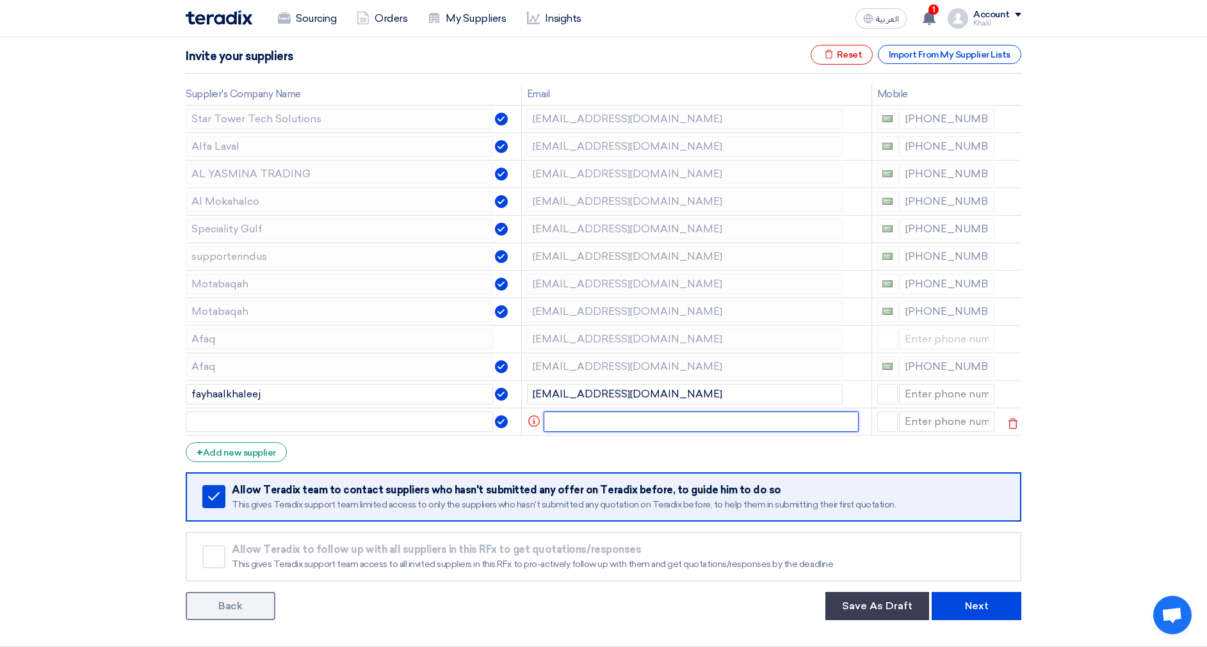
click at [595, 422] on input "text" at bounding box center [702, 422] width 316 height 20
paste input "Dammam Branch <Bw-d31@bearingworld.com.sa>"
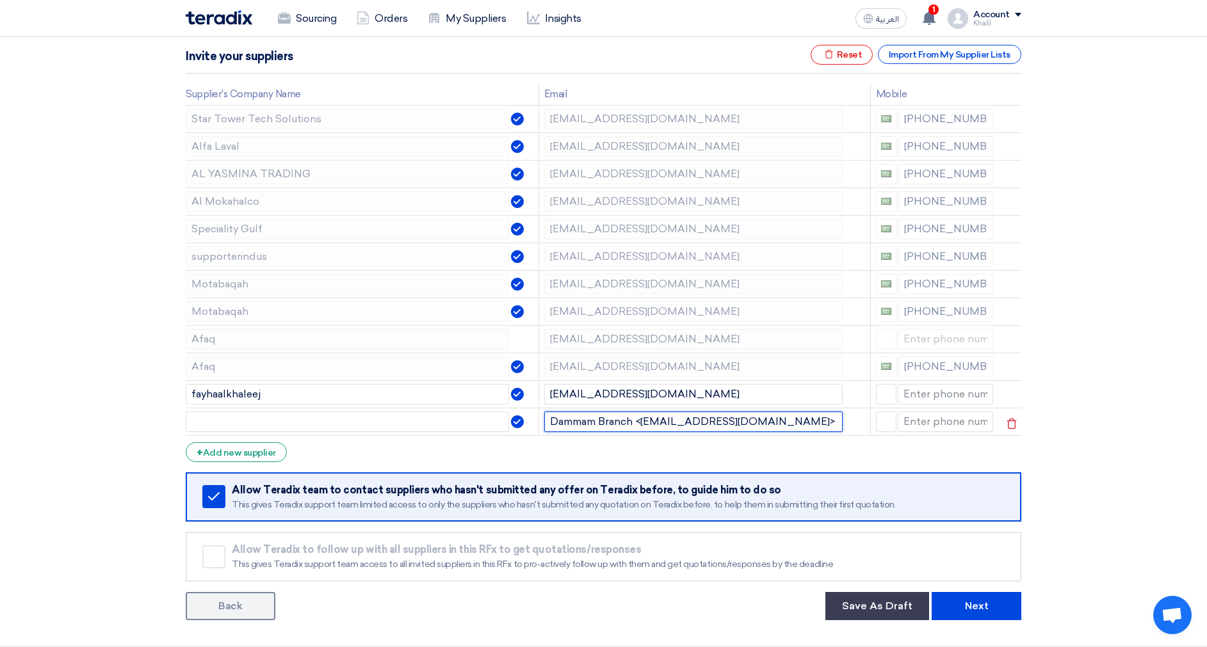
drag, startPoint x: 646, startPoint y: 423, endPoint x: 541, endPoint y: 425, distance: 105.0
click at [541, 425] on td "Dammam Branch <Bw-d31@bearingworld.com.sa>" at bounding box center [704, 422] width 332 height 28
click at [627, 424] on input "Dammam Branch <Bw-d31@bearingworld.com.sa>" at bounding box center [693, 422] width 298 height 20
drag, startPoint x: 642, startPoint y: 421, endPoint x: 527, endPoint y: 428, distance: 114.8
click at [527, 428] on tr "Dammam Branch <Bw-d31@bearingworld.com.sa>" at bounding box center [604, 422] width 836 height 28
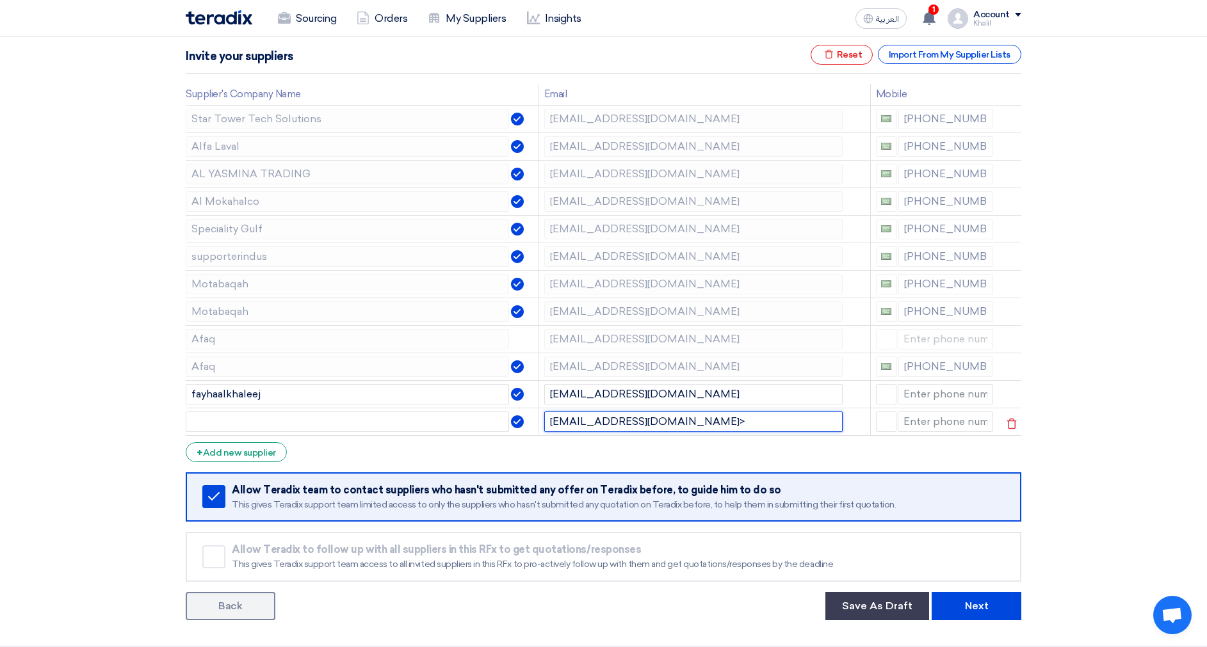
click at [708, 424] on input "Bw-d31@bearingworld.com.sa>" at bounding box center [693, 422] width 298 height 20
click at [1168, 423] on section "Supplier Management Minimize/Maximize Category Invite your suppliers Excel file…" at bounding box center [603, 310] width 1207 height 672
drag, startPoint x: 708, startPoint y: 421, endPoint x: 539, endPoint y: 415, distance: 169.1
click at [539, 415] on td "Bw-d31@bearingworld.com.sa" at bounding box center [704, 422] width 332 height 28
paste input "b"
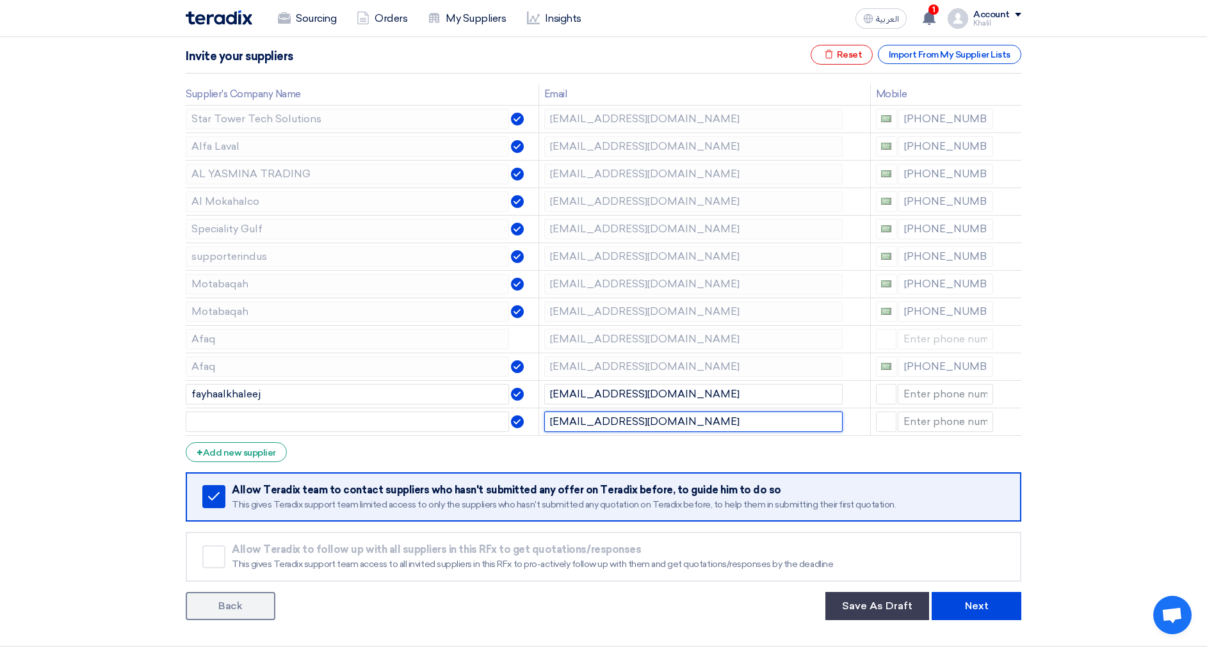
type input "bw-d31@bearingworld.com.sa"
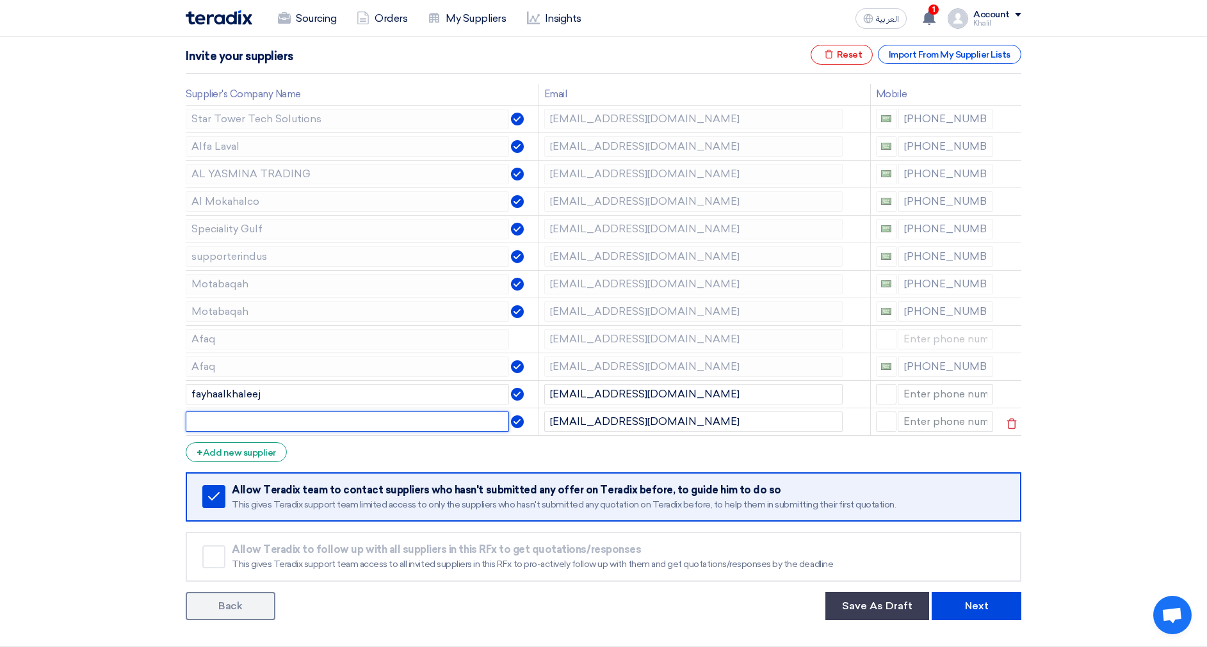
click at [394, 426] on input "text" at bounding box center [347, 422] width 323 height 20
paste input "bearingworld"
type input "bearingworld"
click at [263, 457] on div "+ Add new supplier" at bounding box center [236, 452] width 101 height 20
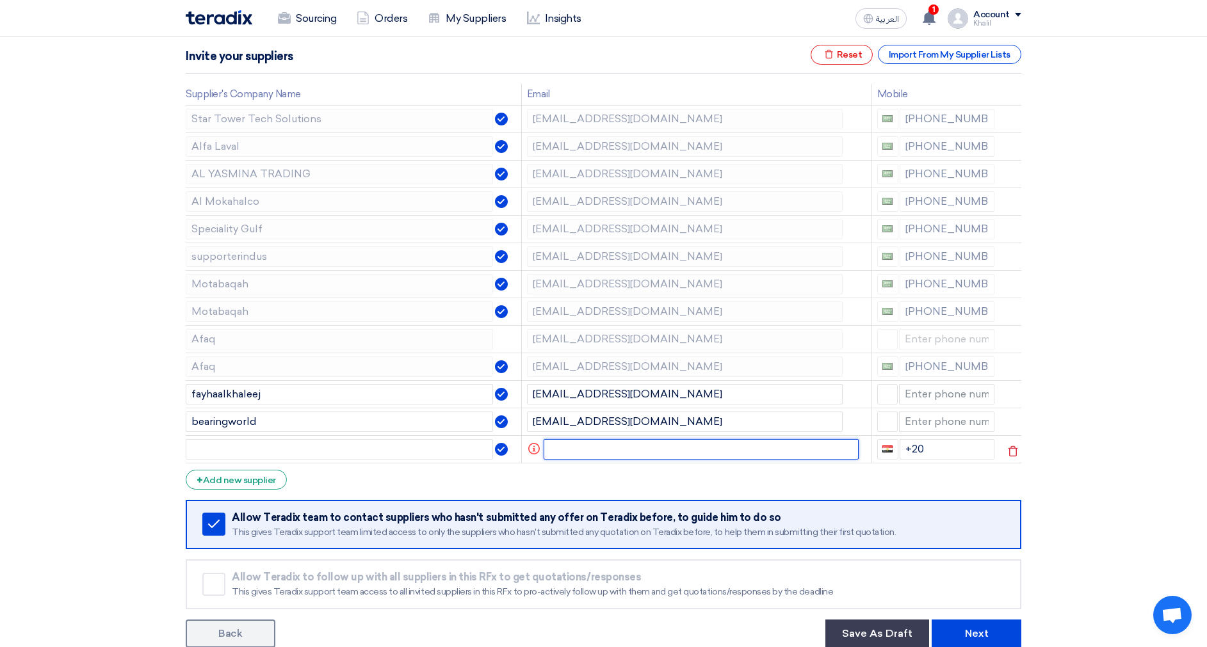
click at [603, 453] on input "text" at bounding box center [702, 449] width 316 height 20
paste input "nasic@alnajim.com"
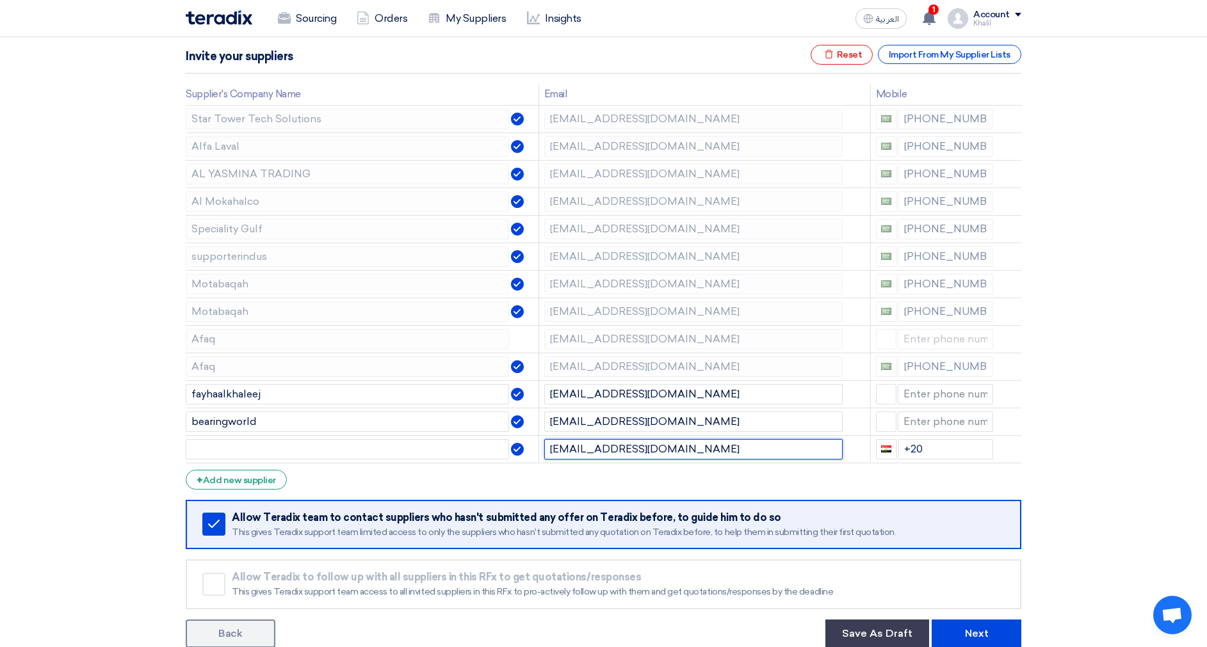
type input "nasic@alnajim.com"
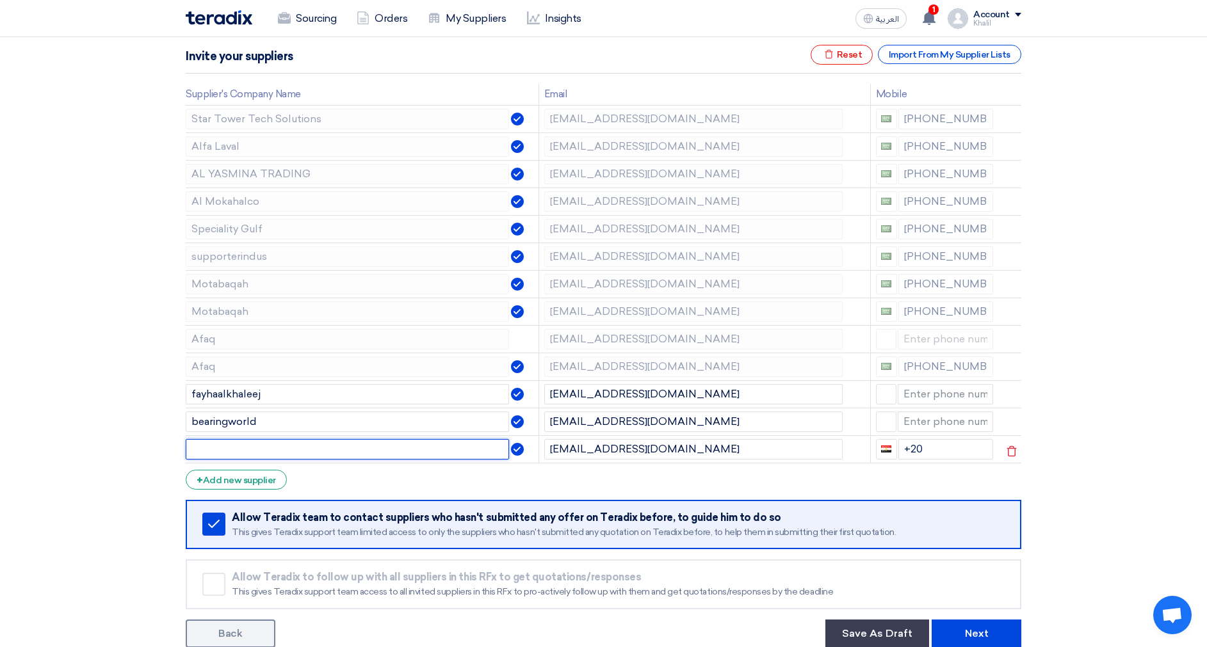
click at [366, 453] on input "text" at bounding box center [347, 449] width 323 height 20
paste input "Al-Najim Saudi International Company LTD"
type input "Al-Najim Saudi International Company LTD"
click at [1078, 401] on section "Supplier Management Minimize/Maximize Category Invite your suppliers Excel file…" at bounding box center [603, 323] width 1207 height 699
drag, startPoint x: 923, startPoint y: 451, endPoint x: 896, endPoint y: 452, distance: 26.9
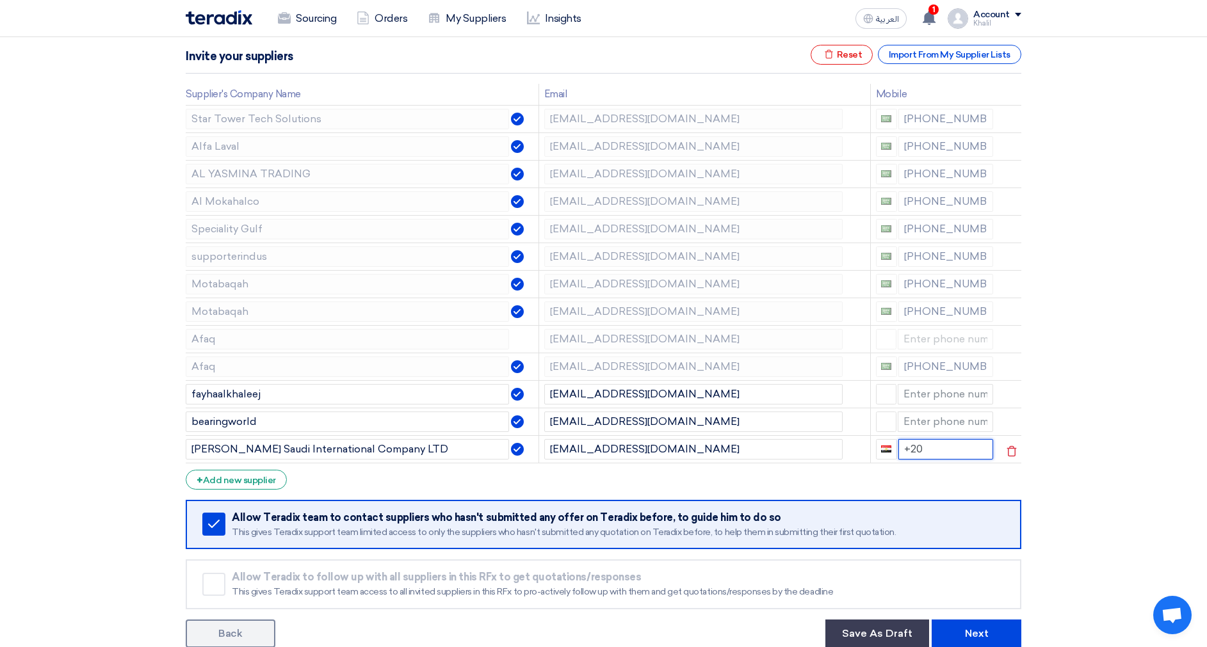
click at [898, 452] on input "+20" at bounding box center [945, 449] width 95 height 20
click at [1113, 430] on section "Supplier Management Minimize/Maximize Category Invite your suppliers Excel file…" at bounding box center [603, 323] width 1207 height 699
click at [542, 146] on td "amr.salah@alfalaval.com" at bounding box center [704, 147] width 332 height 28
click at [539, 175] on td "sales@alokort.com" at bounding box center [704, 174] width 332 height 28
click at [544, 216] on tbody "Star Tower Tech Solutions karthi@startowerandparts.com +966 541895757 Alfa Lava…" at bounding box center [604, 284] width 836 height 358
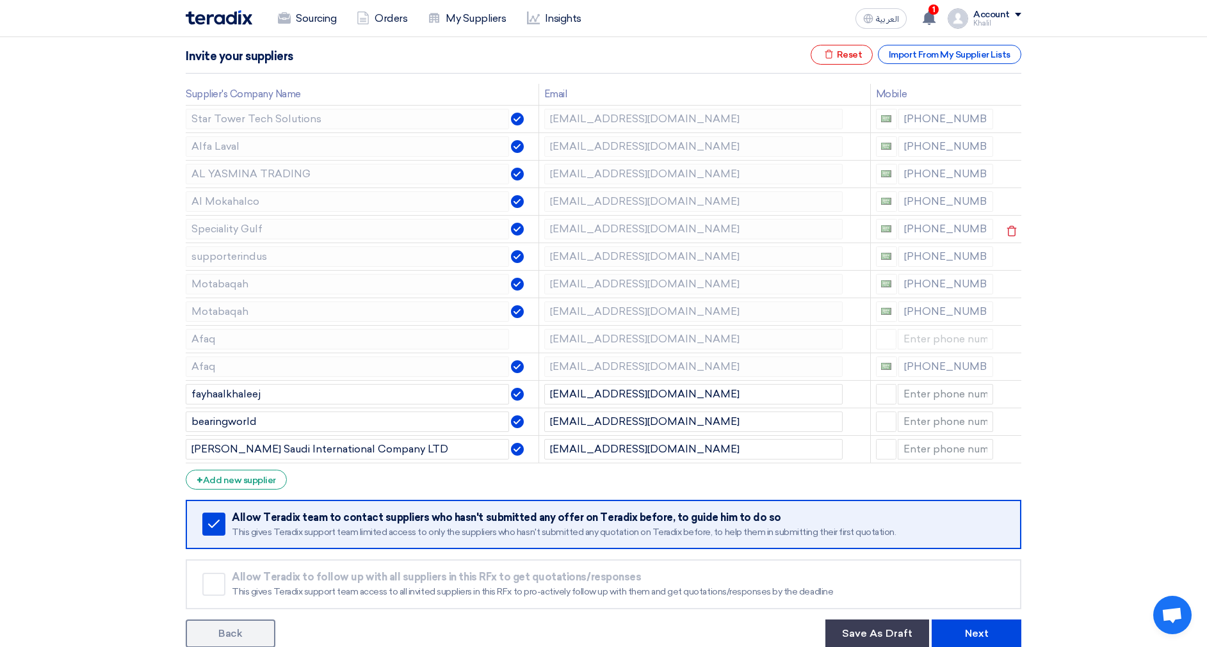
click at [540, 238] on td "internal.sales@specialitygulf.com" at bounding box center [704, 229] width 332 height 28
click at [543, 263] on td "info@supporterindus.com" at bounding box center [704, 257] width 332 height 28
click at [538, 292] on tr "Motabaqah aalsuhayman@motabaqah.com.sa +966 501788800" at bounding box center [604, 284] width 836 height 28
click at [535, 319] on tr "Motabaqah nibrahim@motabaqah.com.sa +966 559146993" at bounding box center [604, 312] width 836 height 28
click at [543, 340] on td "nishab@afaqme.com" at bounding box center [704, 339] width 332 height 28
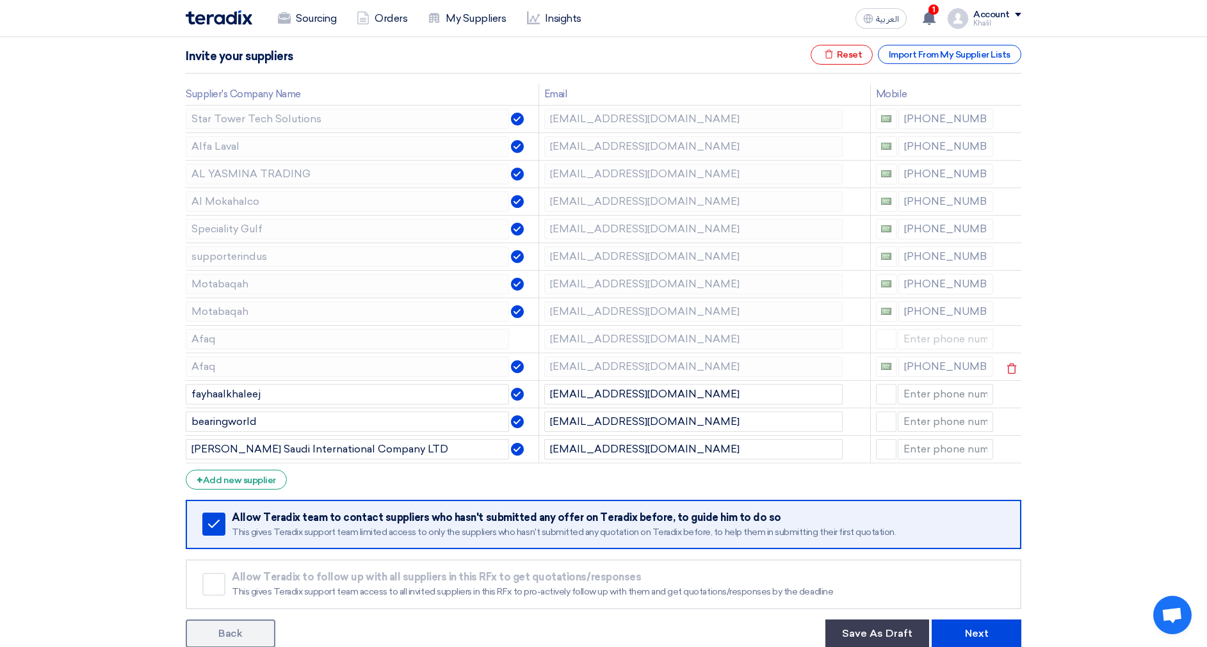
click at [540, 359] on td "niyasali@afaqme.com" at bounding box center [704, 367] width 332 height 28
drag, startPoint x: 688, startPoint y: 391, endPoint x: 487, endPoint y: 392, distance: 201.0
click at [487, 392] on tr "fayhaalkhaleej info@fayhaalkhaleej.com" at bounding box center [604, 394] width 836 height 28
drag, startPoint x: 718, startPoint y: 430, endPoint x: 537, endPoint y: 424, distance: 181.3
click at [537, 424] on tr "bearingworld bw-d31@bearingworld.com.sa" at bounding box center [604, 422] width 836 height 28
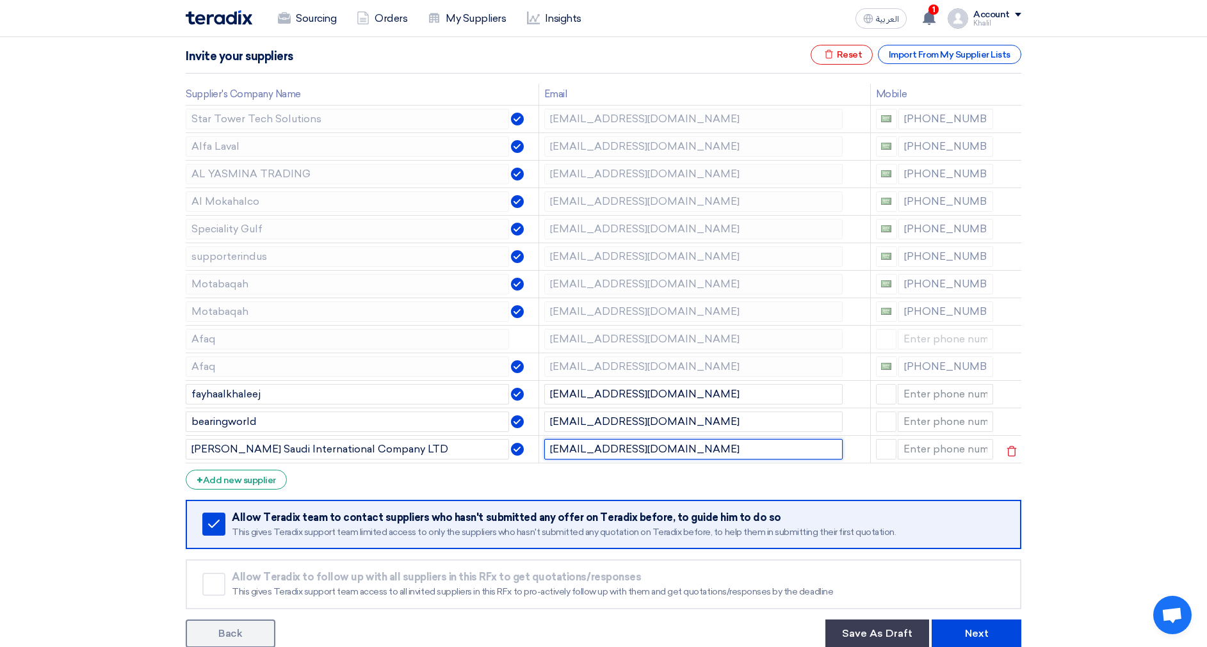
drag, startPoint x: 659, startPoint y: 449, endPoint x: 542, endPoint y: 450, distance: 117.2
click at [542, 450] on td "nasic@alnajim.com" at bounding box center [704, 449] width 332 height 28
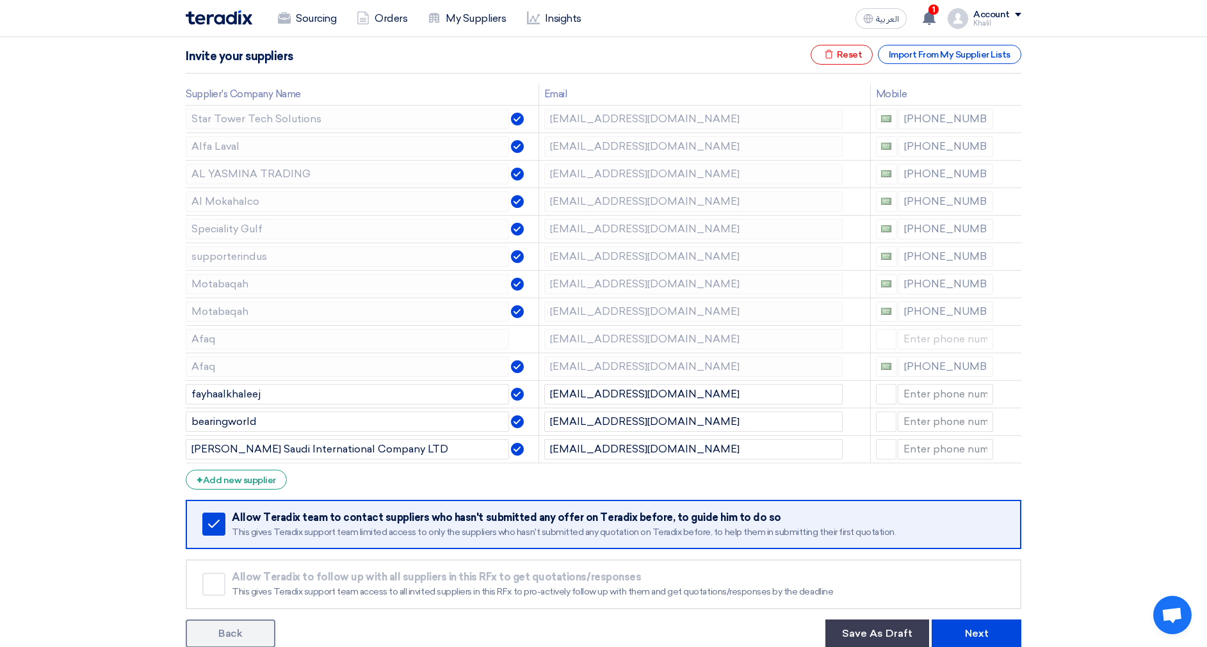
click at [1124, 554] on section "Supplier Management Minimize/Maximize Category Invite your suppliers Excel file…" at bounding box center [603, 323] width 1207 height 699
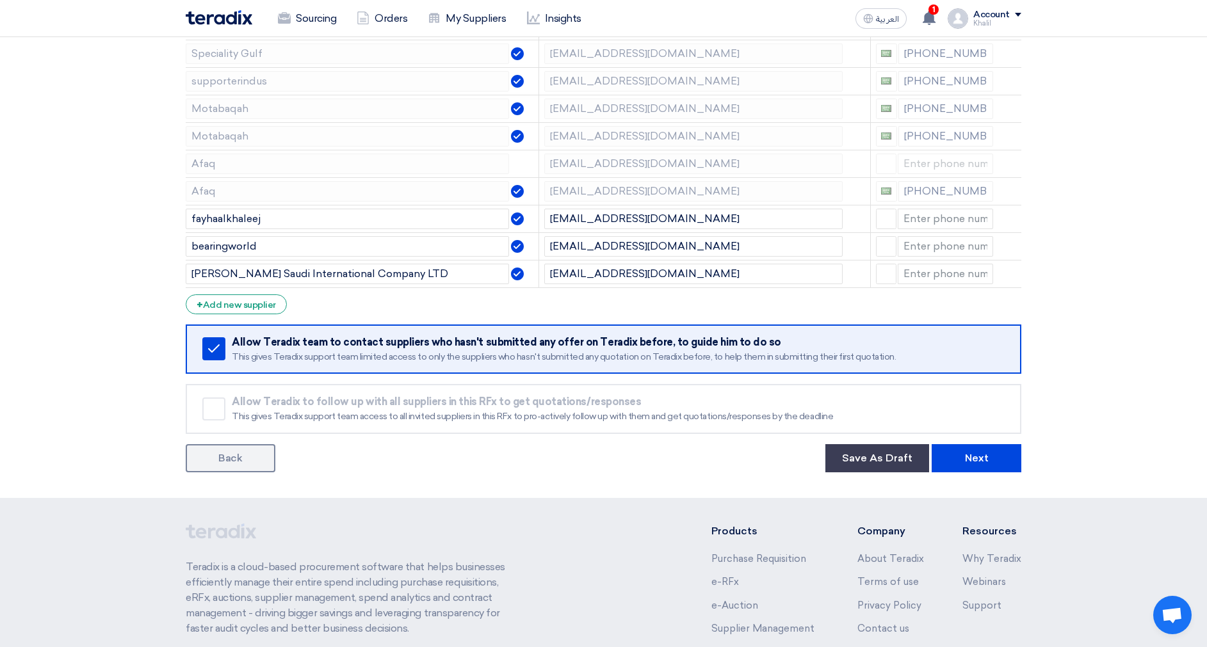
scroll to position [384, 0]
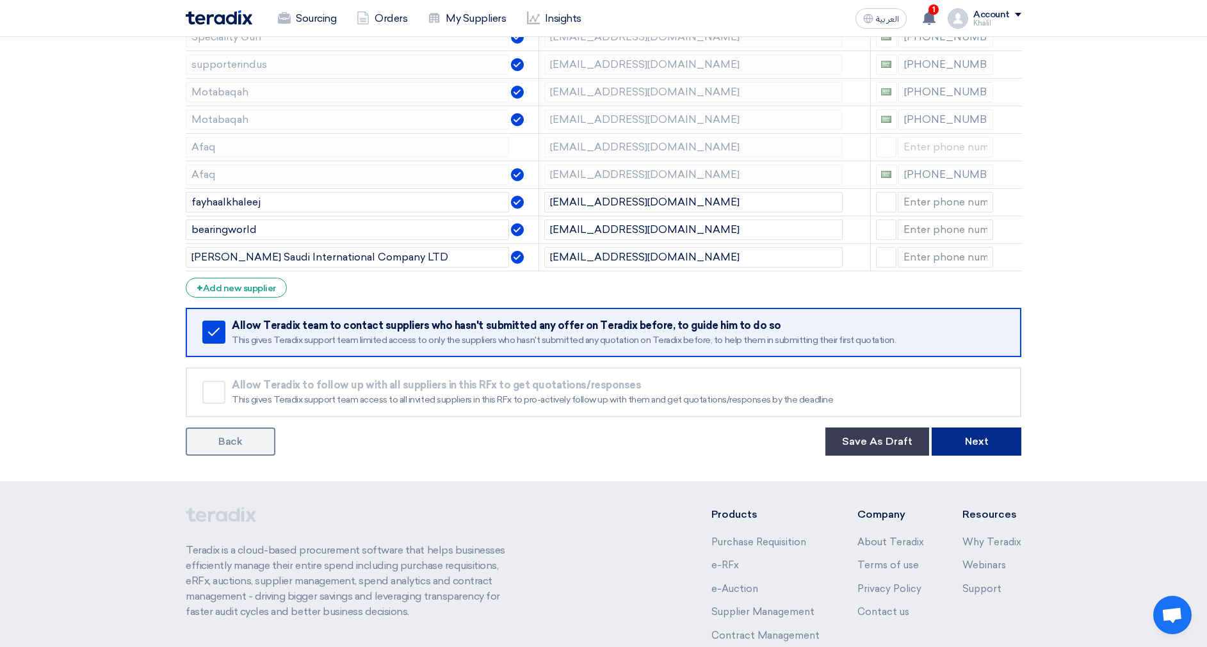
click at [974, 450] on button "Next" at bounding box center [977, 442] width 90 height 28
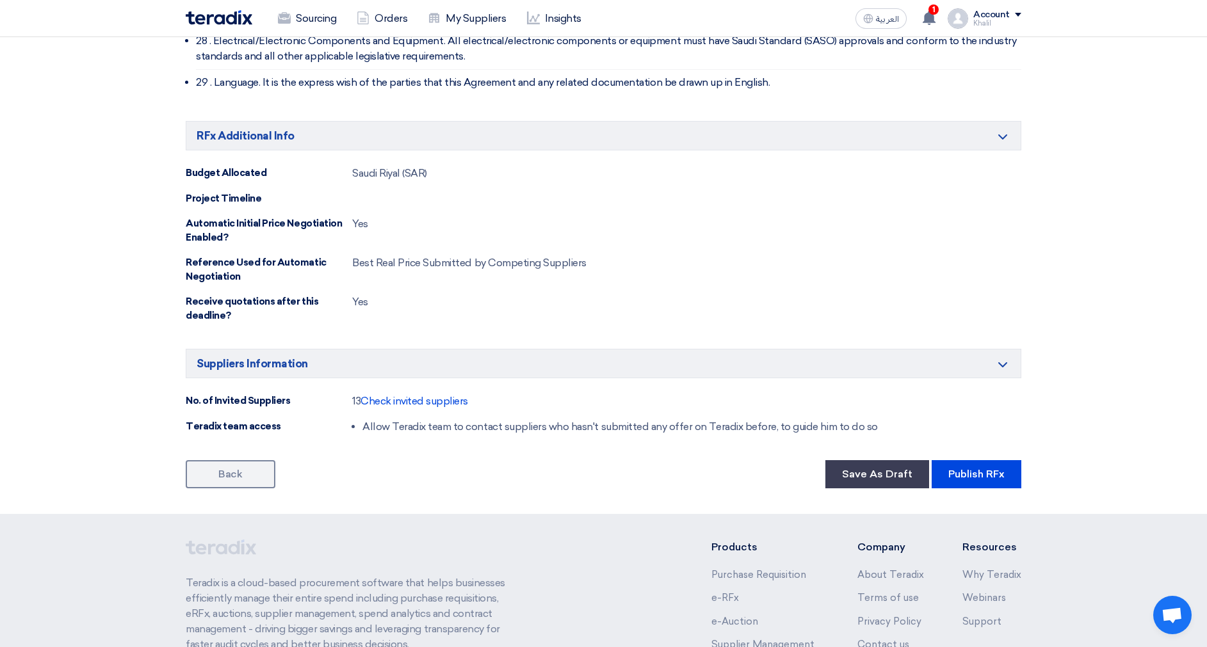
scroll to position [3838, 0]
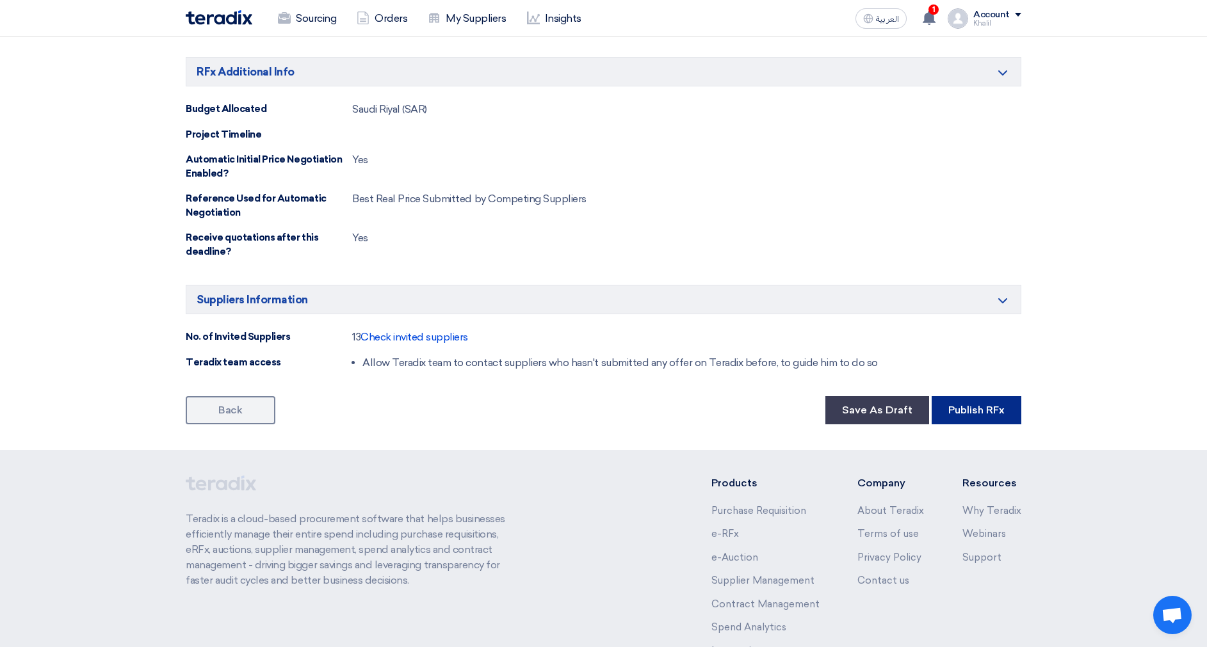
click at [979, 396] on button "Publish RFx" at bounding box center [977, 410] width 90 height 28
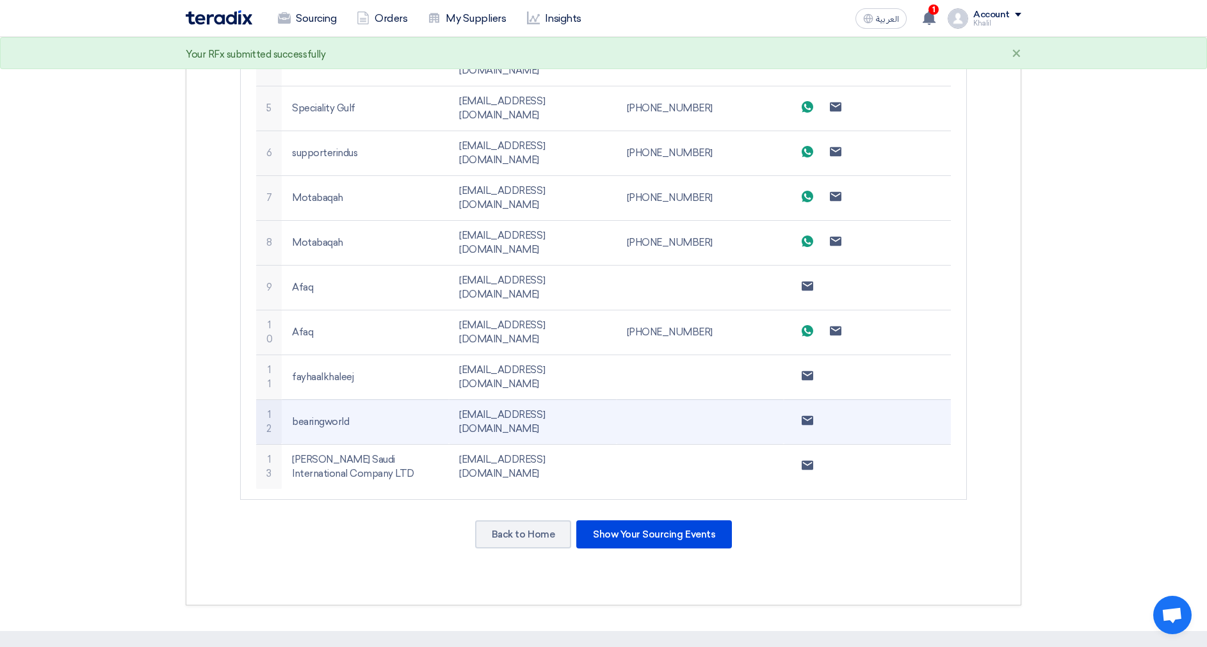
scroll to position [736, 0]
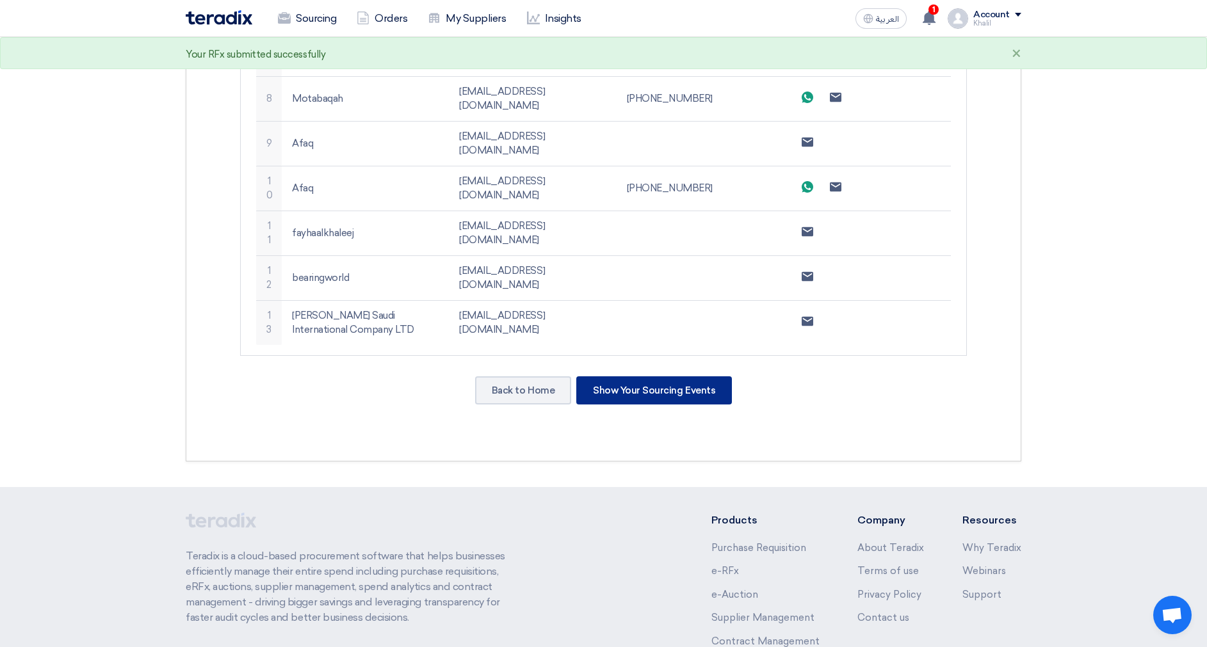
click at [664, 376] on div "Show Your Sourcing Events" at bounding box center [654, 390] width 156 height 28
